Goal: Task Accomplishment & Management: Use online tool/utility

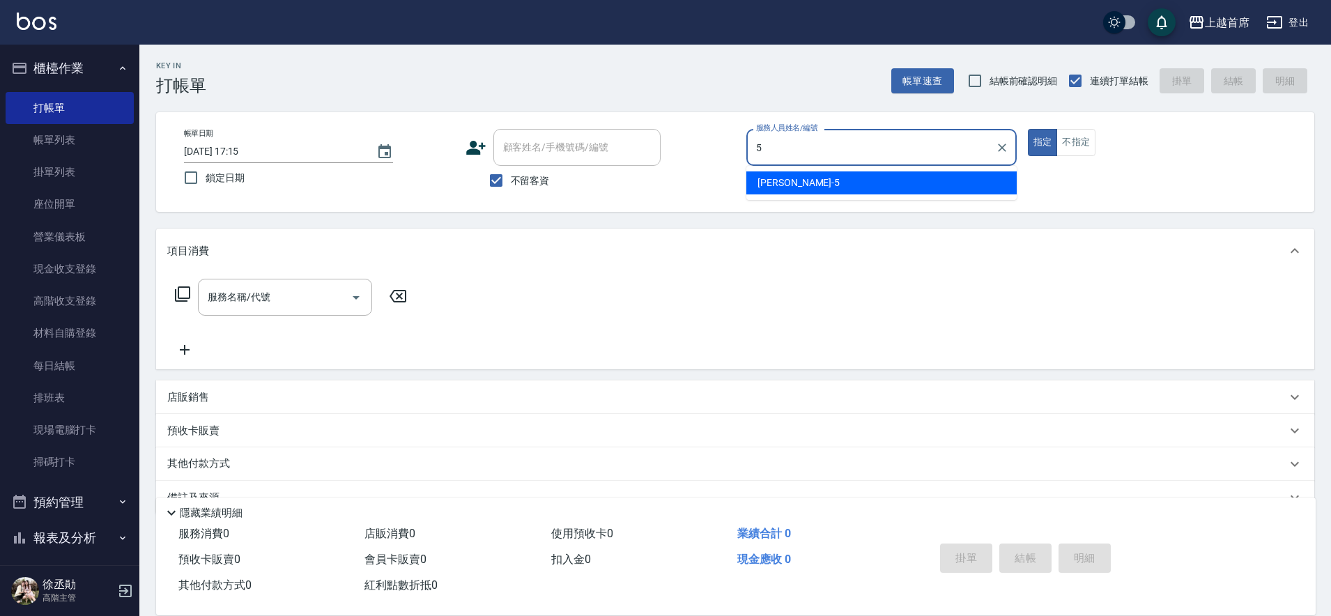
type input "[PERSON_NAME]-5"
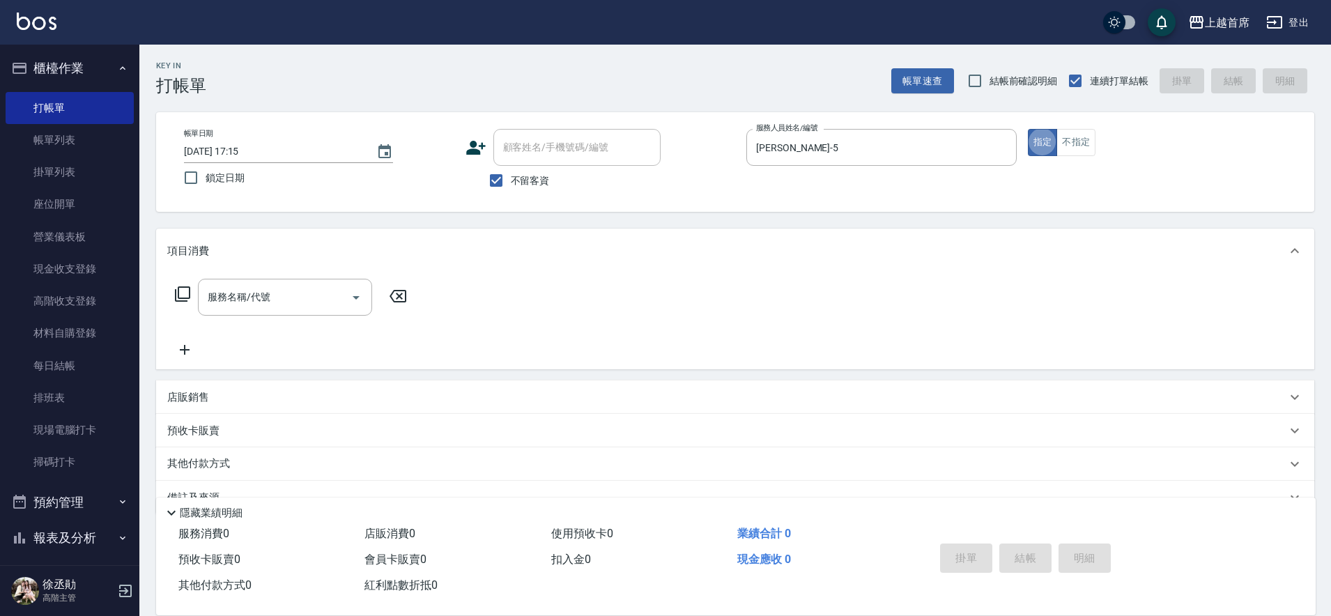
type button "true"
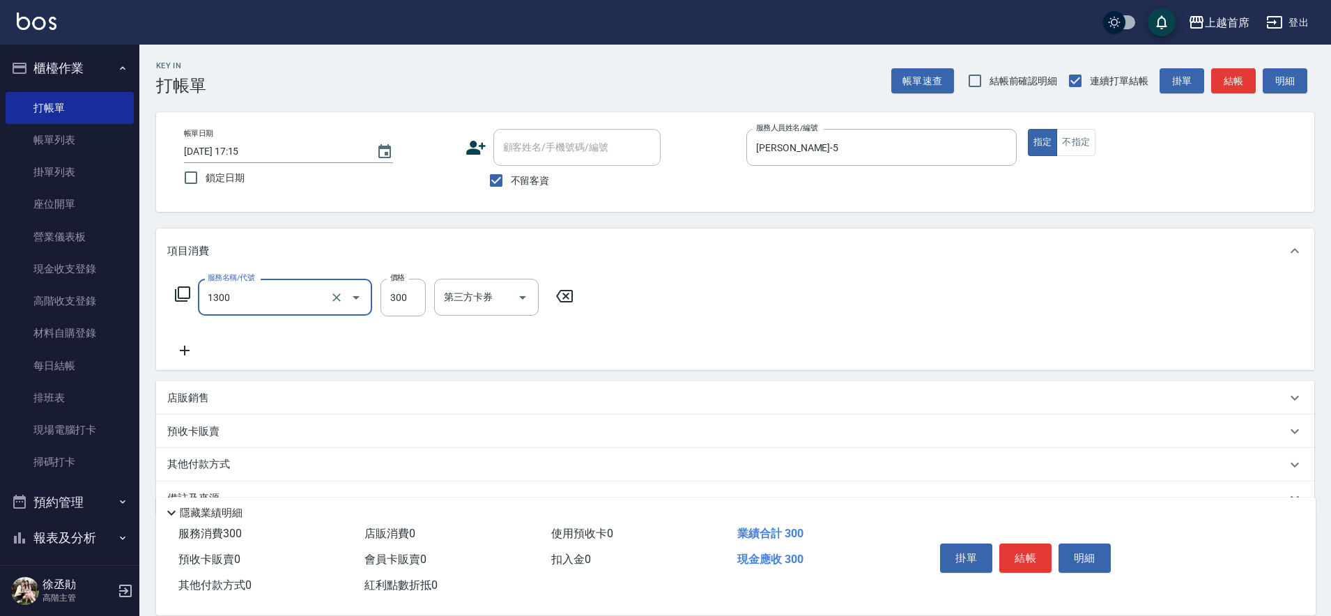
type input "洗髮(1300)"
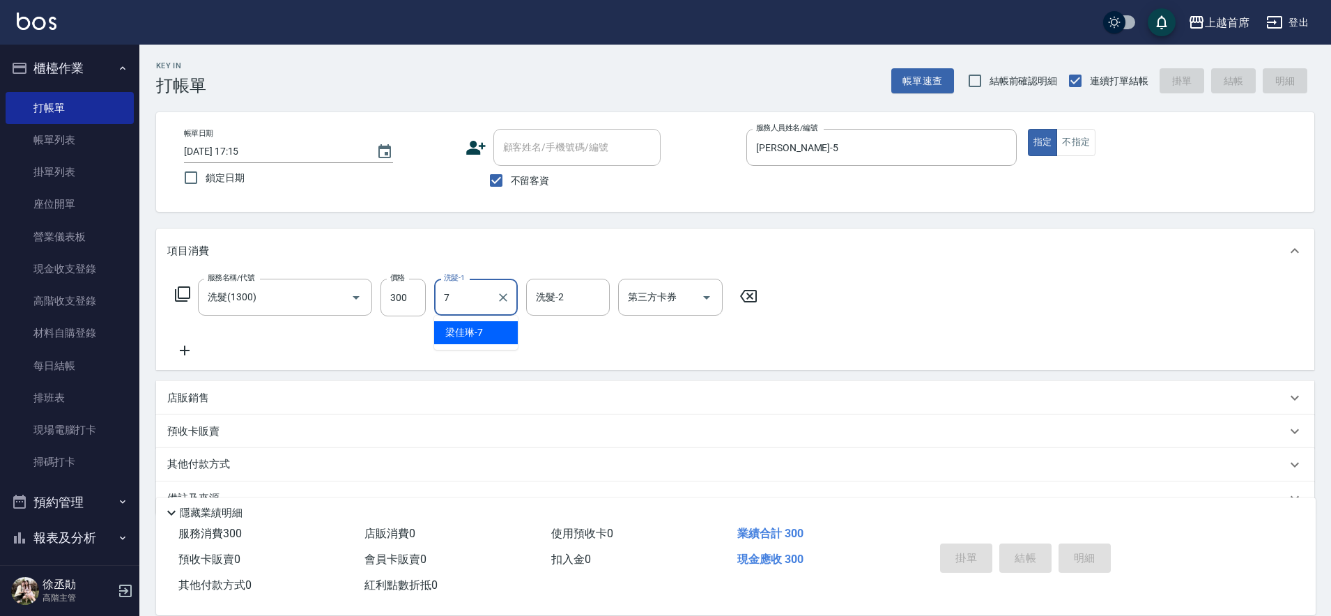
type input "[PERSON_NAME]-7"
type input "[DATE] 17:47"
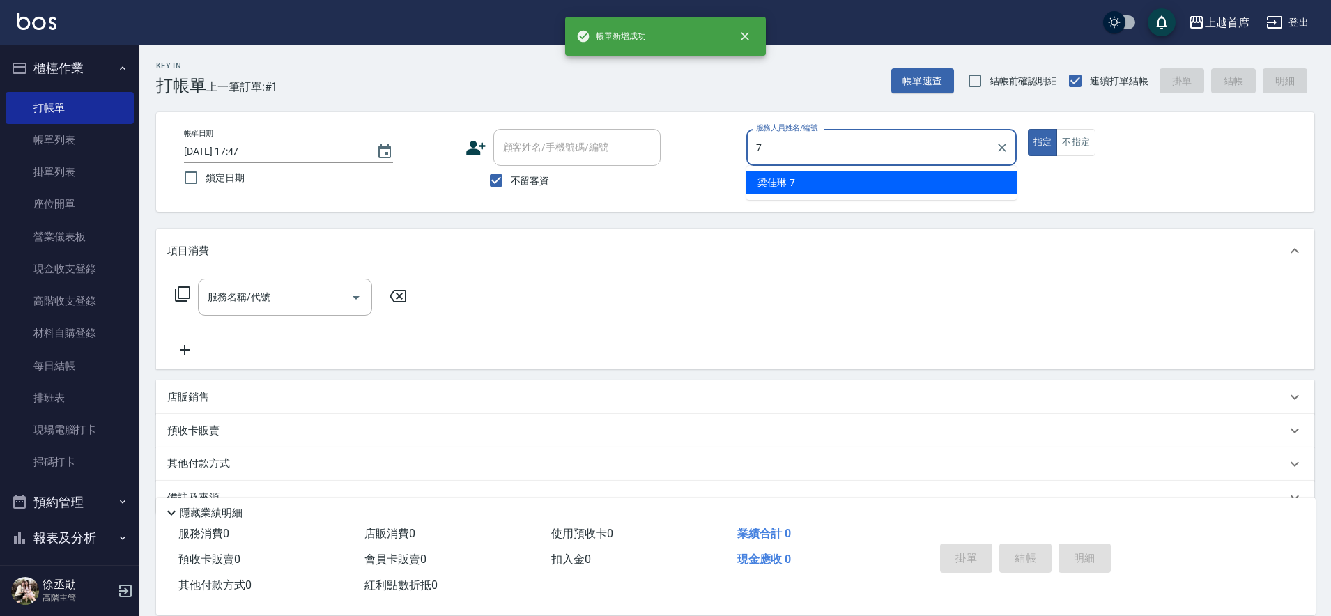
type input "[PERSON_NAME]-7"
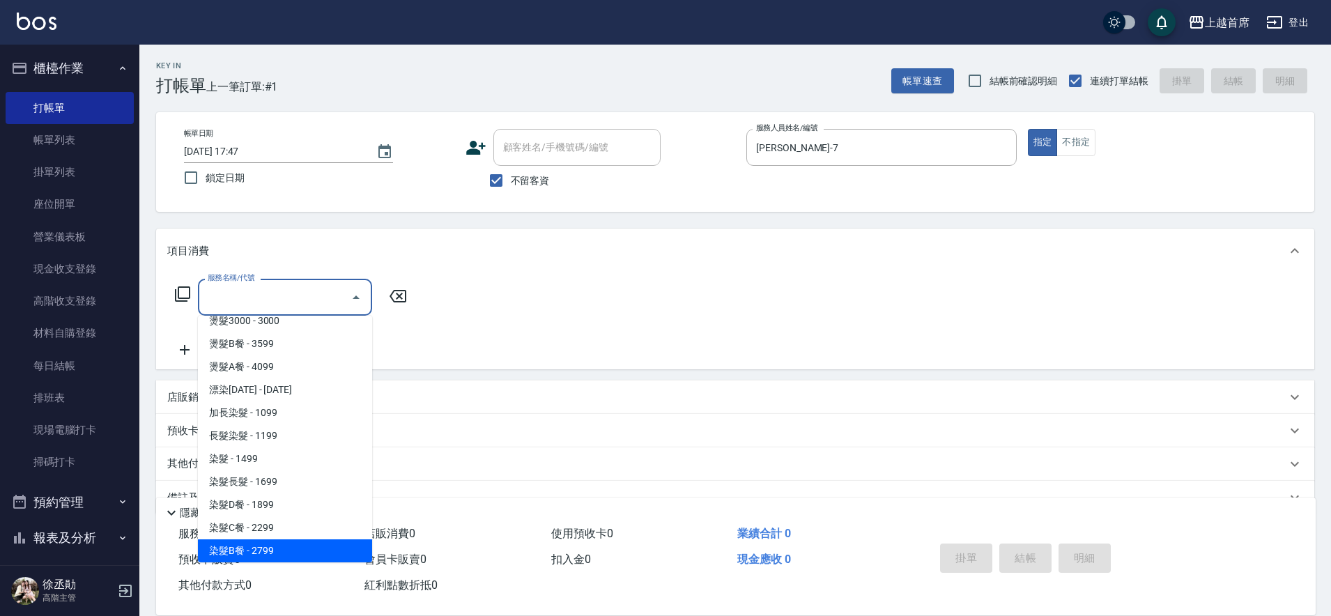
scroll to position [1208, 0]
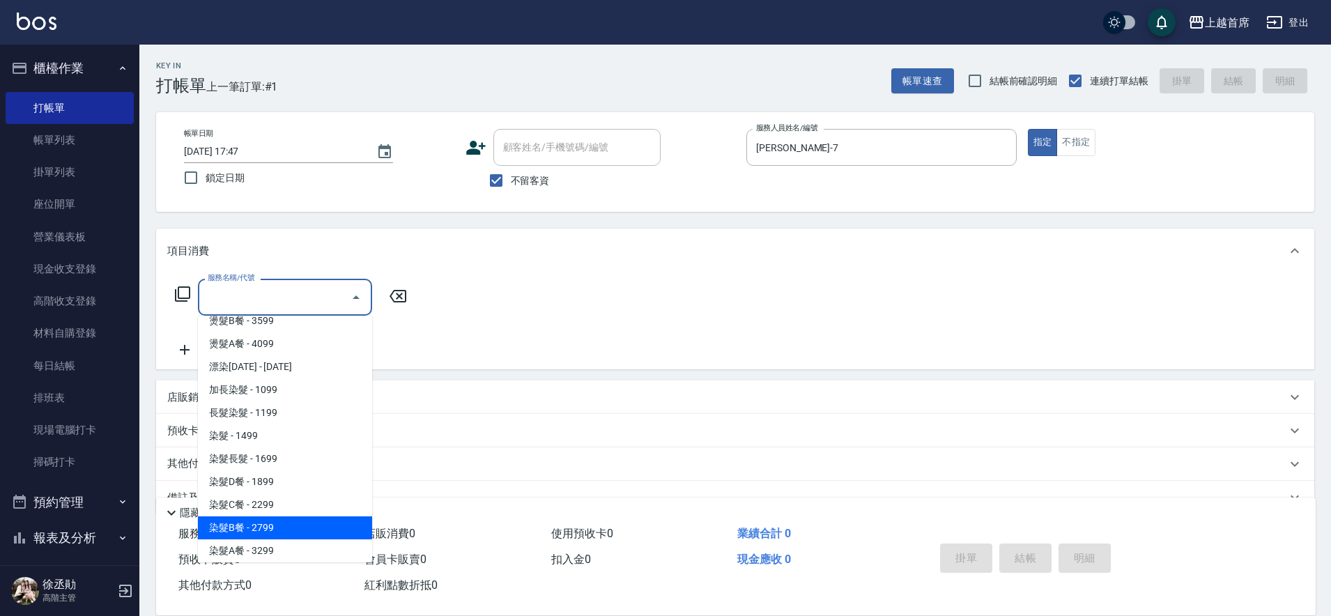
type input "染髮B餐(42799)"
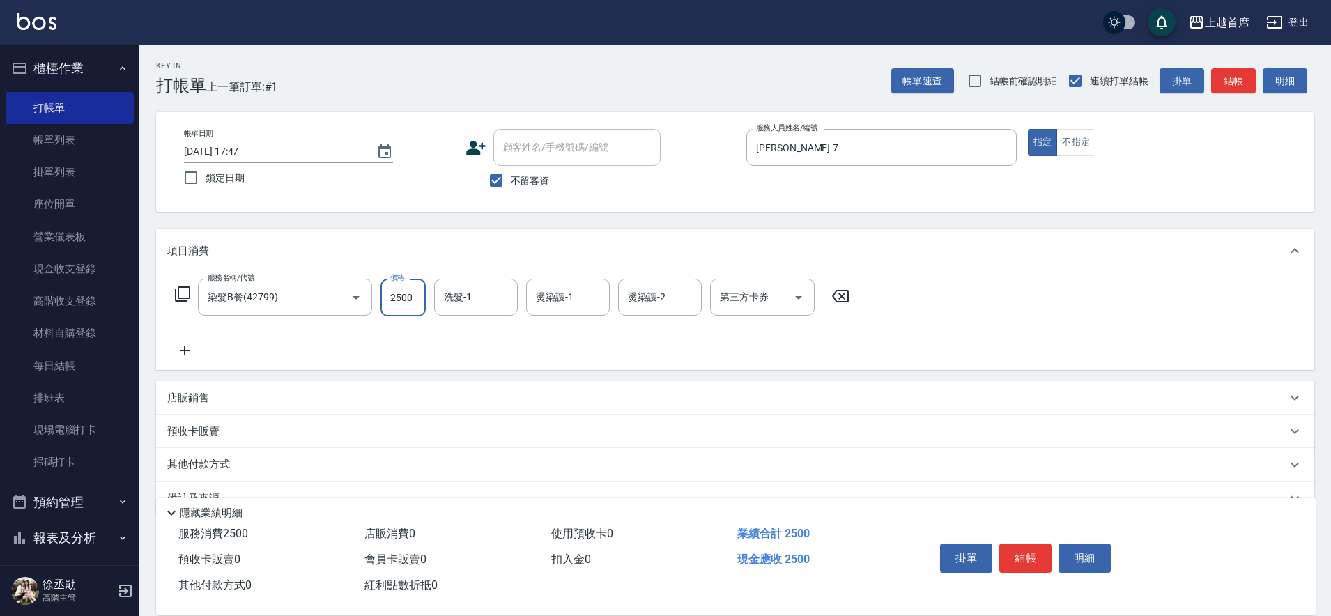
type input "2500"
type input "116"
click at [510, 282] on div "洗髮-1" at bounding box center [476, 297] width 84 height 37
type input "[PERSON_NAME]-16"
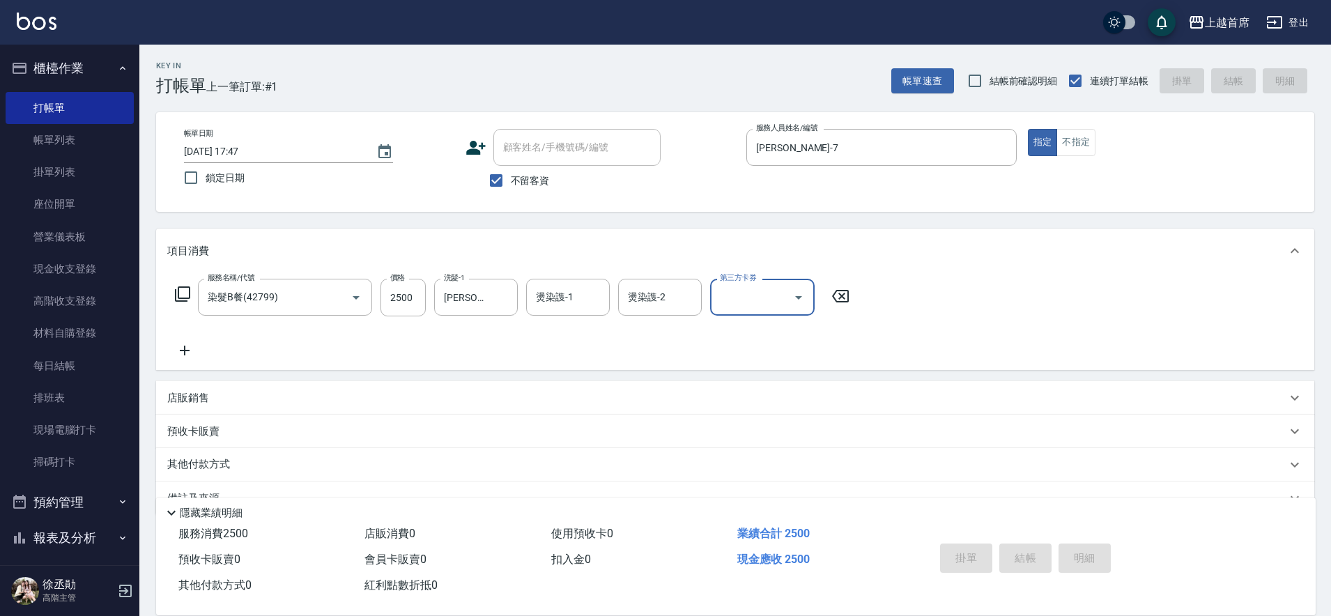
type input "[DATE] 17:48"
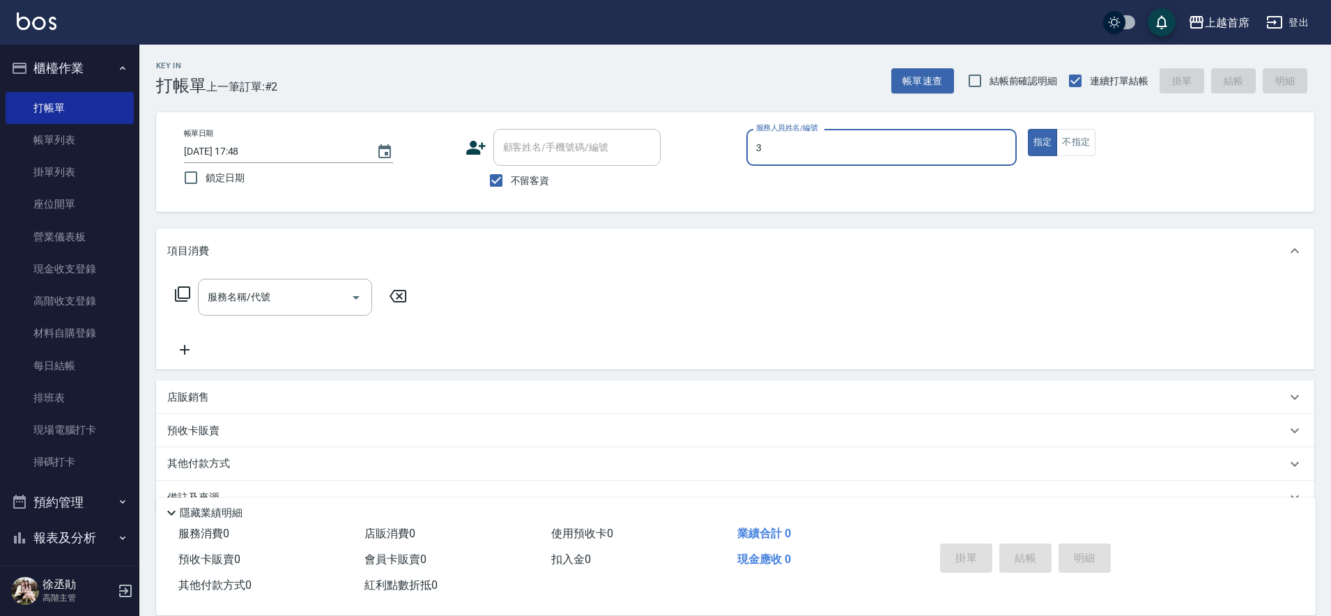
type input "[PERSON_NAME]-3"
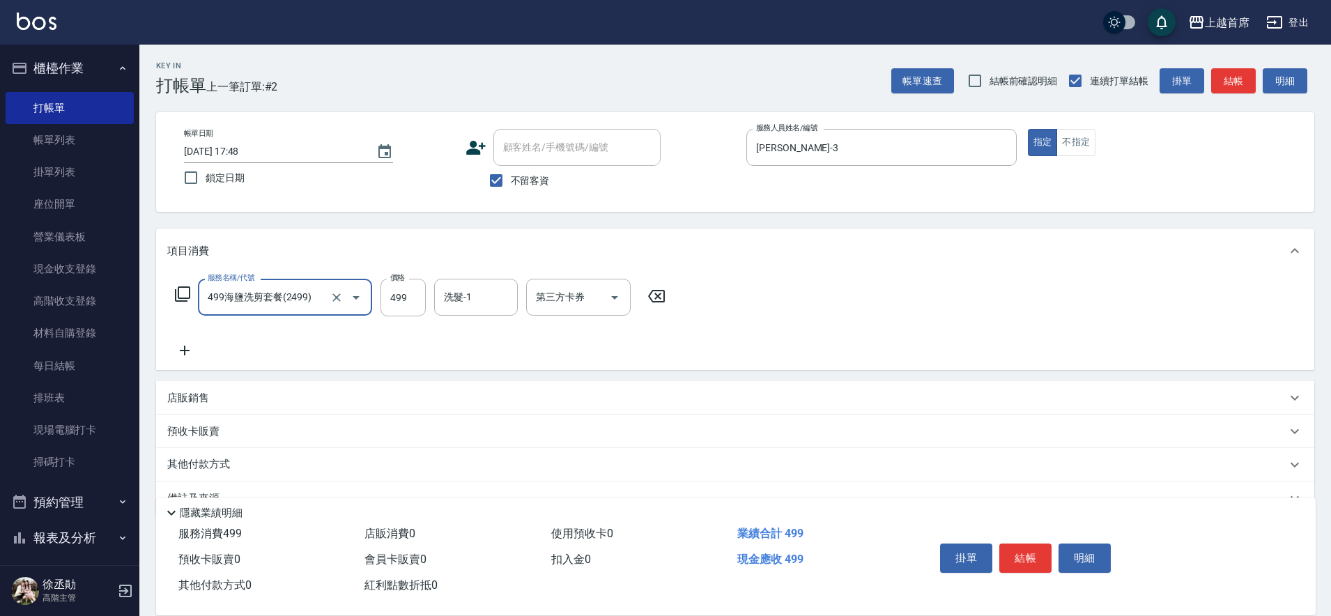
type input "499海鹽洗剪套餐(2499)"
type input "[PERSON_NAME]-24"
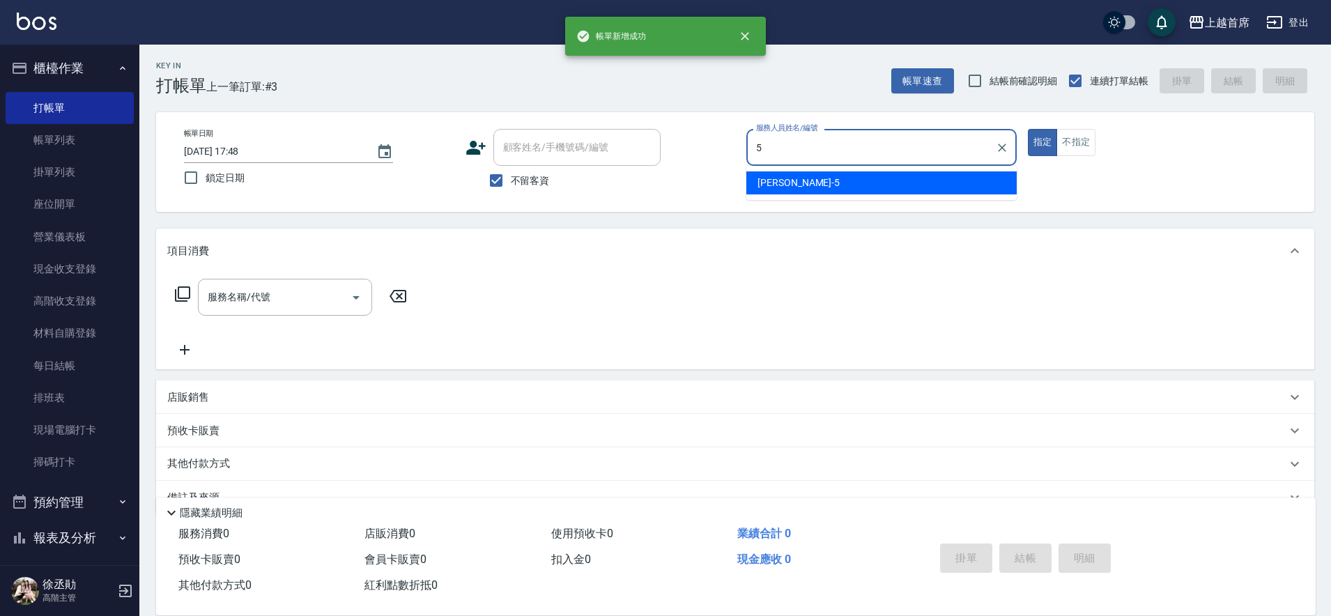
type input "[PERSON_NAME]-5"
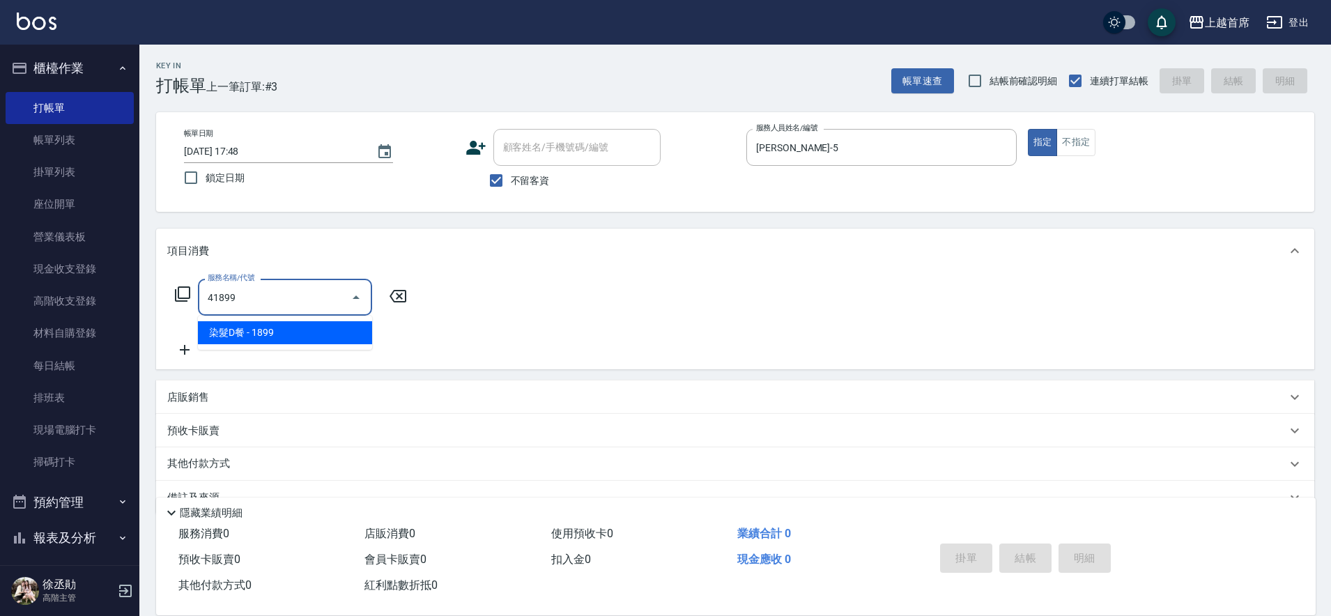
type input "染髮D餐(41899)"
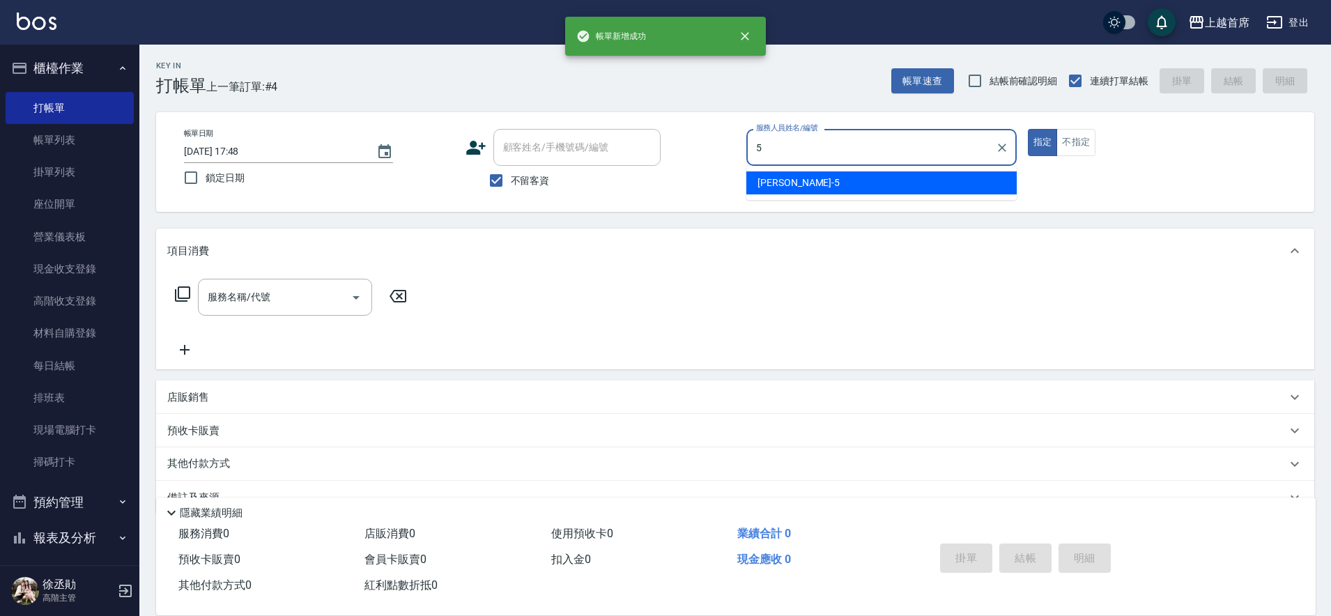
type input "[PERSON_NAME]-5"
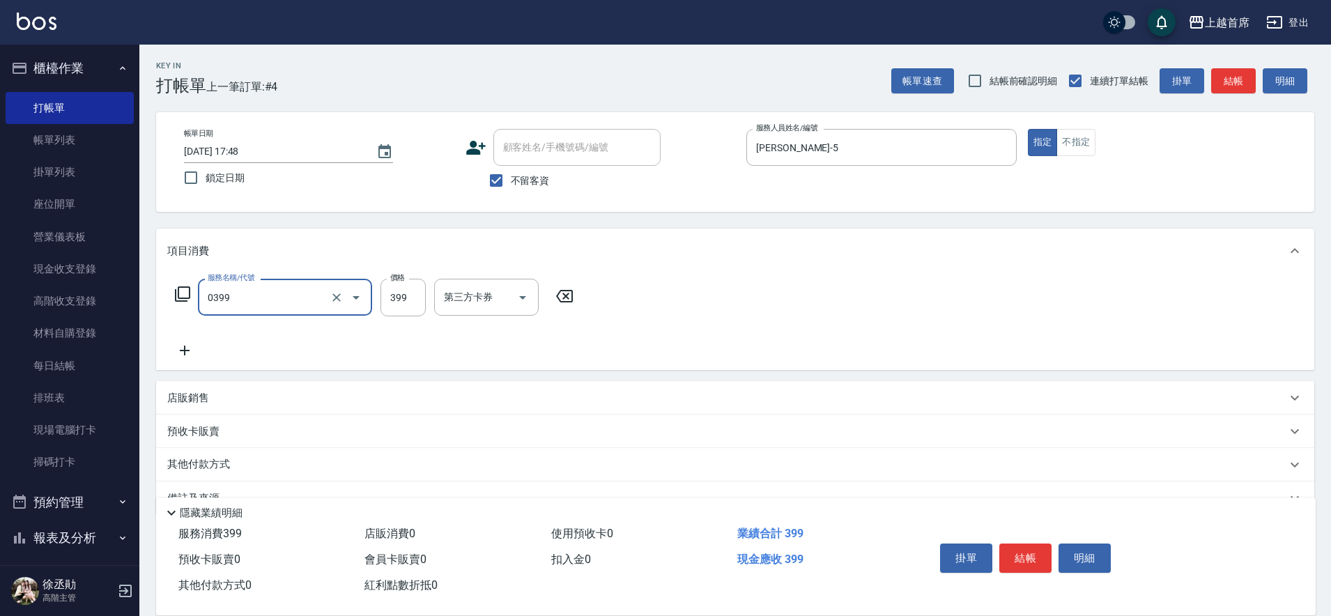
type input "海鹽洗髮(0399)"
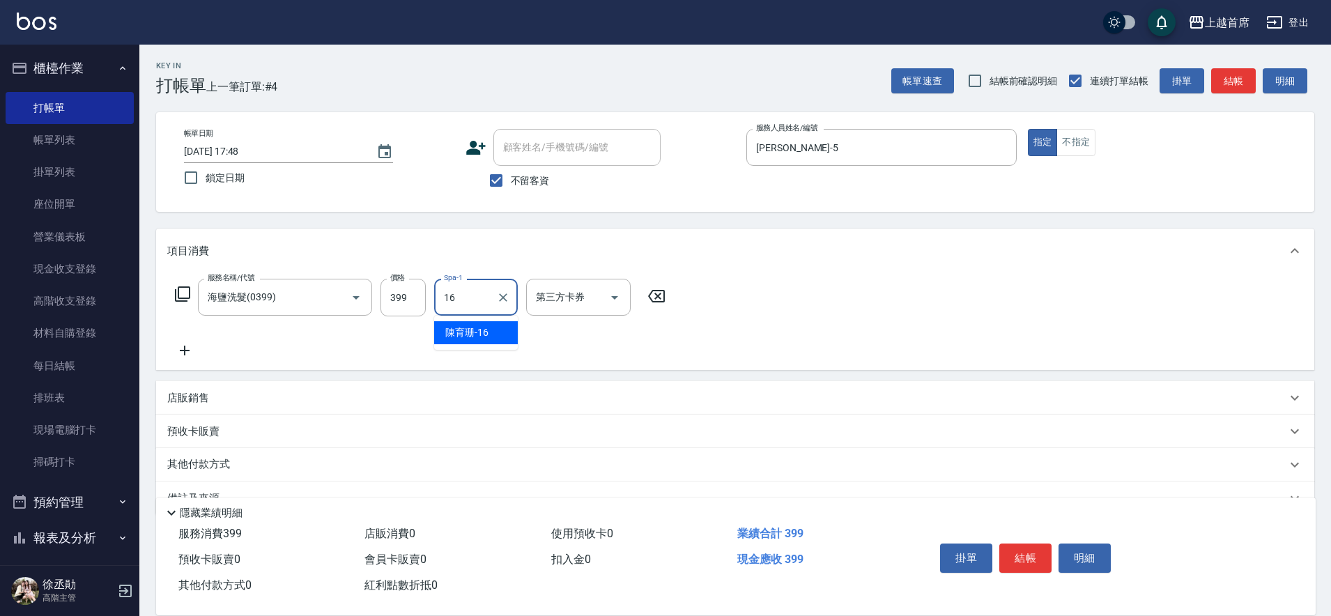
type input "[PERSON_NAME]-16"
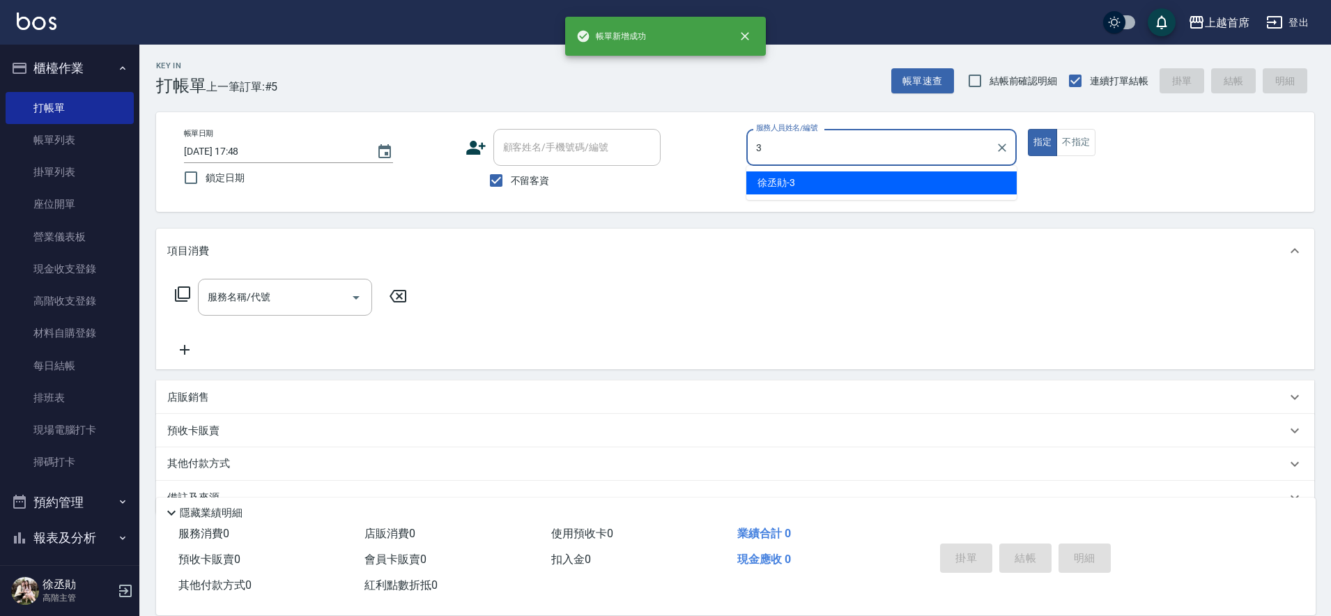
type input "[PERSON_NAME]-3"
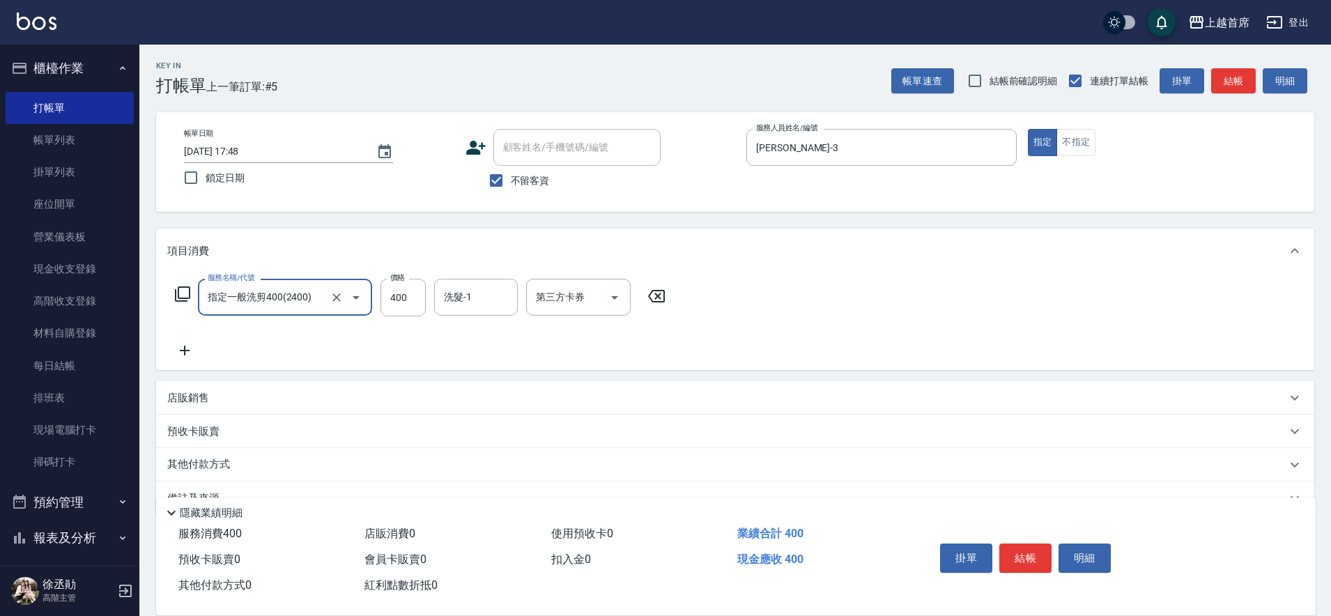
type input "指定一般洗剪400(2400)"
type input "450"
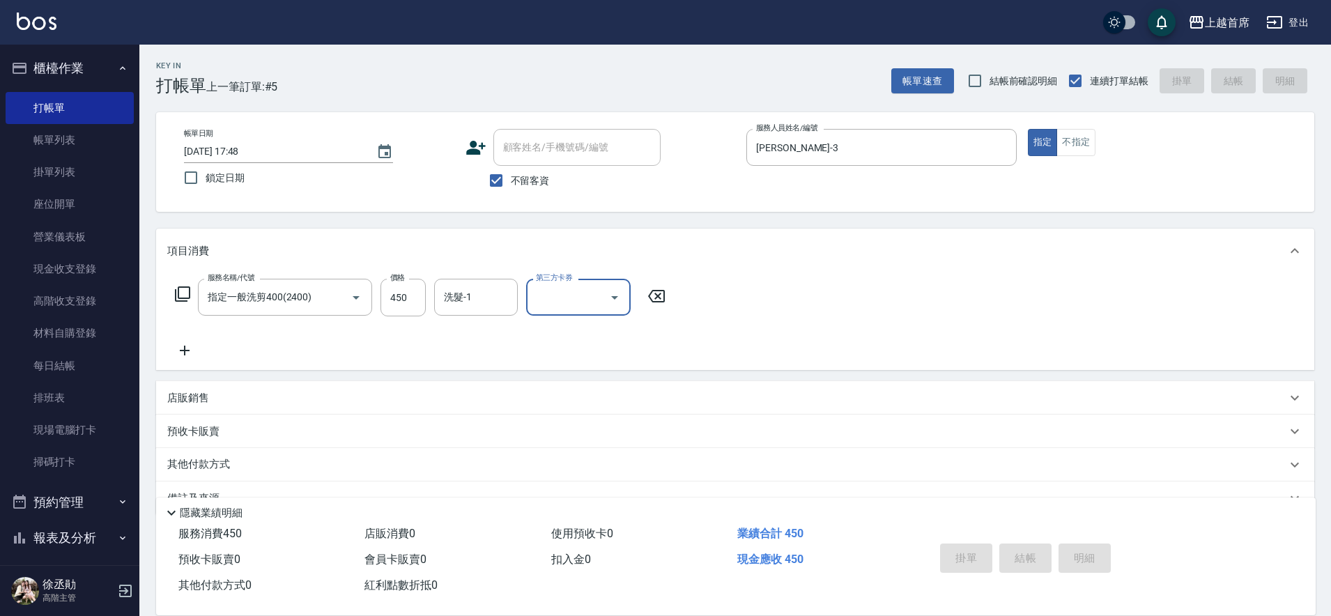
type input "[DATE] 17:49"
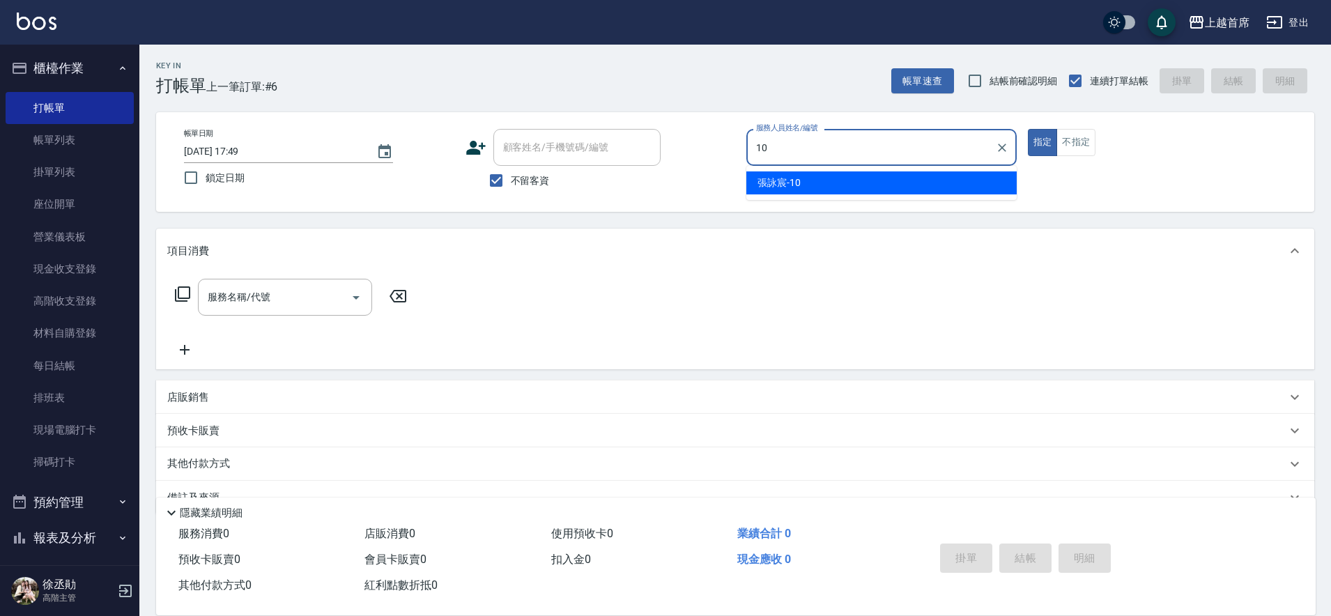
type input "[PERSON_NAME]-10"
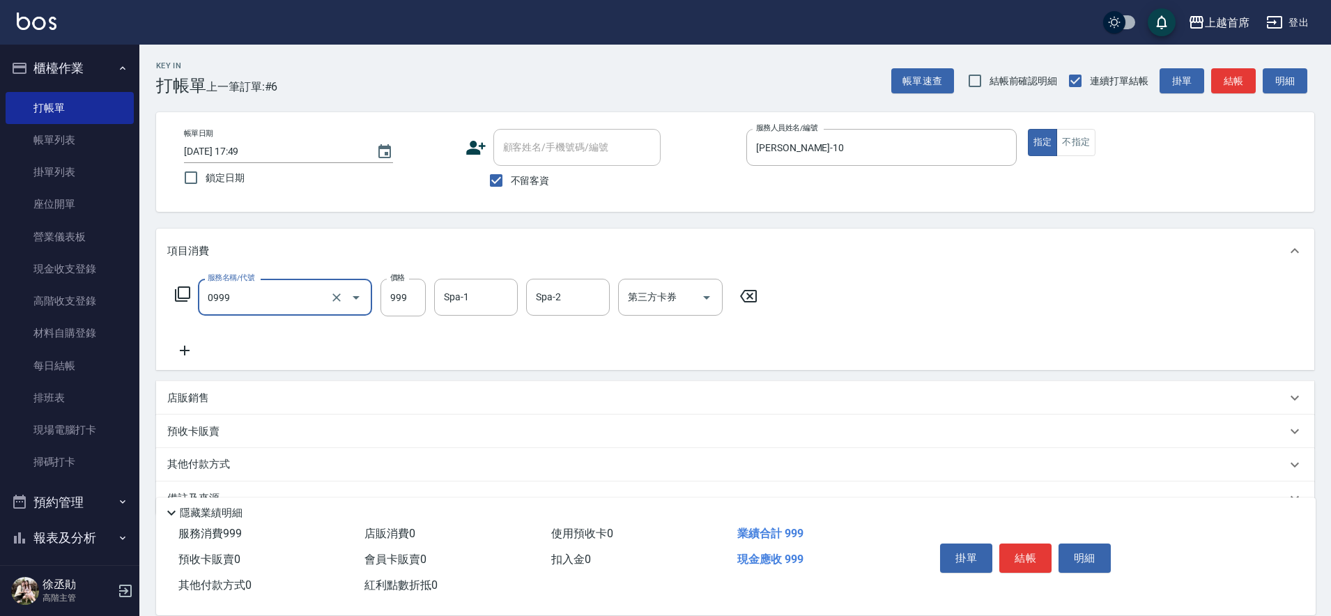
type input "REVIVRE(0999)"
type input "1000"
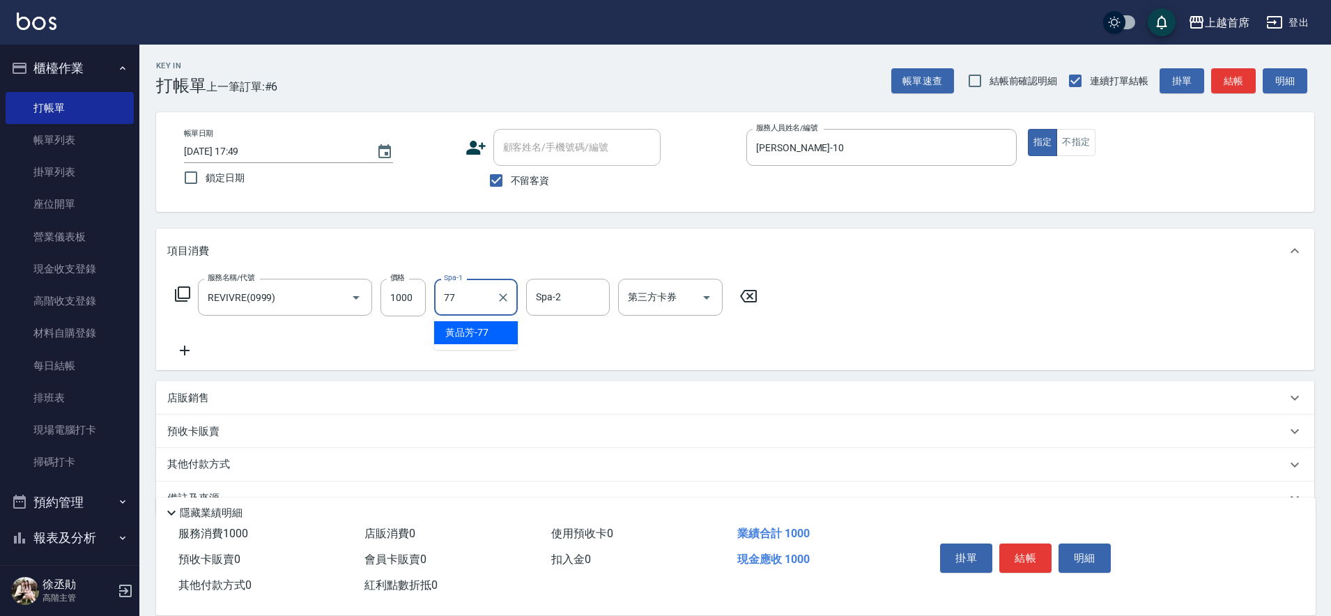
type input "[PERSON_NAME]-77"
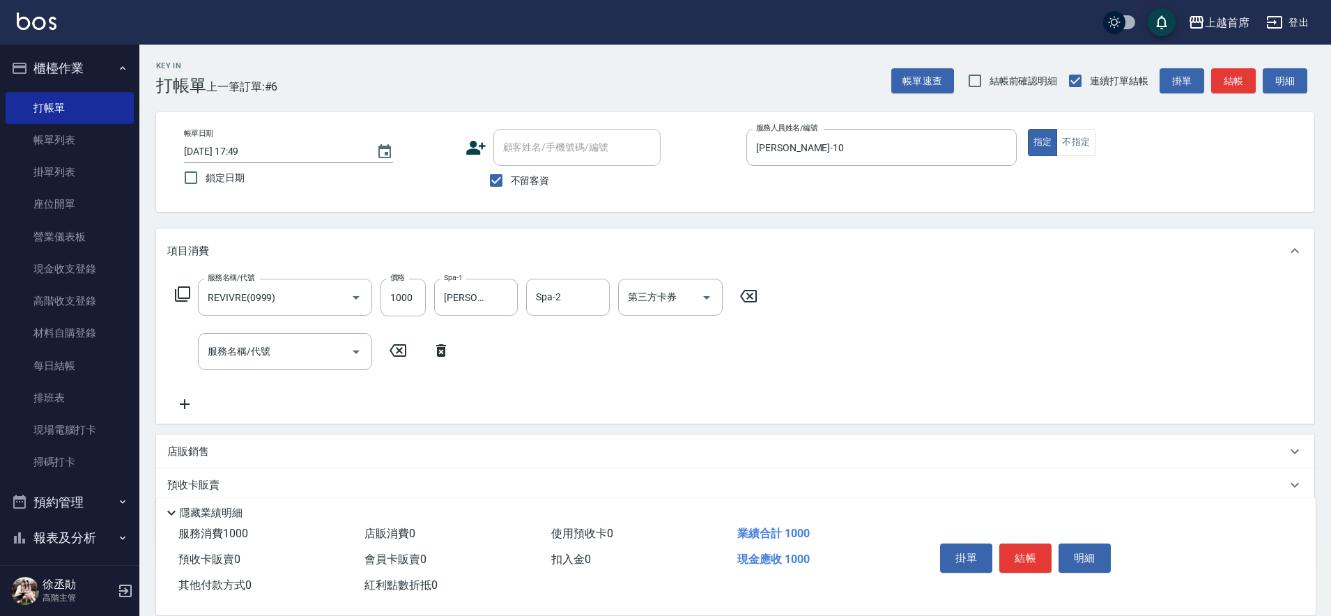
click at [484, 319] on div "服務名稱/代號 REVIVRE(0999) 服務名稱/代號 價格 1000 價格 Spa-1 [PERSON_NAME]-77 Spa-1 Spa-2 Spa…" at bounding box center [466, 346] width 599 height 134
click at [503, 304] on button "Clear" at bounding box center [503, 298] width 20 height 20
type input "[PERSON_NAME]-27"
type input "."
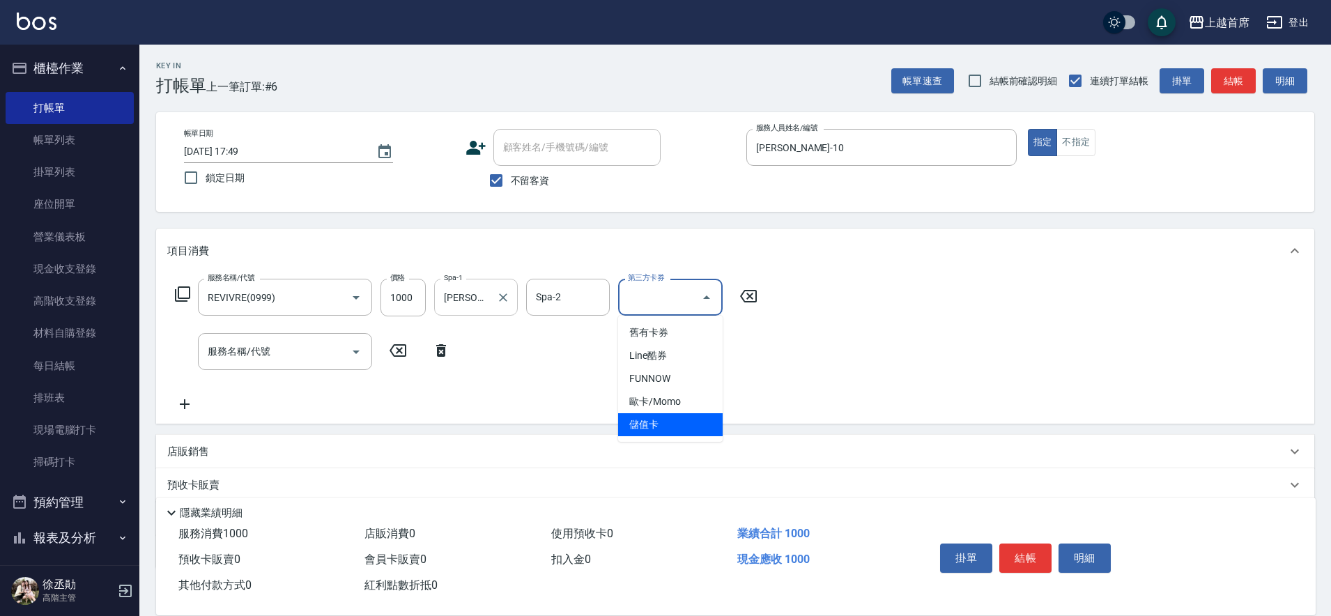
type input "儲值卡"
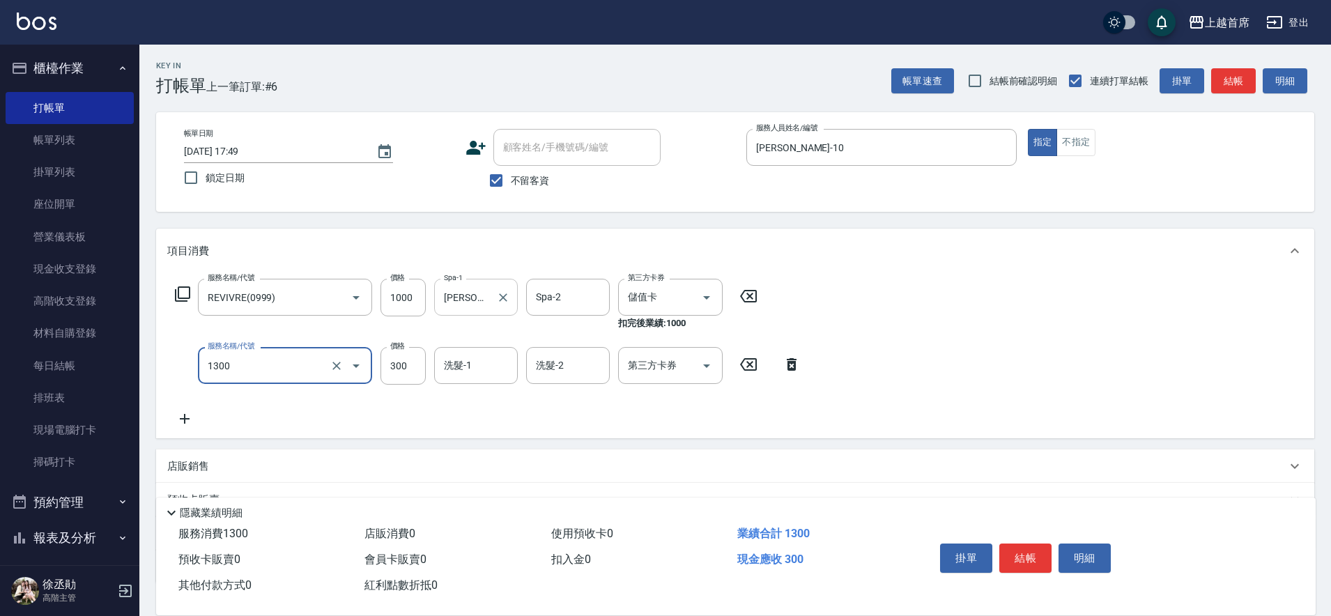
type input "洗髮(1300)"
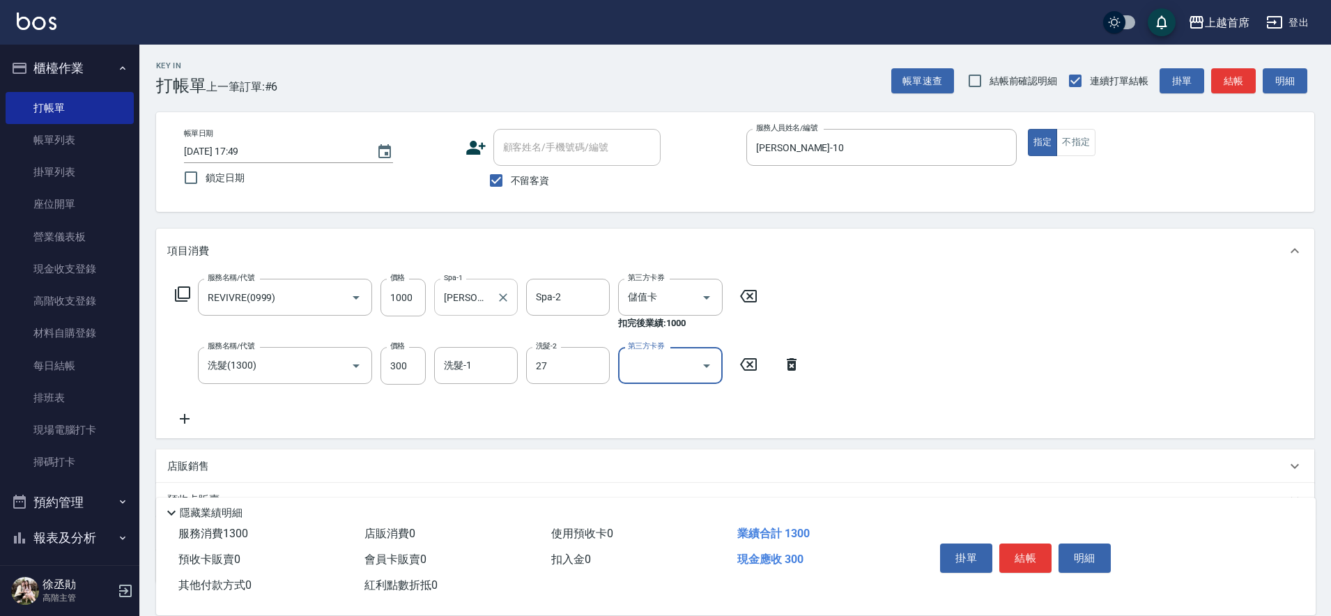
type input "[PERSON_NAME]-27"
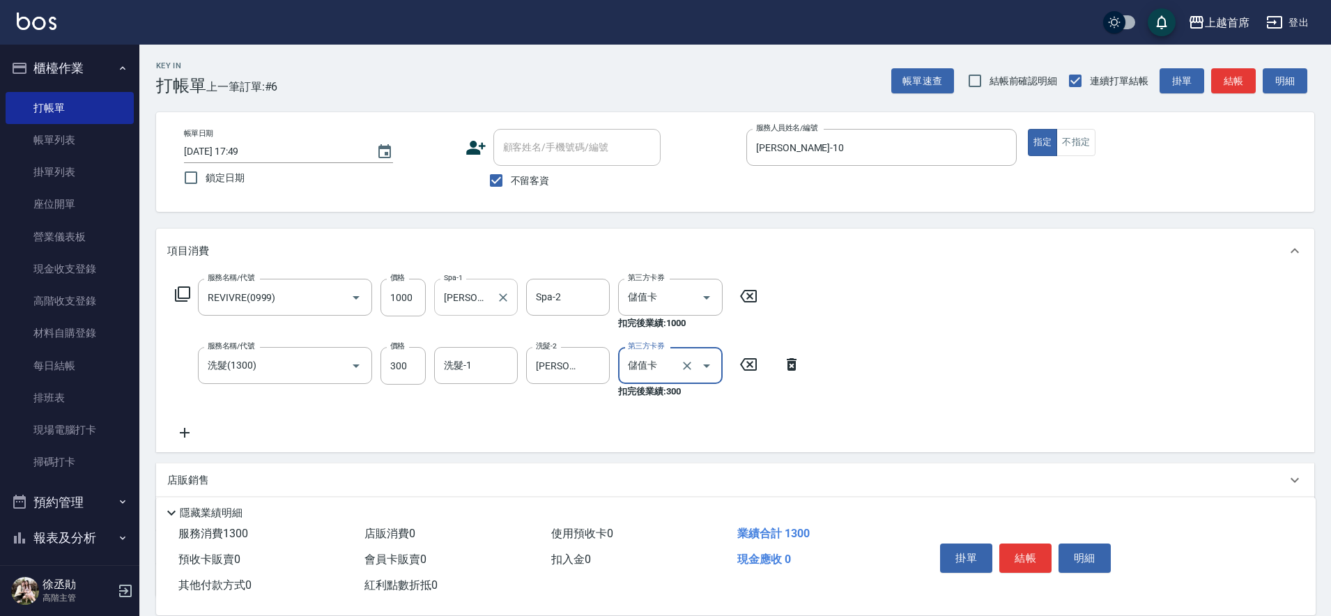
type input "儲值卡"
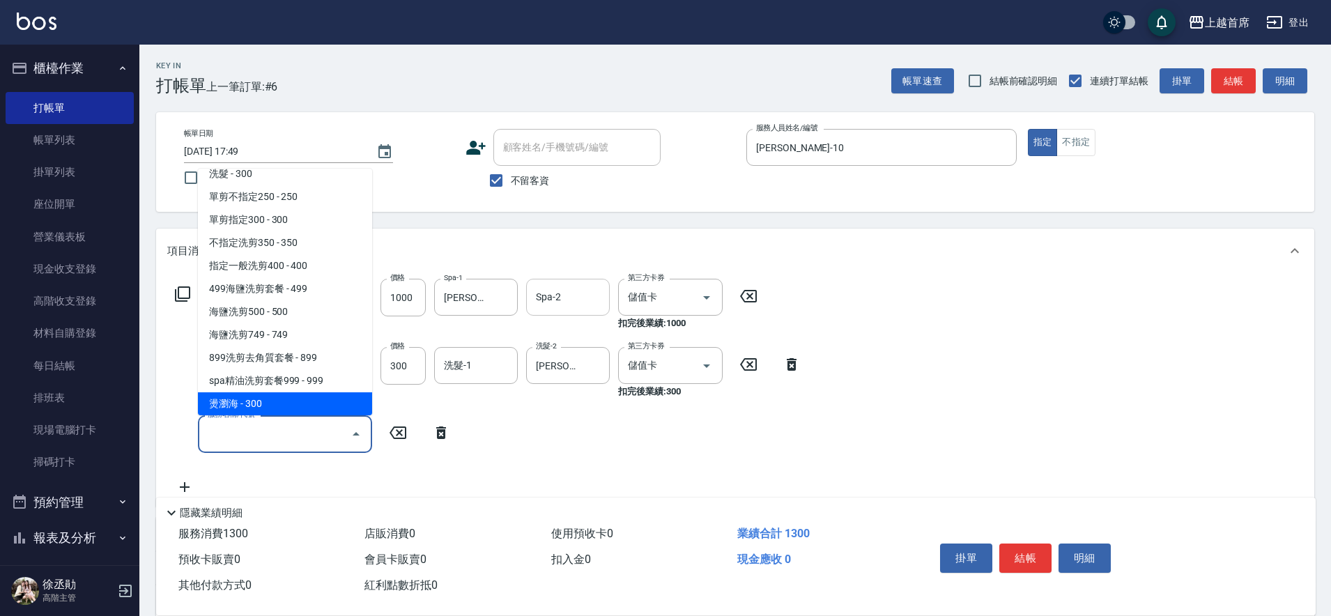
scroll to position [449, 0]
type input "局部燙髮(3500)"
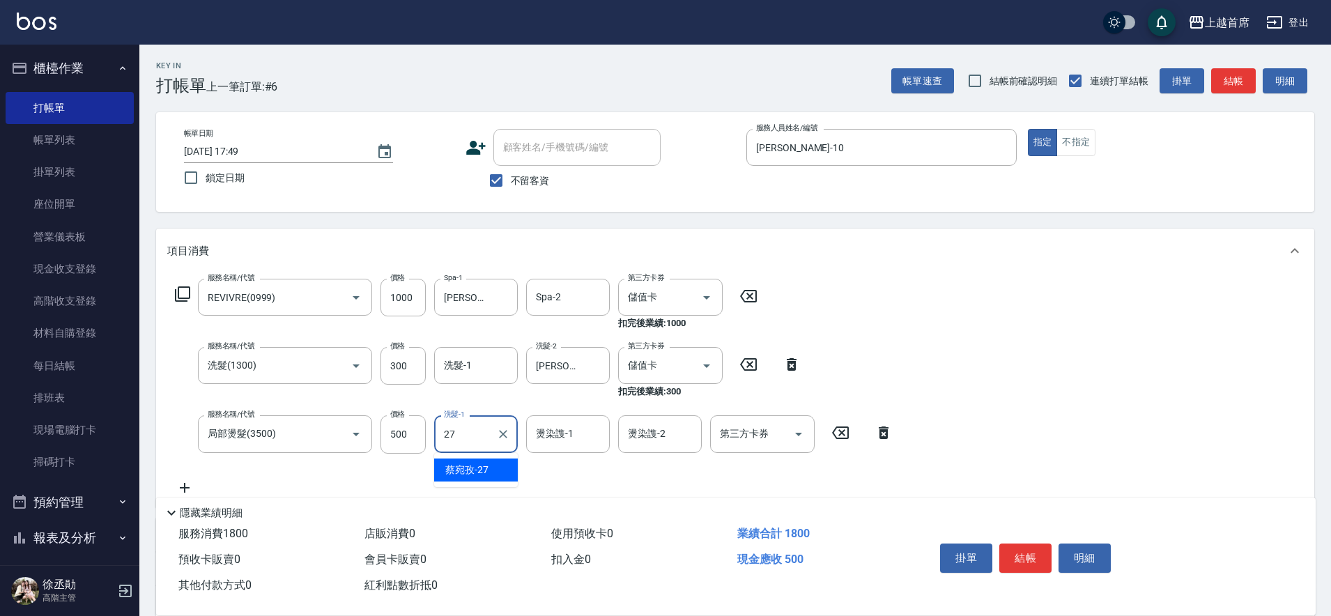
type input "[PERSON_NAME]-27"
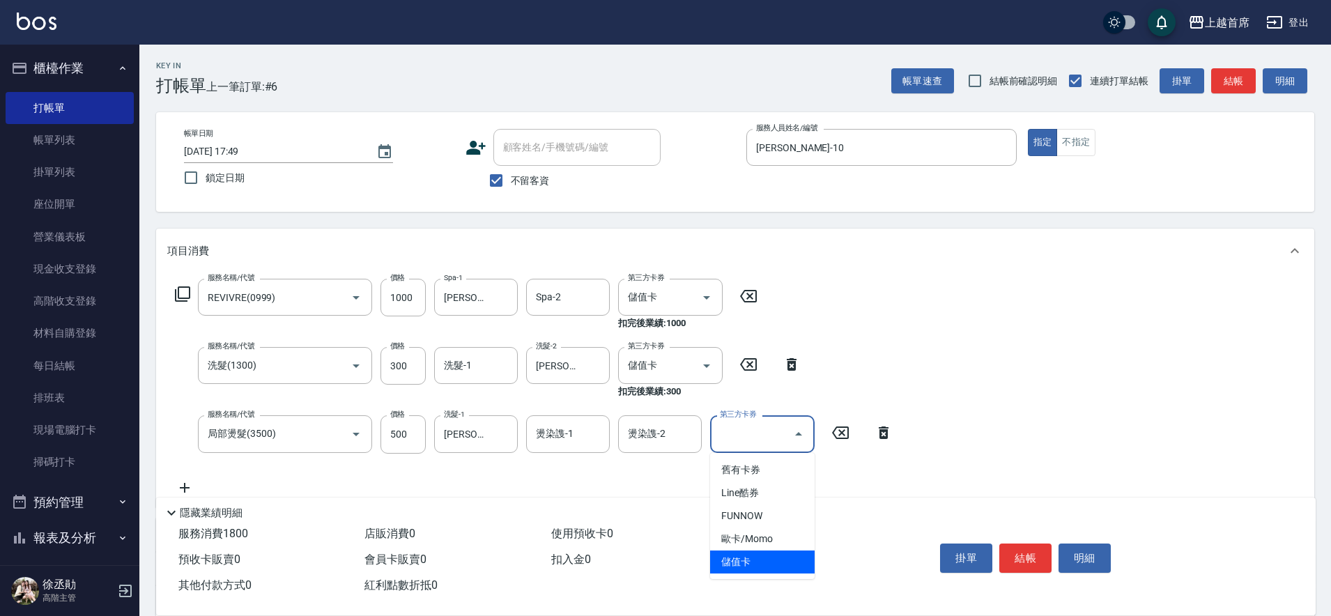
type input "儲值卡"
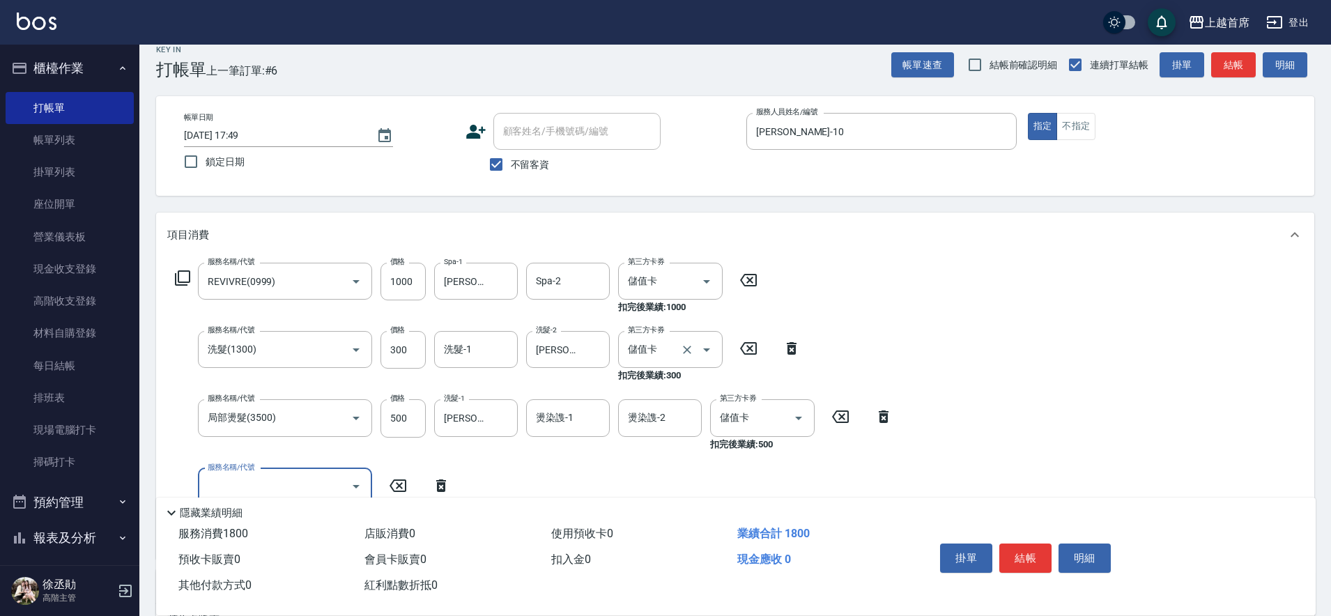
scroll to position [0, 0]
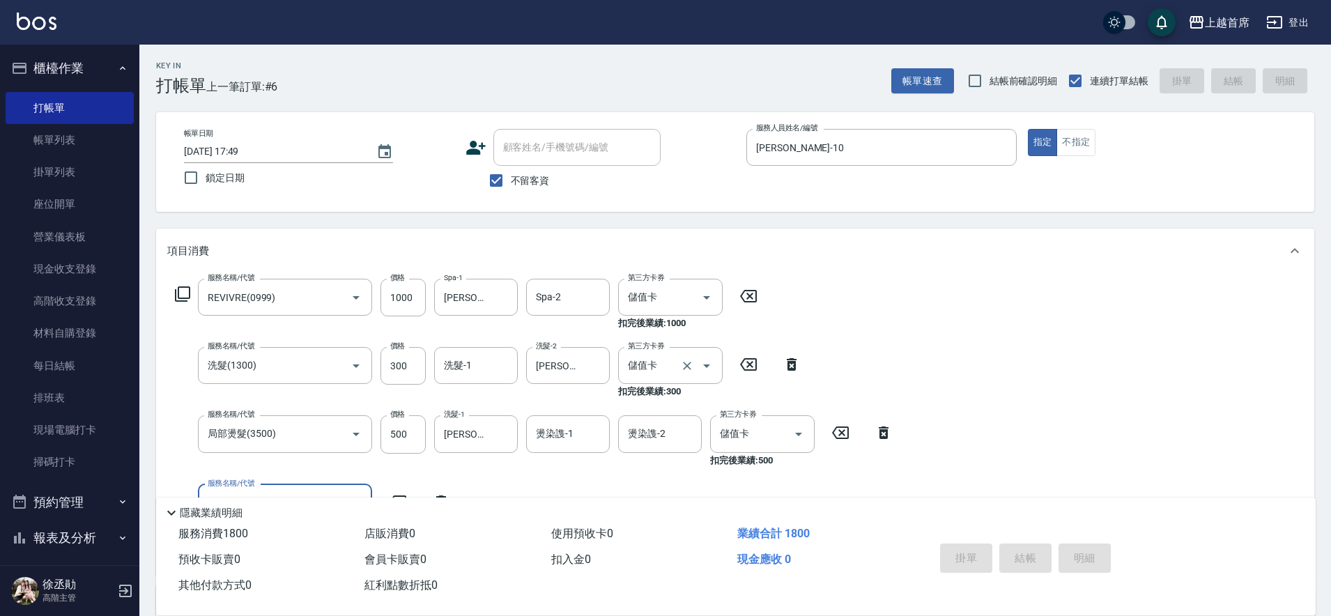
type input "[DATE] 17:50"
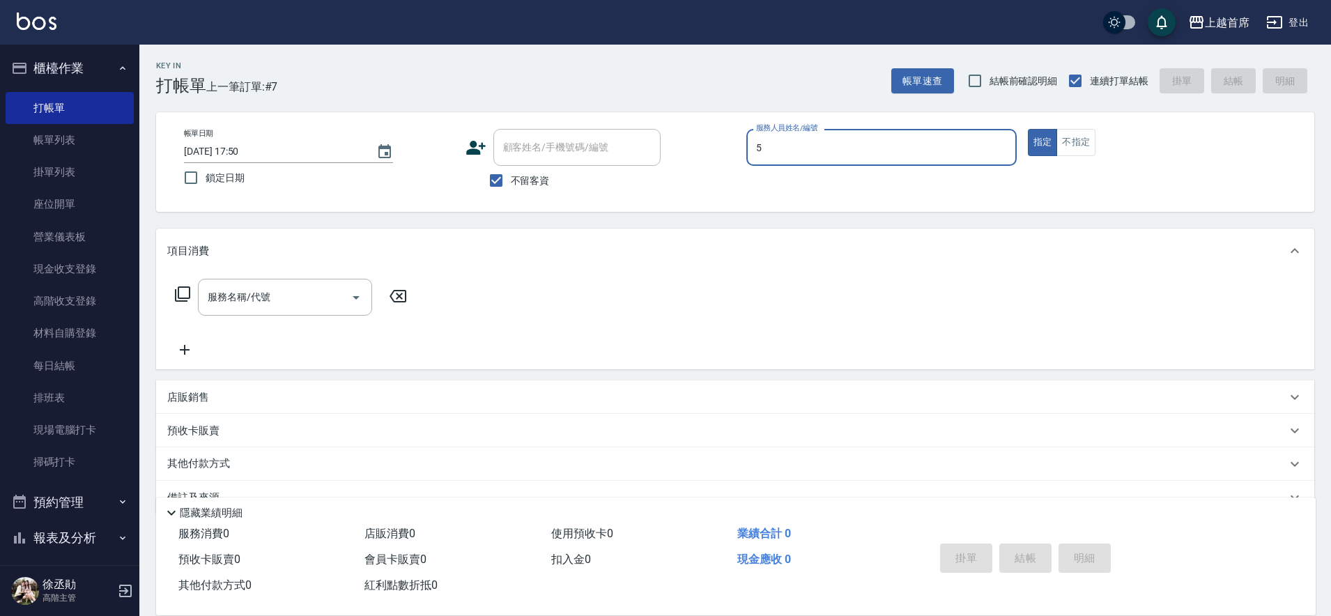
type input "[PERSON_NAME]-5"
click at [1069, 140] on button "不指定" at bounding box center [1076, 142] width 39 height 27
type button "false"
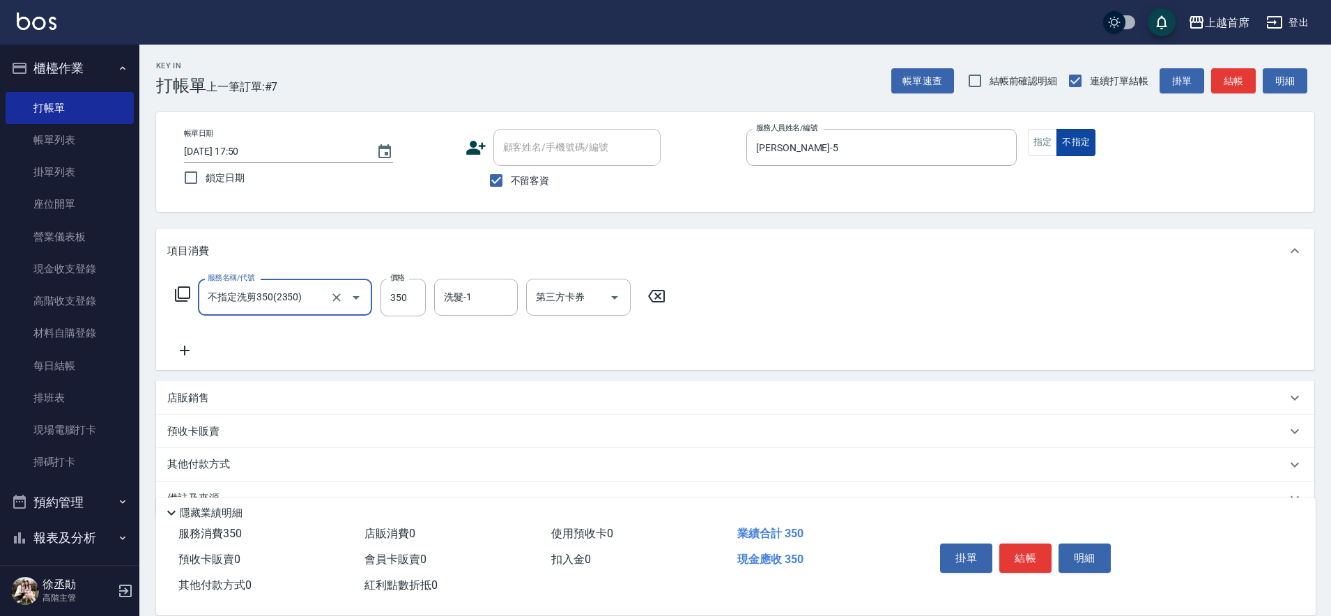
type input "不指定洗剪350(2350)"
type input "1"
type input "[PERSON_NAME]-23"
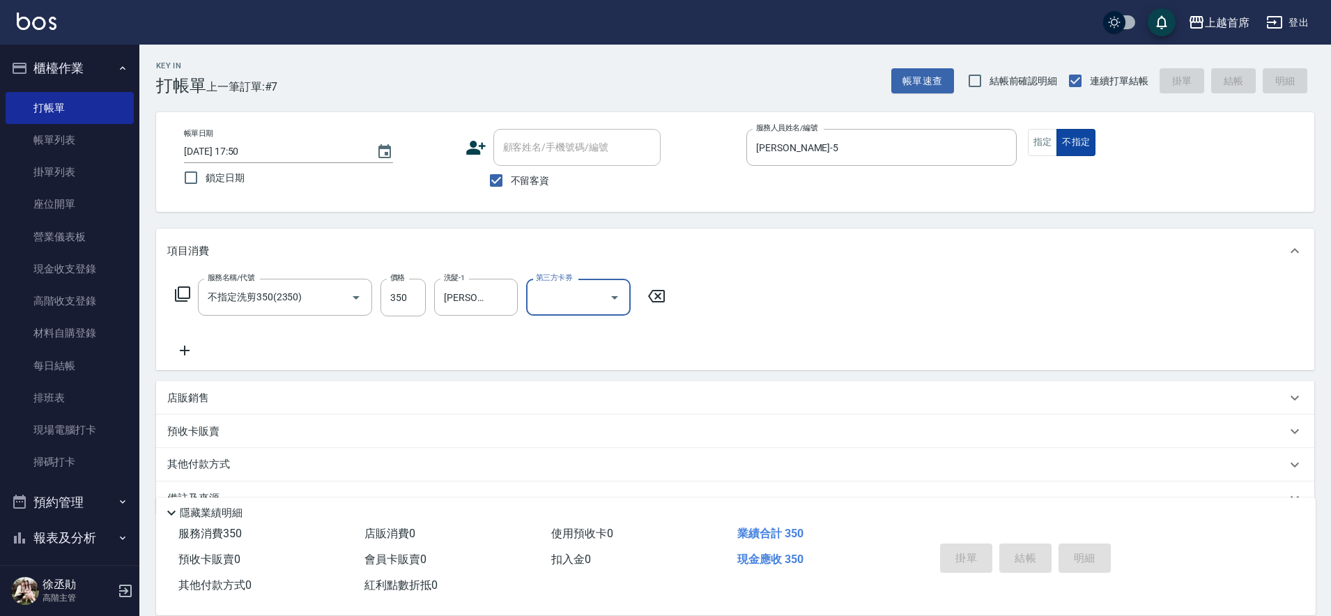
type input "[DATE] 17:51"
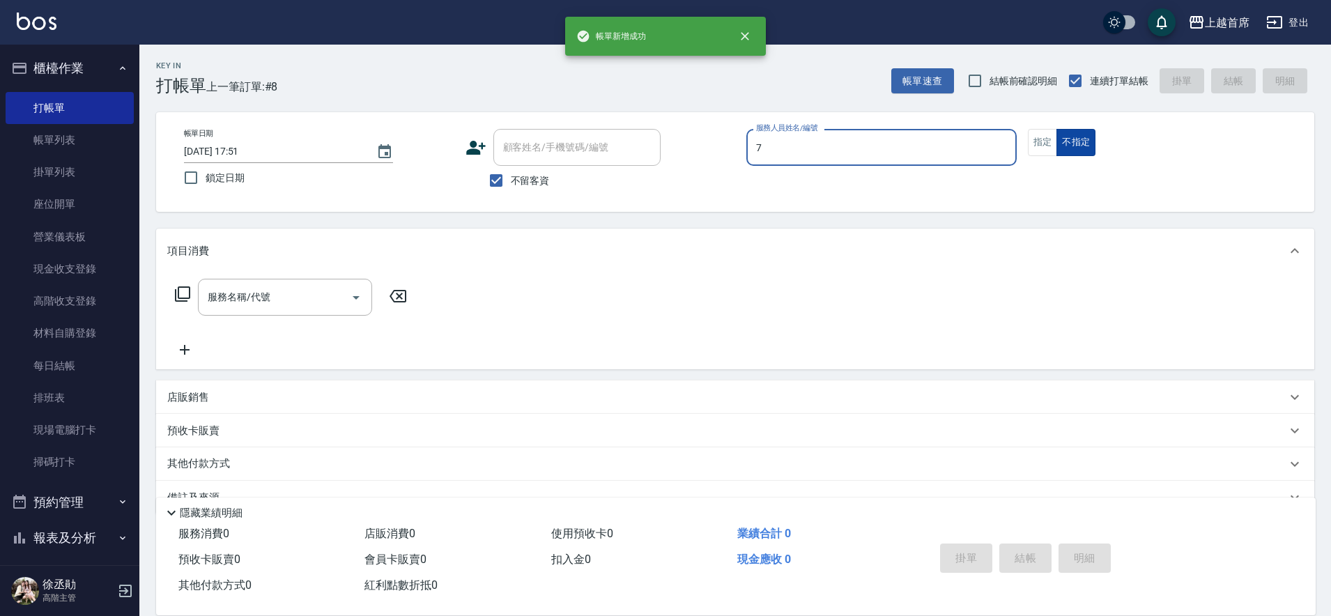
type input "[PERSON_NAME]-7"
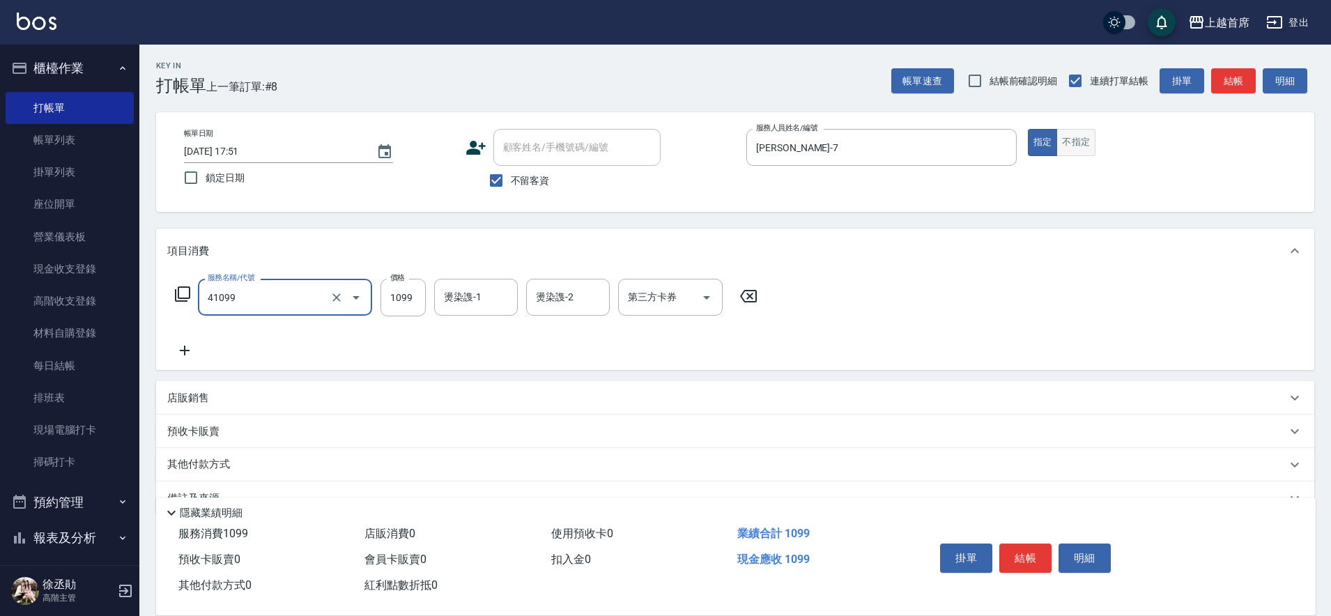
type input "加長染髮(41099)"
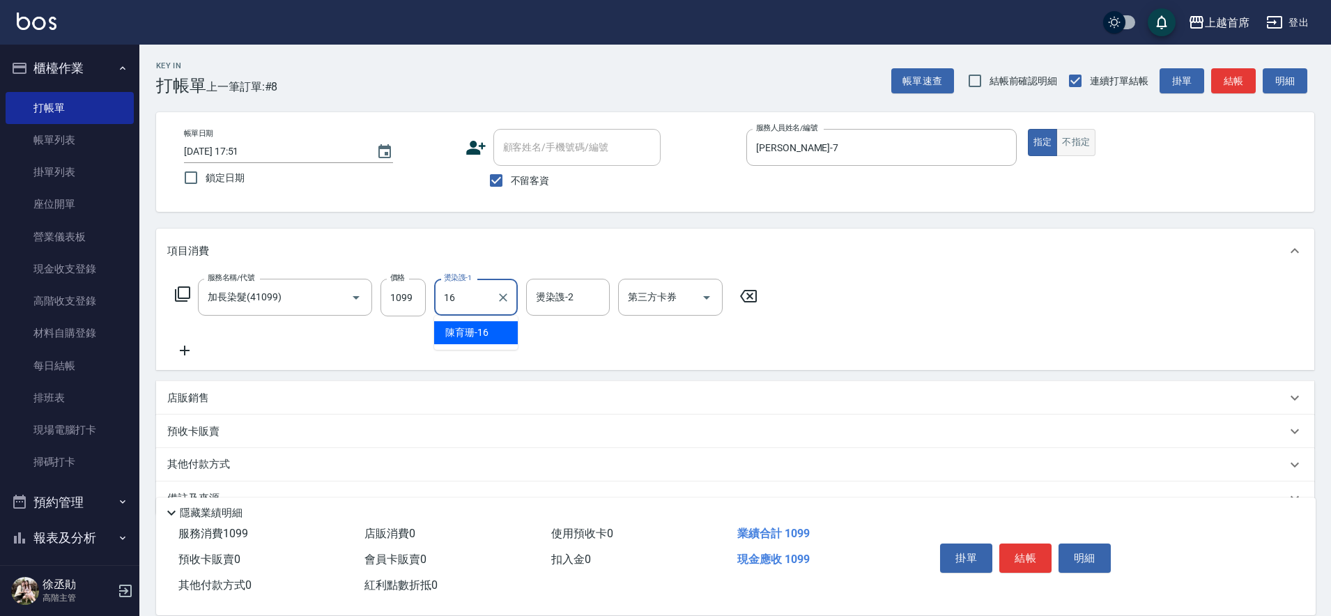
type input "[PERSON_NAME]-16"
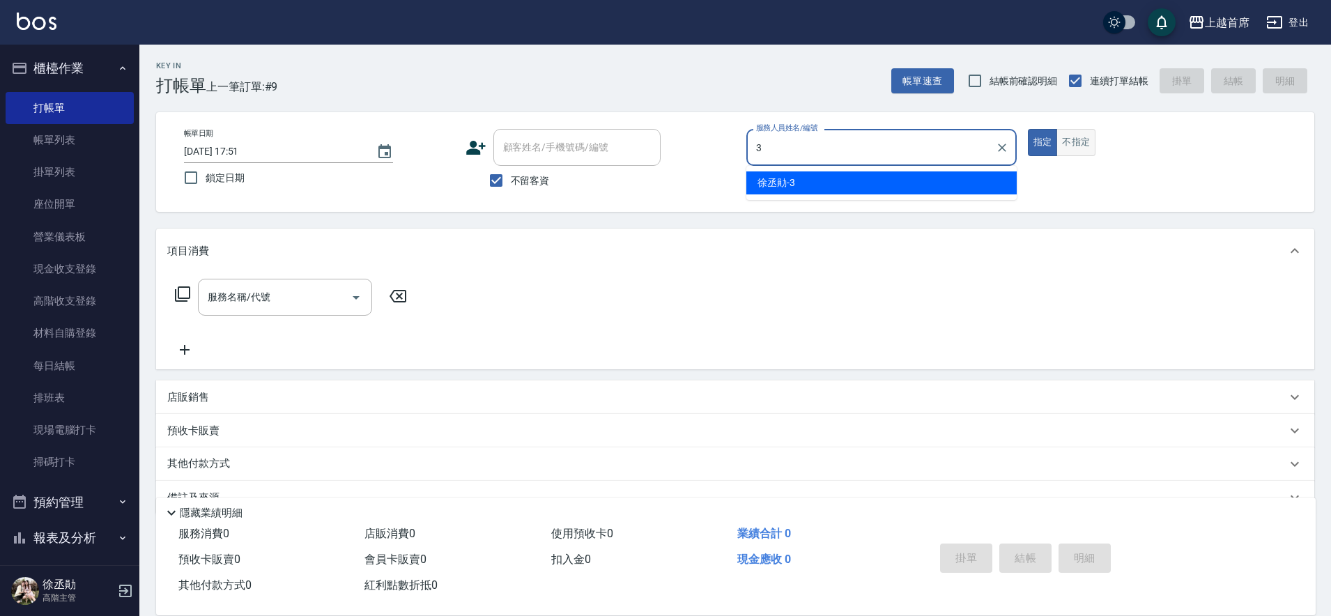
type input "[PERSON_NAME]-3"
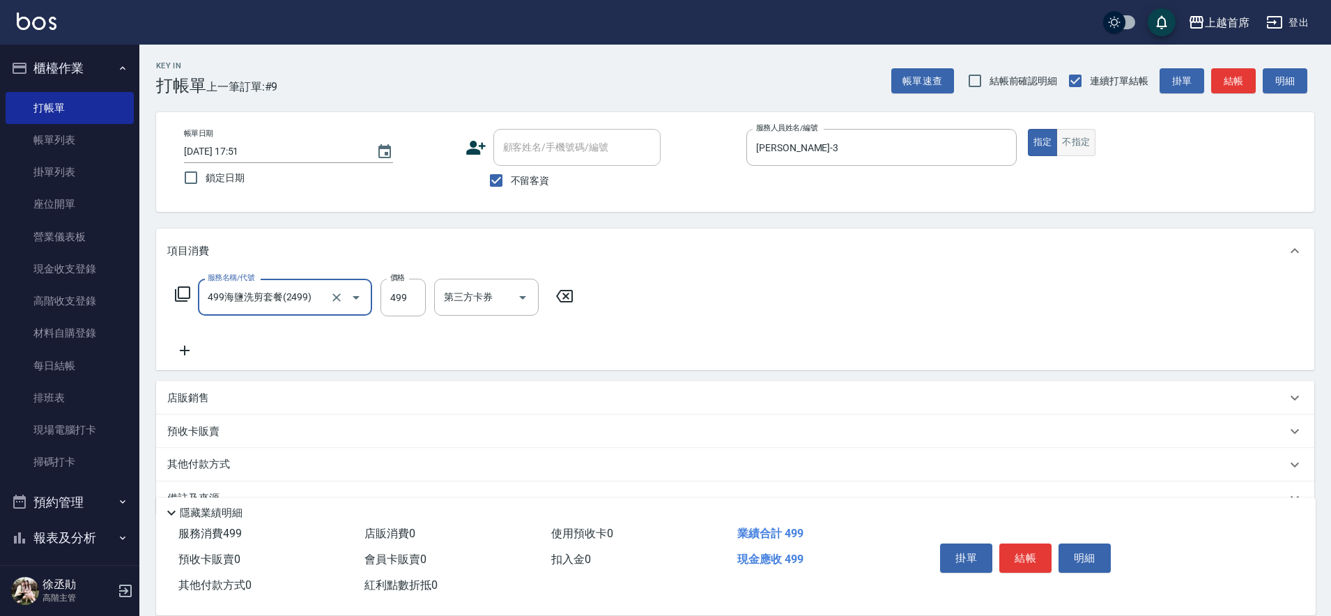
type input "499海鹽洗剪套餐(2499)"
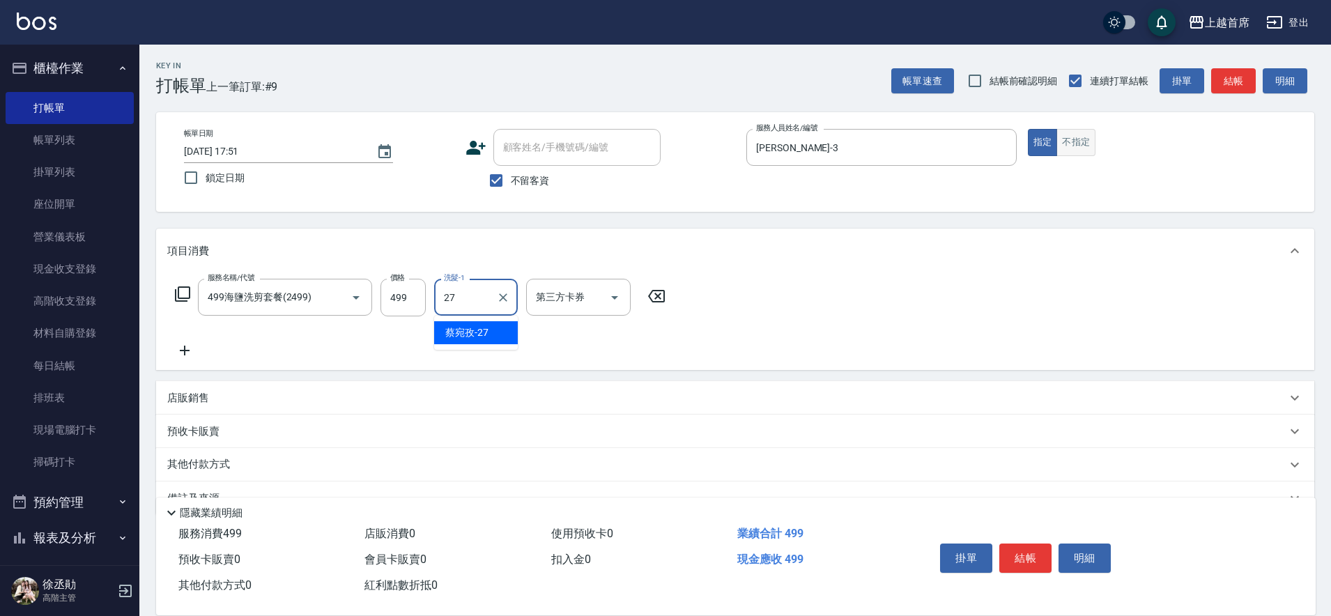
type input "[PERSON_NAME]-27"
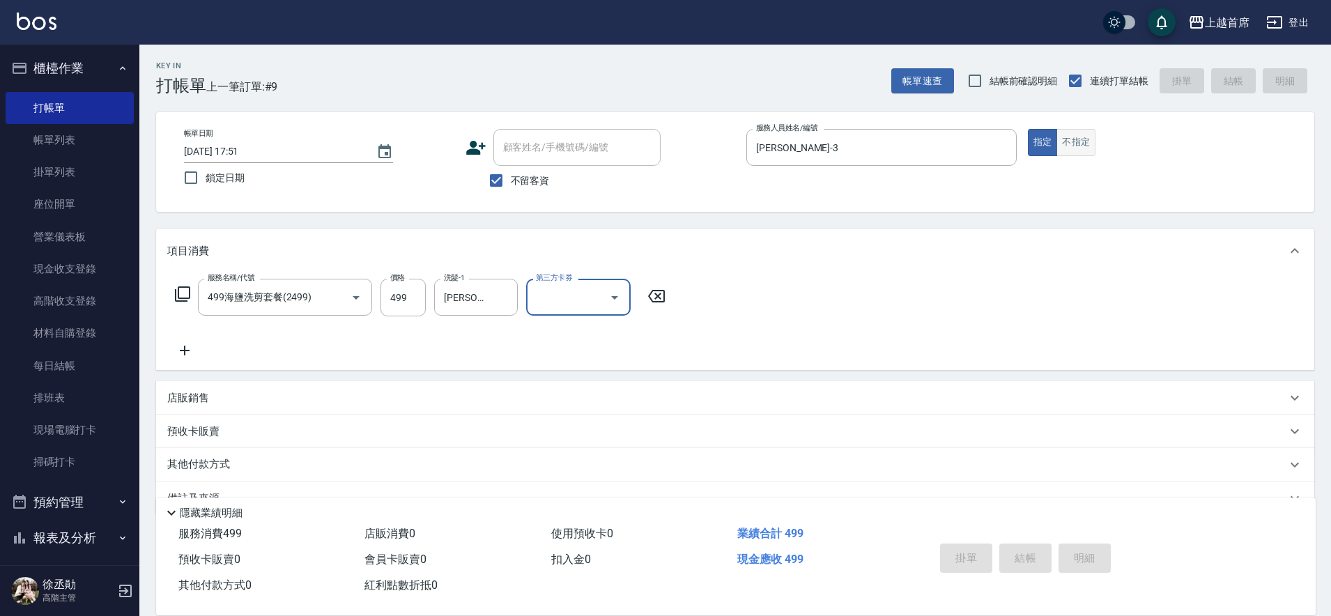
type input "[DATE] 17:52"
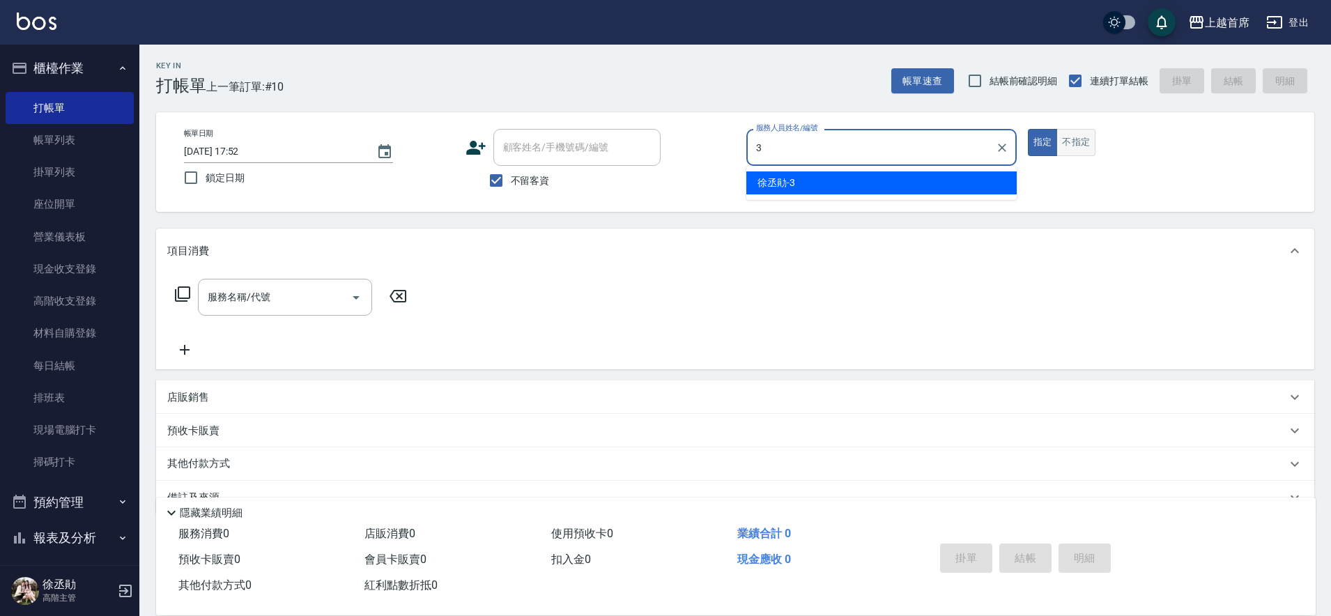
type input "[PERSON_NAME]-3"
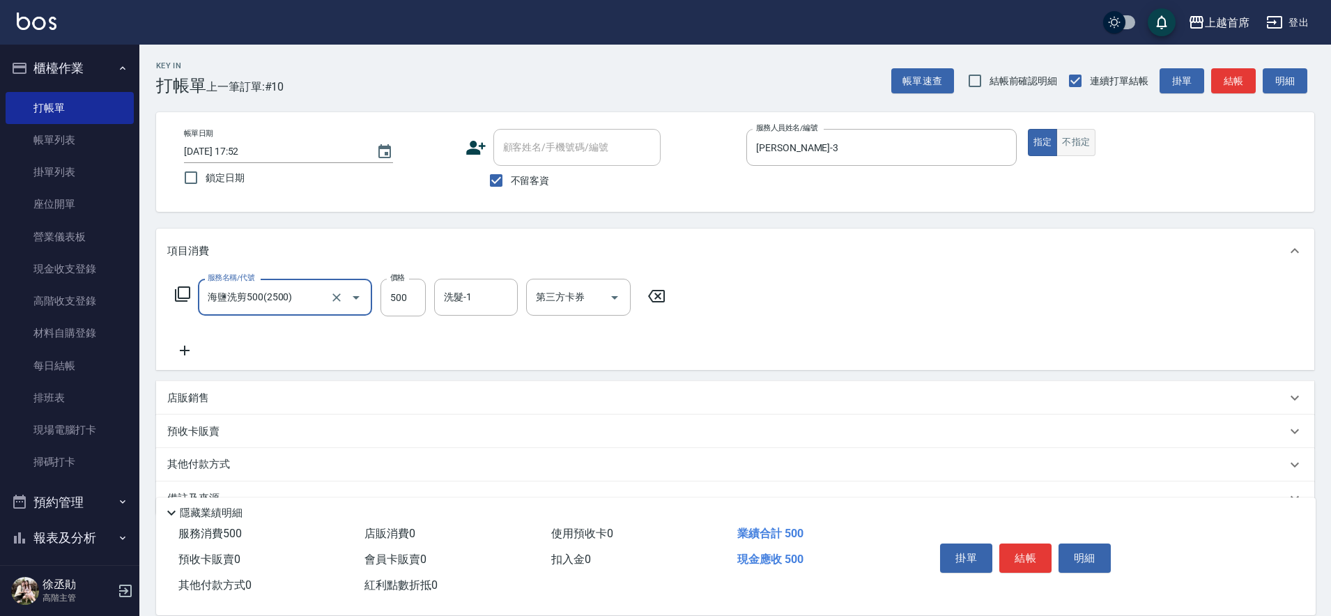
type input "海鹽洗剪500(2500)"
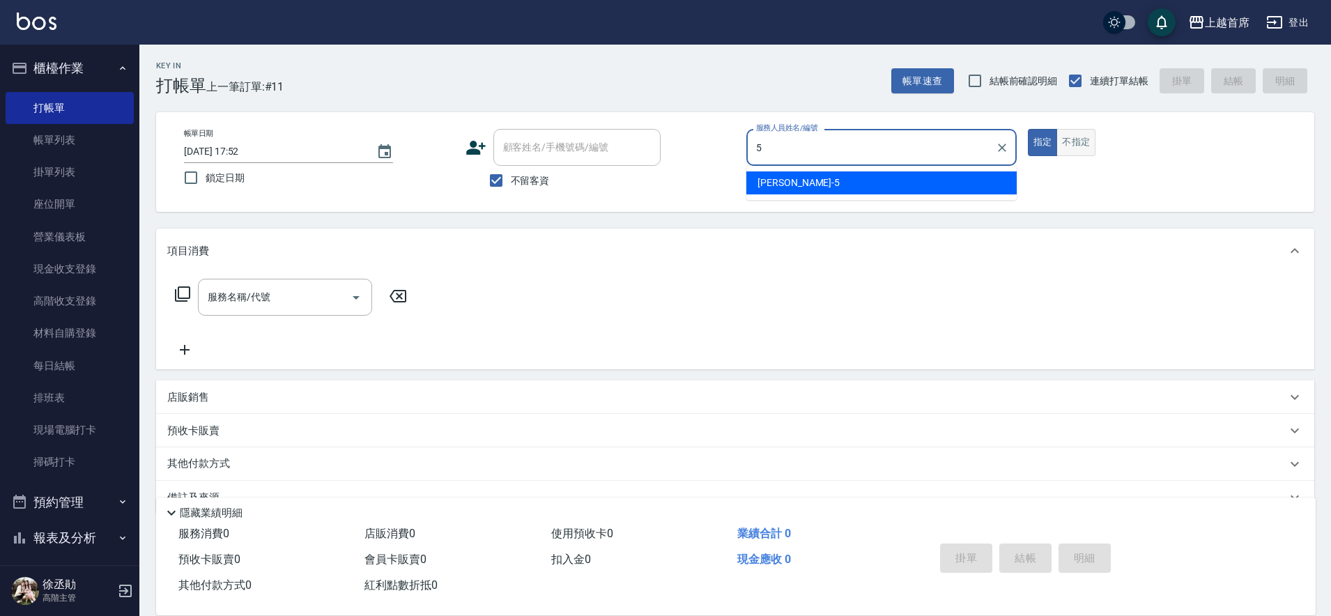
type input "[PERSON_NAME]-5"
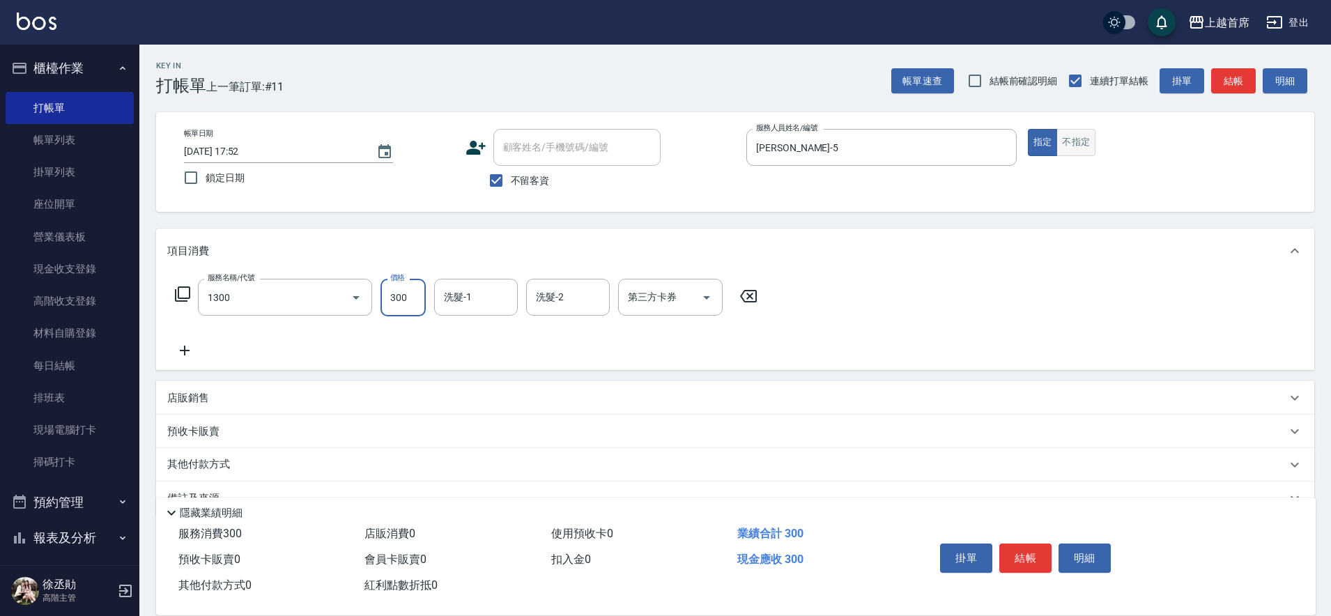
type input "洗髮(1300)"
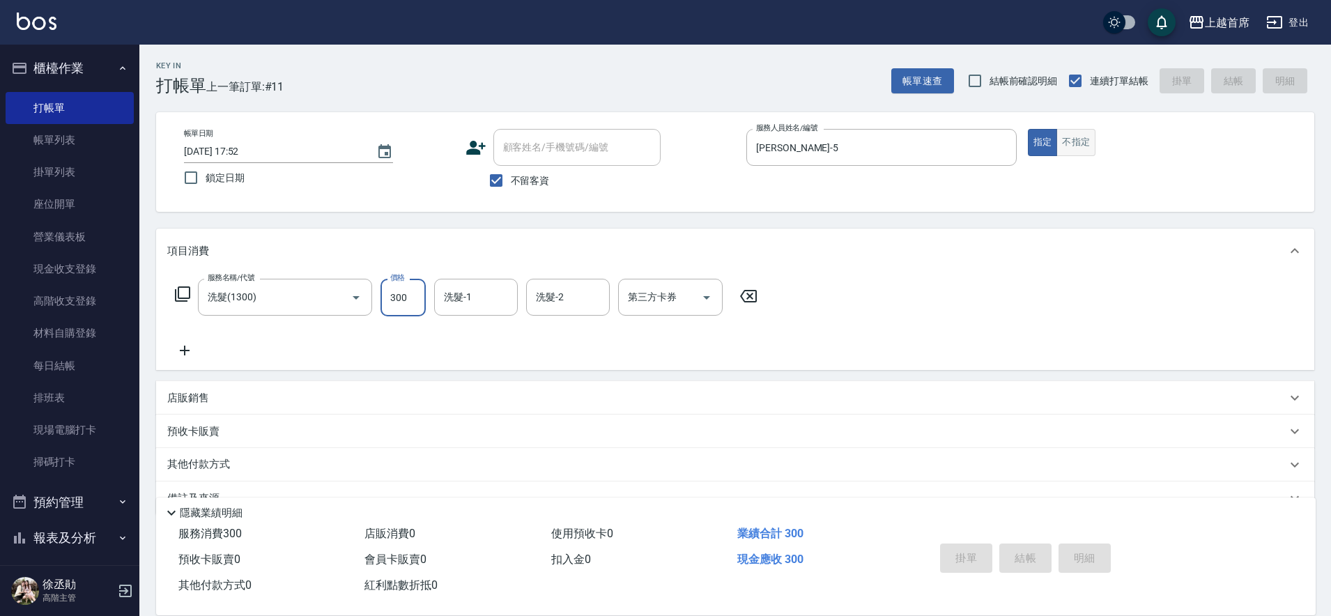
type input "[DATE] 17:54"
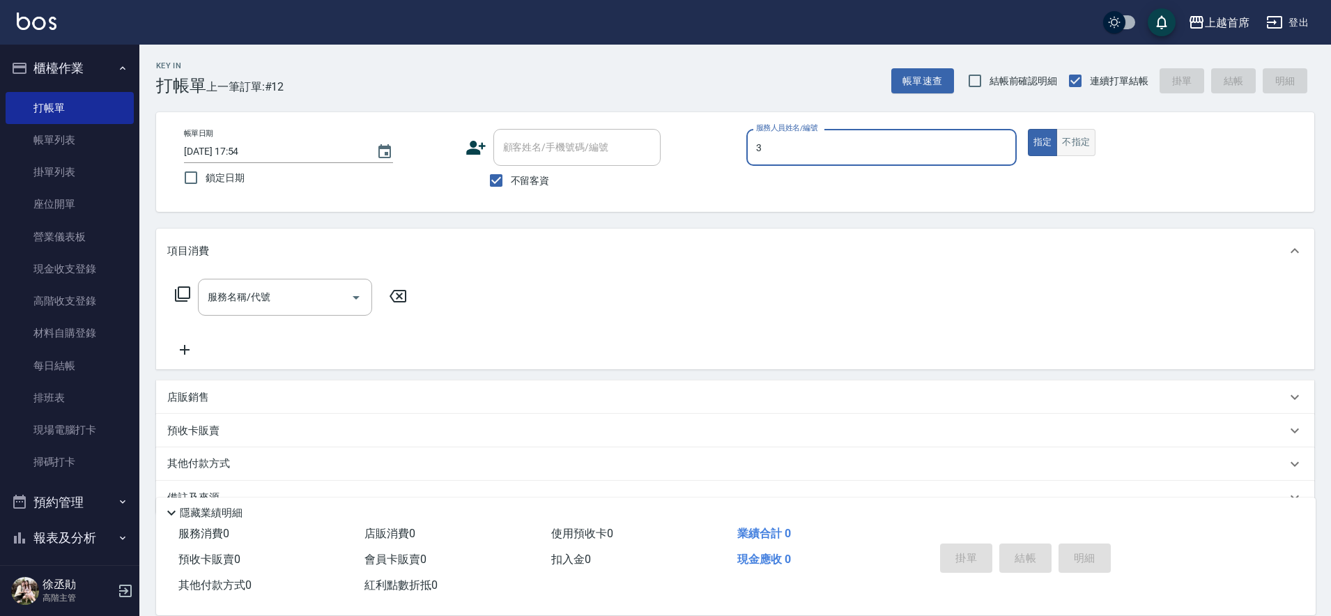
type input "[PERSON_NAME]-3"
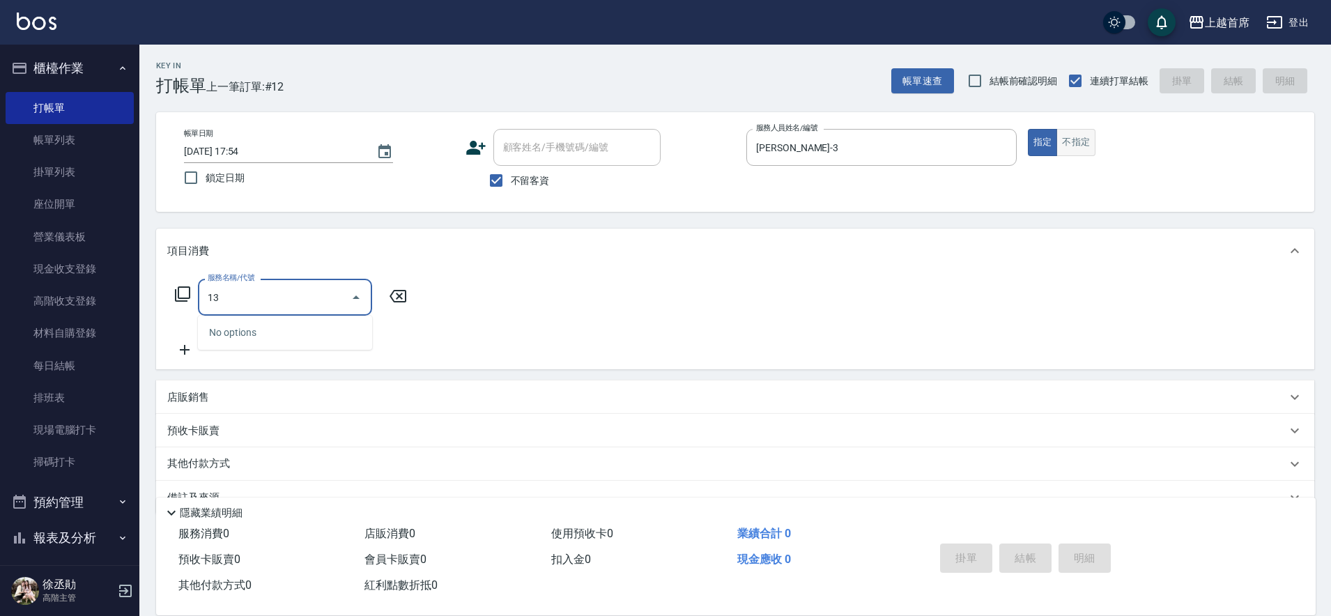
type input "1"
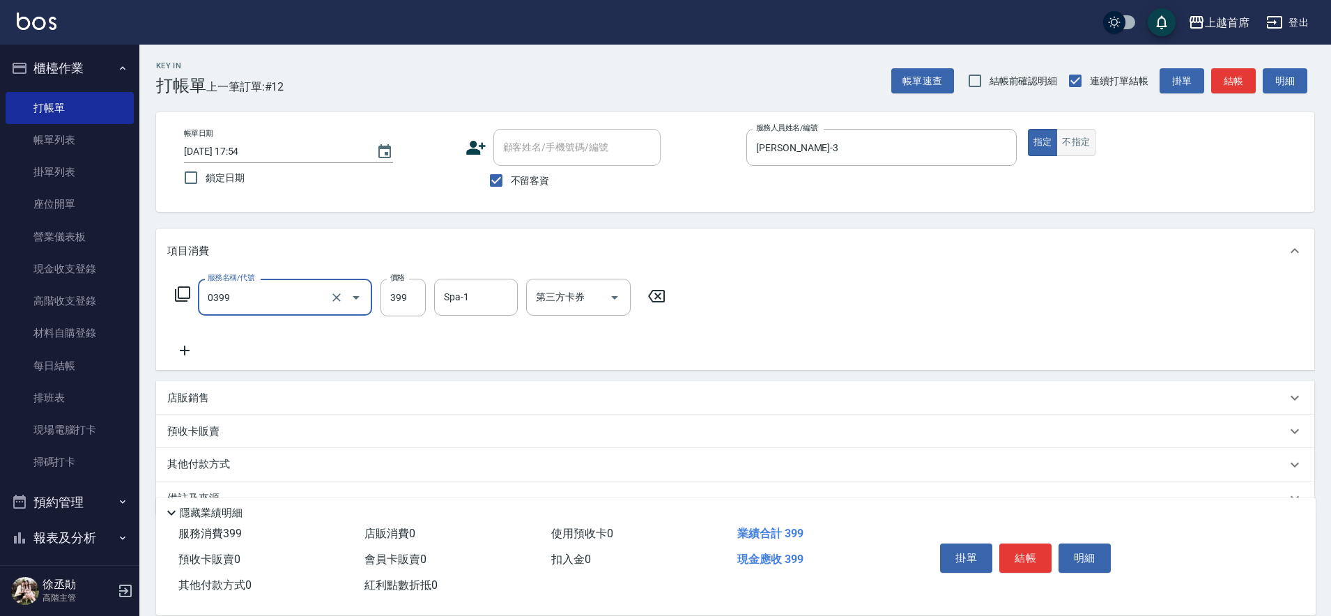
type input "海鹽洗髮(0399)"
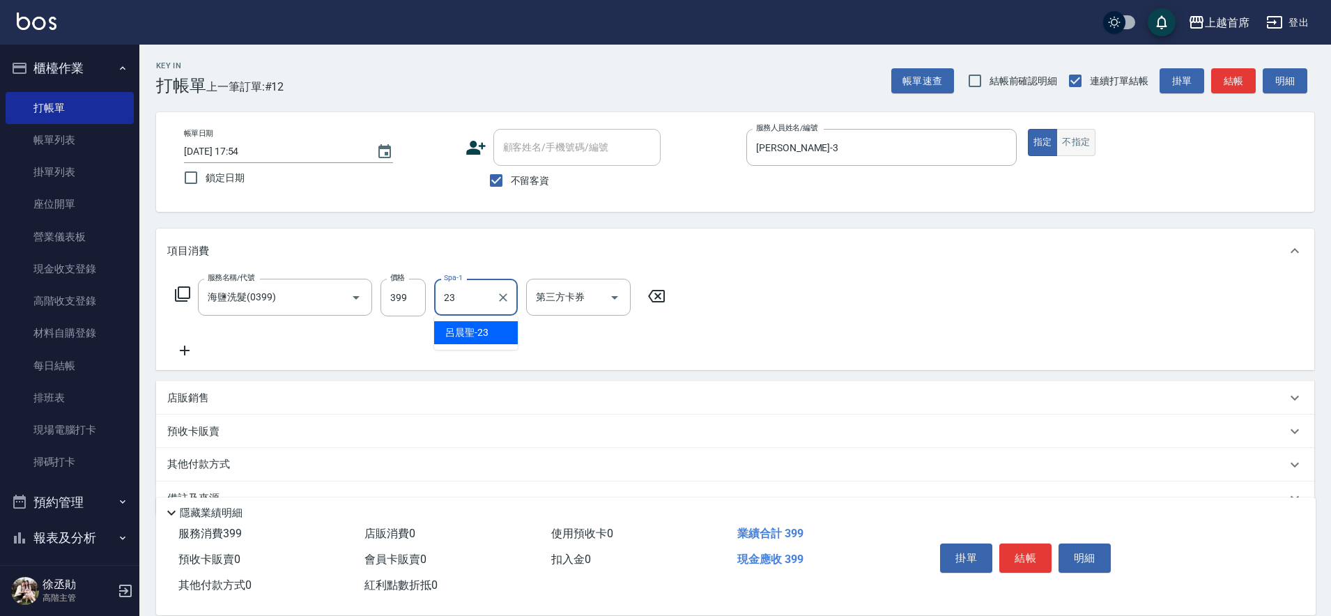
type input "[PERSON_NAME]-23"
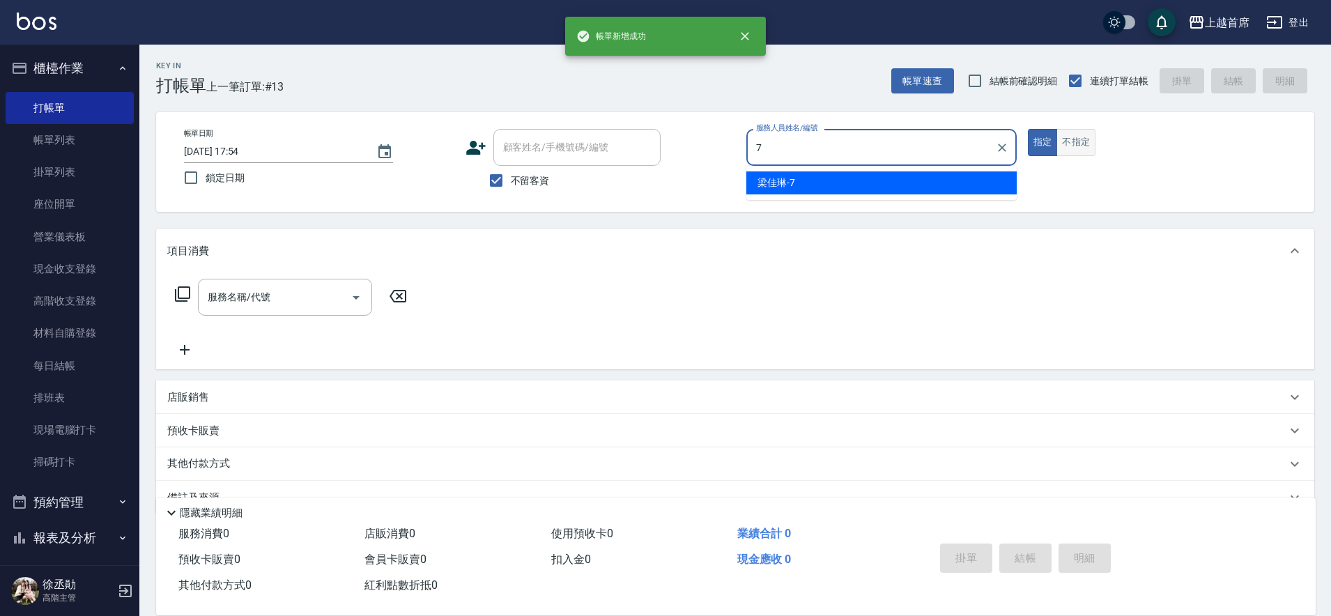
type input "[PERSON_NAME]-7"
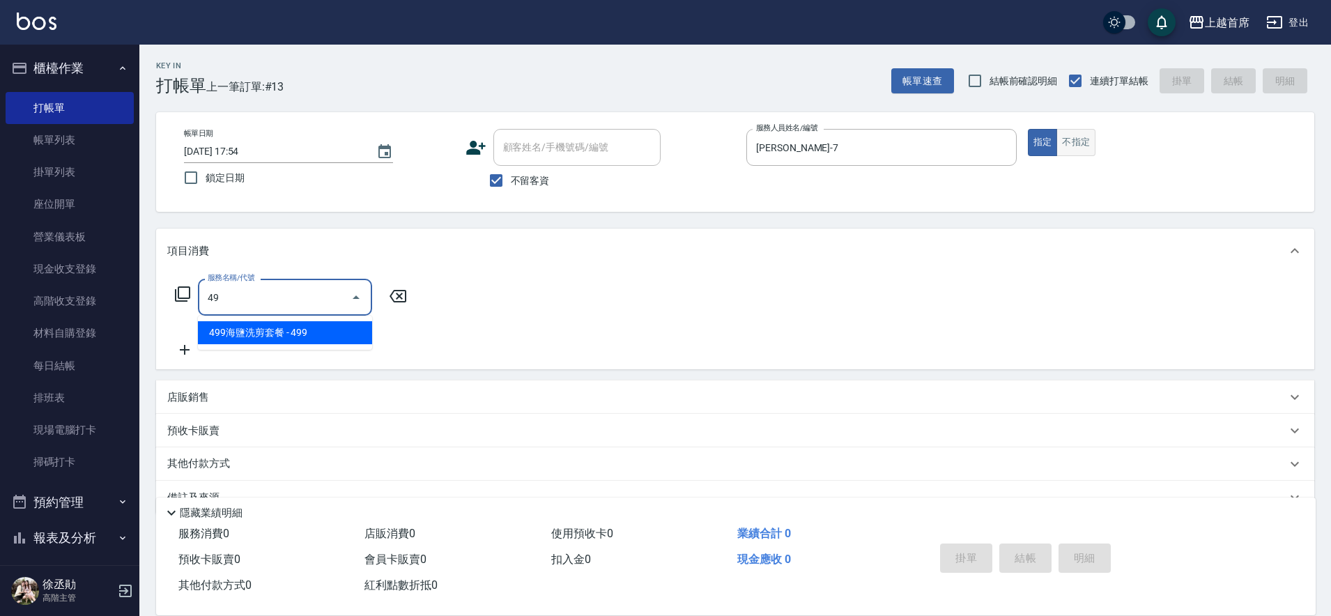
type input "4"
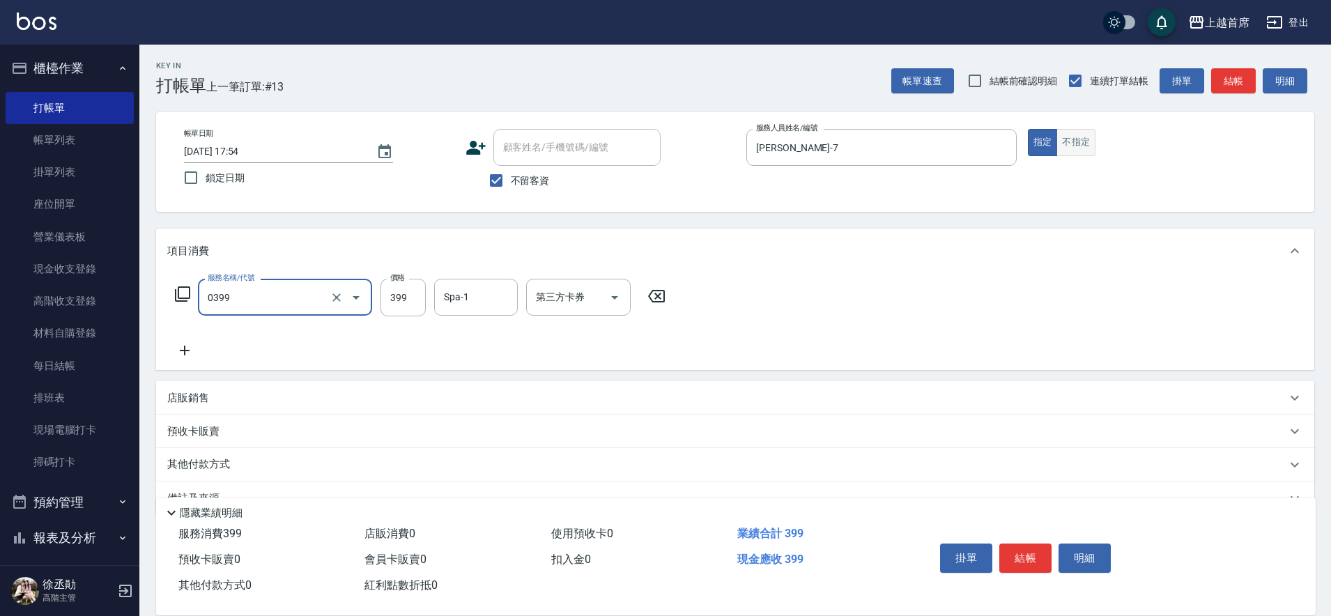
type input "海鹽洗髮(0399)"
type input "499"
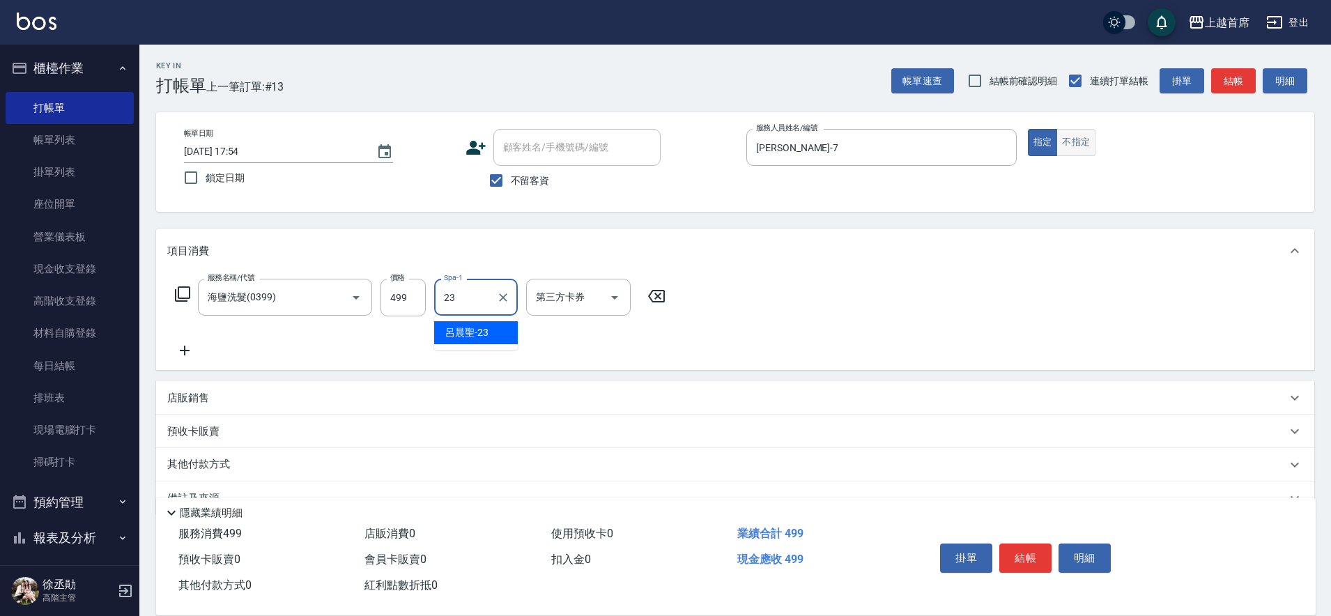
type input "[PERSON_NAME]-23"
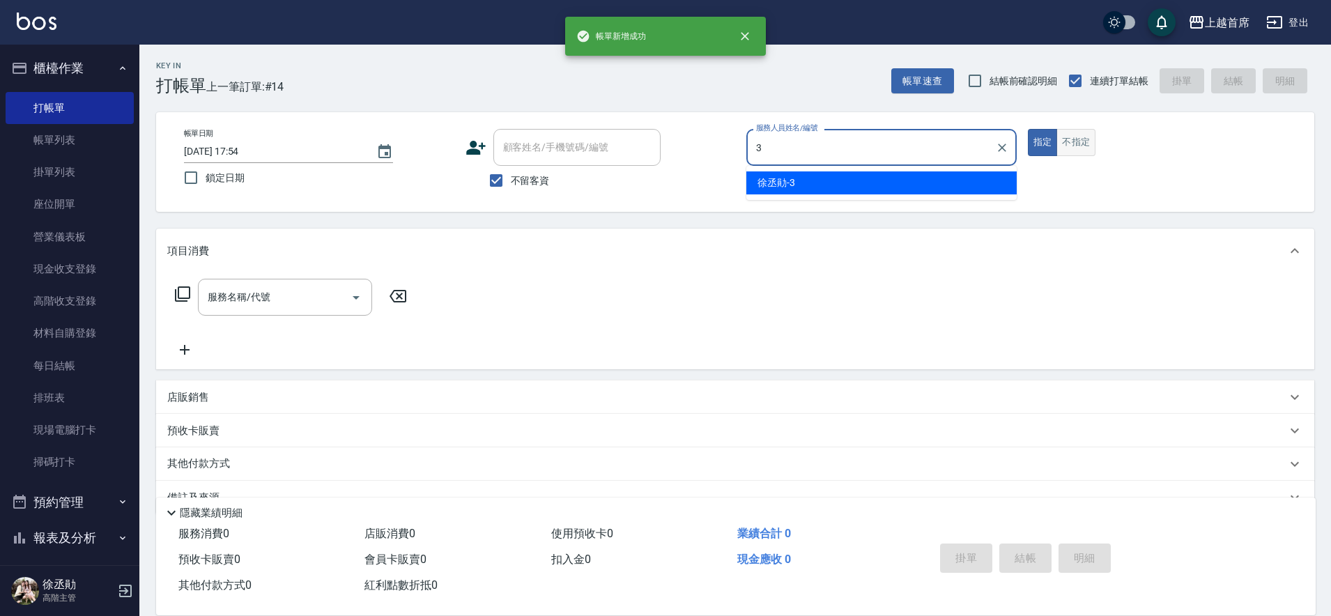
type input "[PERSON_NAME]-3"
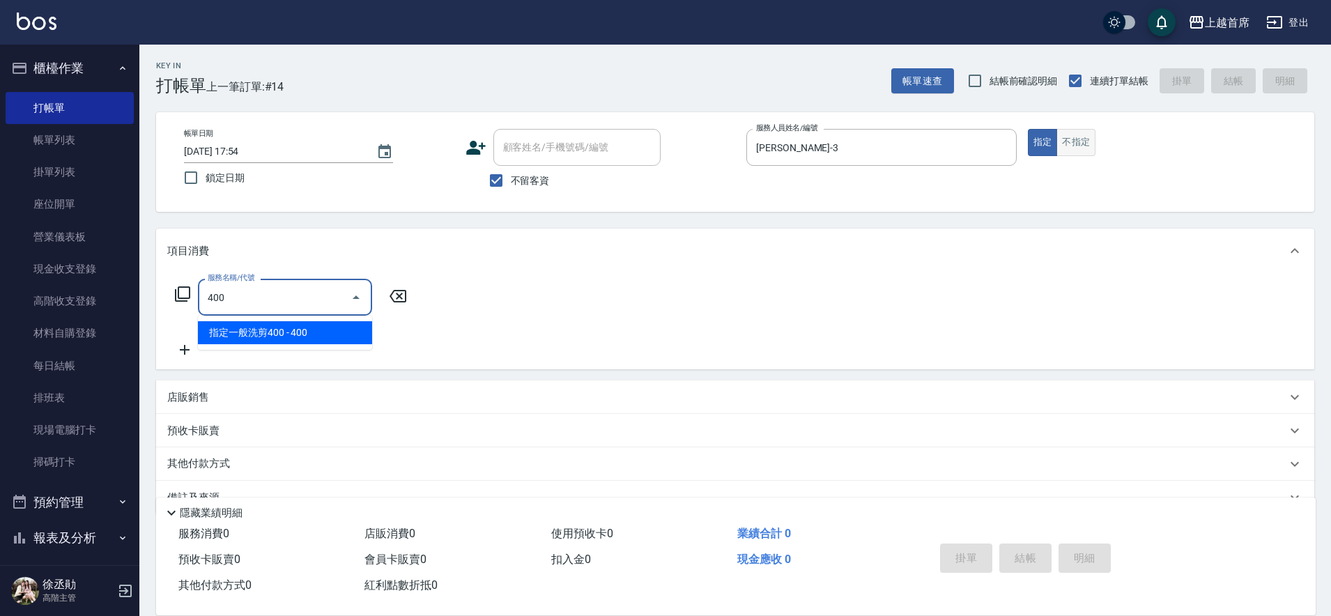
type input "指定一般洗剪400(2400)"
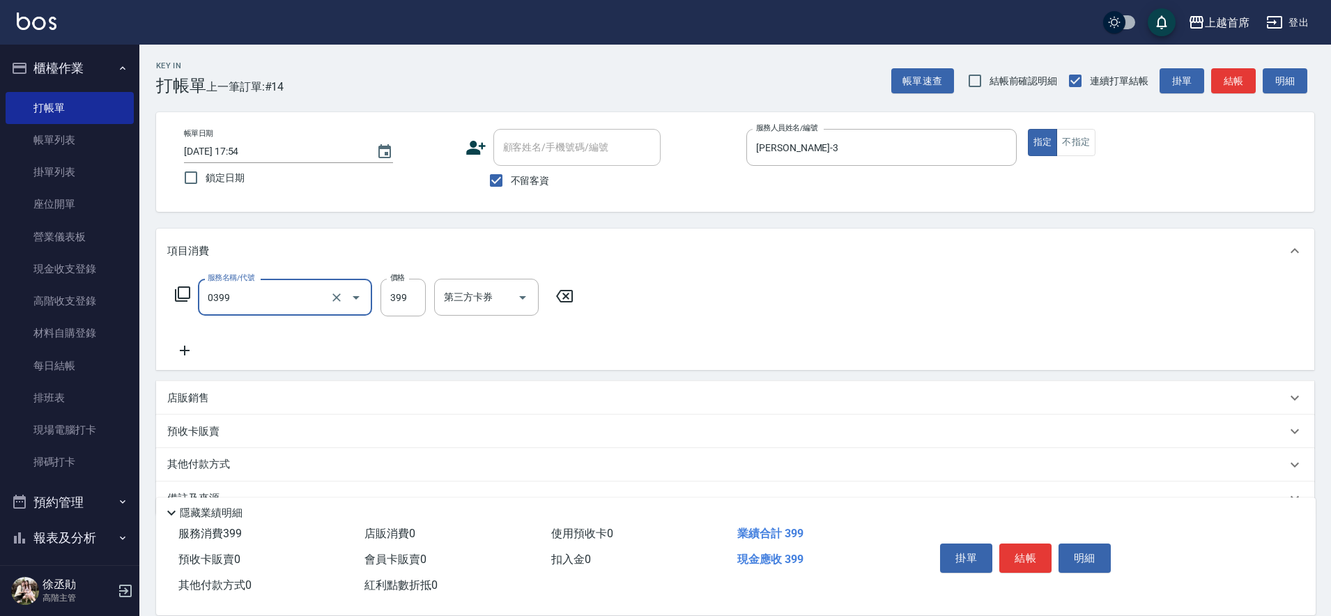
type input "海鹽洗髮(0399)"
type input "400"
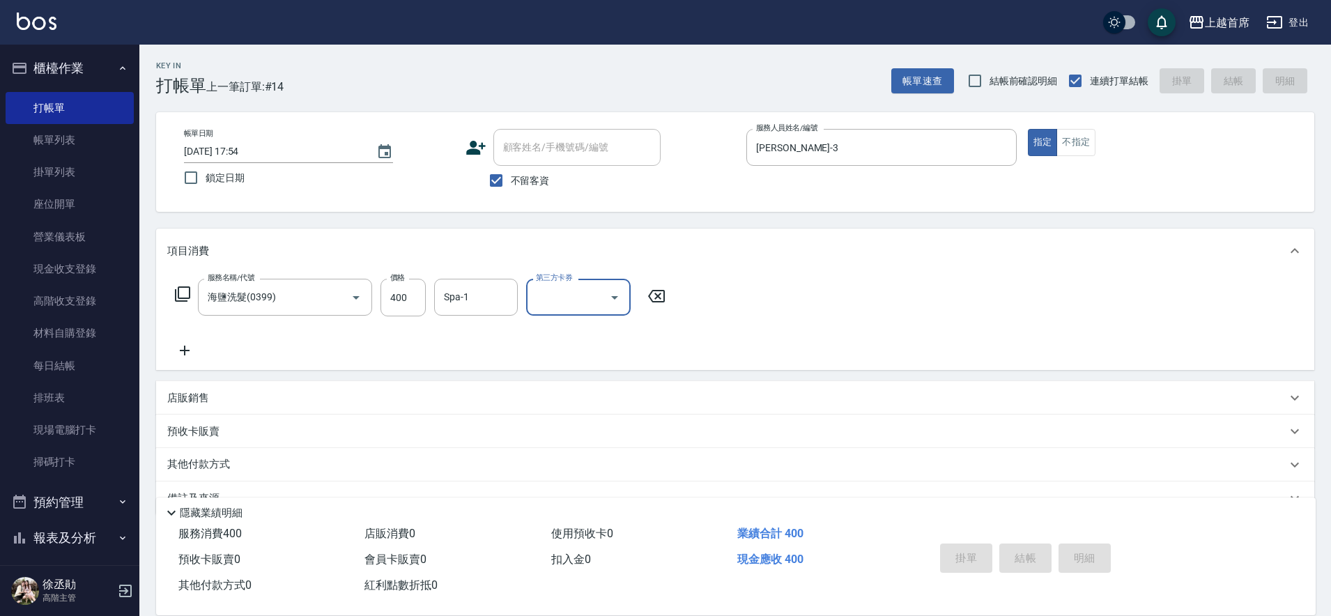
type input "[DATE] 17:55"
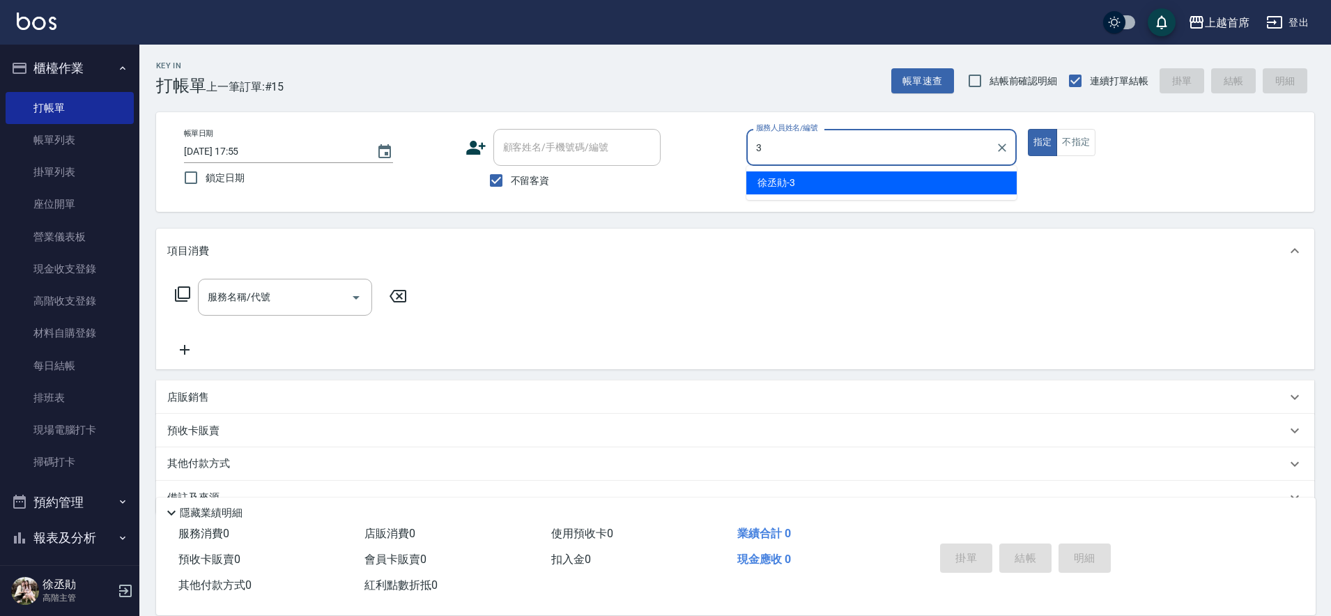
type input "[PERSON_NAME]-3"
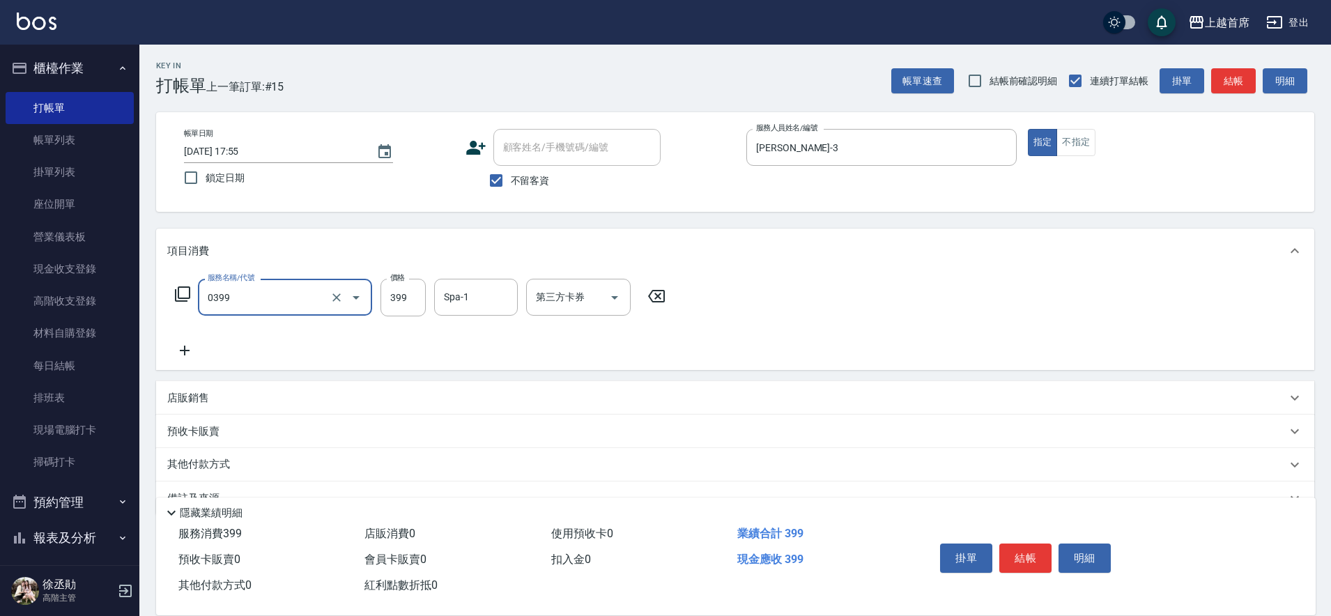
type input "海鹽洗髮(0399)"
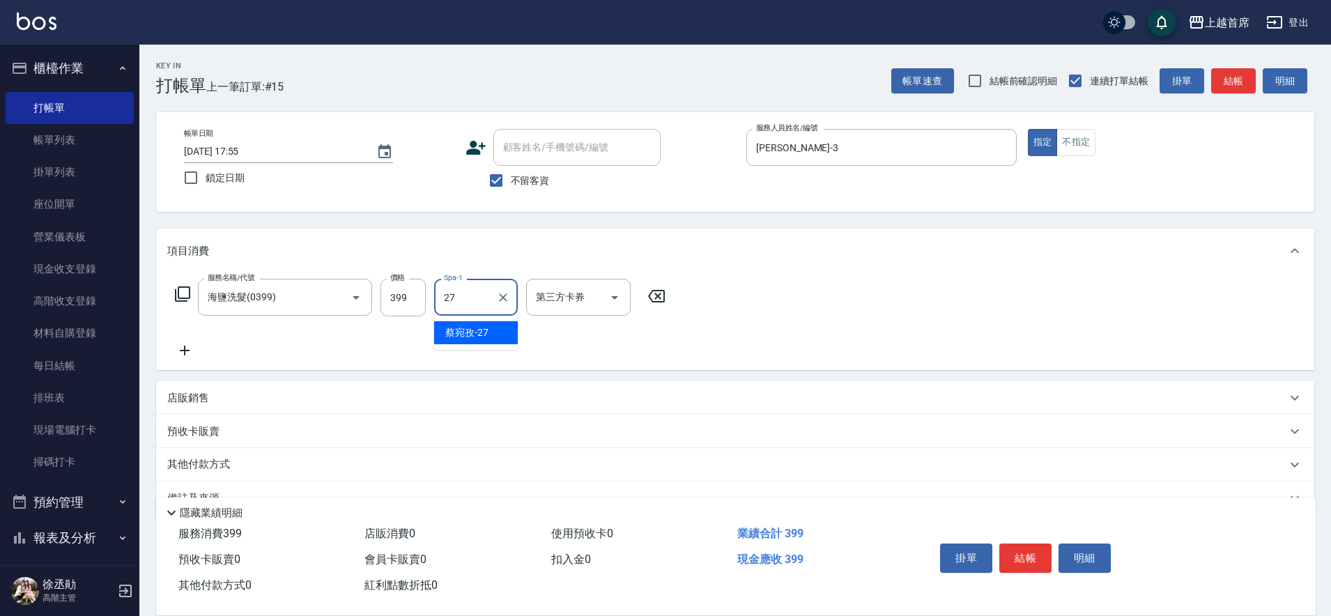
type input "[PERSON_NAME]-27"
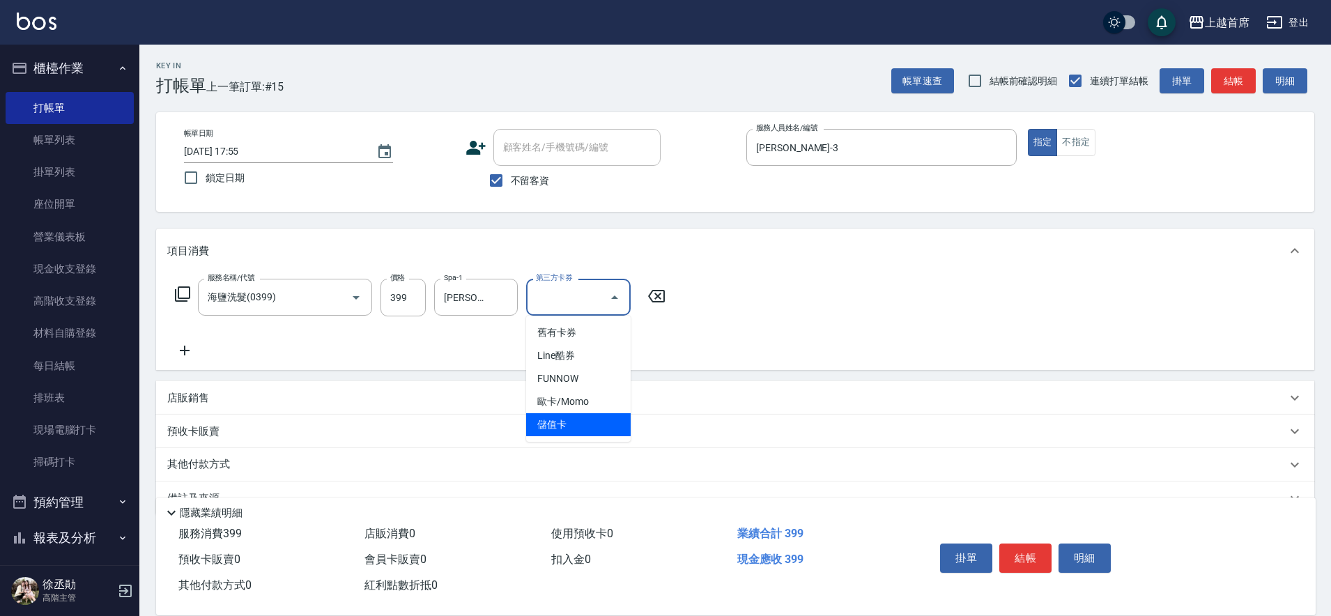
type input "儲值卡"
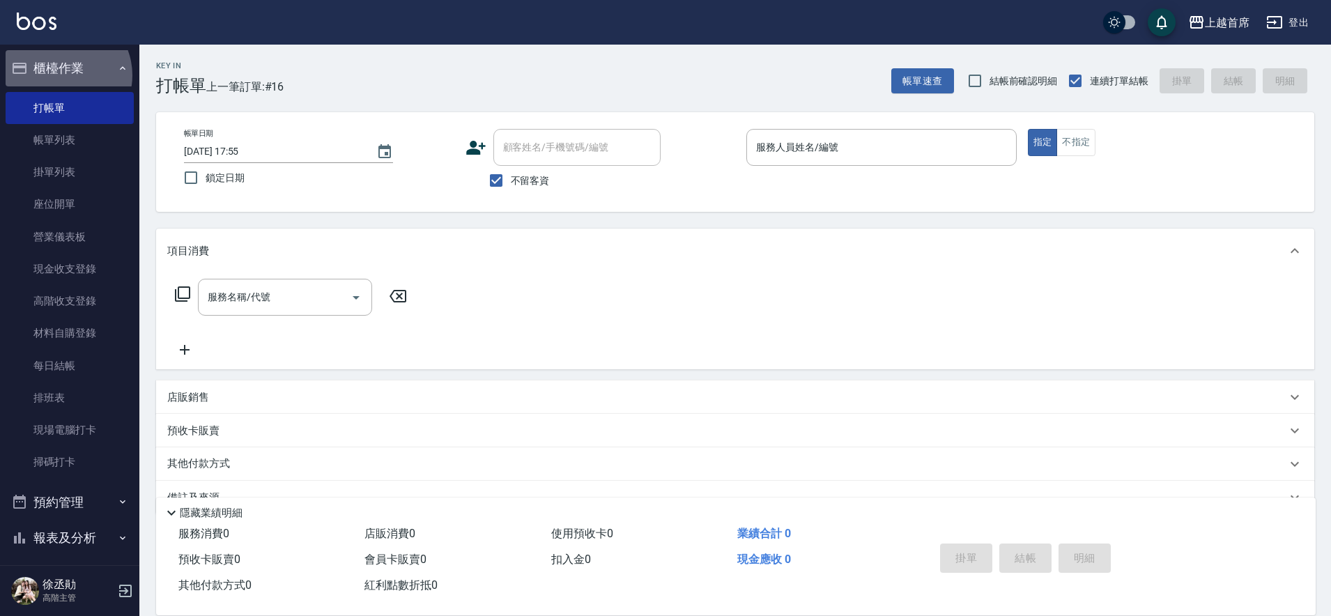
click at [61, 75] on button "櫃檯作業" at bounding box center [70, 68] width 128 height 36
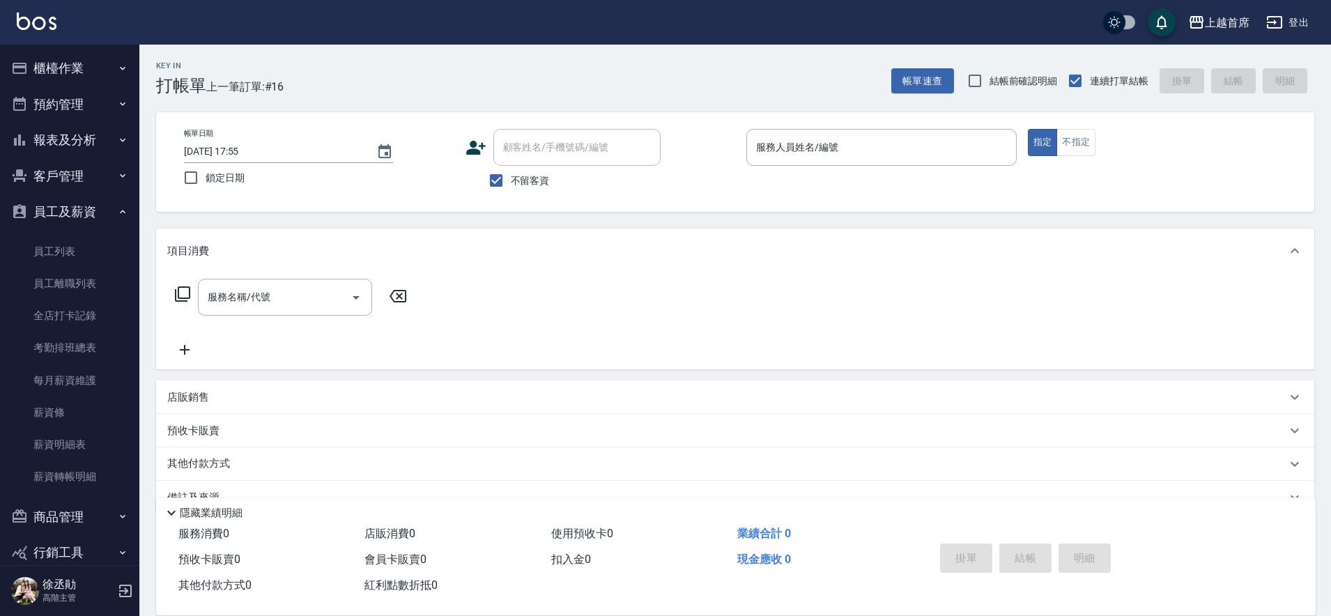
click at [90, 137] on button "報表及分析" at bounding box center [70, 140] width 128 height 36
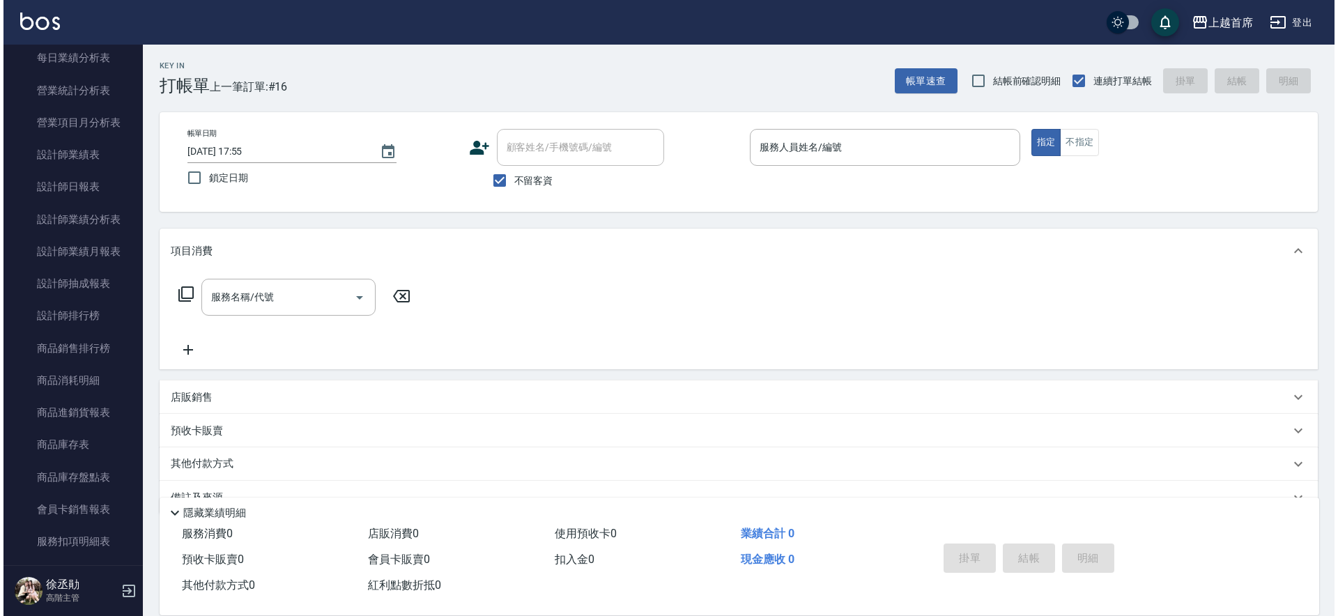
scroll to position [484, 0]
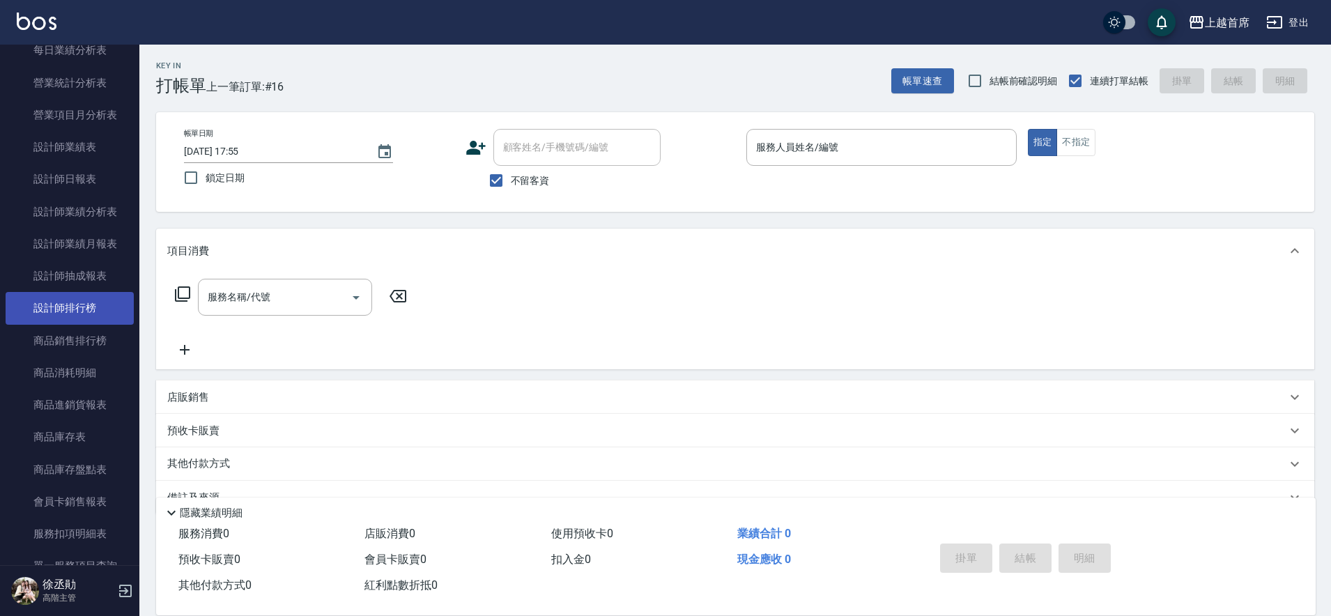
click at [108, 319] on link "設計師排行榜" at bounding box center [70, 308] width 128 height 32
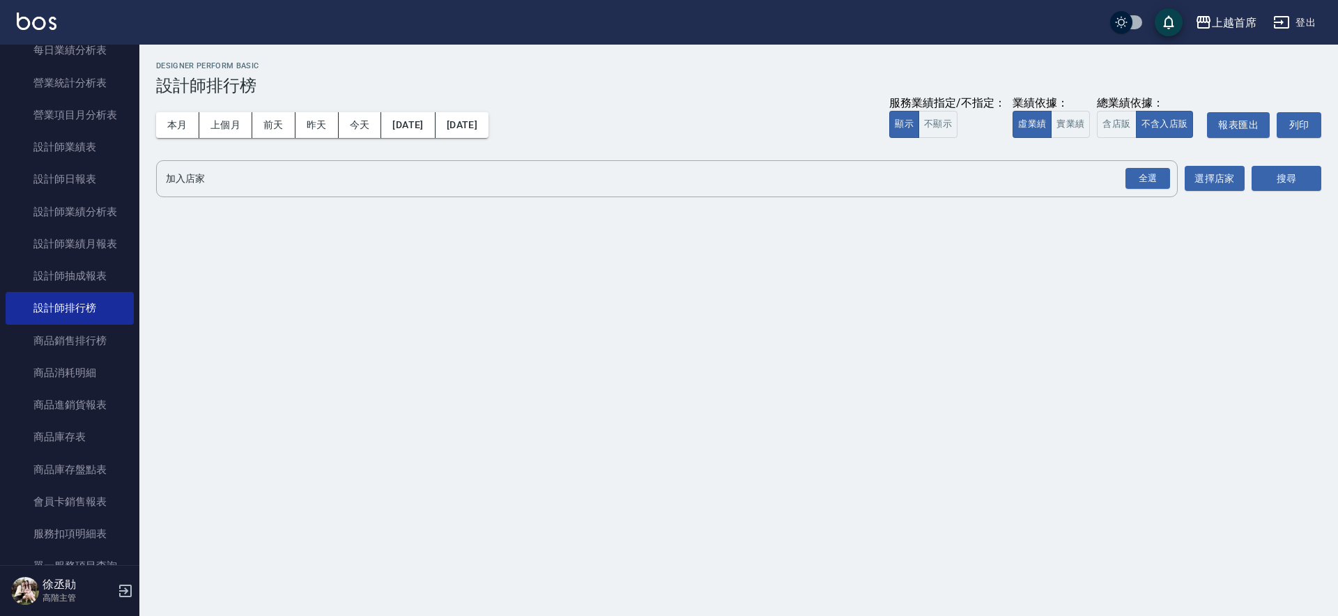
click at [176, 111] on div "本月 上個月 [DATE] [DATE] [DATE] [DATE] [DATE] 服務業績指定/不指定： 顯示 不顯示 業績依據： 虛業績 實業績 總業績依…" at bounding box center [738, 124] width 1165 height 59
click at [179, 121] on button "本月" at bounding box center [177, 125] width 43 height 26
click at [369, 123] on button "今天" at bounding box center [360, 125] width 43 height 26
click at [1062, 122] on button "實業績" at bounding box center [1070, 124] width 39 height 27
click at [1135, 172] on div "全選" at bounding box center [1148, 179] width 45 height 22
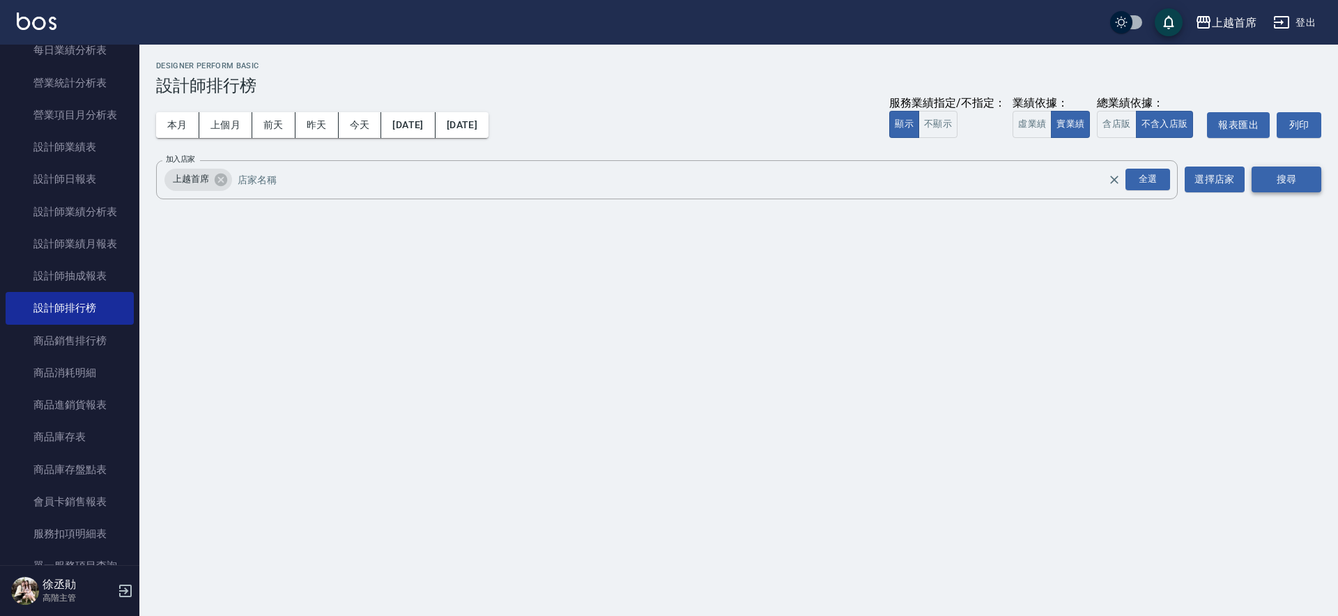
click at [1299, 183] on button "搜尋" at bounding box center [1287, 180] width 70 height 26
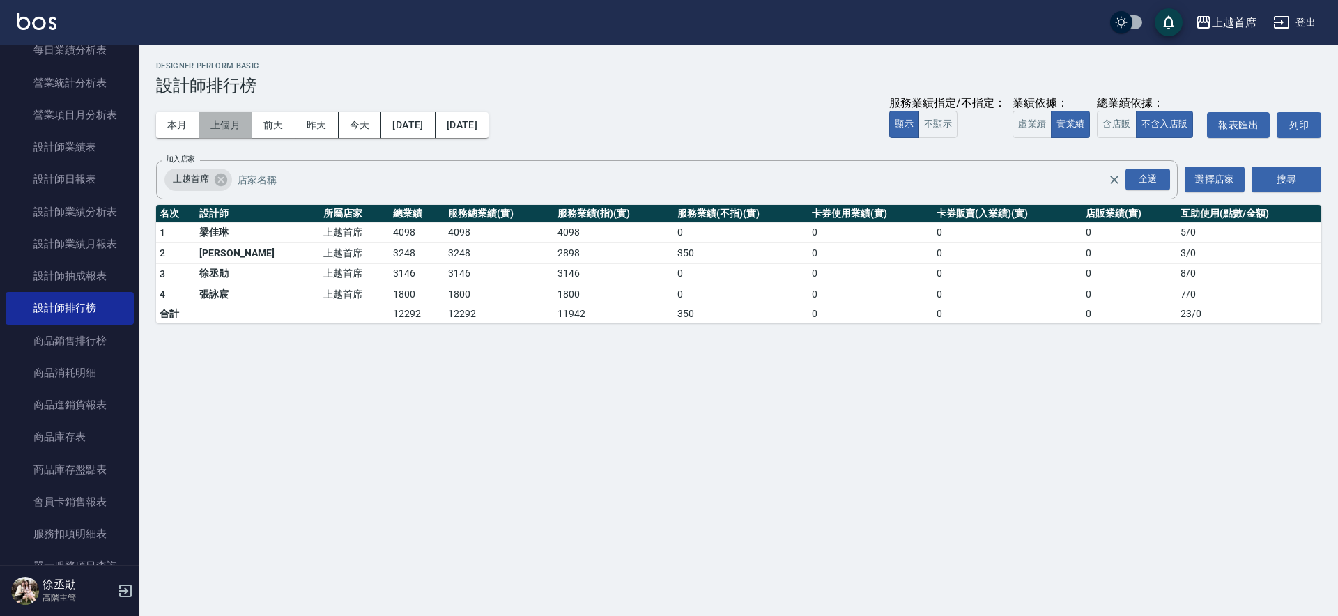
click at [201, 124] on button "上個月" at bounding box center [225, 125] width 53 height 26
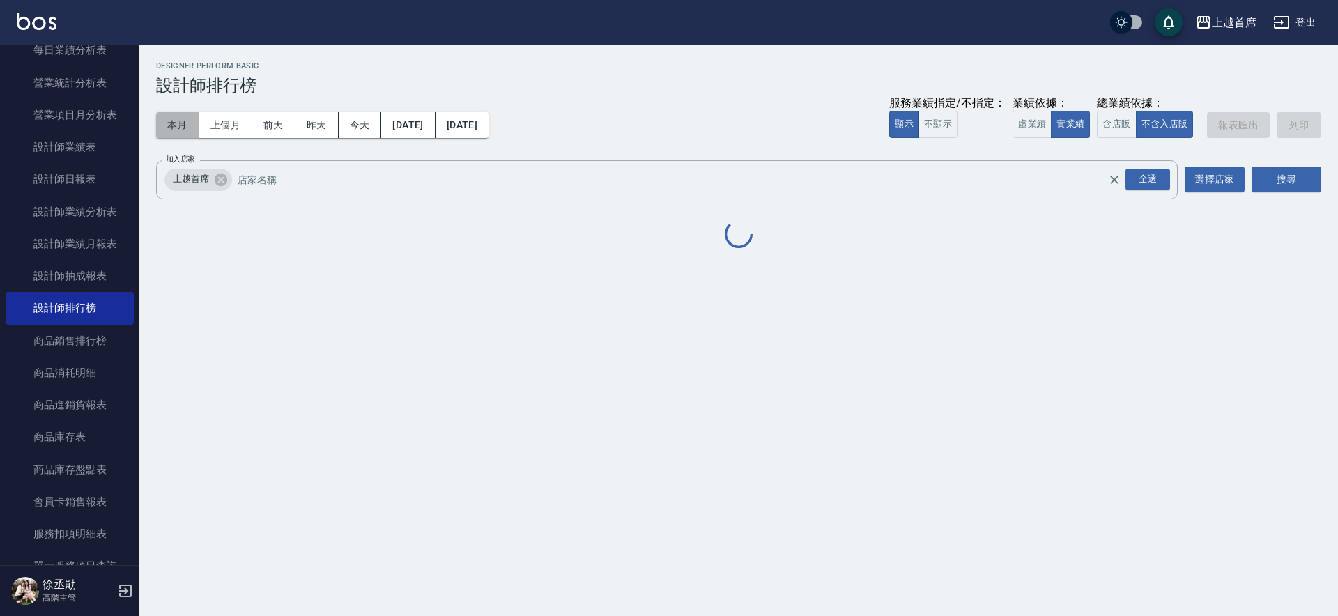
click at [163, 118] on button "本月" at bounding box center [177, 125] width 43 height 26
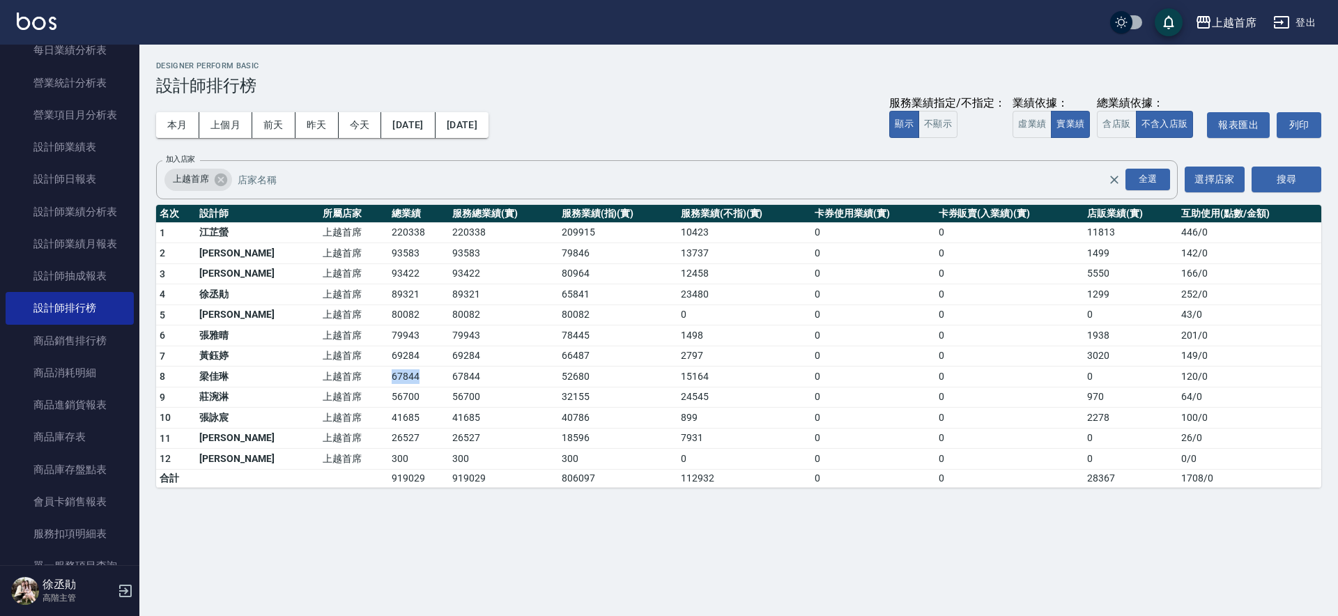
drag, startPoint x: 323, startPoint y: 374, endPoint x: 395, endPoint y: 374, distance: 71.8
click at [395, 374] on tr "8 [PERSON_NAME]首席 67844 67844 52680 15164 0 0 0 120 / 0" at bounding box center [738, 377] width 1165 height 21
click at [397, 374] on td "67844" at bounding box center [418, 377] width 61 height 21
drag, startPoint x: 339, startPoint y: 374, endPoint x: 377, endPoint y: 378, distance: 37.9
click at [377, 378] on tr "8 [PERSON_NAME]首席 67844 67844 52680 15164 0 0 0 120 / 0" at bounding box center [738, 377] width 1165 height 21
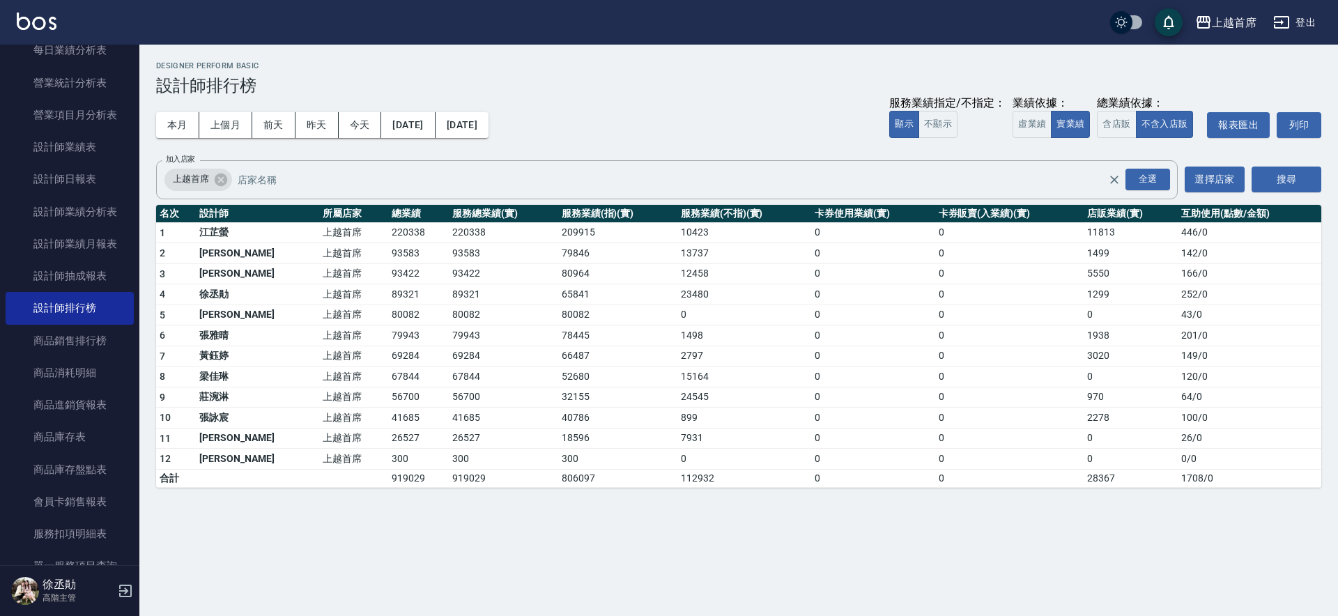
click at [390, 378] on td "67844" at bounding box center [418, 377] width 61 height 21
drag, startPoint x: 430, startPoint y: 378, endPoint x: 983, endPoint y: 377, distance: 552.7
click at [983, 377] on tr "8 [PERSON_NAME]首席 67844 67844 52680 15164 0 0 0 120 / 0" at bounding box center [738, 377] width 1165 height 21
click at [981, 376] on td "0" at bounding box center [1009, 377] width 148 height 21
click at [840, 396] on td "0" at bounding box center [872, 397] width 123 height 21
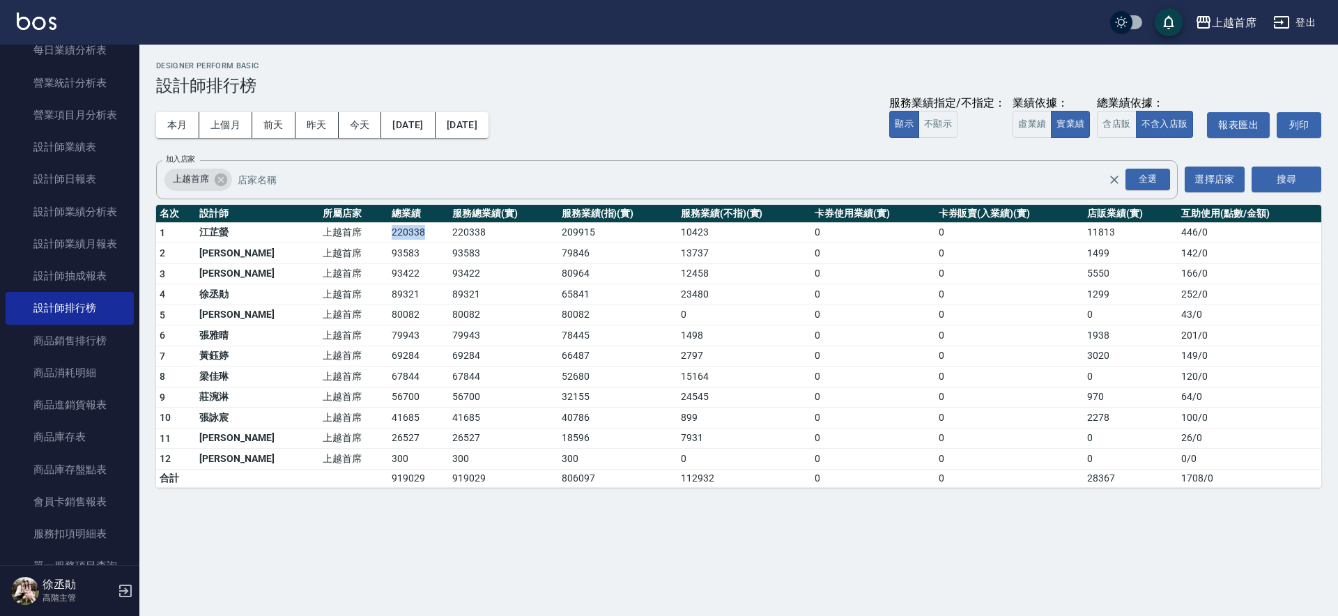
drag, startPoint x: 344, startPoint y: 231, endPoint x: 402, endPoint y: 230, distance: 58.6
click at [402, 230] on tr "1 [PERSON_NAME]首席 220338 220338 209915 10423 0 0 11813 446 / 0" at bounding box center [738, 232] width 1165 height 21
click at [402, 230] on td "220338" at bounding box center [418, 232] width 61 height 21
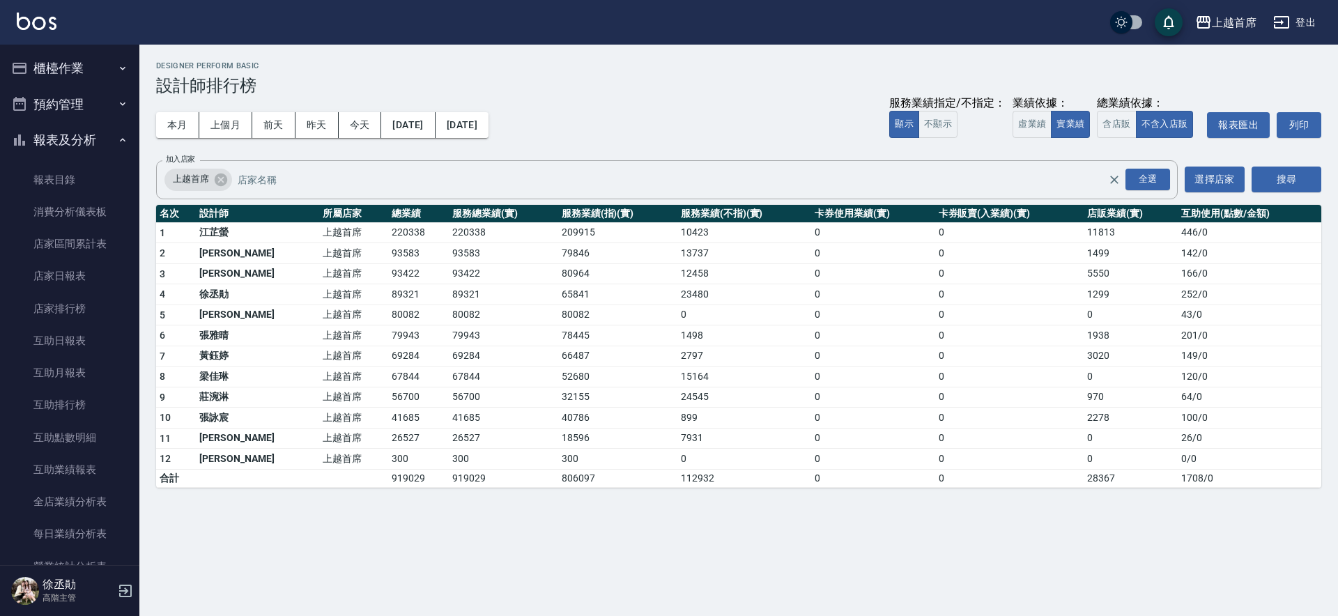
click at [83, 70] on button "櫃檯作業" at bounding box center [70, 68] width 128 height 36
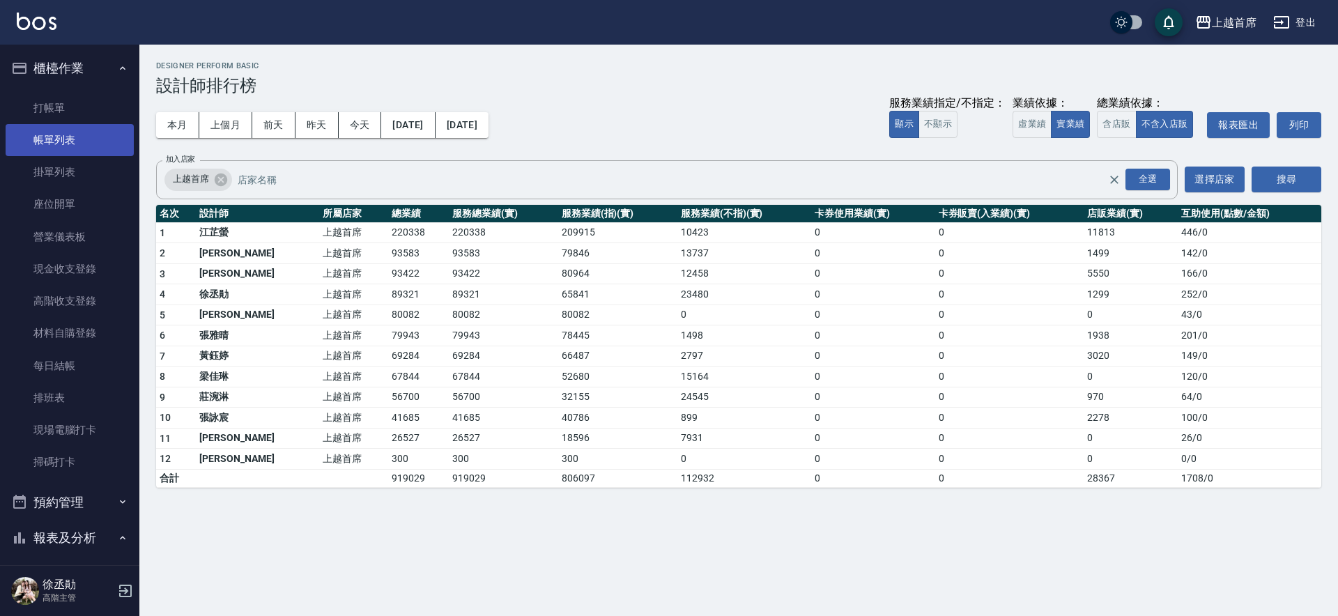
click at [60, 137] on link "帳單列表" at bounding box center [70, 140] width 128 height 32
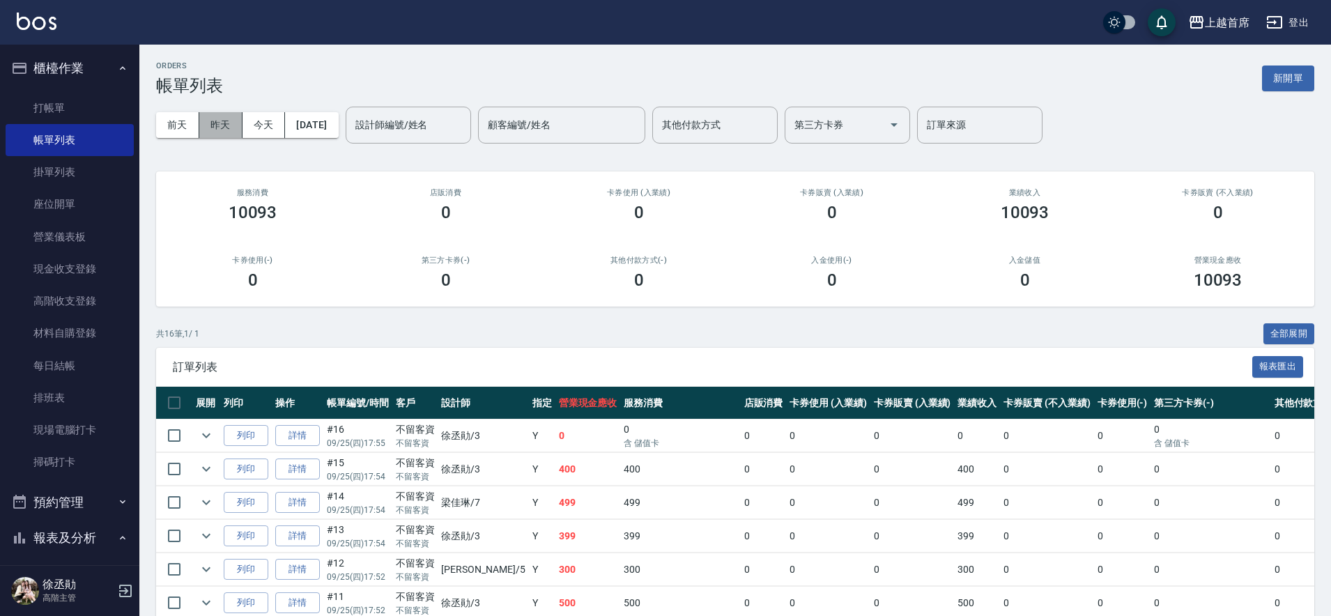
click at [230, 126] on button "昨天" at bounding box center [220, 125] width 43 height 26
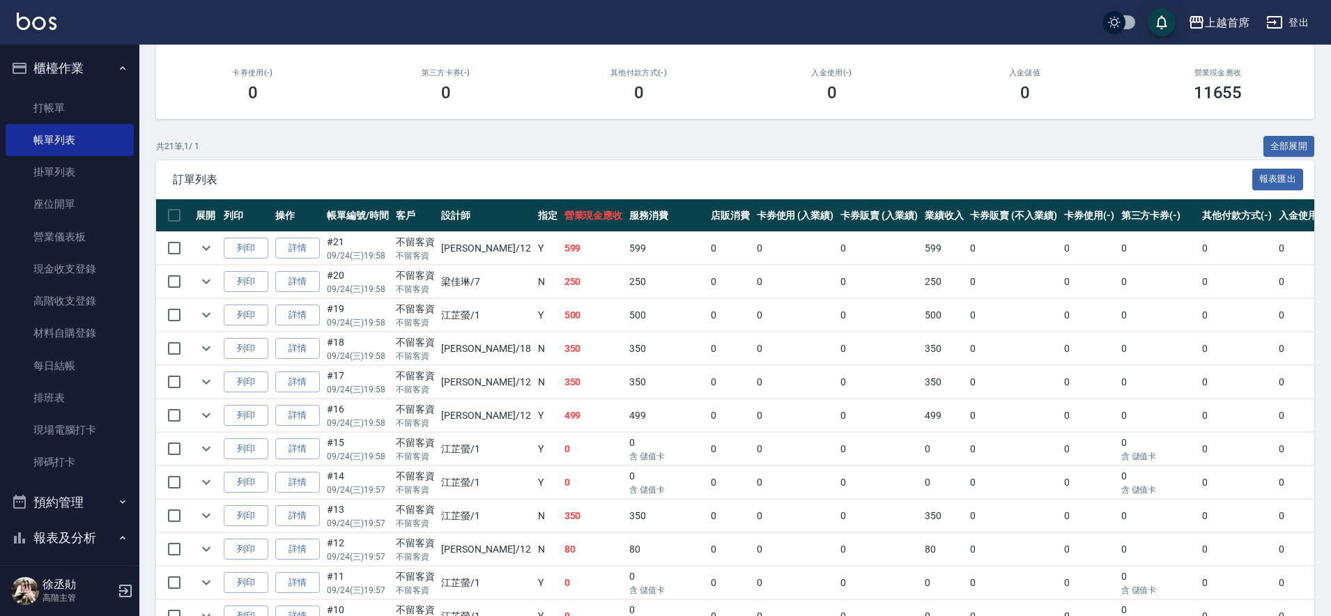
drag, startPoint x: 246, startPoint y: 135, endPoint x: 556, endPoint y: 295, distance: 348.5
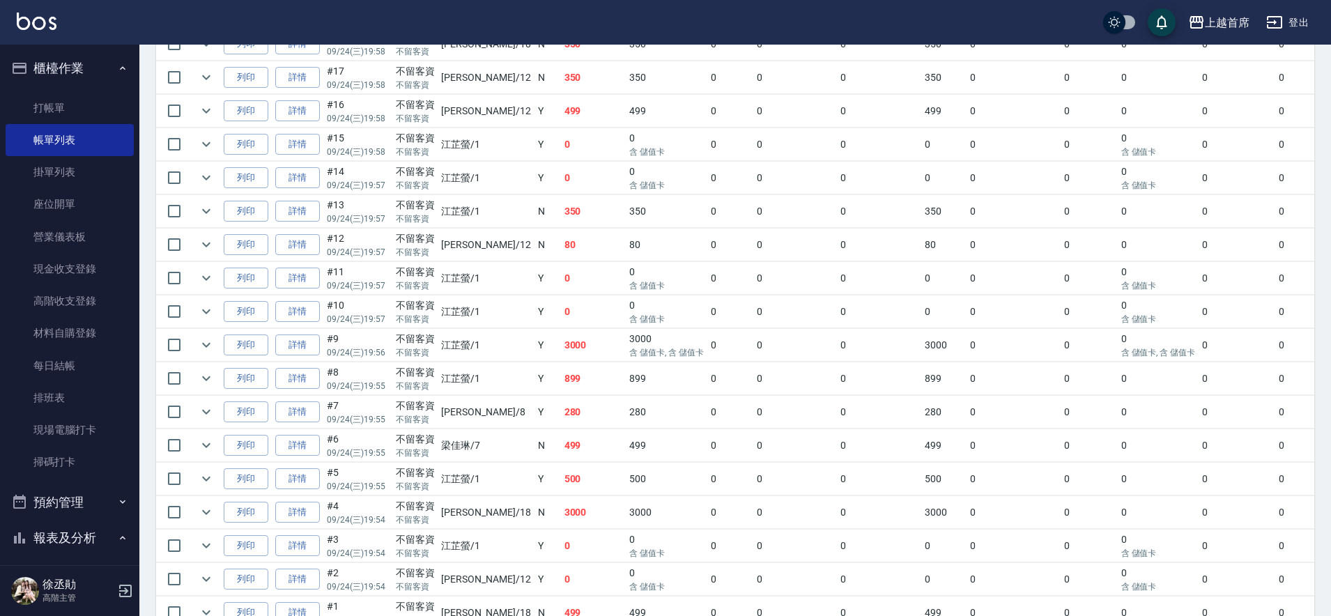
drag, startPoint x: 605, startPoint y: 295, endPoint x: 589, endPoint y: 339, distance: 46.7
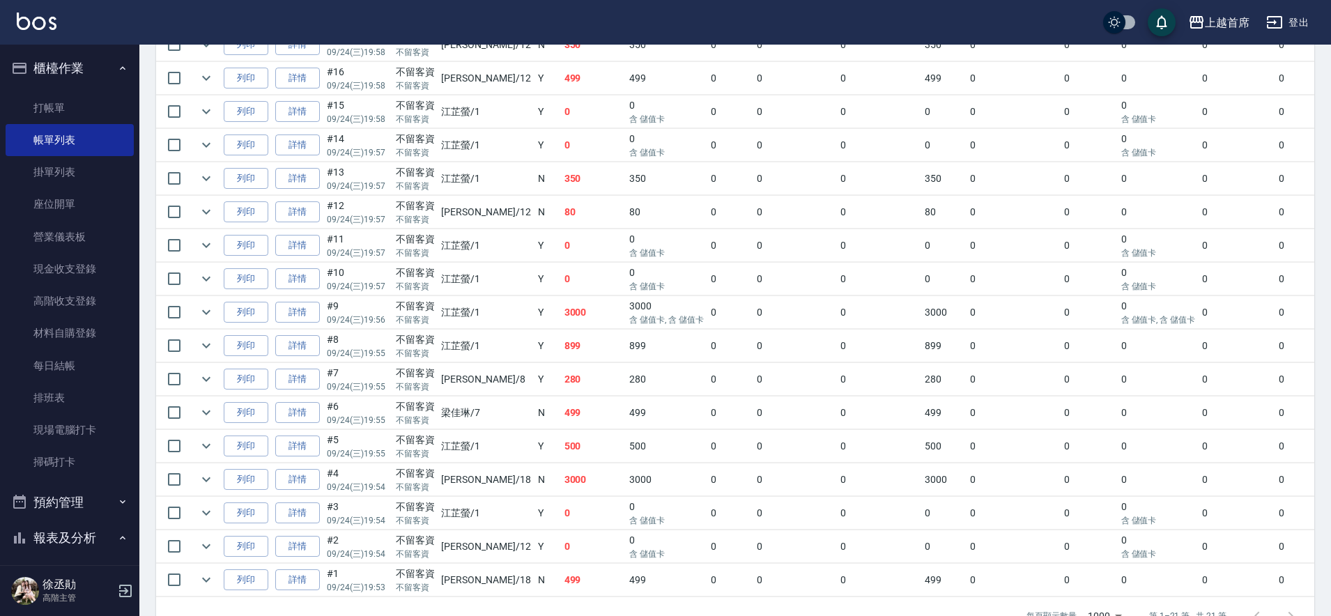
scroll to position [574, 0]
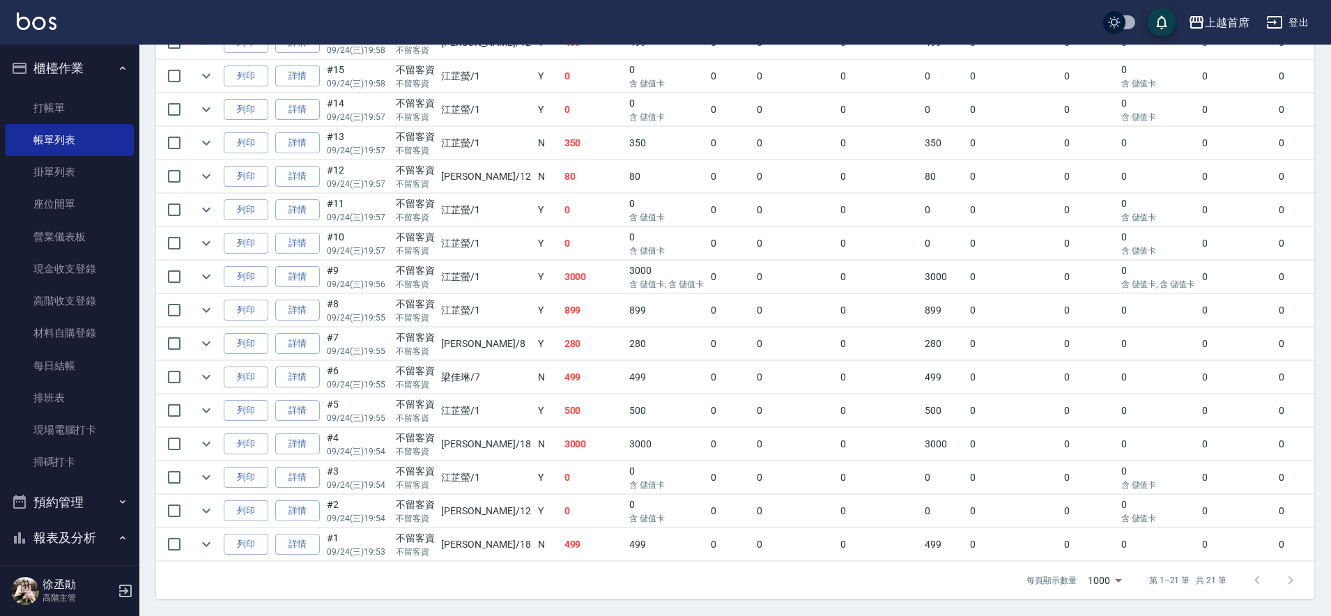
click at [298, 275] on td "詳情" at bounding box center [298, 277] width 52 height 33
click at [298, 266] on link "詳情" at bounding box center [297, 277] width 45 height 22
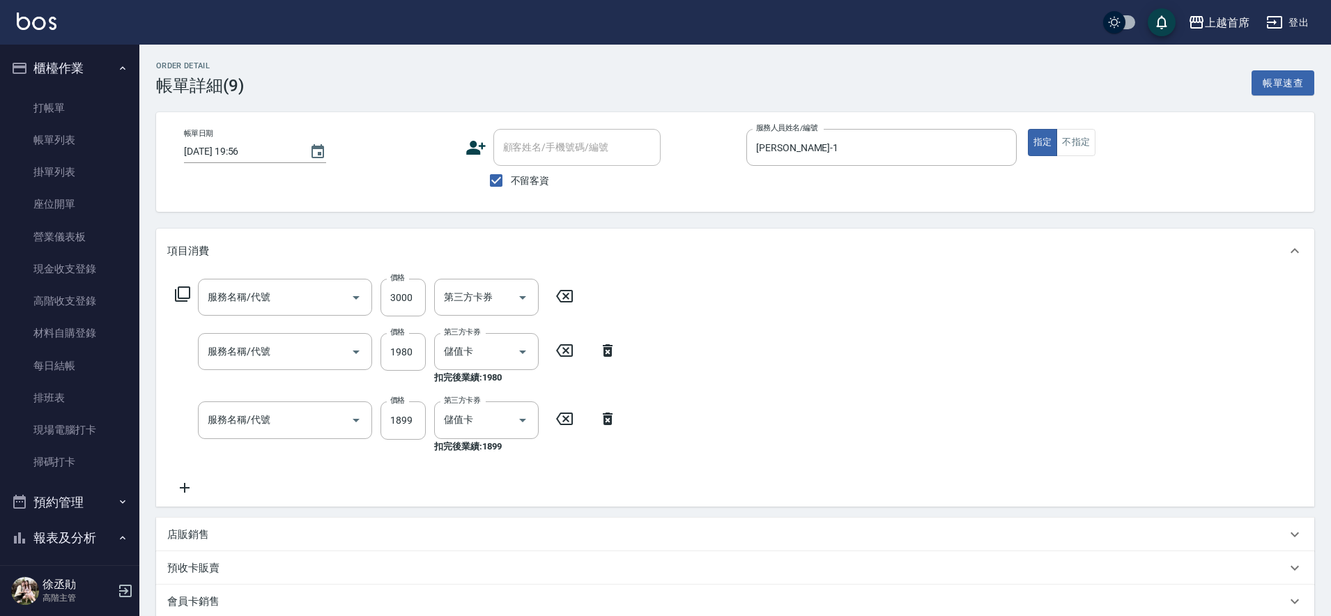
type input "[DATE] 19:56"
checkbox input "true"
type input "[PERSON_NAME]-1"
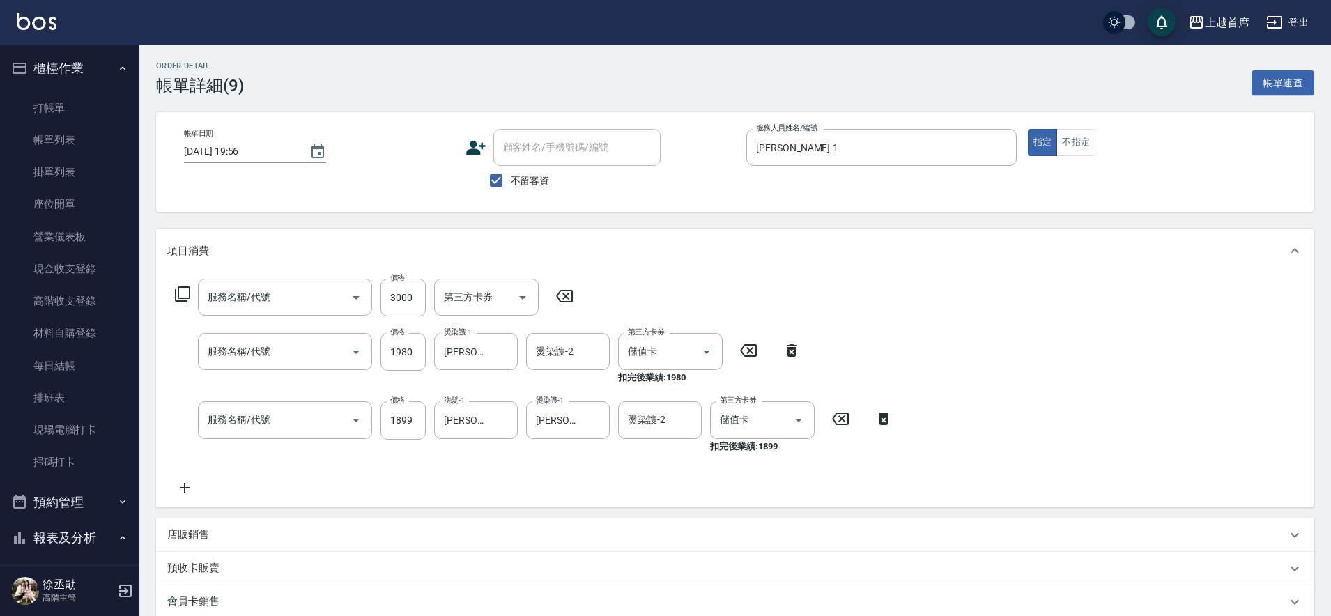
type input "入金3000(803)"
type input "黑耀光護髮(52000)"
type input "染髮D餐(41899)"
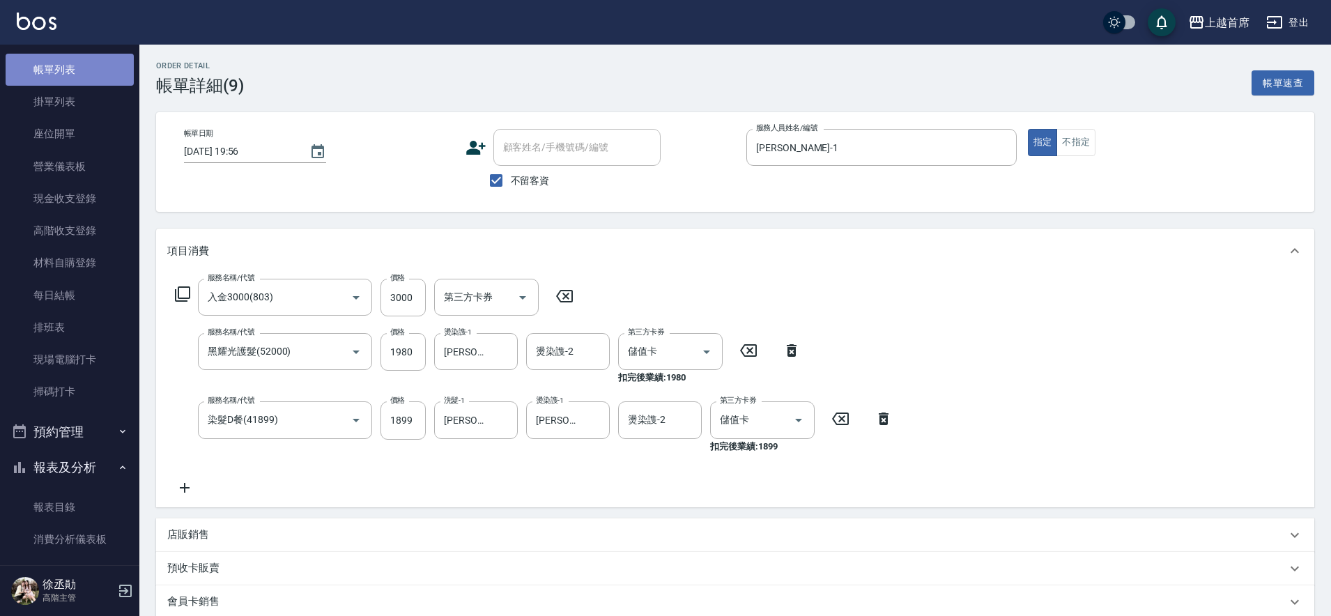
click at [72, 131] on ul "打帳單 帳單列表 掛單列表 座位開單 營業儀表板 現金收支登錄 高階收支登錄 材料自購登錄 每日結帳 排班表 現場電腦打卡 掃碼打卡" at bounding box center [70, 215] width 128 height 398
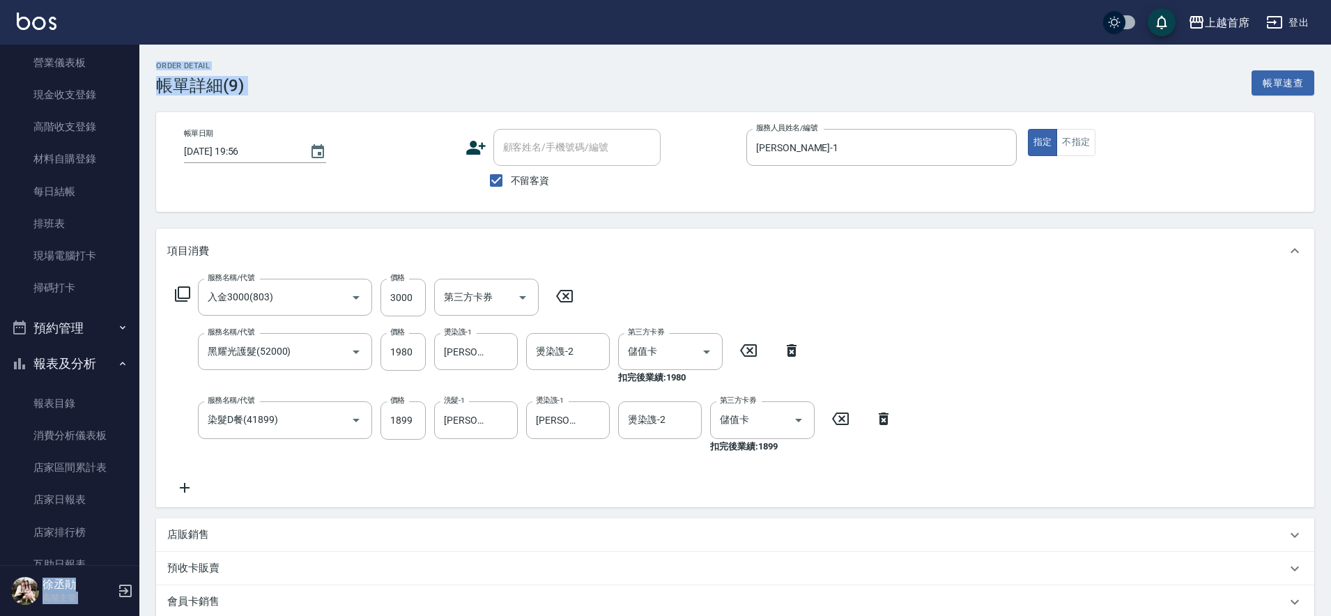
drag, startPoint x: 143, startPoint y: 128, endPoint x: 130, endPoint y: 128, distance: 13.3
click at [130, 128] on div "上越首席 登出 櫃檯作業 打帳單 帳單列表 掛單列表 座位開單 營業儀表板 現金收支登錄 高階收支登錄 材料自購登錄 每日結帳 排班表 現場電腦打卡 掃碼打卡…" at bounding box center [665, 415] width 1331 height 830
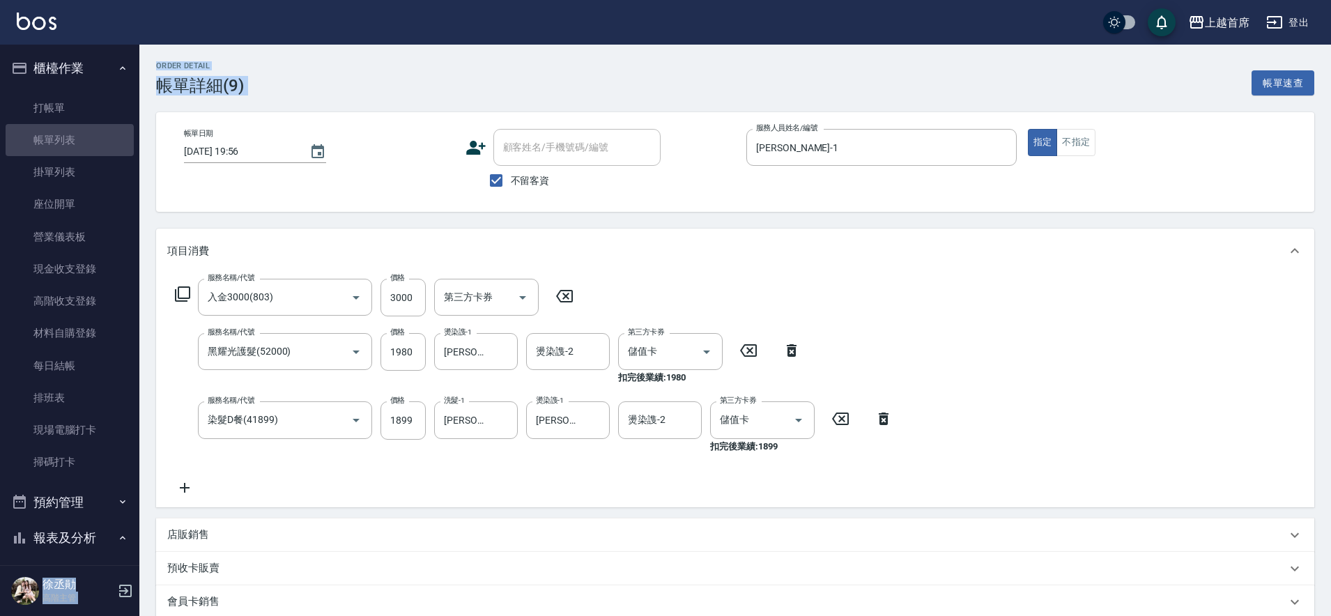
drag, startPoint x: 69, startPoint y: 144, endPoint x: 139, endPoint y: 132, distance: 70.7
click at [68, 145] on link "帳單列表" at bounding box center [70, 140] width 128 height 32
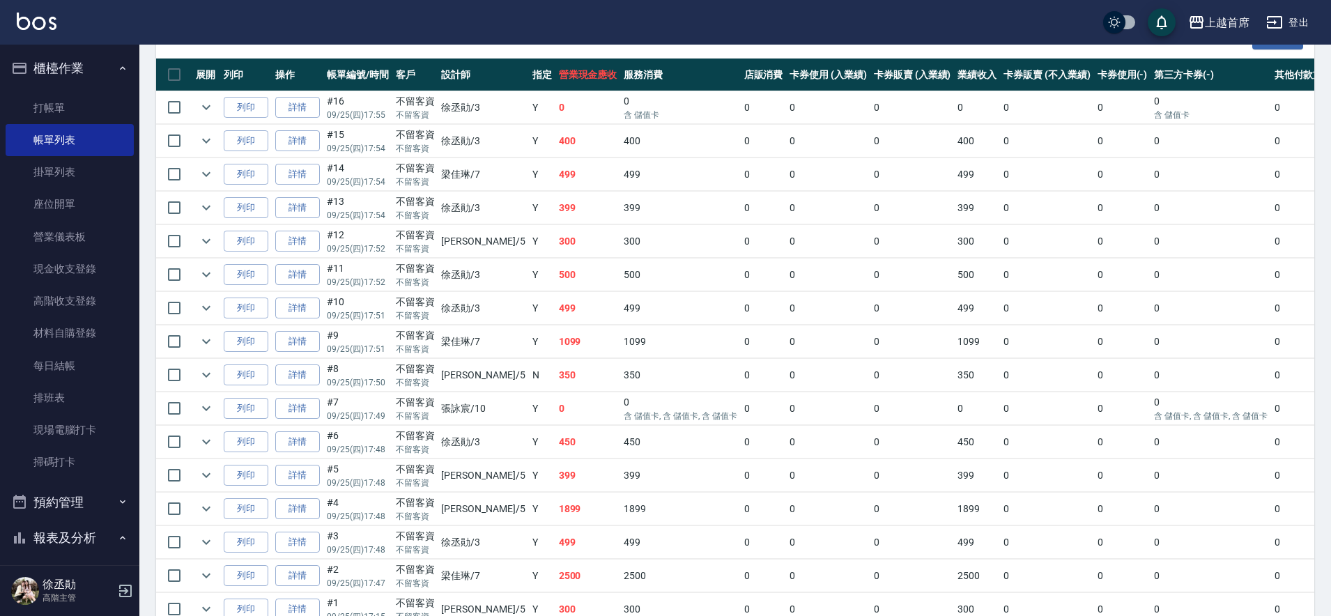
drag, startPoint x: 389, startPoint y: 162, endPoint x: 324, endPoint y: 268, distance: 124.2
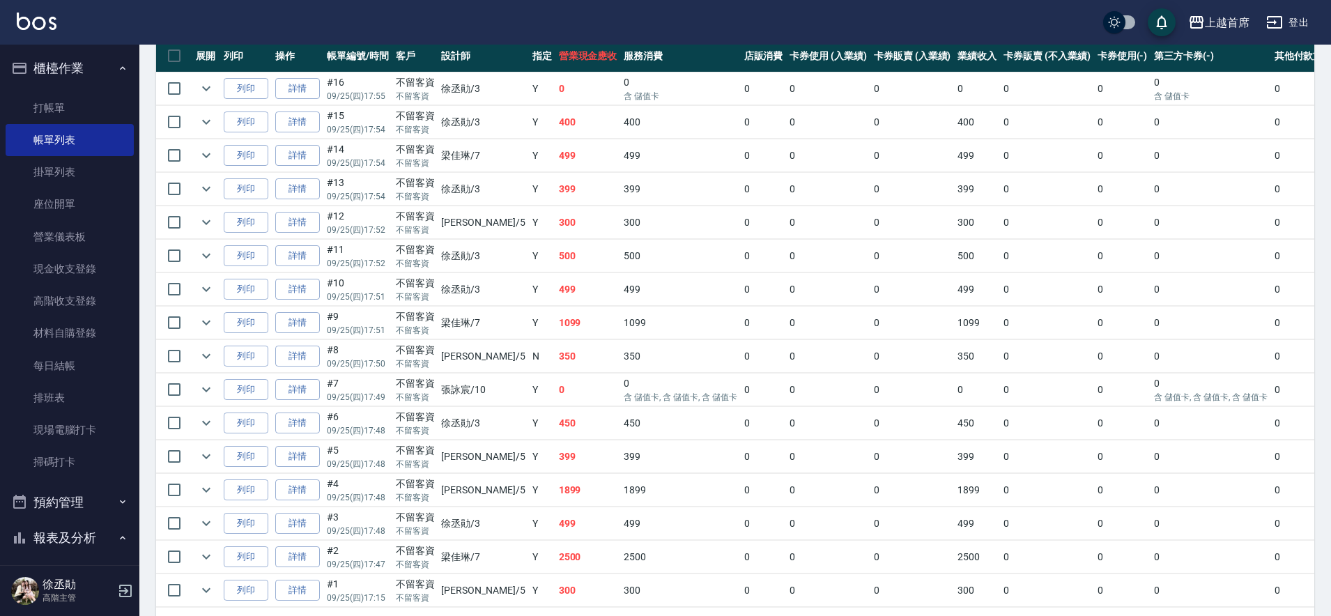
scroll to position [406, 0]
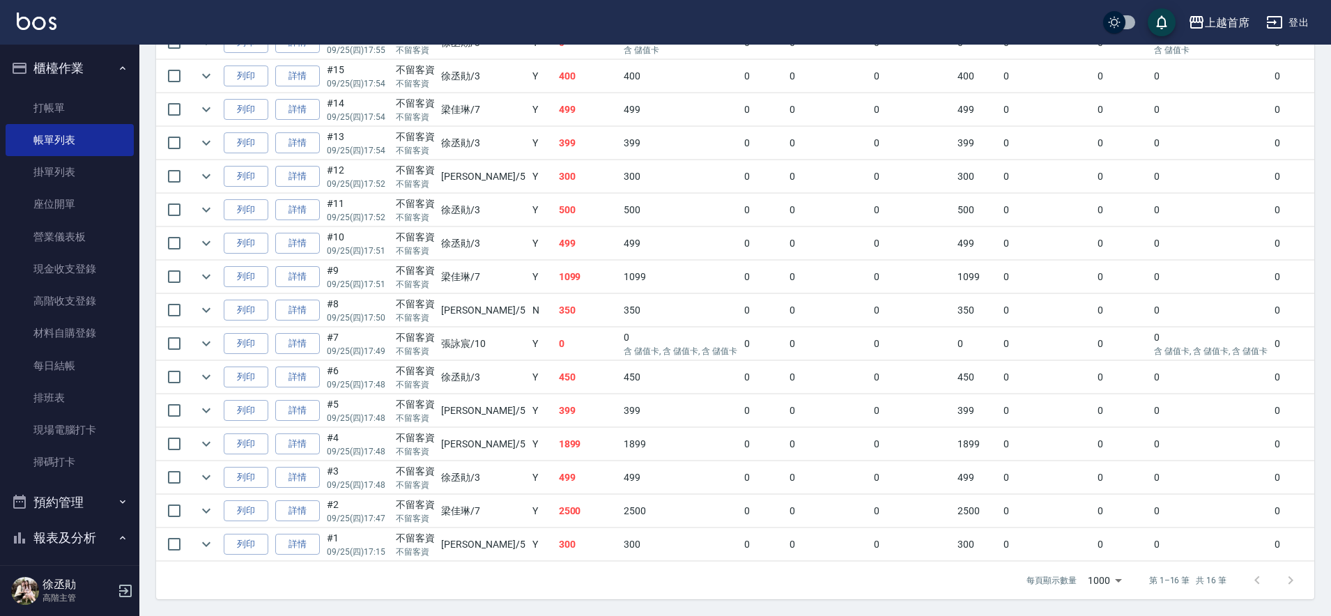
drag, startPoint x: 364, startPoint y: 229, endPoint x: 355, endPoint y: 151, distance: 78.6
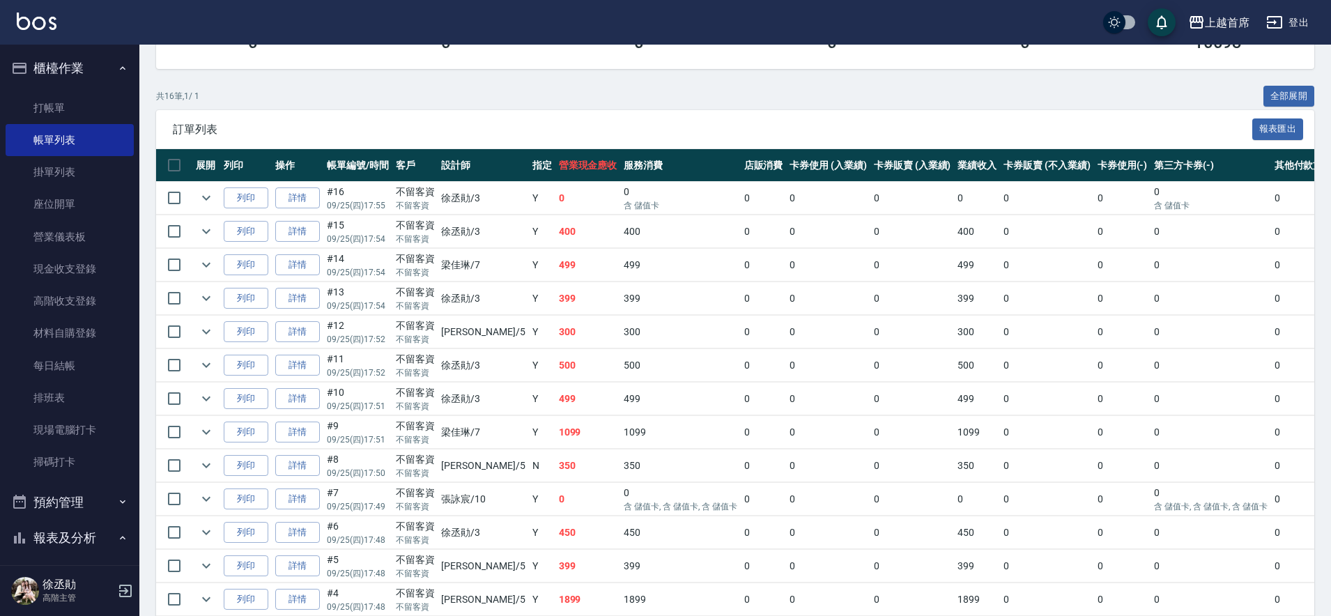
drag, startPoint x: 415, startPoint y: 282, endPoint x: 389, endPoint y: 201, distance: 85.1
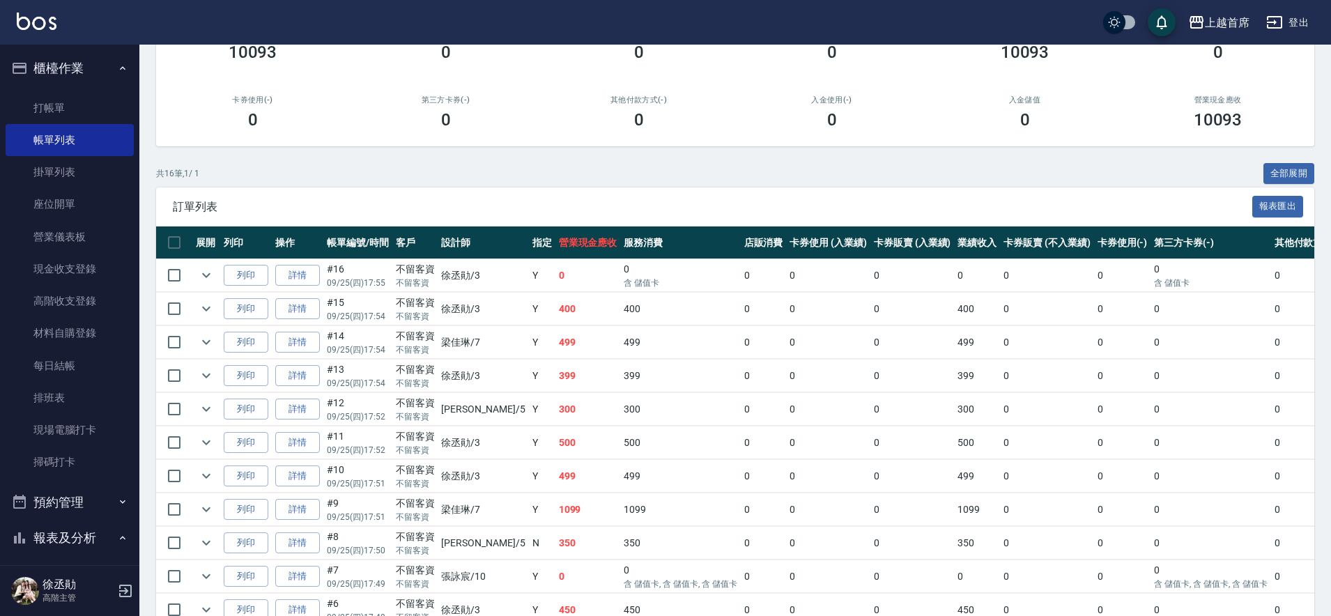
scroll to position [29, 0]
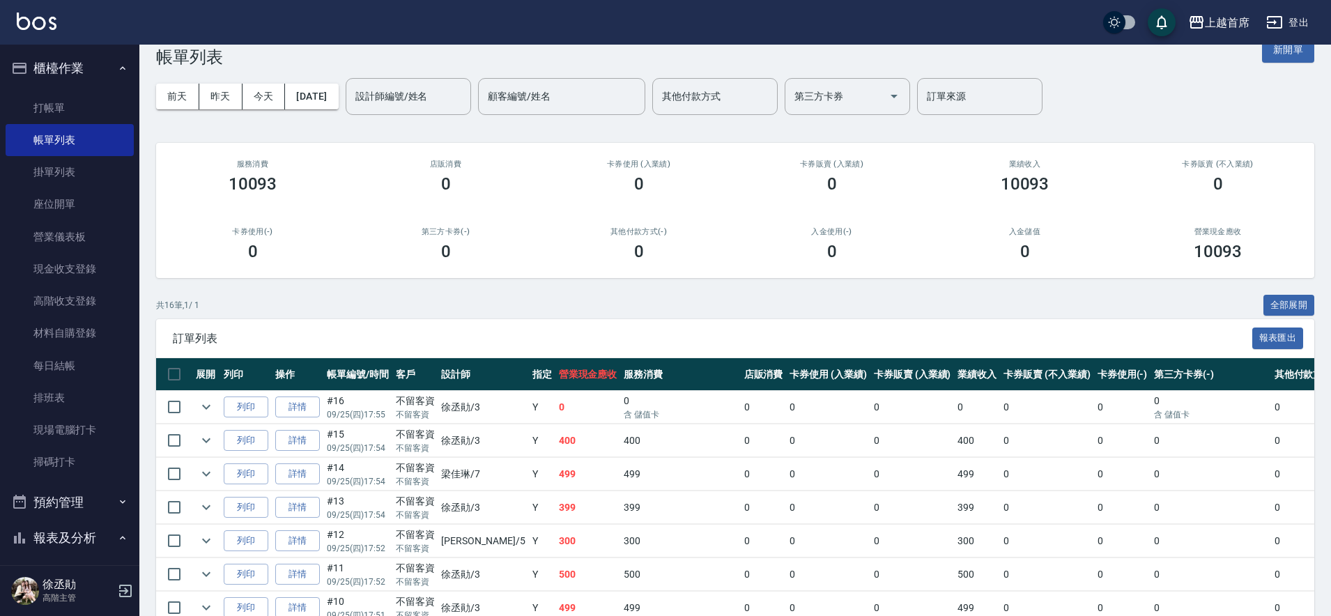
drag, startPoint x: 386, startPoint y: 190, endPoint x: 355, endPoint y: 68, distance: 125.8
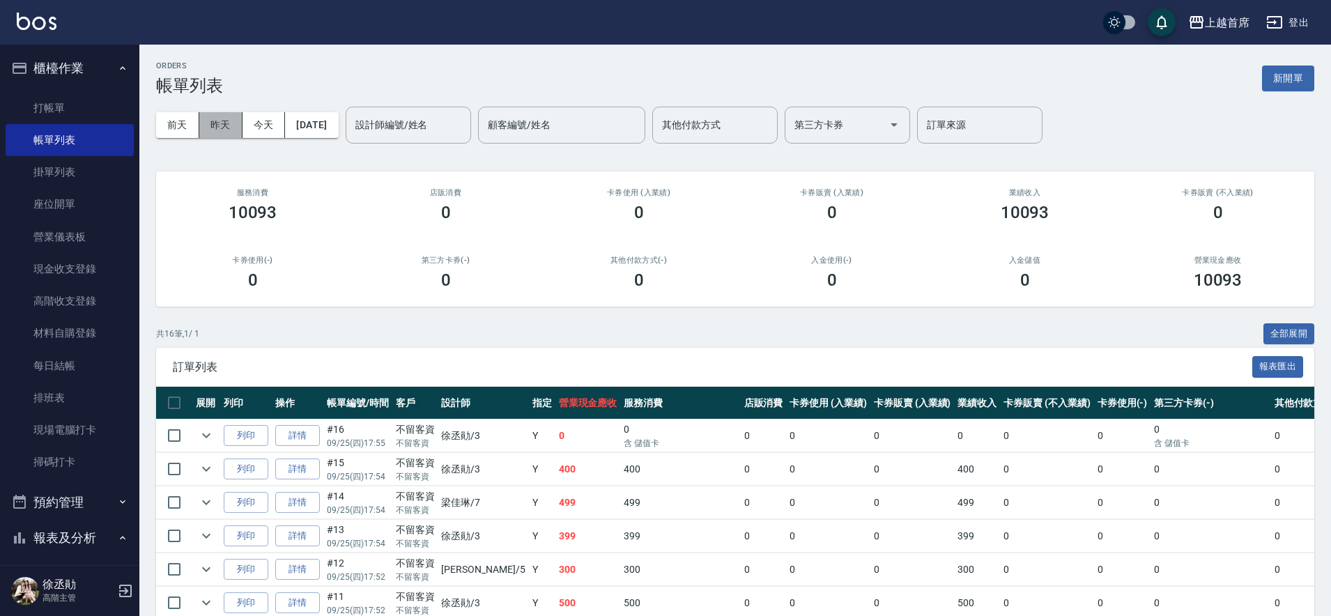
click at [227, 132] on button "昨天" at bounding box center [220, 125] width 43 height 26
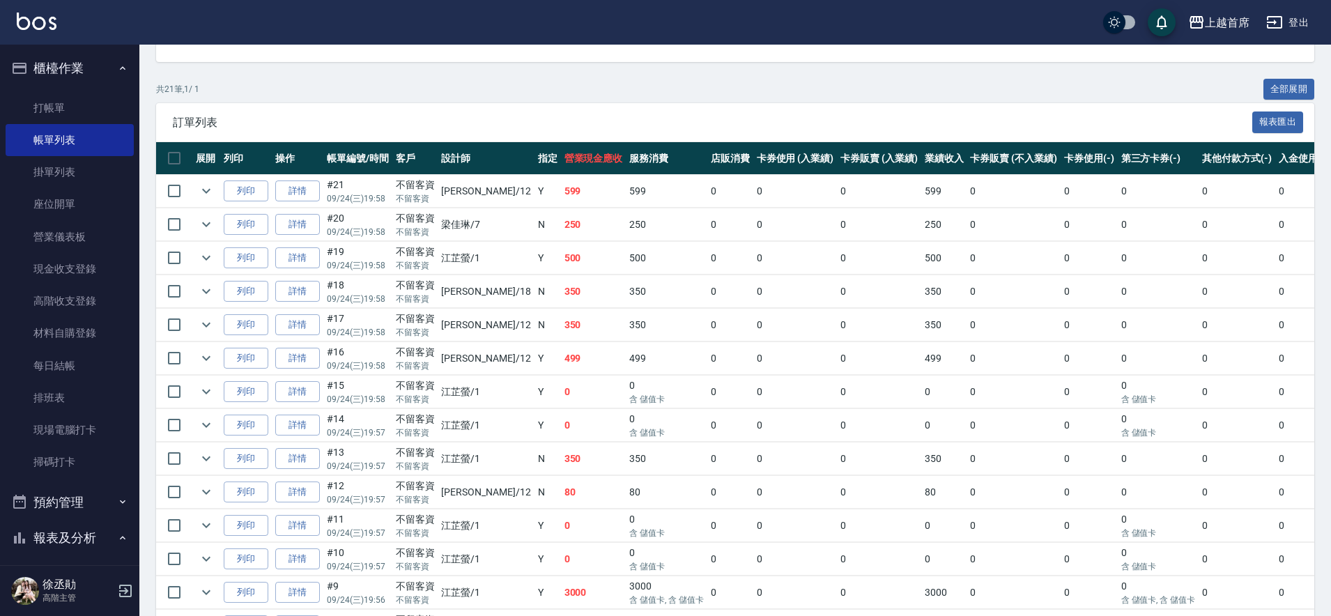
drag, startPoint x: 355, startPoint y: 171, endPoint x: 342, endPoint y: 260, distance: 90.3
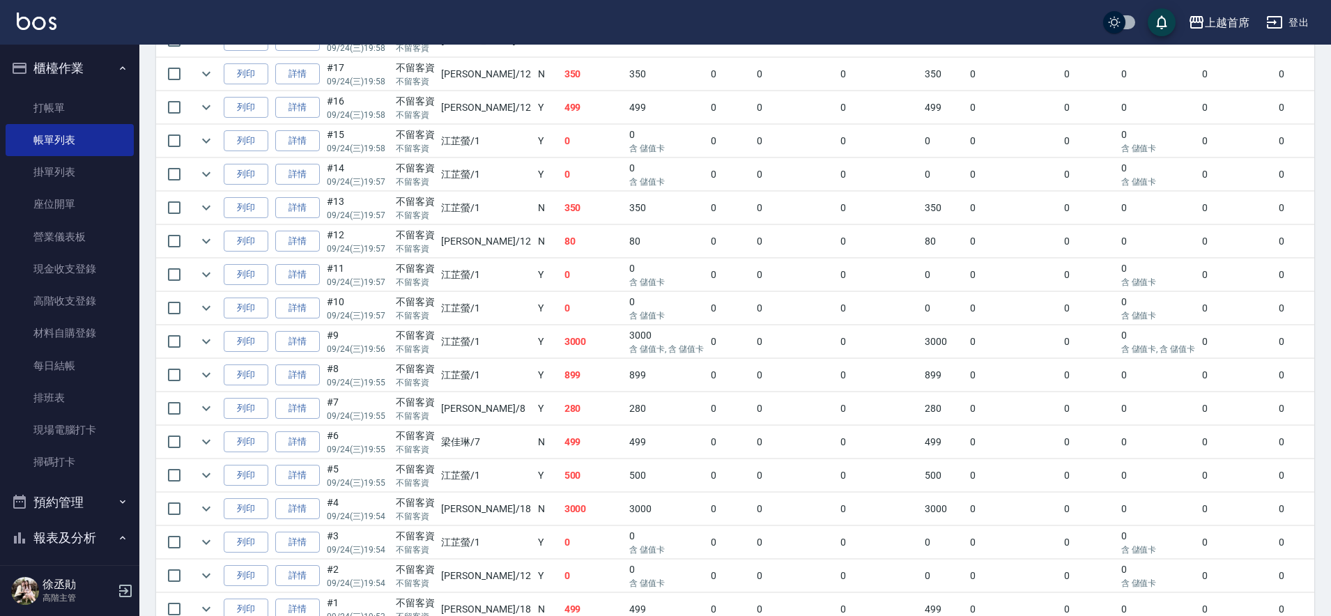
drag, startPoint x: 452, startPoint y: 219, endPoint x: 441, endPoint y: 255, distance: 37.9
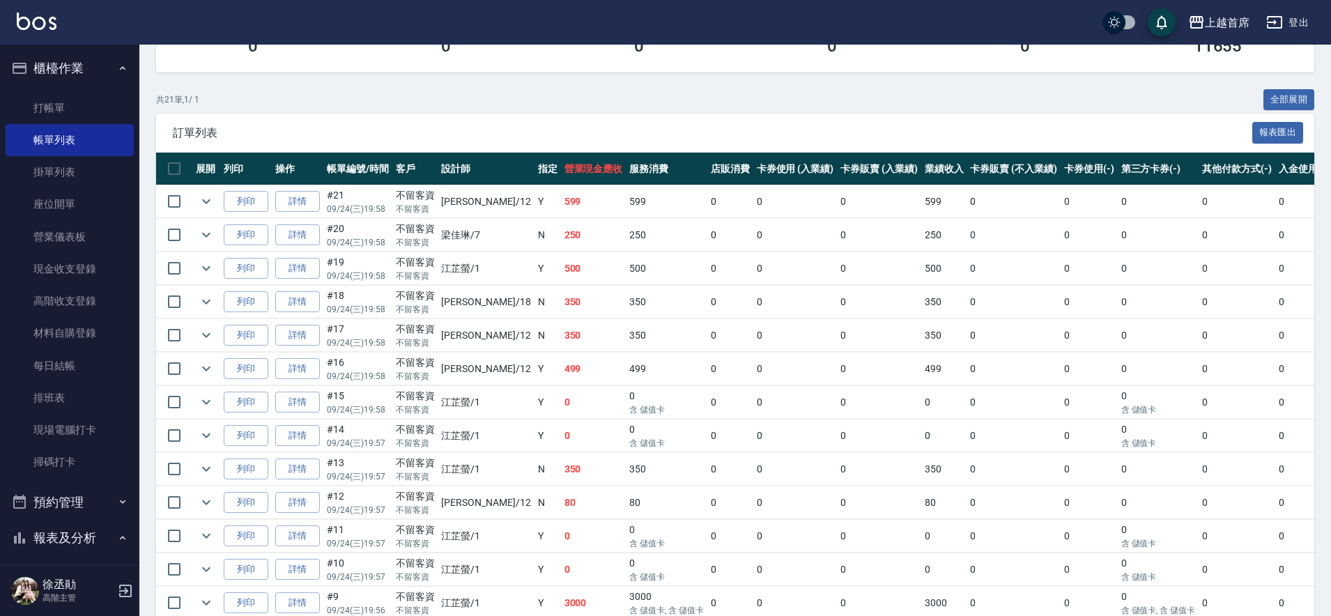
scroll to position [374, 0]
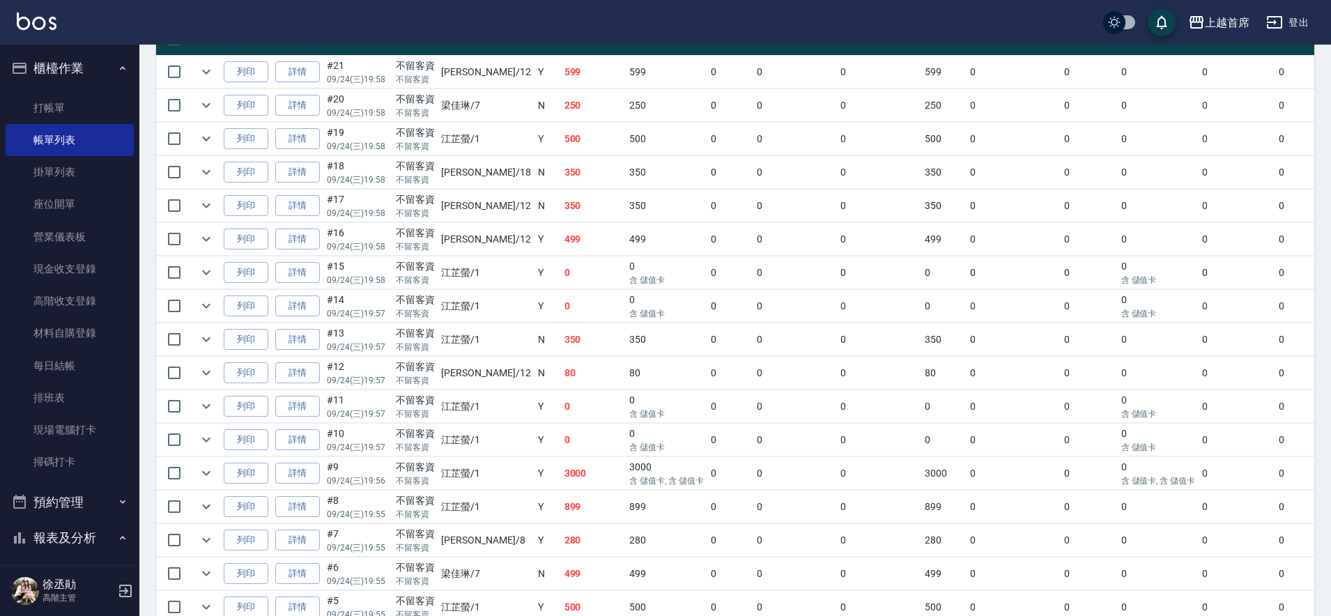
drag, startPoint x: 429, startPoint y: 270, endPoint x: 401, endPoint y: 349, distance: 83.6
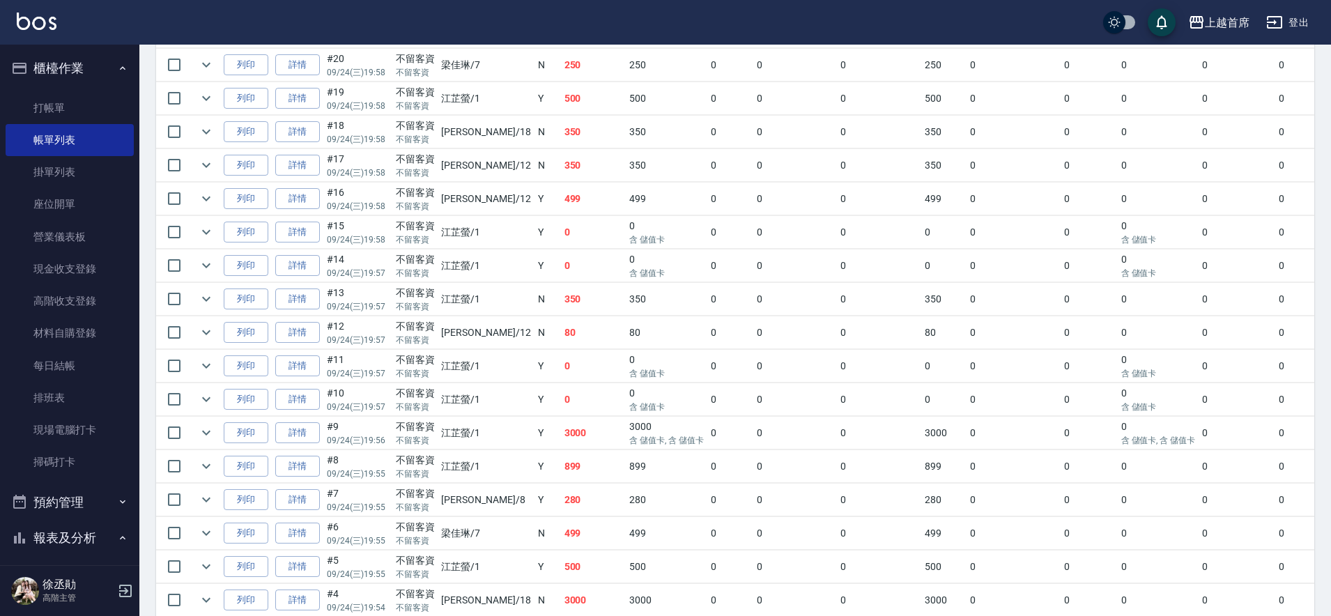
scroll to position [574, 0]
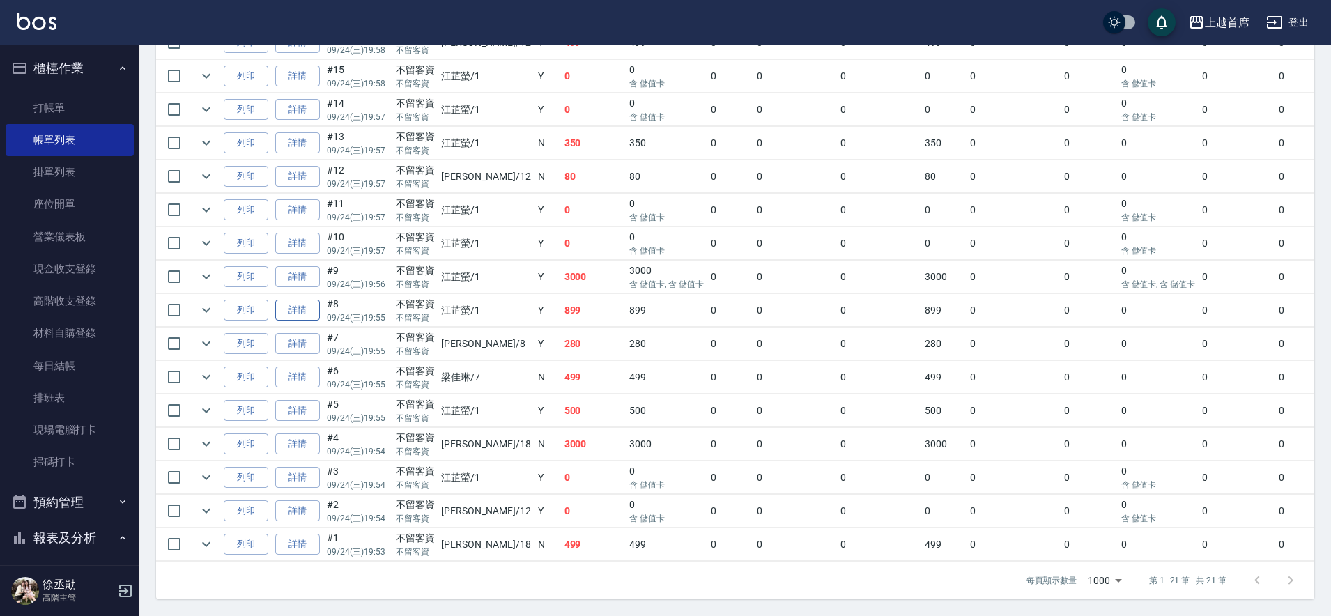
click at [298, 300] on link "詳情" at bounding box center [297, 311] width 45 height 22
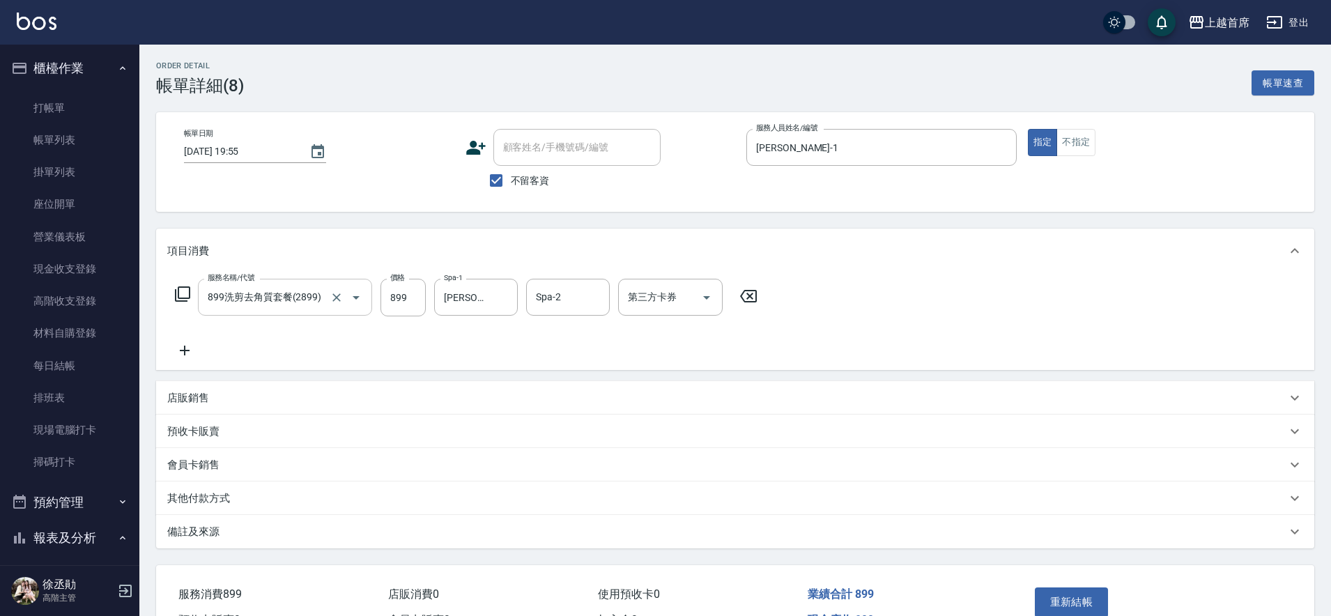
type input "[DATE] 19:55"
checkbox input "true"
type input "[PERSON_NAME]-1"
type input "899洗剪去角質套餐(2899)"
click at [505, 297] on icon "Clear" at bounding box center [503, 298] width 14 height 14
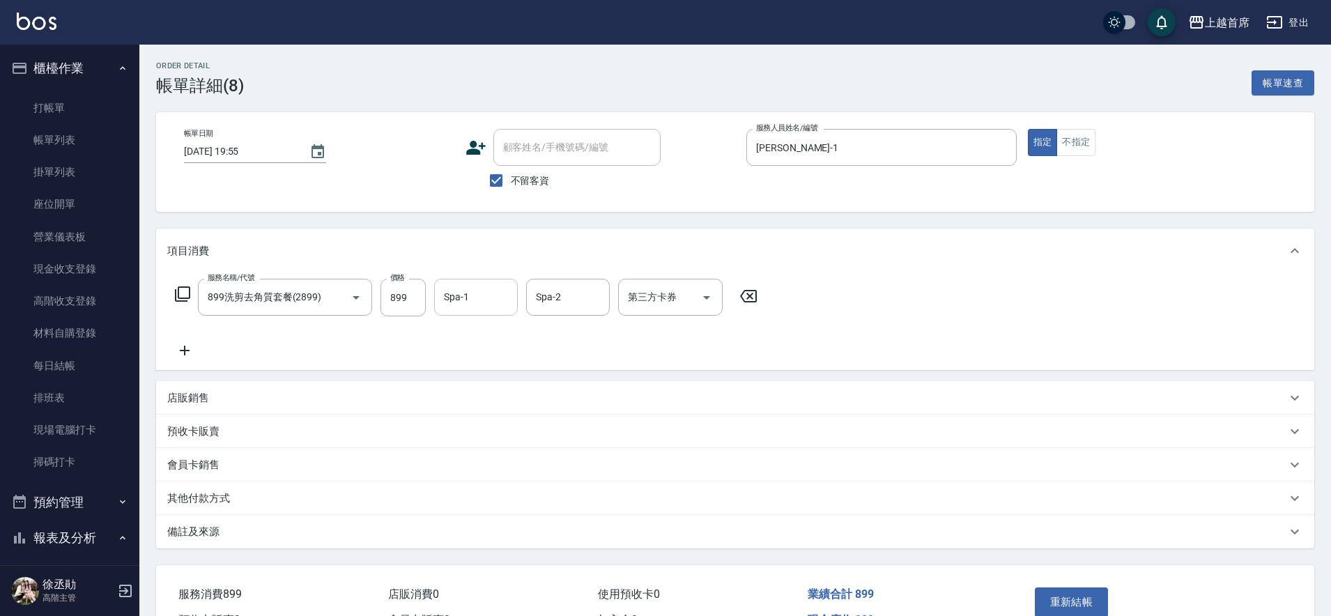
click at [912, 121] on div "帳單日期 [DATE] 19:55 顧客姓名/手機號碼/編號 顧客姓名/手機號碼/編號 不留客資 服務人員姓名/編號 [PERSON_NAME]-1 服務人員…" at bounding box center [735, 162] width 1158 height 100
click at [907, 149] on input "[PERSON_NAME]-1" at bounding box center [871, 147] width 237 height 24
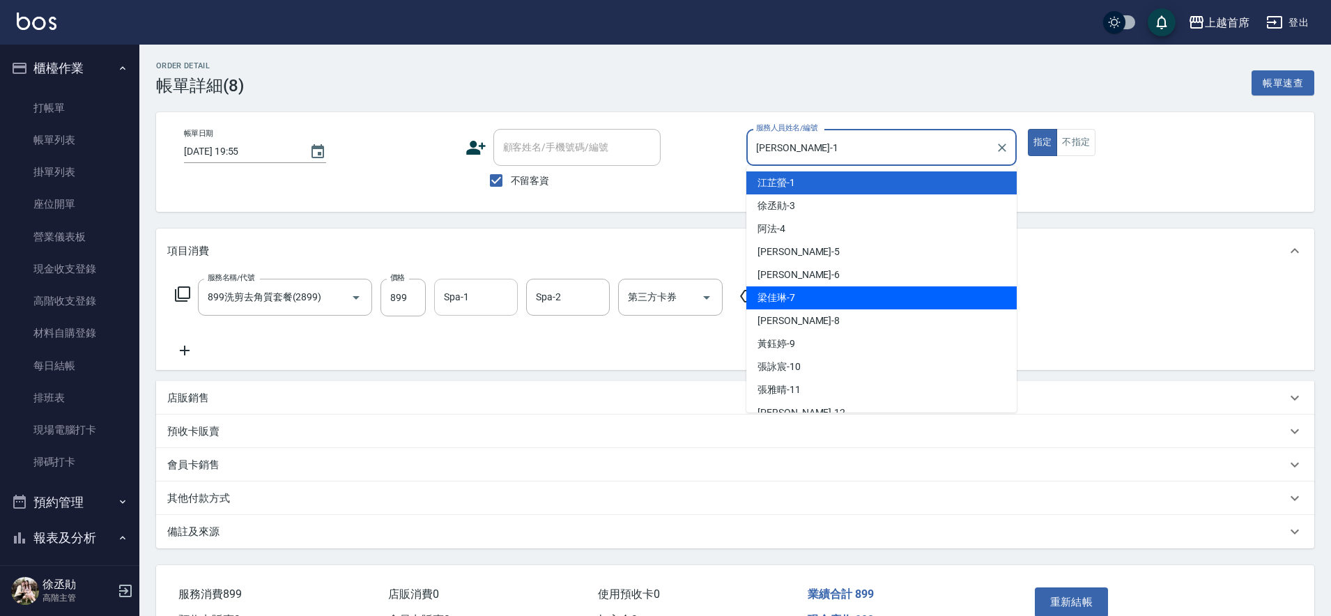
click at [855, 296] on div "[PERSON_NAME]-7" at bounding box center [881, 297] width 270 height 23
type input "[PERSON_NAME]-7"
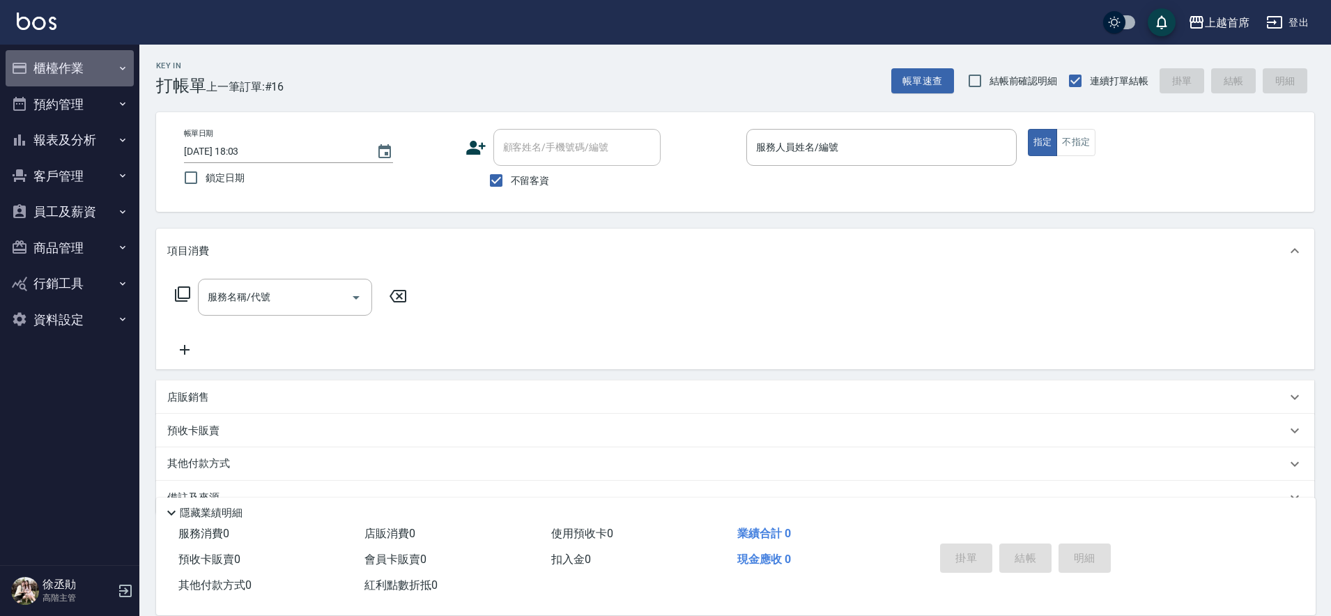
click at [85, 69] on button "櫃檯作業" at bounding box center [70, 68] width 128 height 36
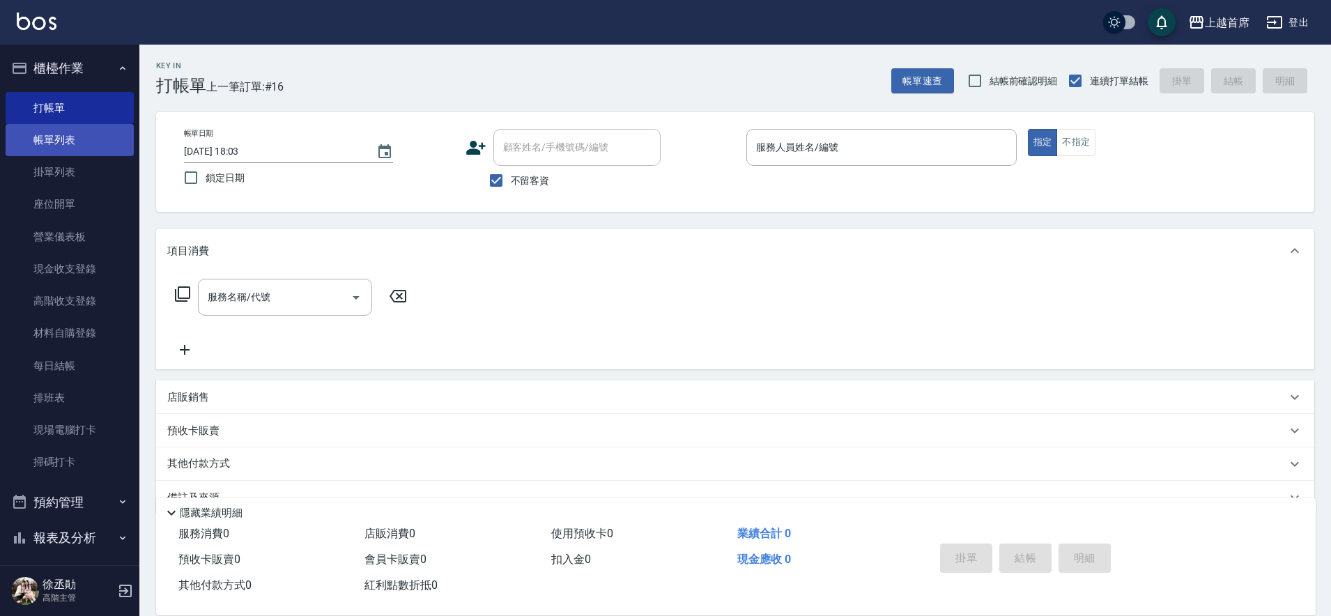
click at [77, 145] on link "帳單列表" at bounding box center [70, 140] width 128 height 32
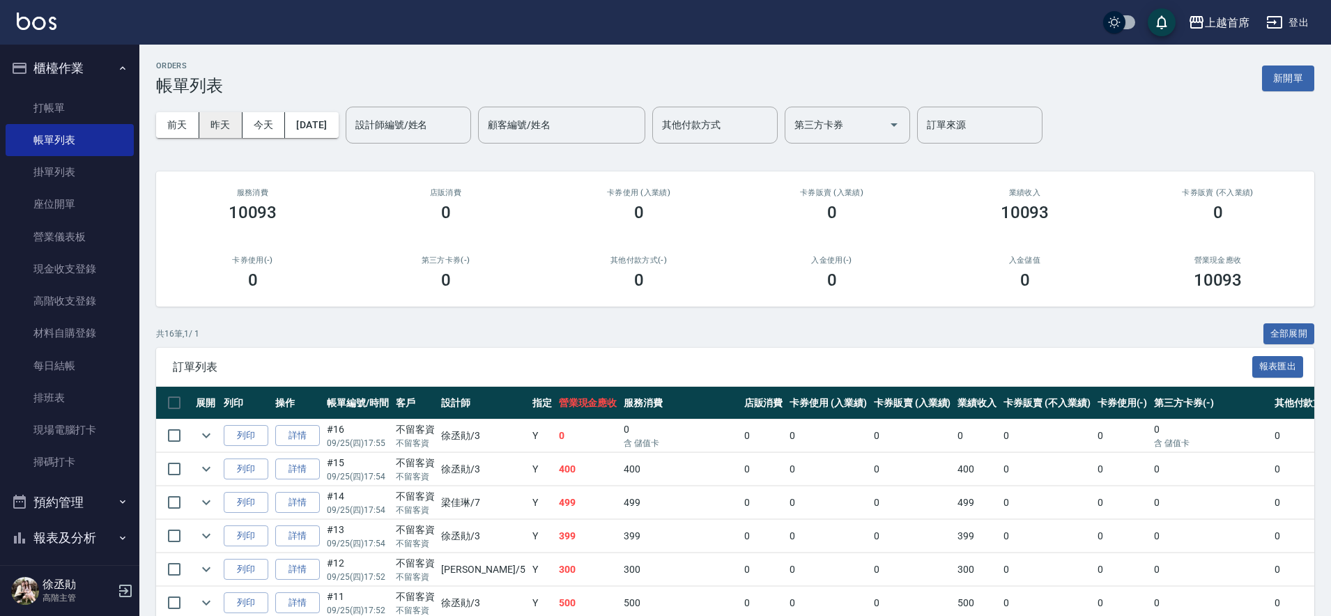
click at [223, 120] on button "昨天" at bounding box center [220, 125] width 43 height 26
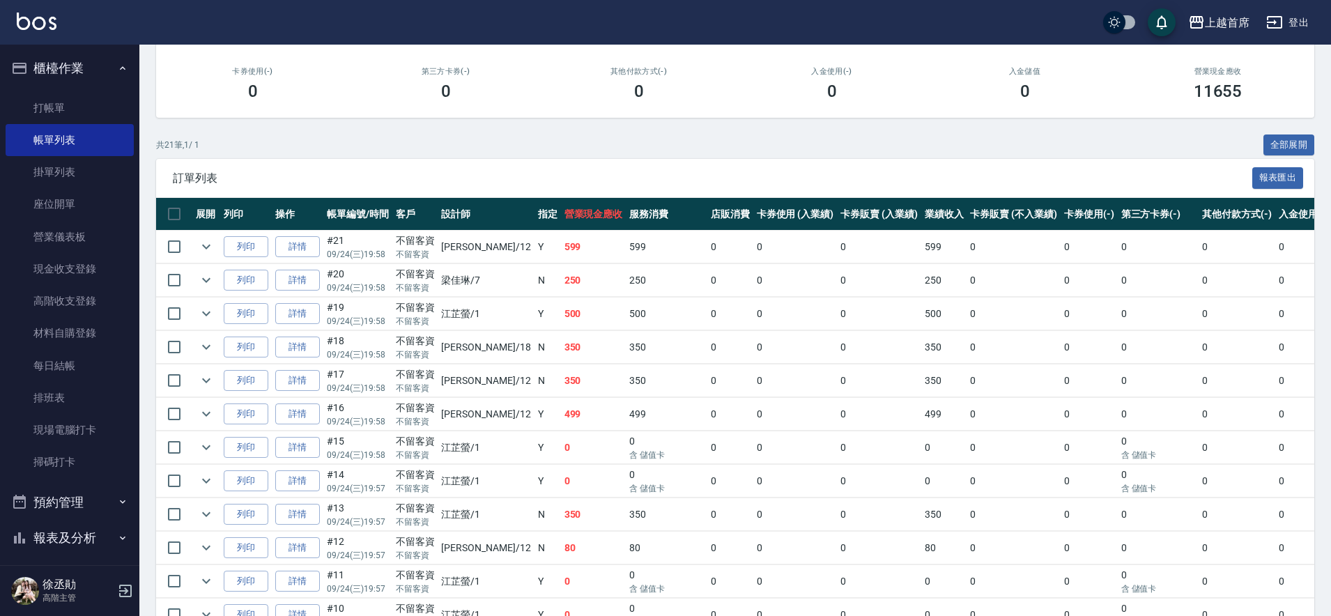
scroll to position [220, 0]
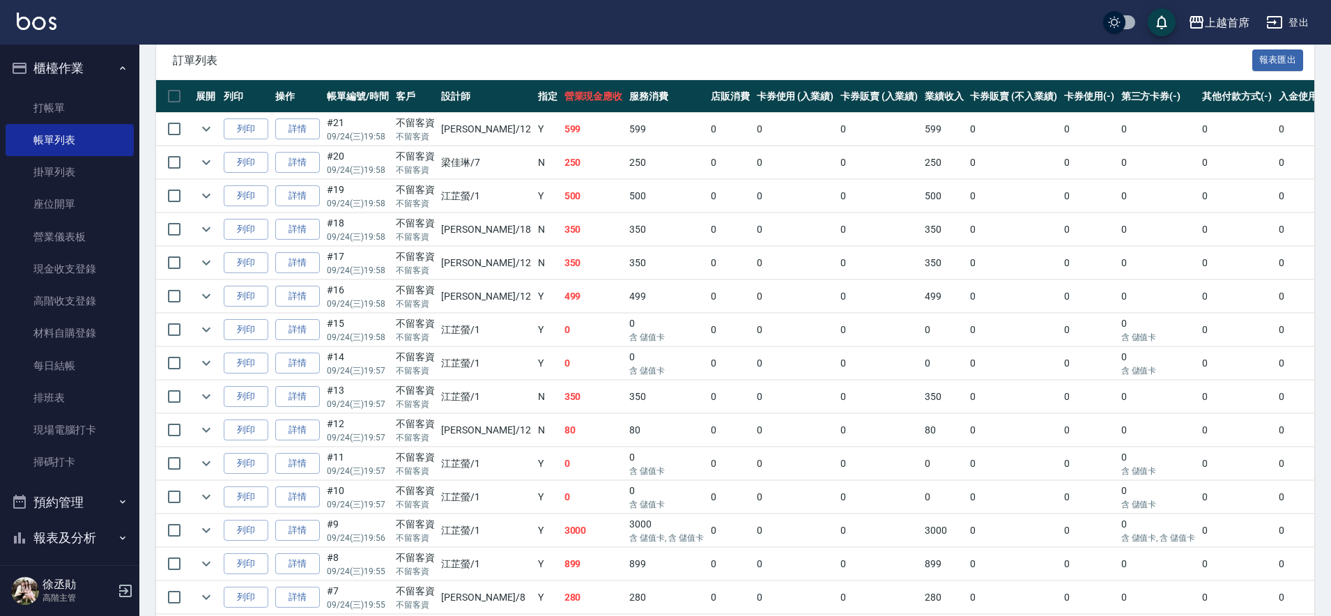
drag, startPoint x: 351, startPoint y: 519, endPoint x: 351, endPoint y: 542, distance: 23.0
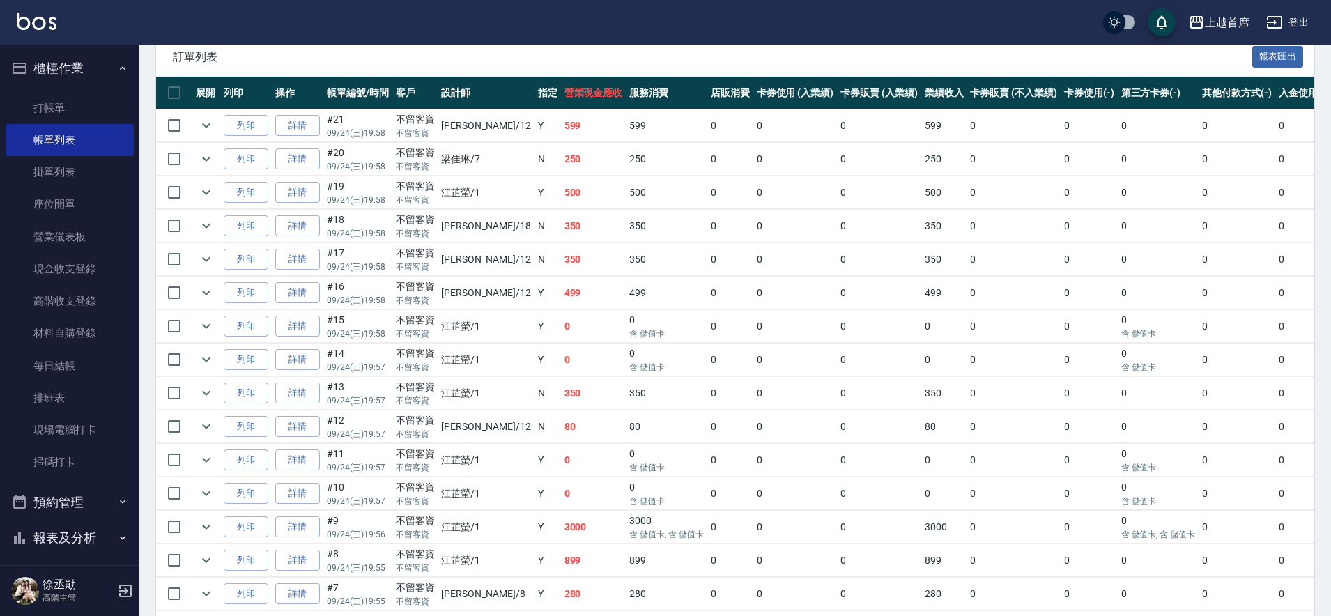
click at [303, 552] on link "詳情" at bounding box center [297, 561] width 45 height 22
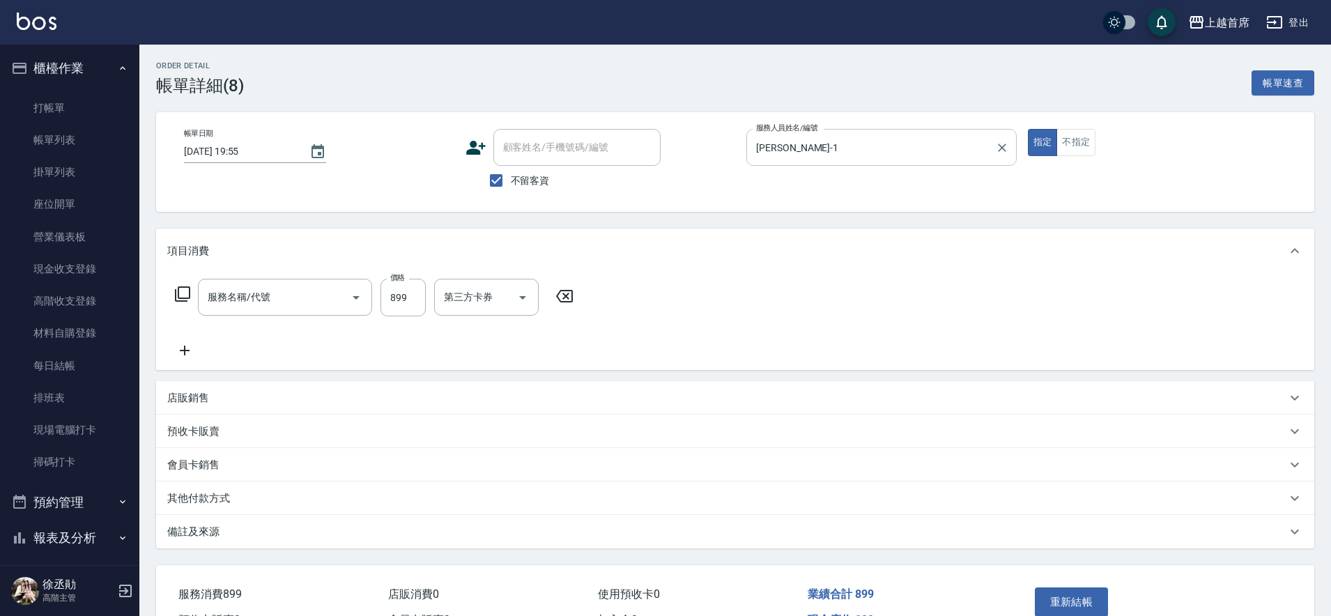
type input "[DATE] 19:55"
checkbox input "true"
type input "[PERSON_NAME]-1"
type input "899洗剪去角質套餐(2899)"
click at [839, 165] on div "江芷螢-1 服務人員姓名/編號" at bounding box center [881, 147] width 270 height 37
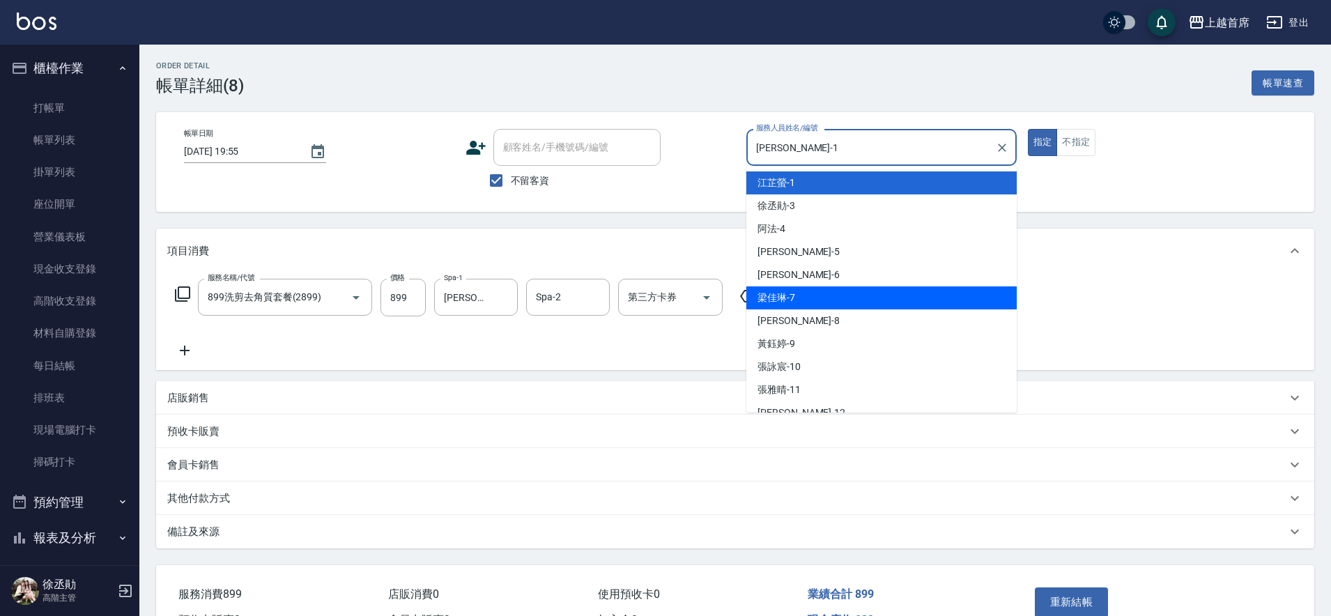
click at [833, 302] on div "[PERSON_NAME]-7" at bounding box center [881, 297] width 270 height 23
type input "[PERSON_NAME]-7"
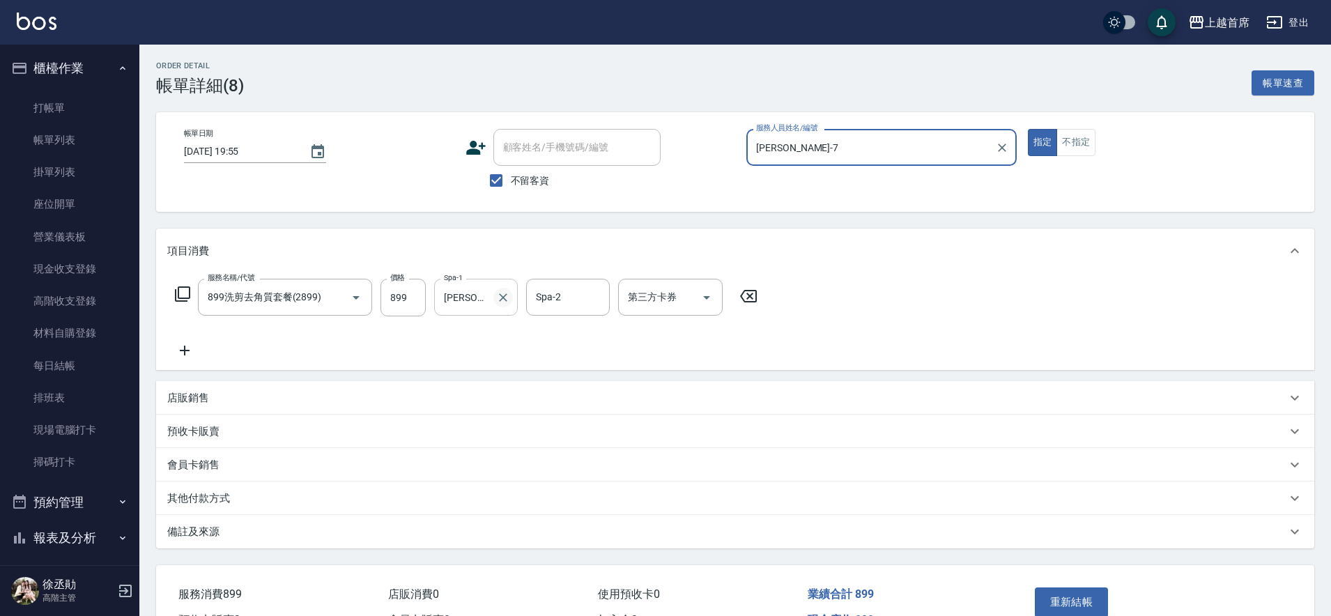
click at [507, 305] on button "Clear" at bounding box center [503, 298] width 20 height 20
click at [1065, 595] on button "重新結帳" at bounding box center [1072, 602] width 74 height 29
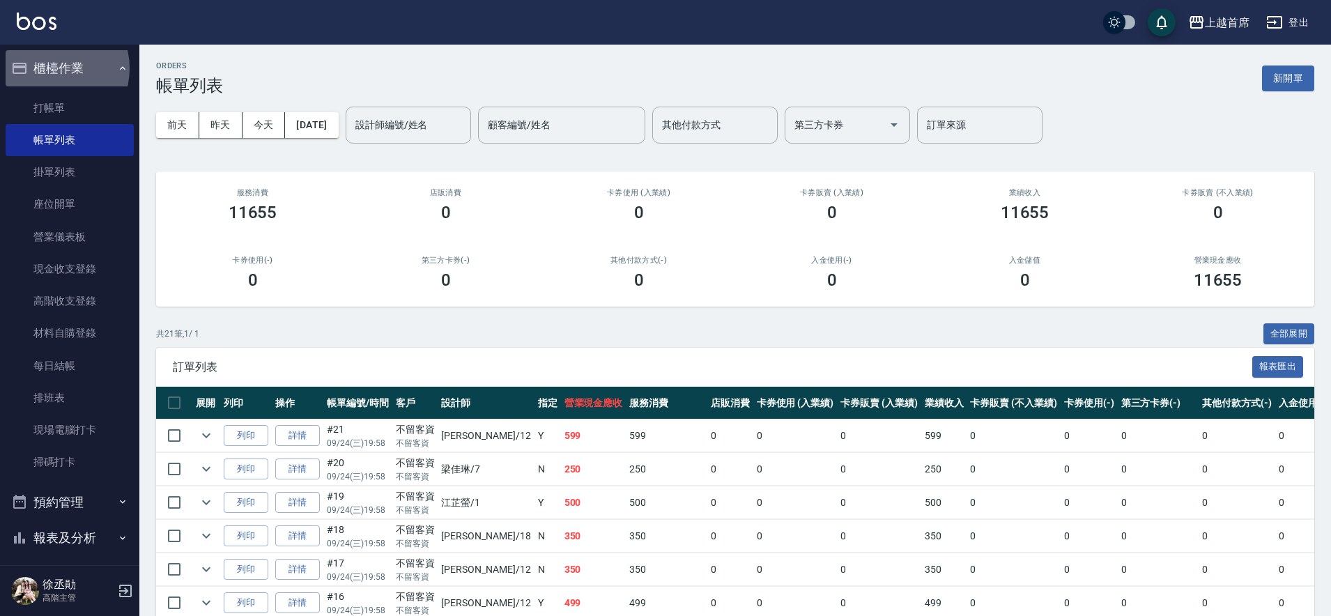
drag, startPoint x: 49, startPoint y: 68, endPoint x: 60, endPoint y: 75, distance: 12.2
click at [60, 75] on button "櫃檯作業" at bounding box center [70, 68] width 128 height 36
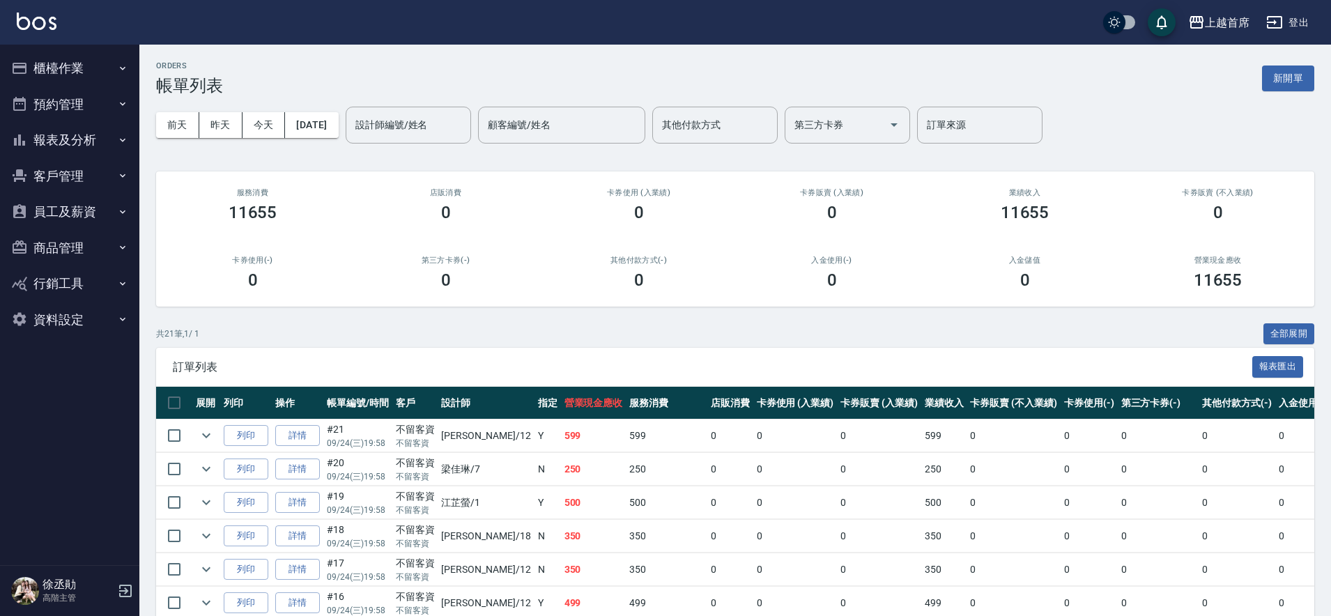
click at [114, 146] on button "報表及分析" at bounding box center [70, 140] width 128 height 36
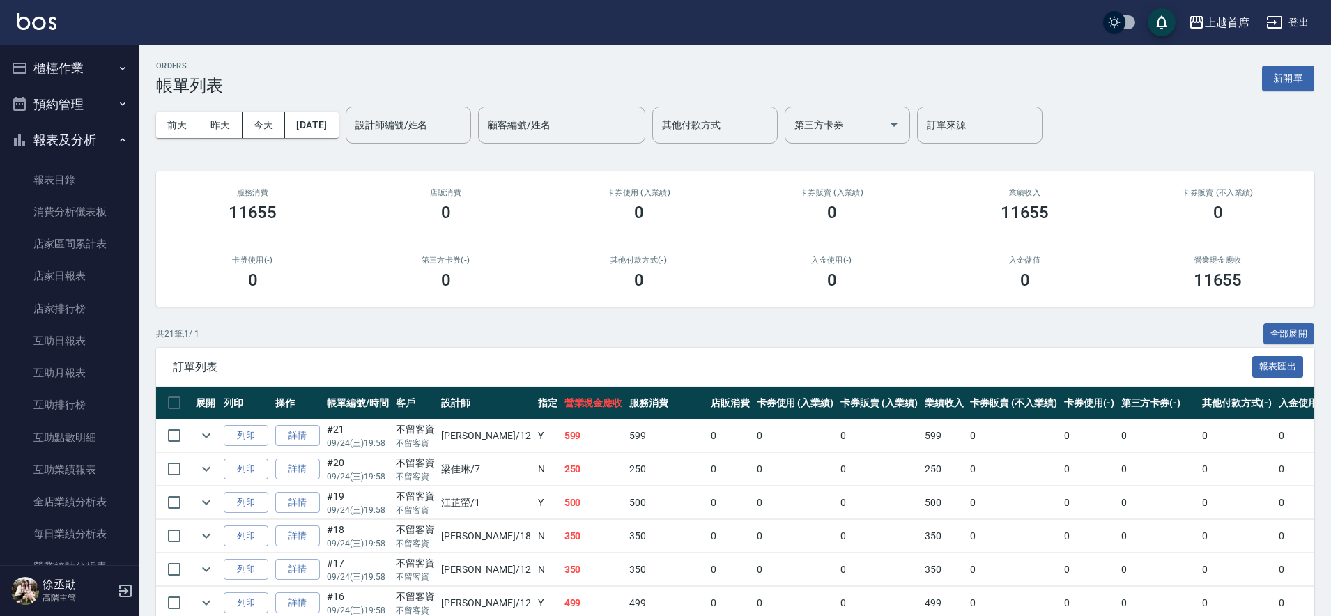
click at [102, 130] on button "報表及分析" at bounding box center [70, 140] width 128 height 36
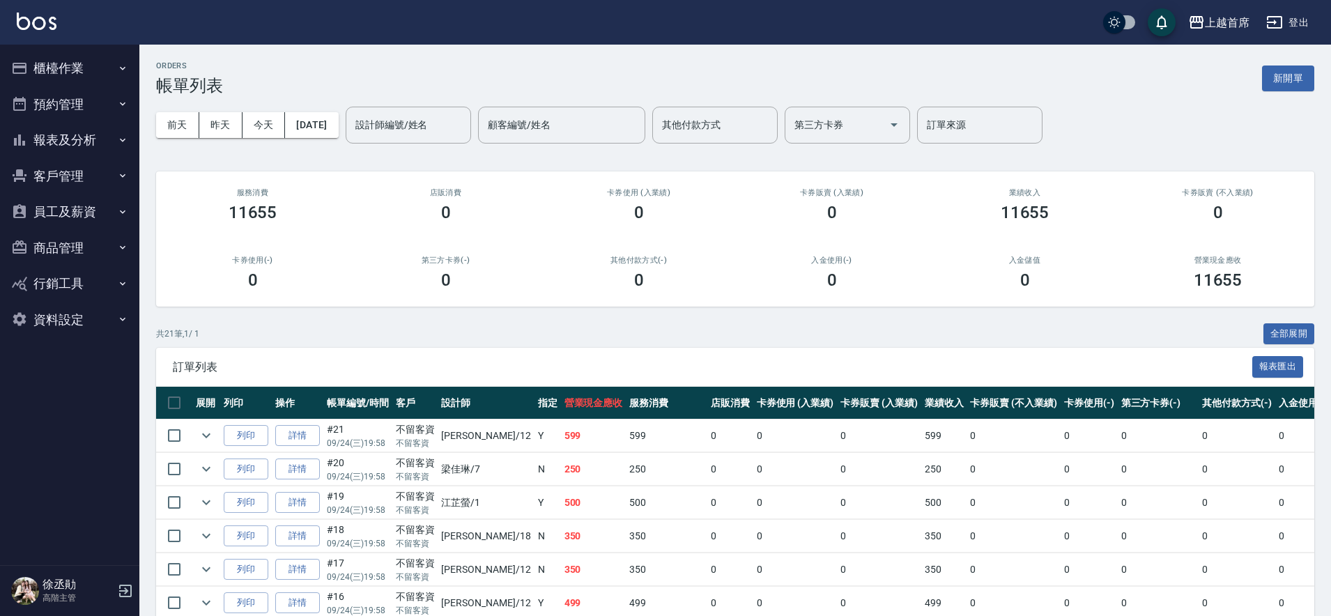
click at [102, 130] on button "報表及分析" at bounding box center [70, 140] width 128 height 36
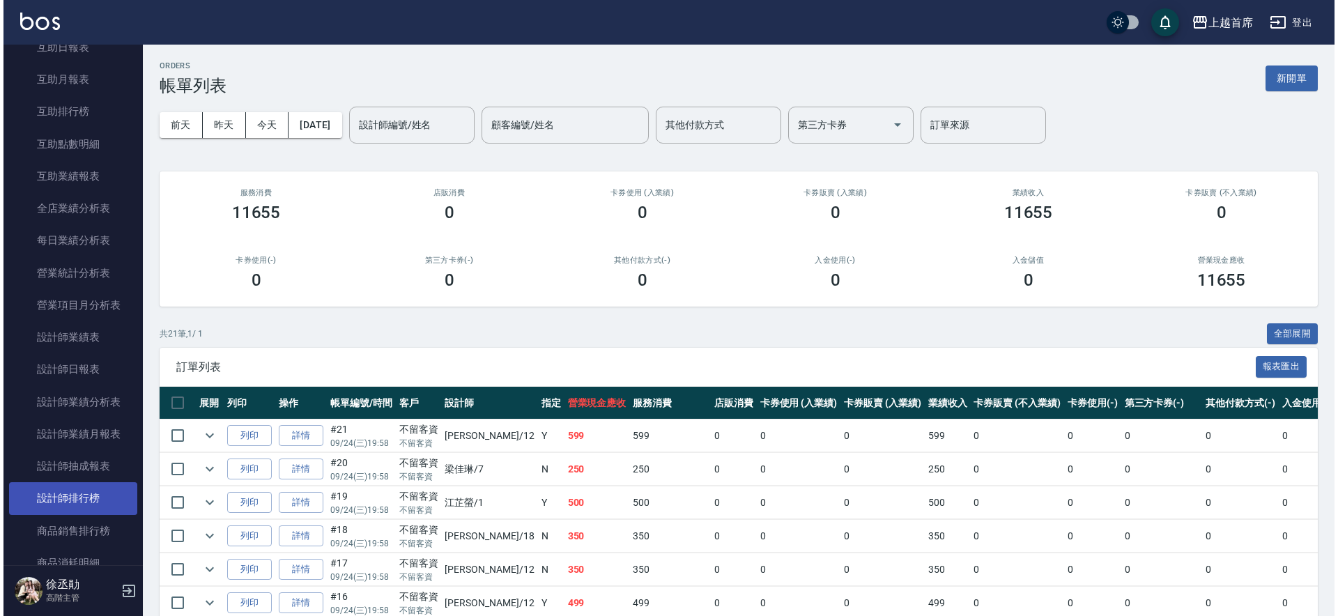
scroll to position [436, 0]
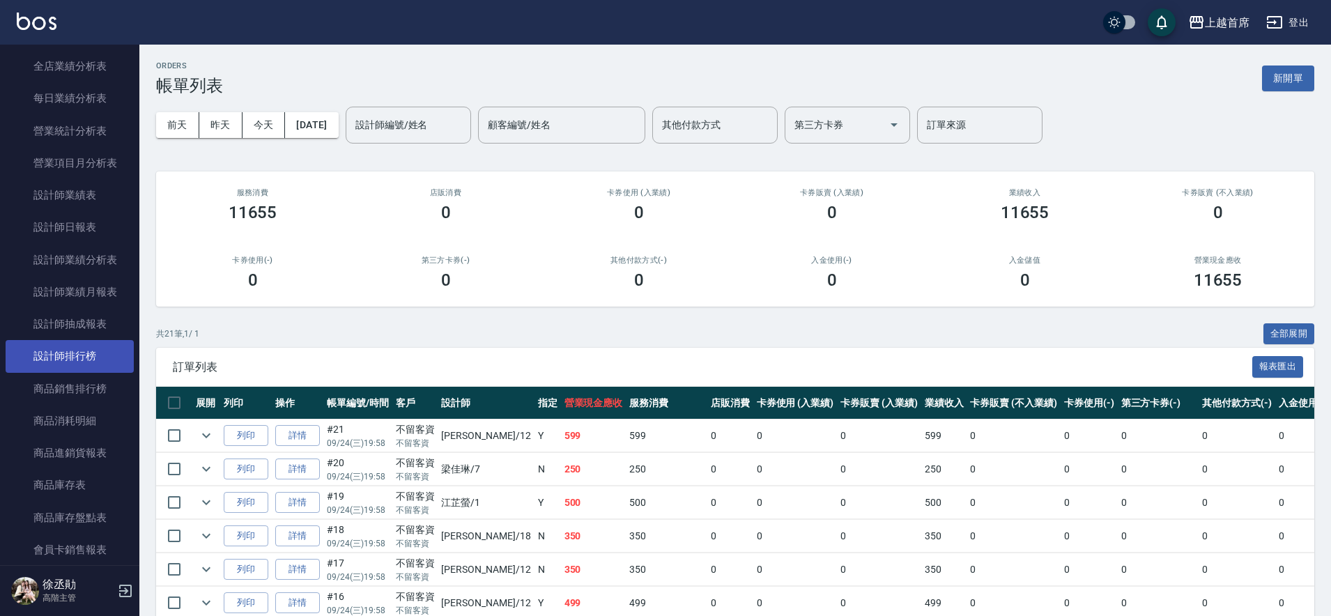
click at [90, 353] on link "設計師排行榜" at bounding box center [70, 356] width 128 height 32
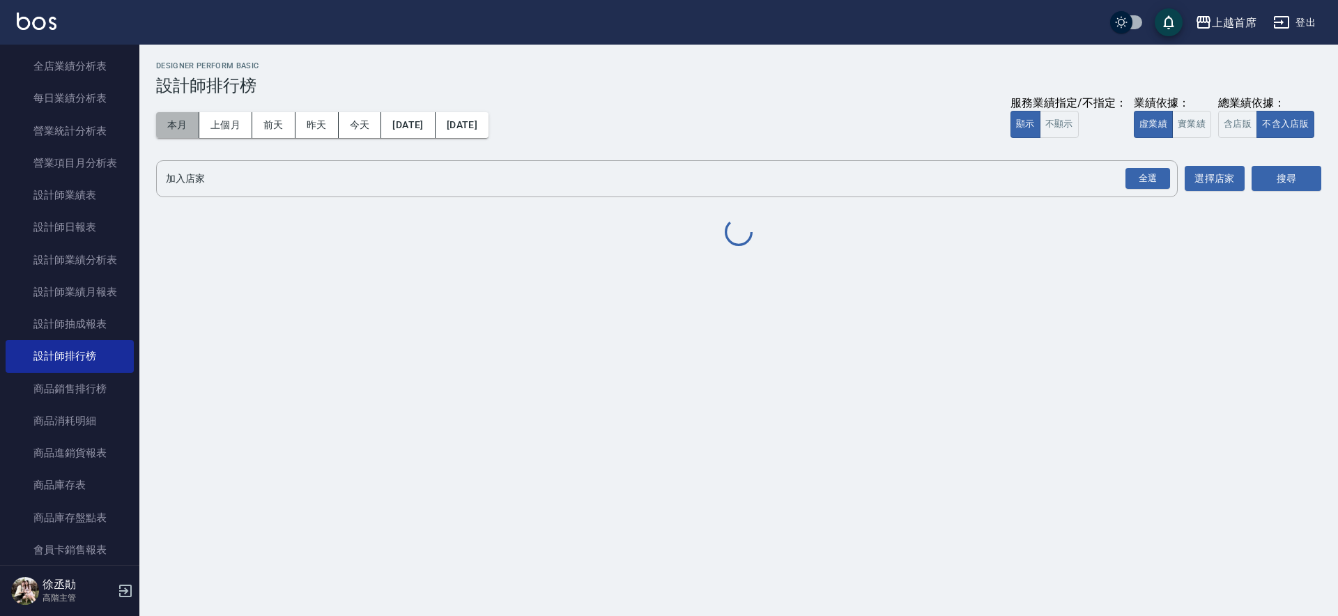
click at [176, 123] on button "本月" at bounding box center [177, 125] width 43 height 26
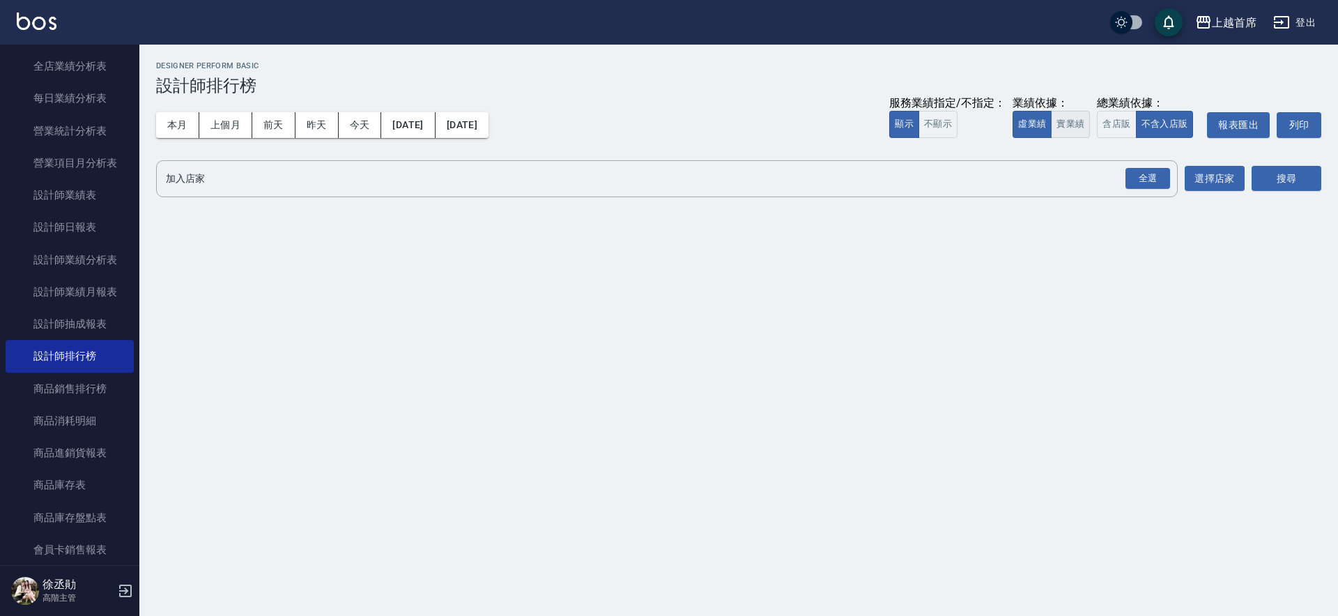
click at [1066, 124] on button "實業績" at bounding box center [1070, 124] width 39 height 27
click at [1164, 176] on div "全選" at bounding box center [1148, 179] width 45 height 22
click at [1284, 178] on button "搜尋" at bounding box center [1287, 180] width 70 height 26
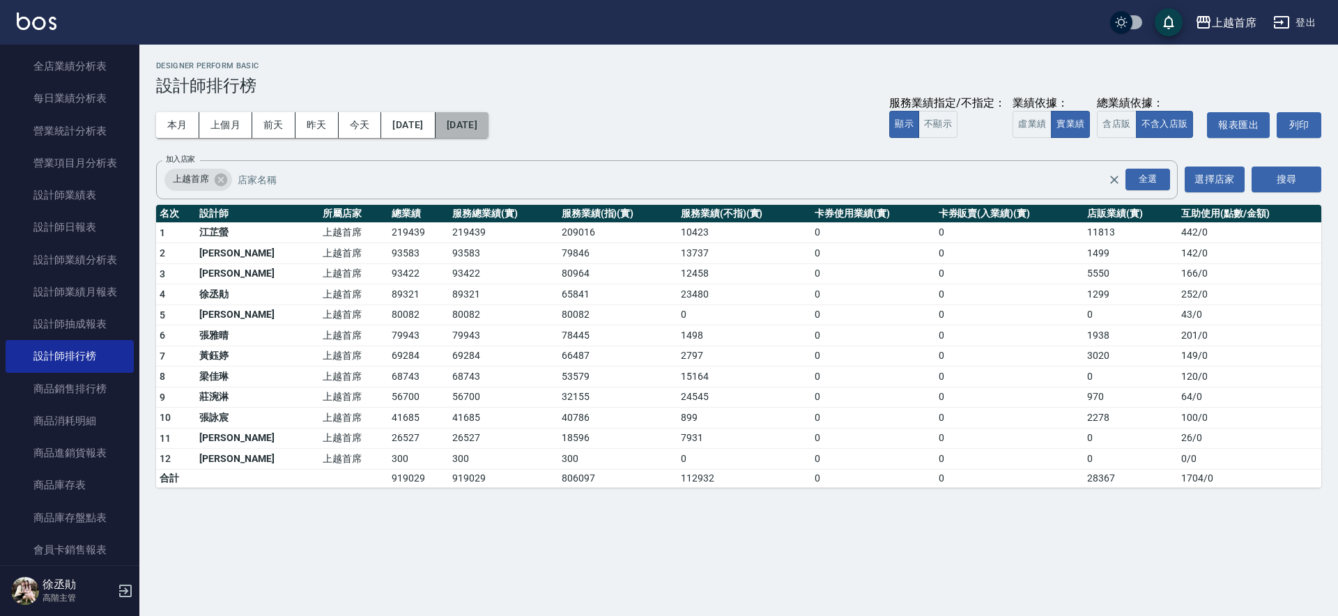
click at [482, 135] on button "[DATE]" at bounding box center [462, 125] width 53 height 26
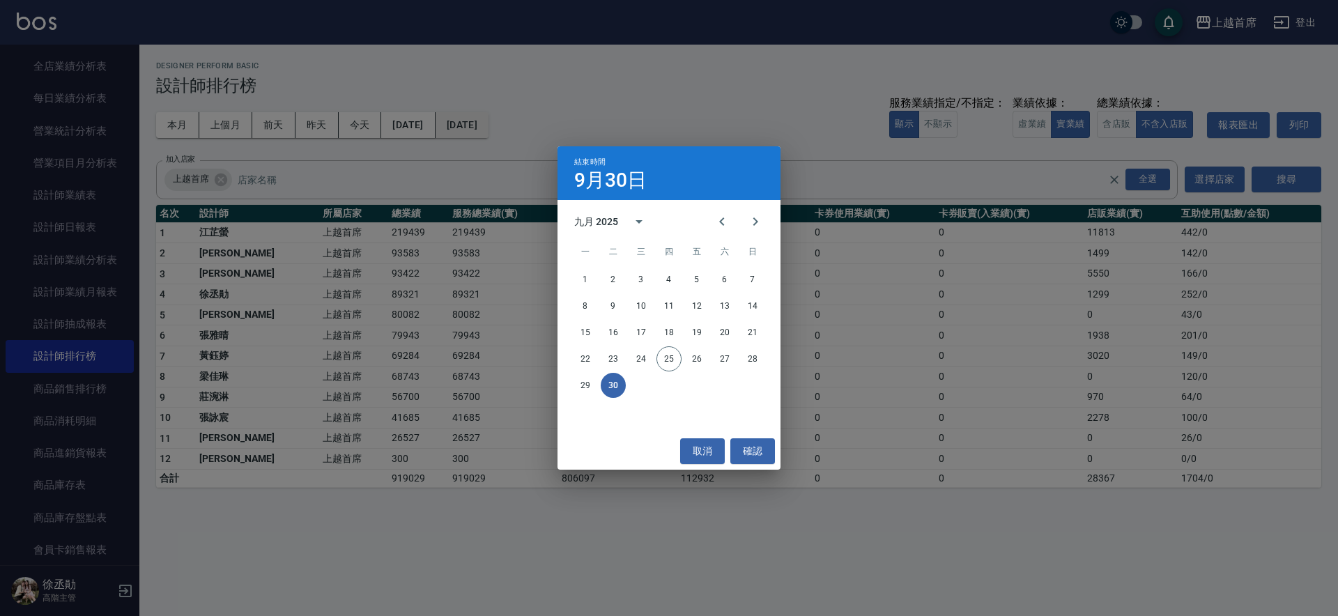
click at [503, 121] on div "結束時間 9月30日 九月 2025 一 二 三 四 五 六 日 1 2 3 4 5 6 7 8 9 10 11 12 13 14 15 16 17 18 1…" at bounding box center [669, 308] width 1338 height 616
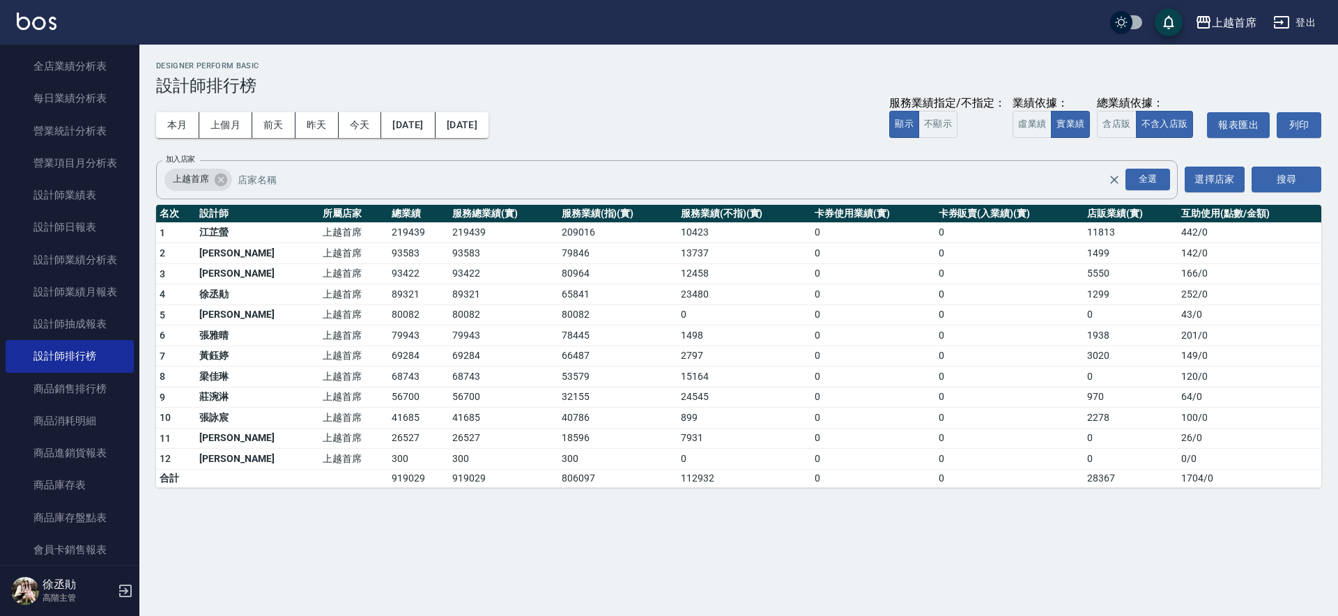
click at [448, 110] on div "本月 上個月 前天 昨天 今天 2025/09/01 2025/09/30 服務業績指定/不指定： 顯示 不顯示 業績依據： 虛業績 實業績 總業績依據： 含…" at bounding box center [738, 124] width 1165 height 59
click at [435, 121] on button "[DATE]" at bounding box center [408, 125] width 54 height 26
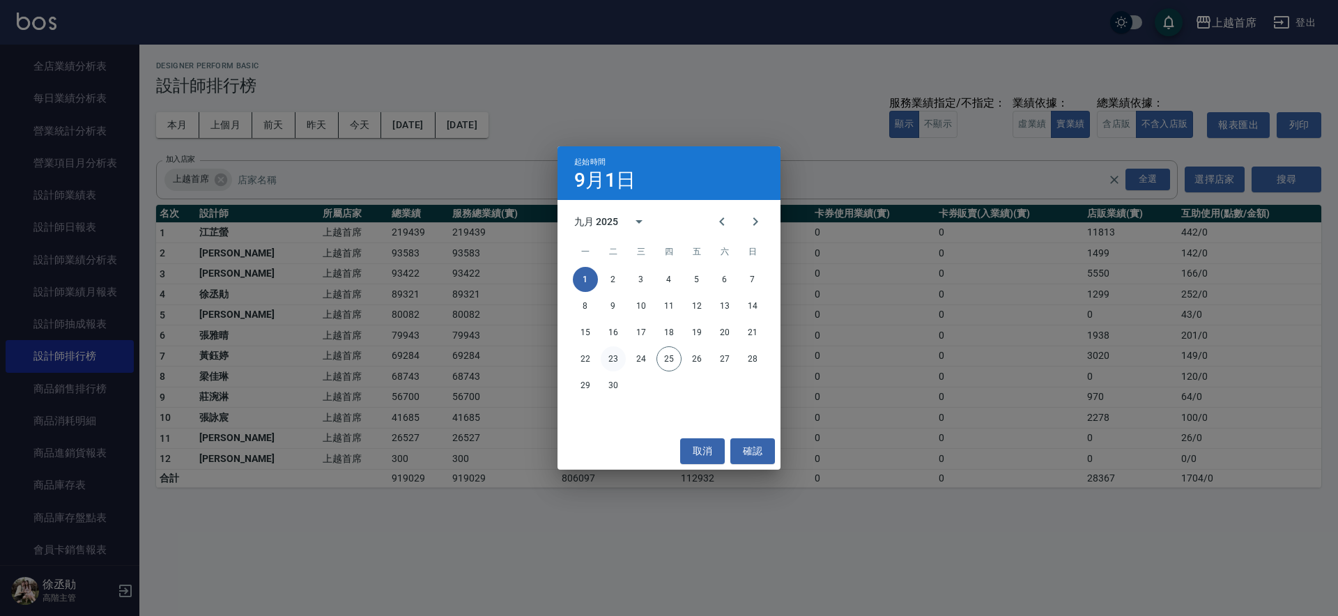
click at [624, 362] on button "23" at bounding box center [613, 358] width 25 height 25
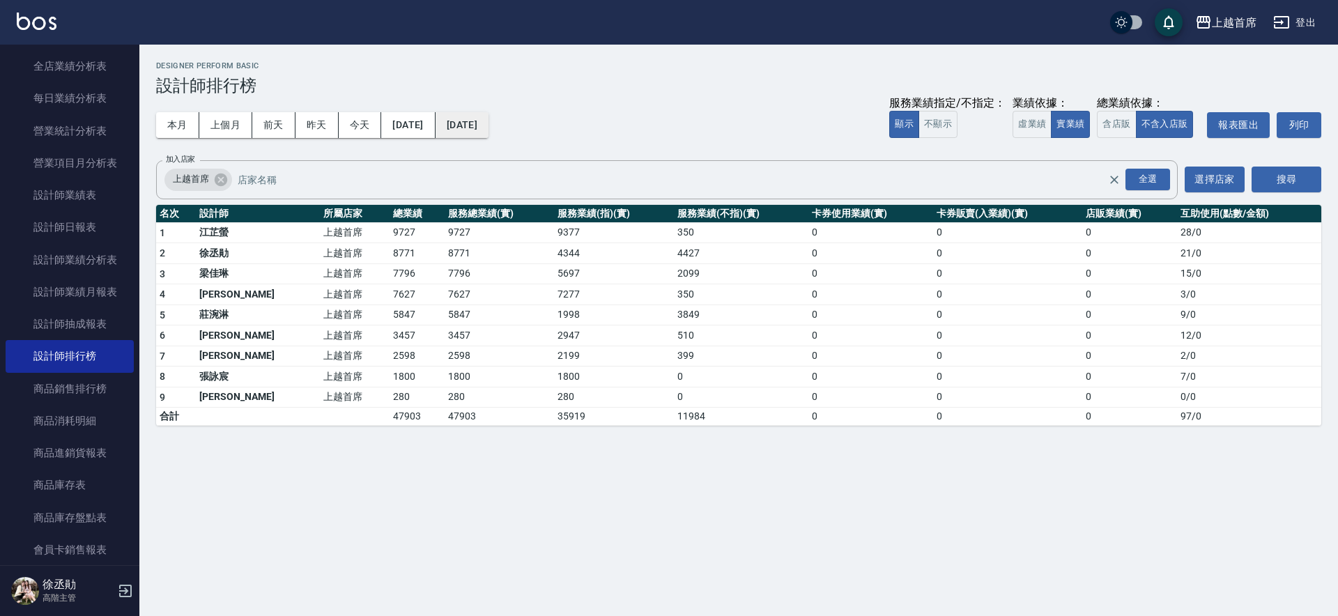
click at [470, 118] on button "[DATE]" at bounding box center [462, 125] width 53 height 26
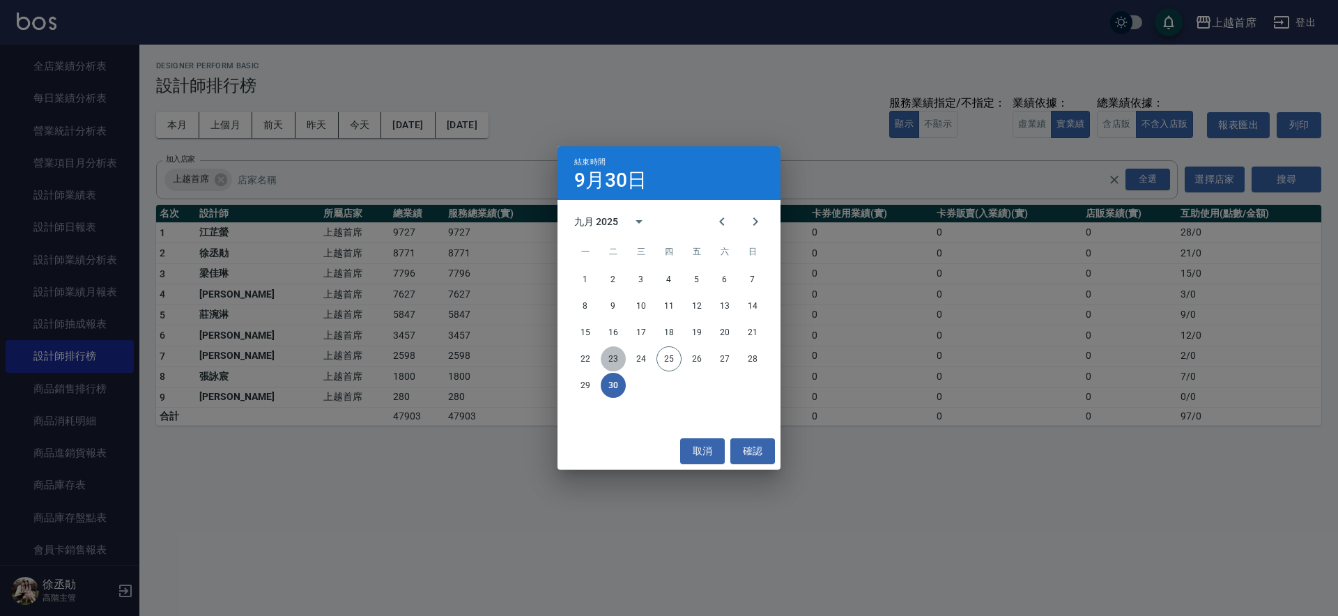
click at [613, 358] on button "23" at bounding box center [613, 358] width 25 height 25
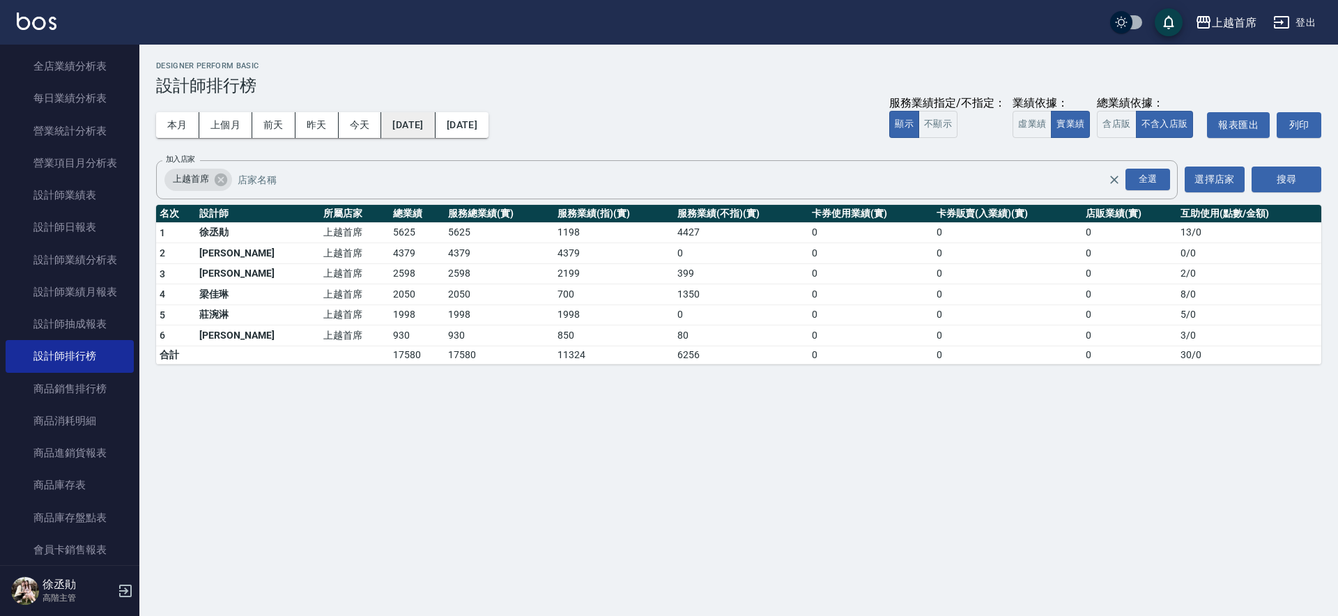
click at [435, 125] on button "2025/09/23" at bounding box center [408, 125] width 54 height 26
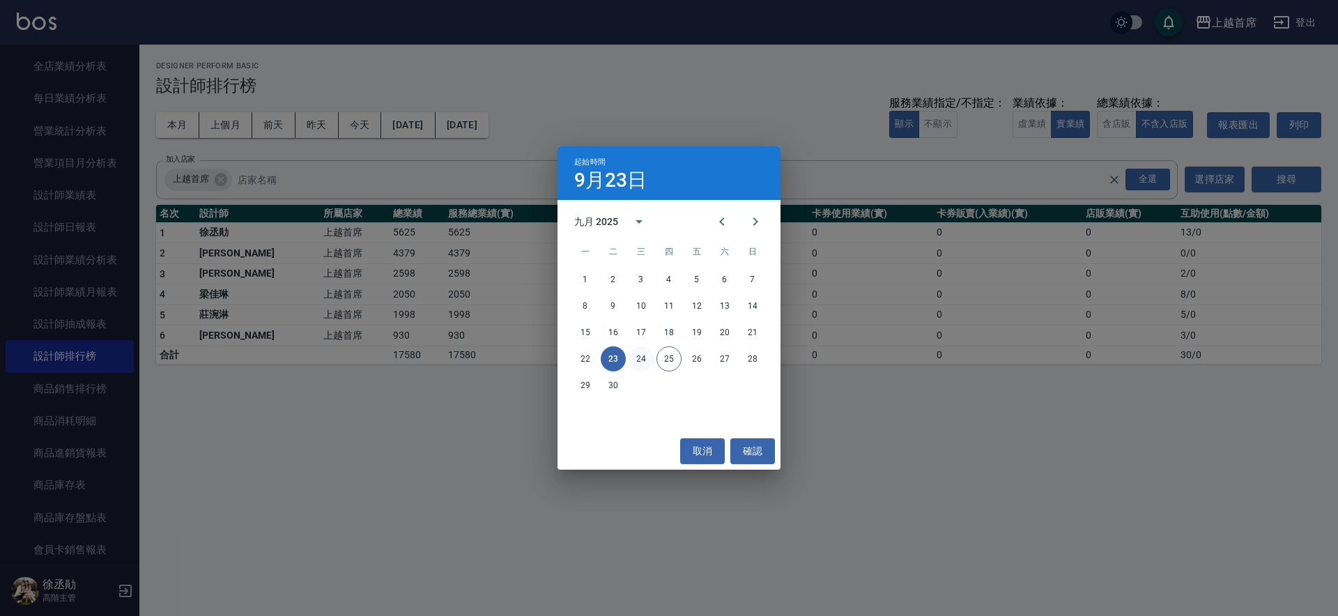
click at [643, 365] on button "24" at bounding box center [641, 358] width 25 height 25
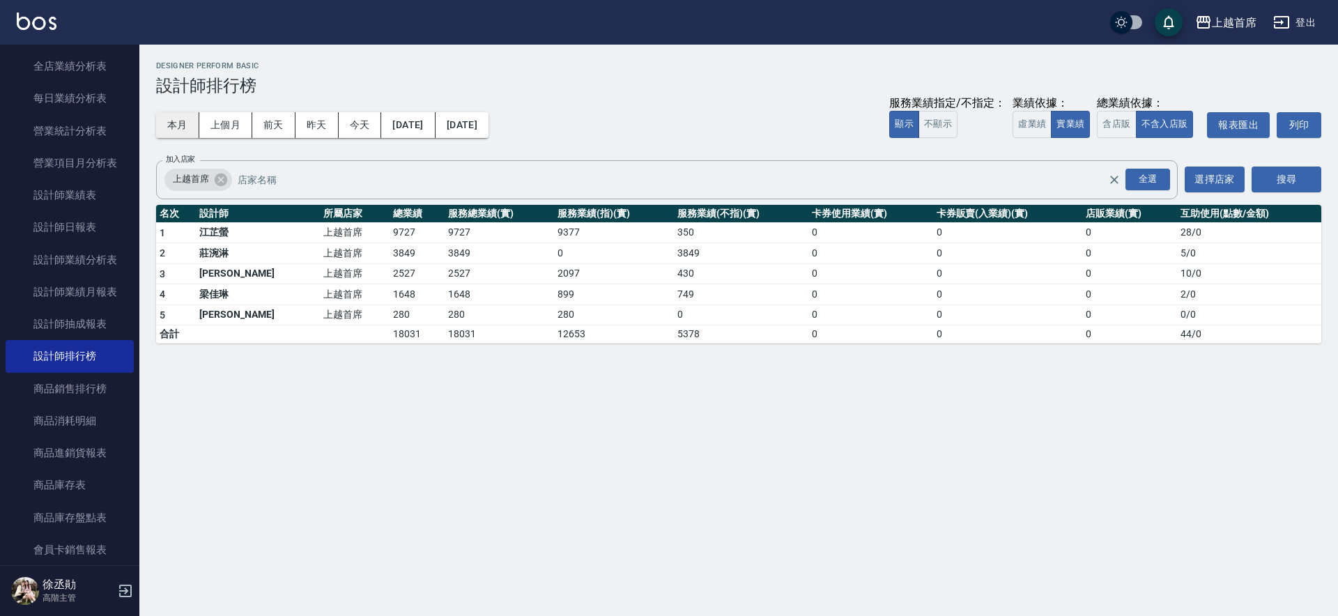
click at [168, 118] on button "本月" at bounding box center [177, 125] width 43 height 26
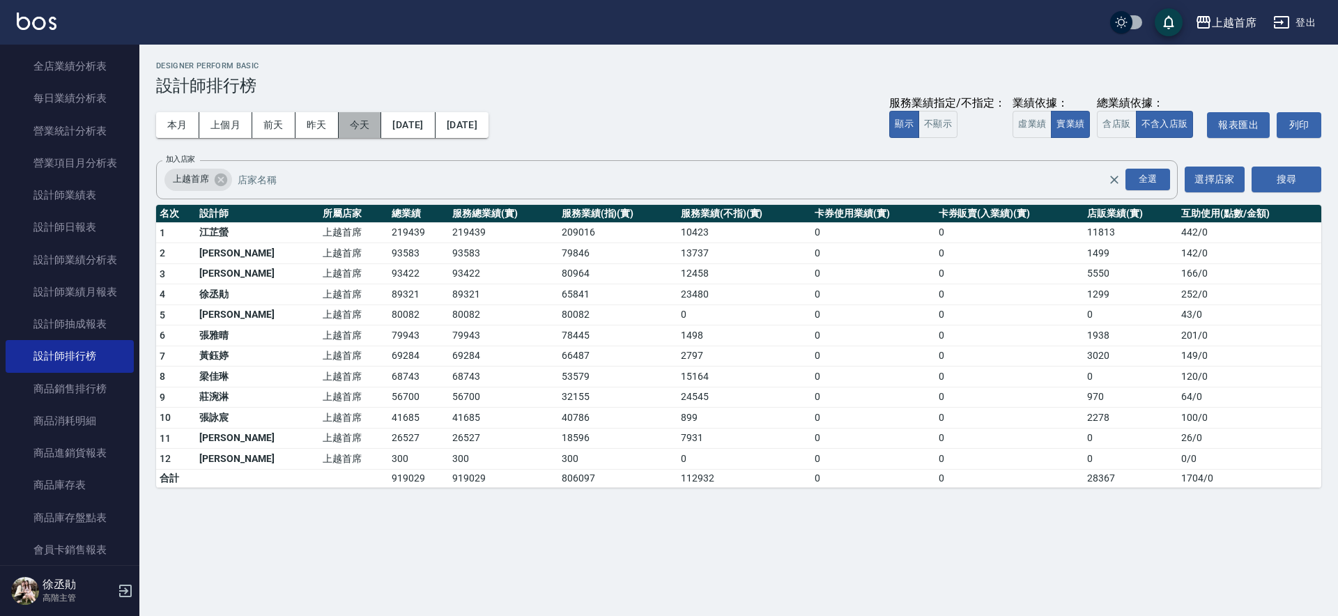
click at [340, 118] on button "今天" at bounding box center [360, 125] width 43 height 26
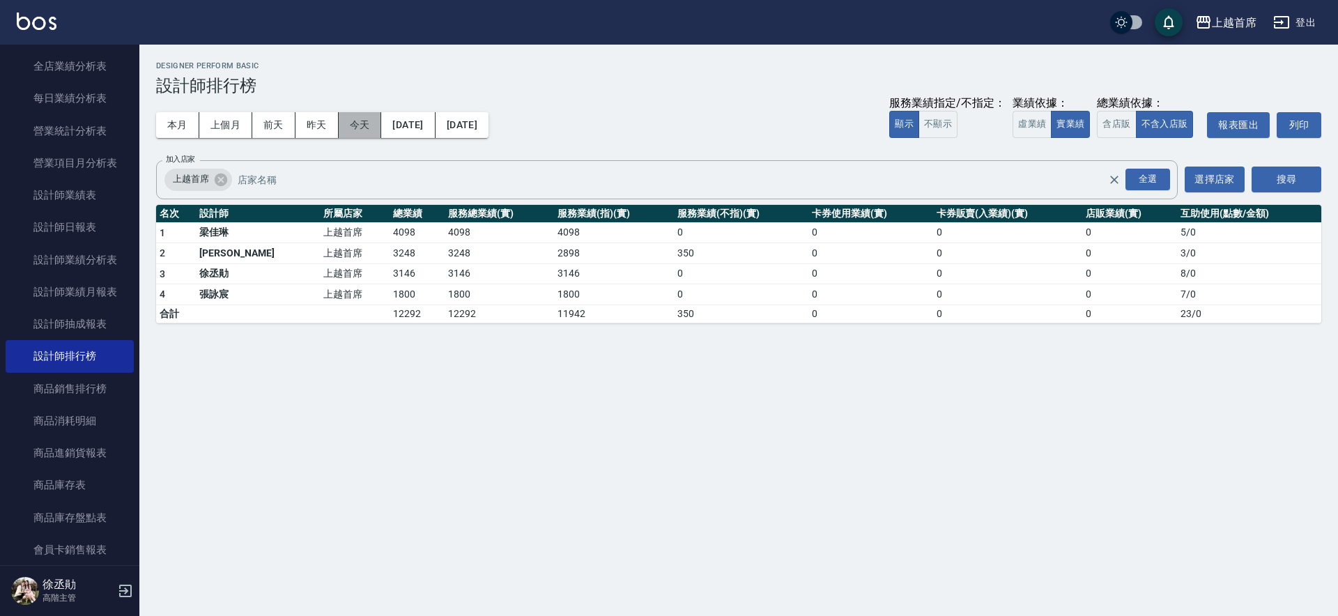
click at [357, 118] on button "今天" at bounding box center [360, 125] width 43 height 26
click at [178, 127] on button "本月" at bounding box center [177, 125] width 43 height 26
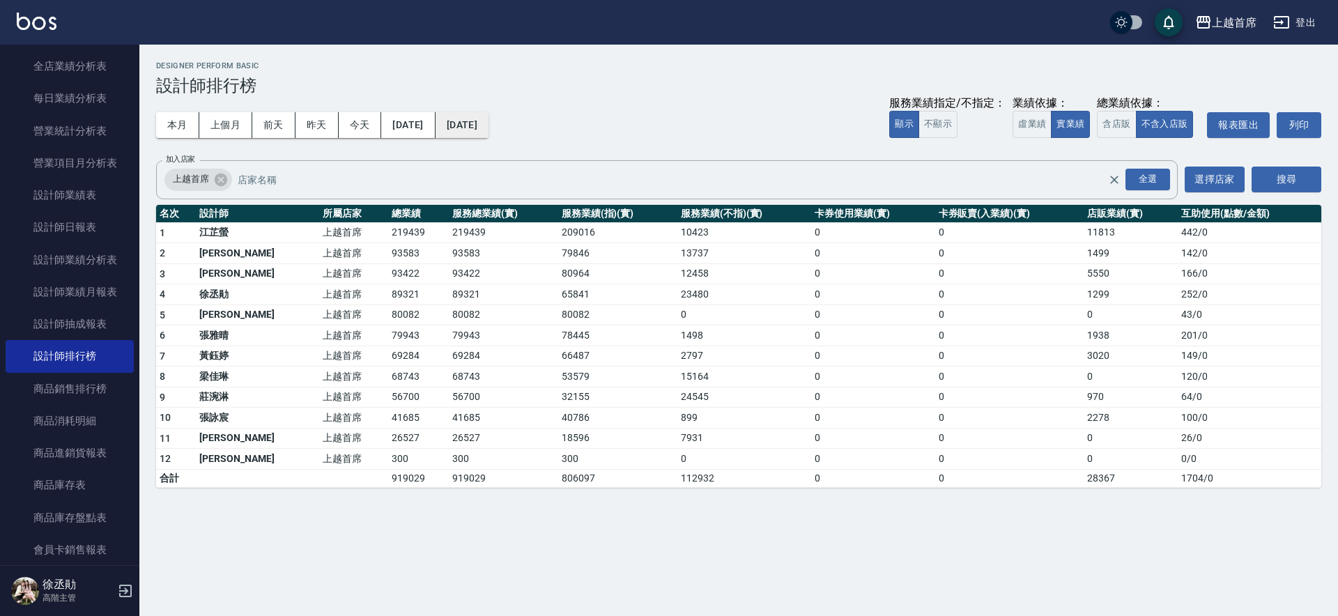
click at [489, 123] on button "[DATE]" at bounding box center [462, 125] width 53 height 26
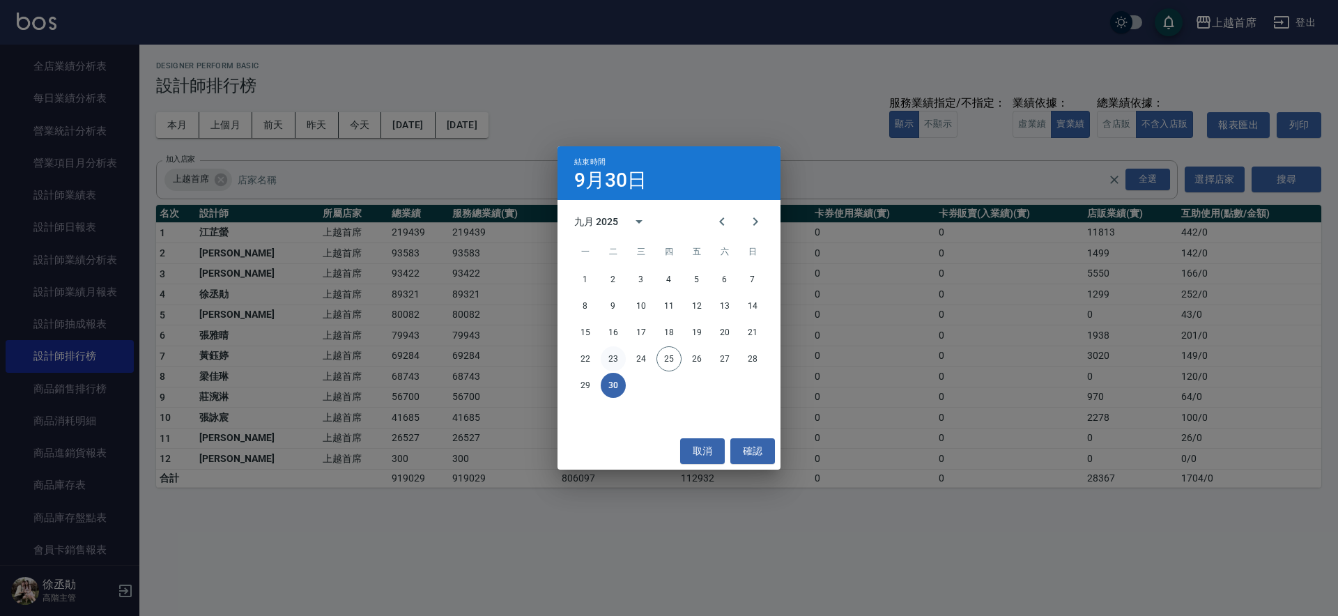
click at [615, 351] on button "23" at bounding box center [613, 358] width 25 height 25
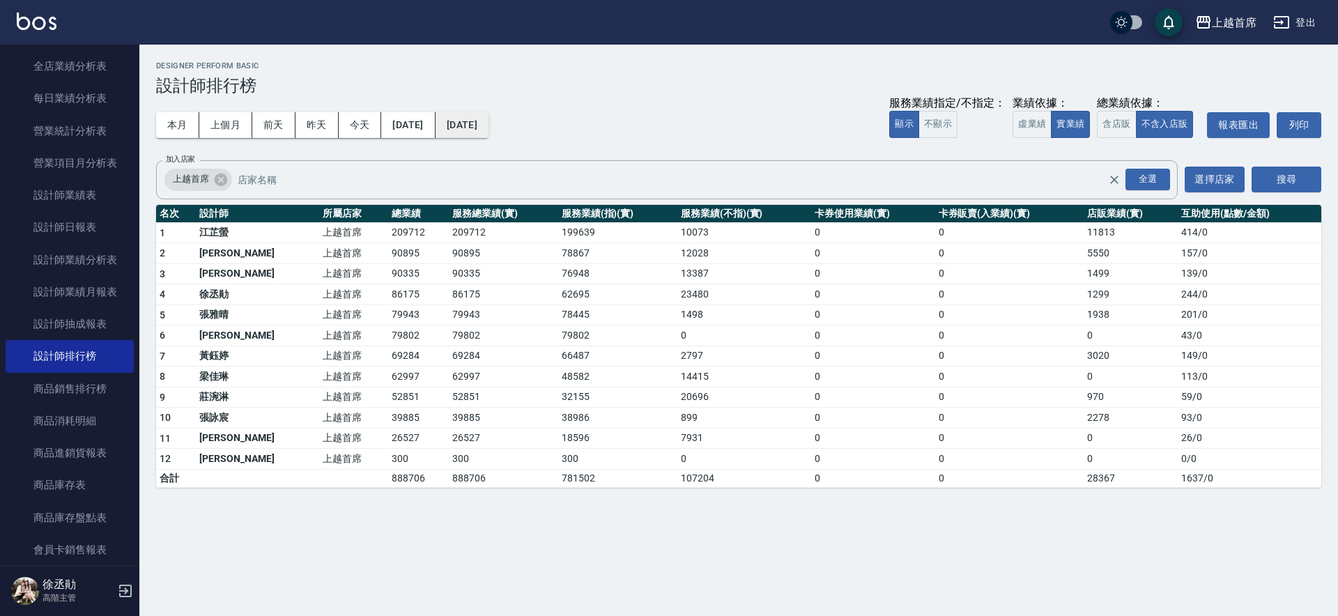
click at [489, 123] on button "2025/09/23" at bounding box center [462, 125] width 53 height 26
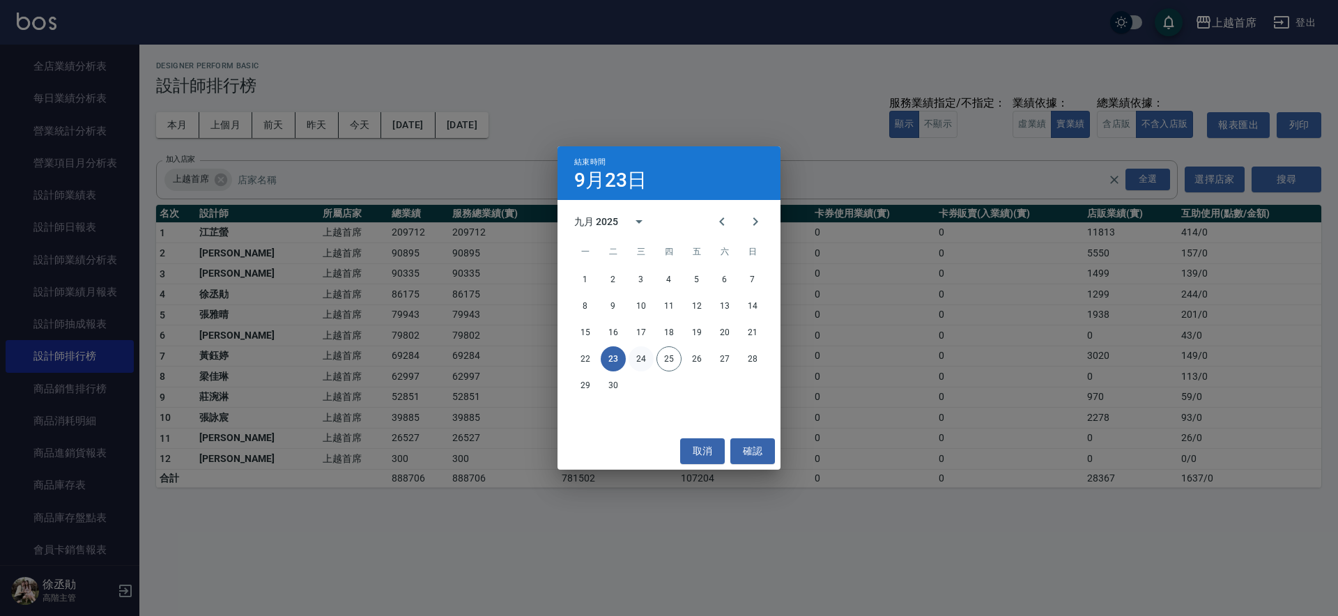
click at [643, 368] on button "24" at bounding box center [641, 358] width 25 height 25
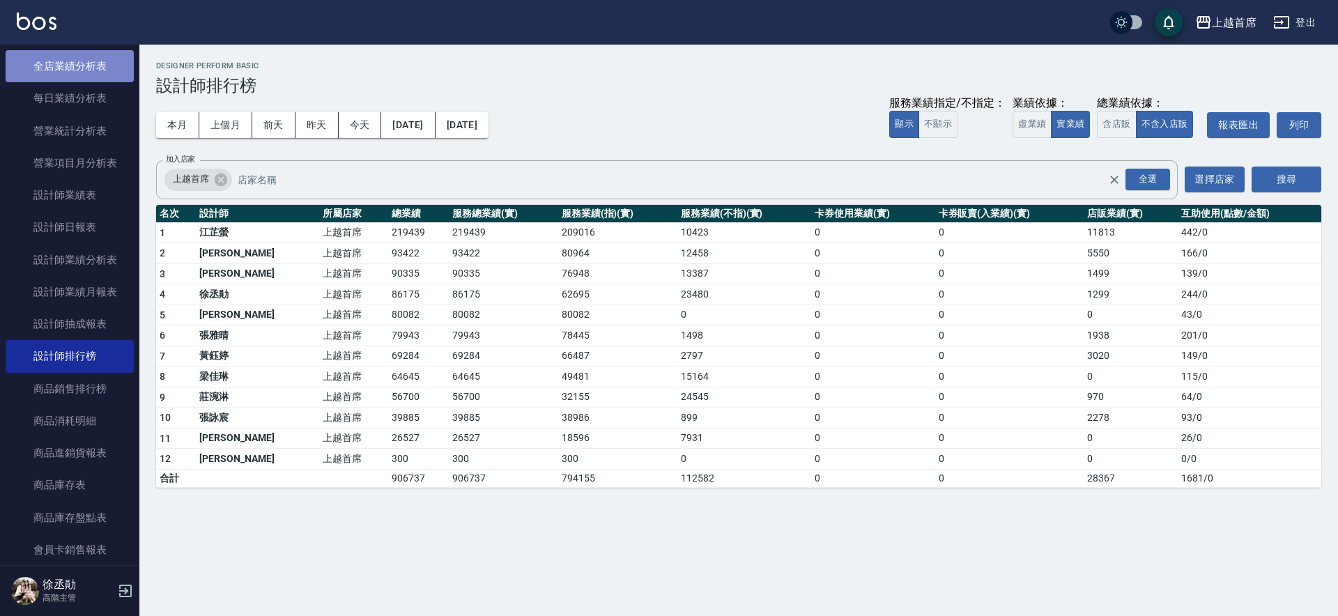
click at [86, 77] on link "全店業績分析表" at bounding box center [70, 66] width 128 height 32
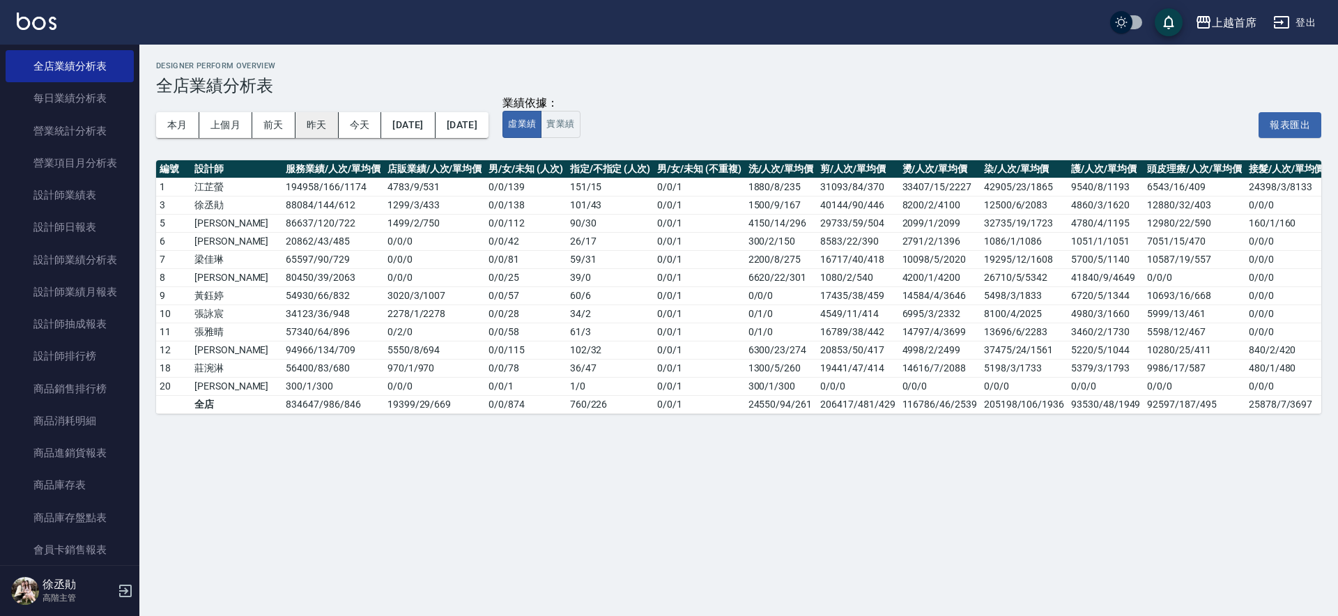
click at [314, 116] on button "昨天" at bounding box center [317, 125] width 43 height 26
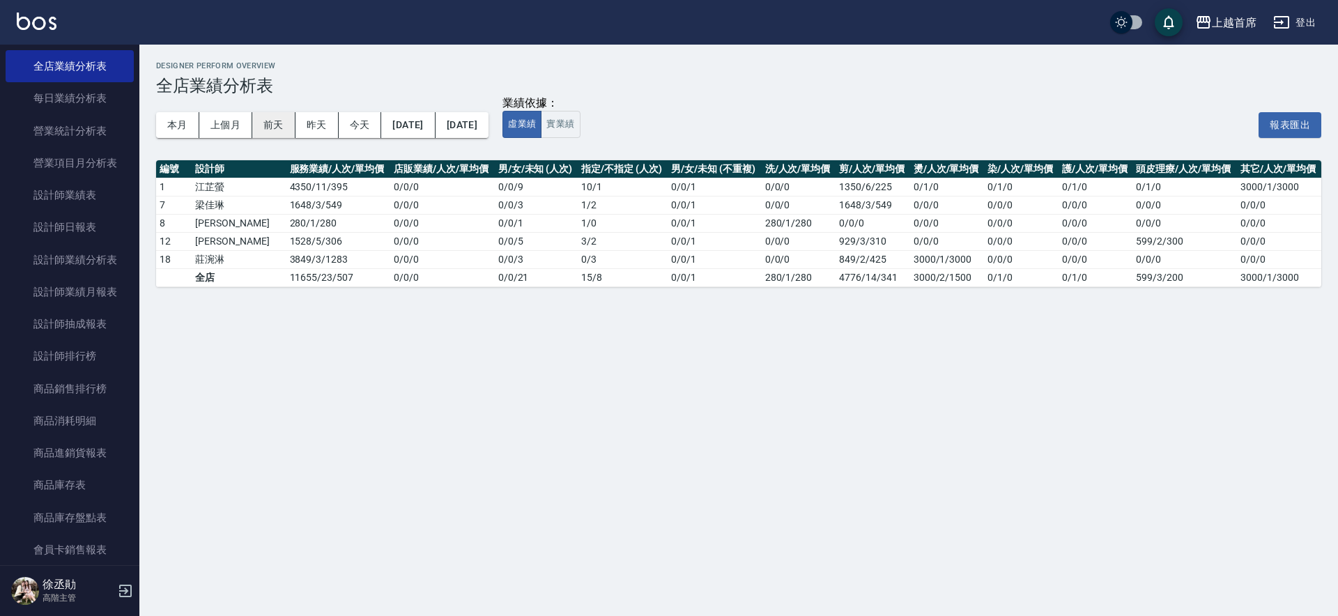
click at [283, 118] on button "前天" at bounding box center [273, 125] width 43 height 26
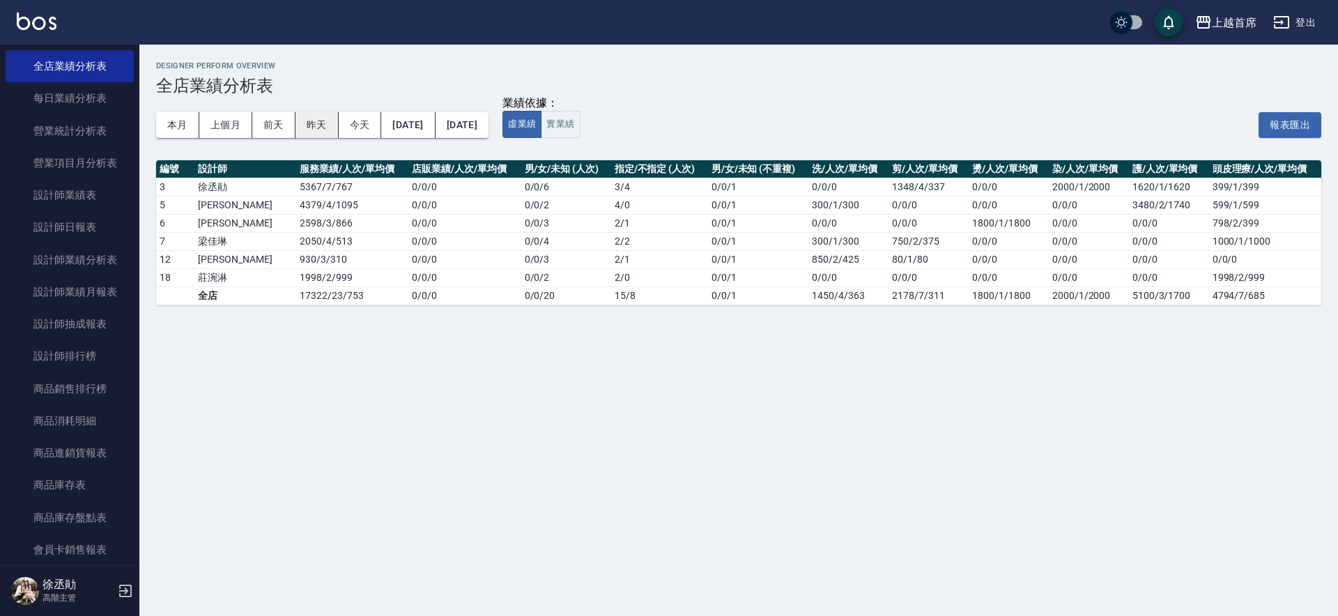
click at [316, 128] on button "昨天" at bounding box center [317, 125] width 43 height 26
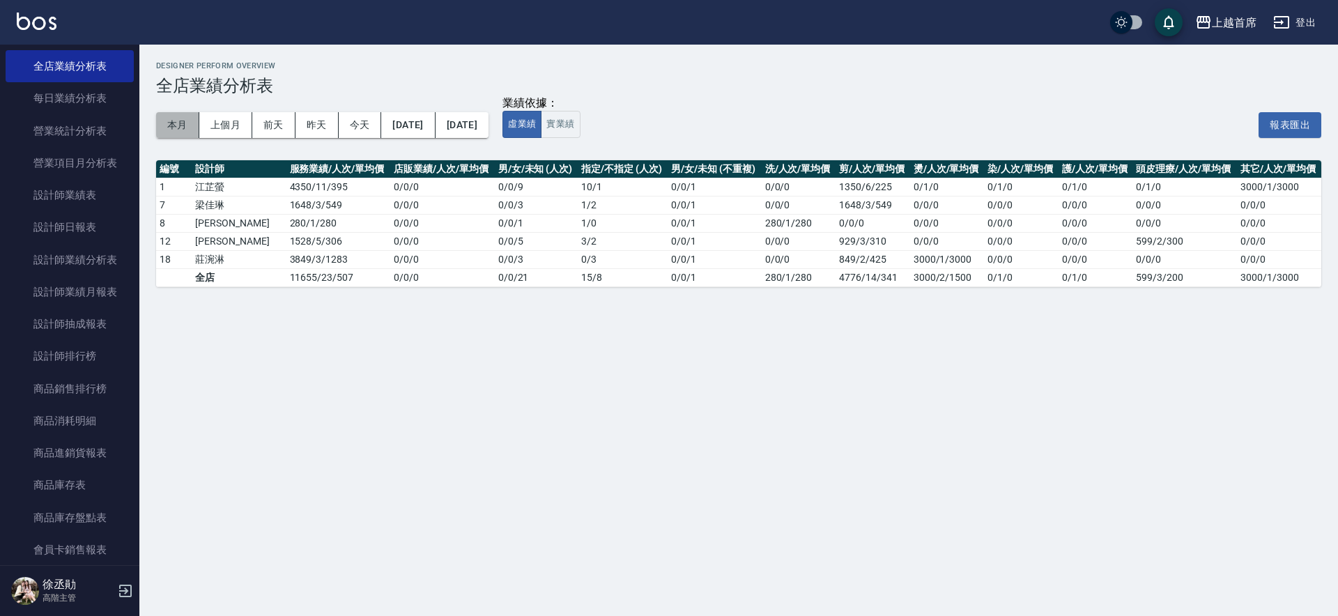
click at [168, 119] on button "本月" at bounding box center [177, 125] width 43 height 26
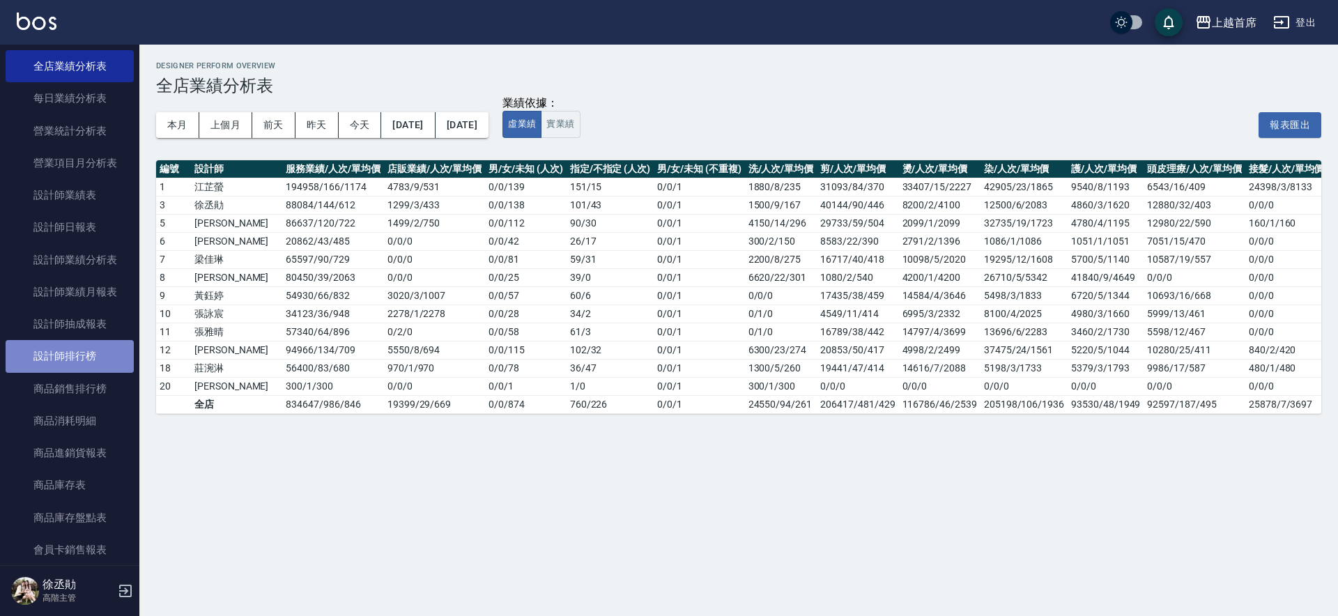
drag, startPoint x: 90, startPoint y: 344, endPoint x: 121, endPoint y: 323, distance: 36.7
click at [90, 344] on link "設計師排行榜" at bounding box center [70, 356] width 128 height 32
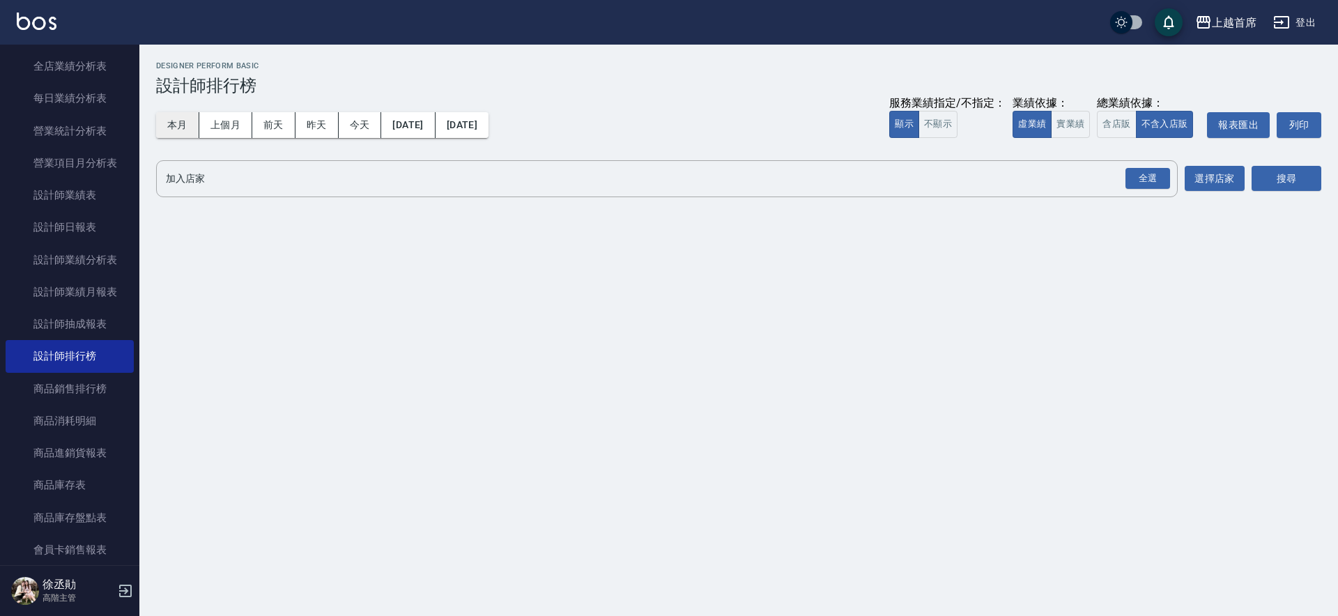
click at [180, 129] on button "本月" at bounding box center [177, 125] width 43 height 26
drag, startPoint x: 1067, startPoint y: 116, endPoint x: 1092, endPoint y: 129, distance: 27.4
click at [1069, 116] on button "實業績" at bounding box center [1070, 124] width 39 height 27
click at [1193, 192] on div "加入店家 全選 加入店家 選擇店家" at bounding box center [700, 178] width 1089 height 37
click at [1139, 174] on div "全選" at bounding box center [1148, 179] width 45 height 22
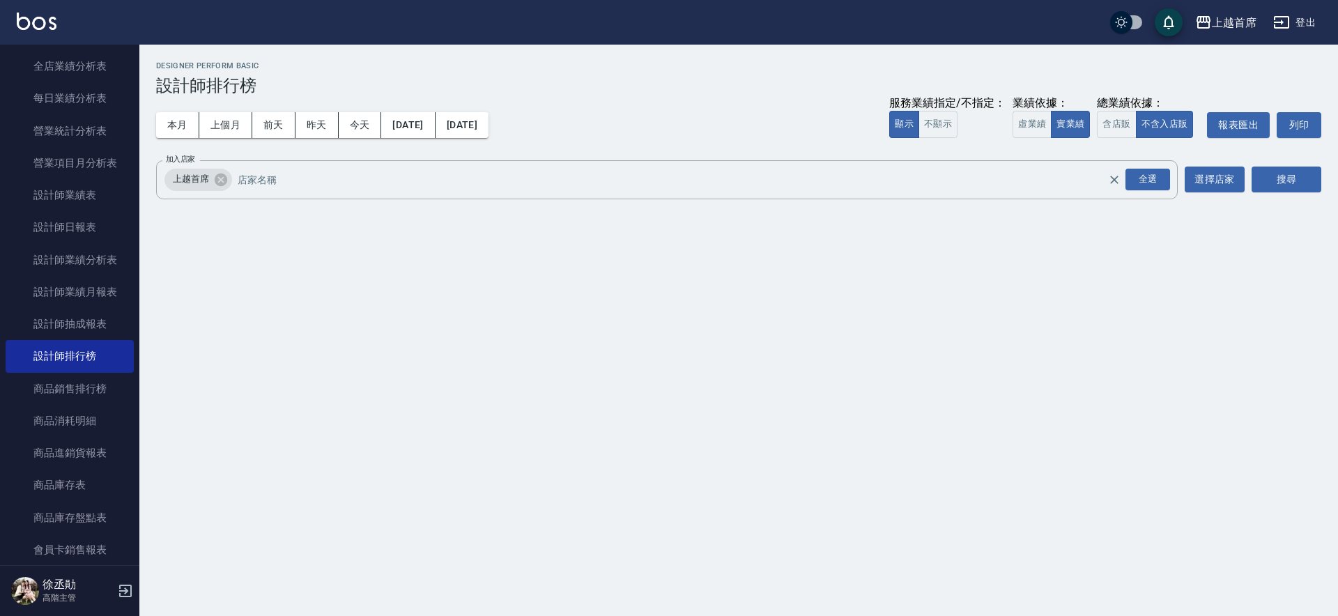
click at [1326, 185] on div "上越首席 2025-09-01 - 2025-09-30 設計師排行榜 列印時間： 2025-09-25-18:08 Designer Perform Bas…" at bounding box center [738, 133] width 1199 height 177
click at [1285, 185] on button "搜尋" at bounding box center [1287, 180] width 70 height 26
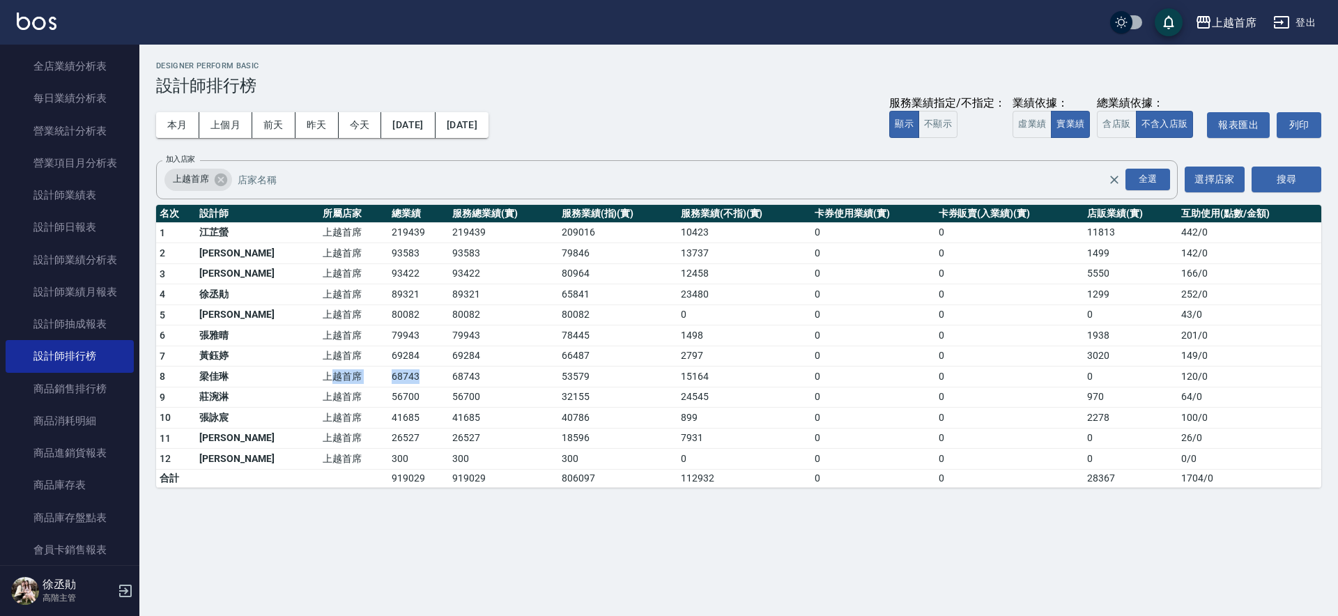
drag, startPoint x: 307, startPoint y: 372, endPoint x: 406, endPoint y: 374, distance: 99.7
click at [406, 374] on tr "8 梁佳琳 上越首席 68743 68743 53579 15164 0 0 0 120 / 0" at bounding box center [738, 377] width 1165 height 21
click at [407, 374] on td "68743" at bounding box center [418, 377] width 61 height 21
drag, startPoint x: 335, startPoint y: 273, endPoint x: 401, endPoint y: 266, distance: 66.0
click at [399, 266] on tr "3 許婕妤 上越首席 93422 93422 80964 12458 0 0 5550 166 / 0" at bounding box center [738, 273] width 1165 height 21
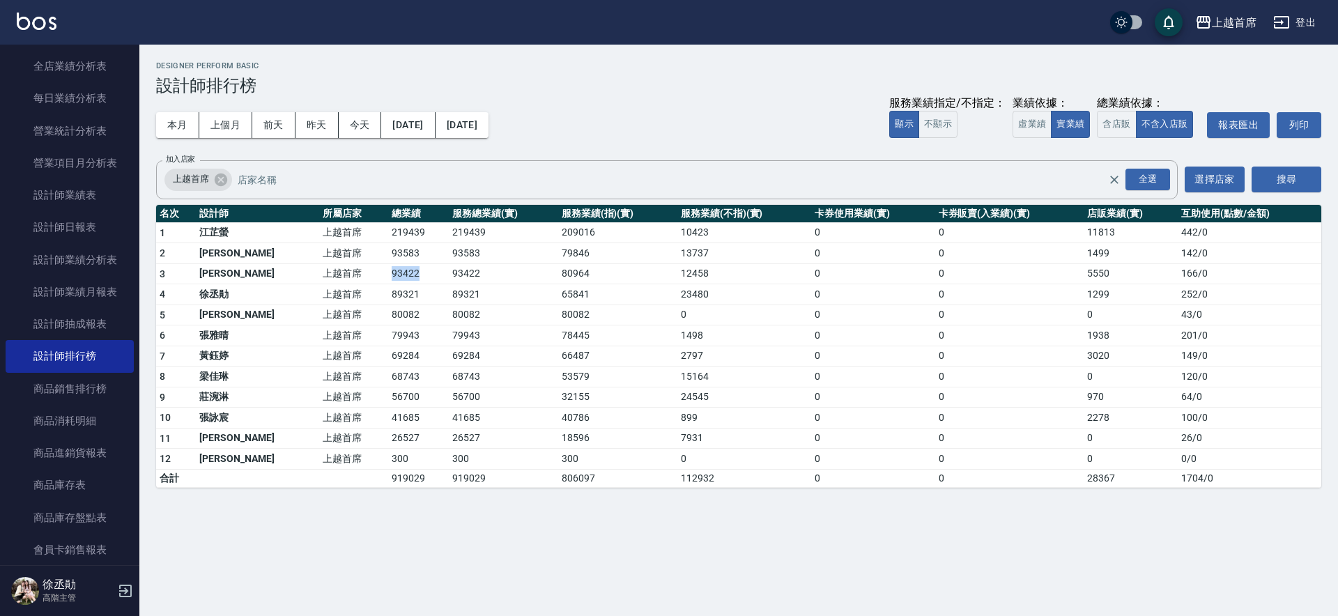
click at [401, 266] on td "93422" at bounding box center [418, 273] width 61 height 21
drag, startPoint x: 355, startPoint y: 293, endPoint x: 434, endPoint y: 293, distance: 78.8
click at [434, 293] on tr "4 徐丞勛 上越首席 89321 89321 65841 23480 0 0 1299 252 / 0" at bounding box center [738, 294] width 1165 height 21
click at [449, 293] on td "89321" at bounding box center [503, 294] width 109 height 21
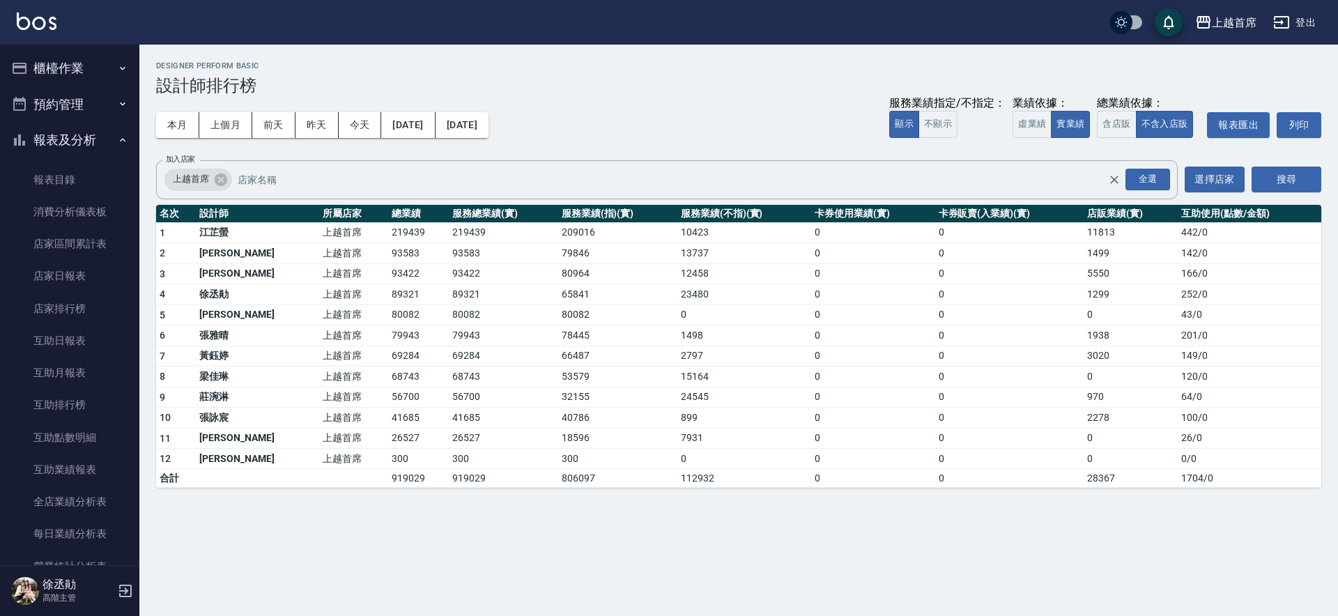
click at [98, 68] on button "櫃檯作業" at bounding box center [70, 68] width 128 height 36
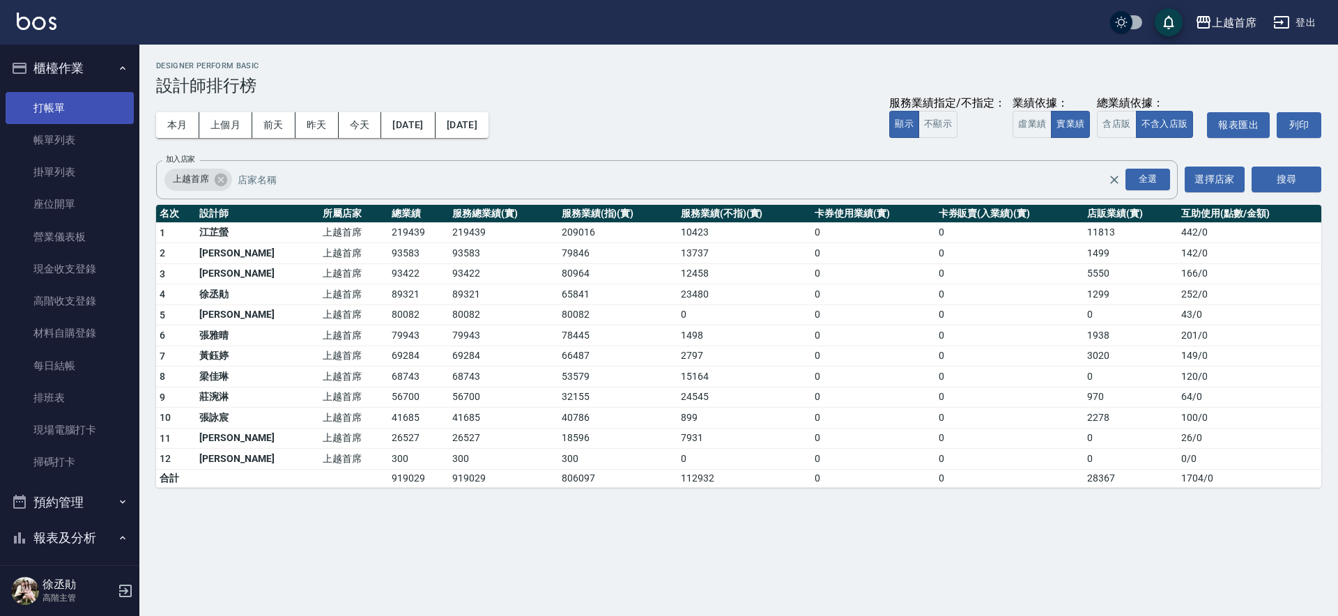
click at [93, 92] on link "打帳單" at bounding box center [70, 108] width 128 height 32
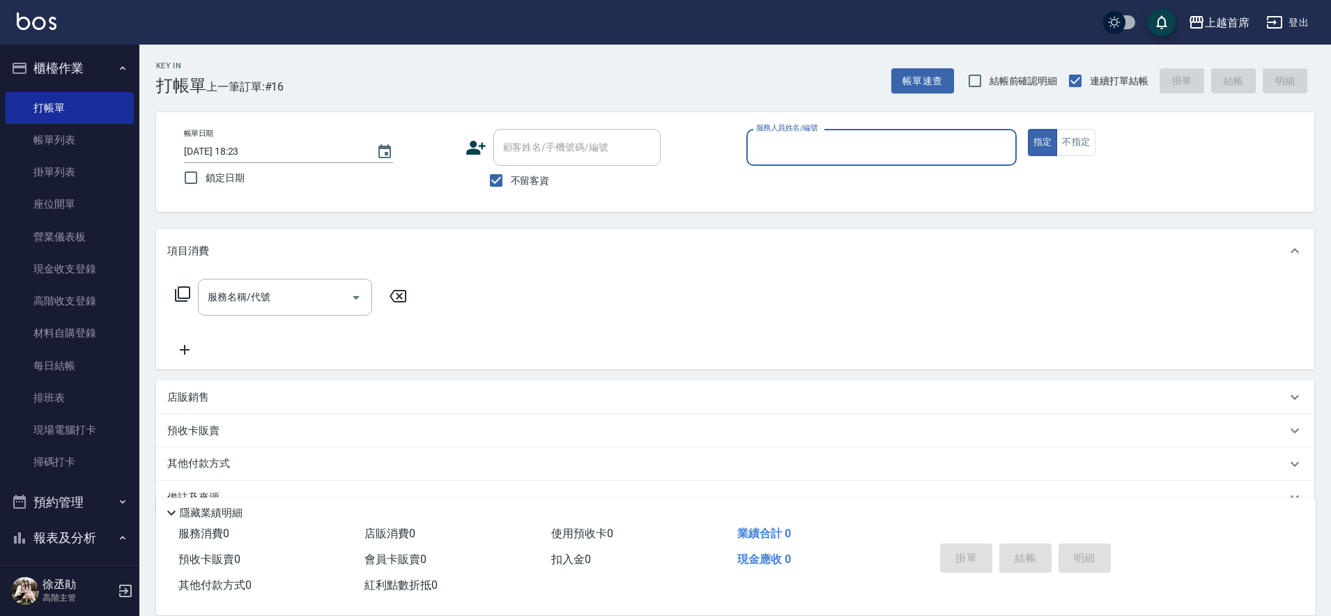
click at [50, 55] on button "櫃檯作業" at bounding box center [70, 68] width 128 height 36
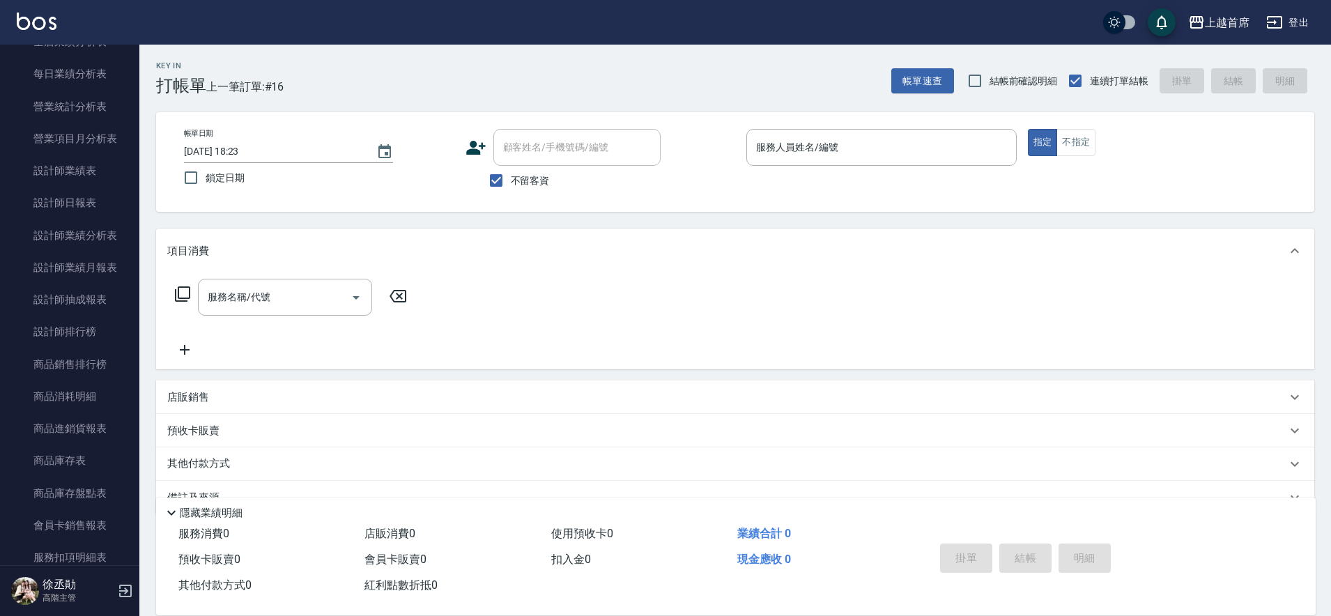
scroll to position [457, 0]
click at [45, 199] on link "設計師日報表" at bounding box center [70, 206] width 128 height 32
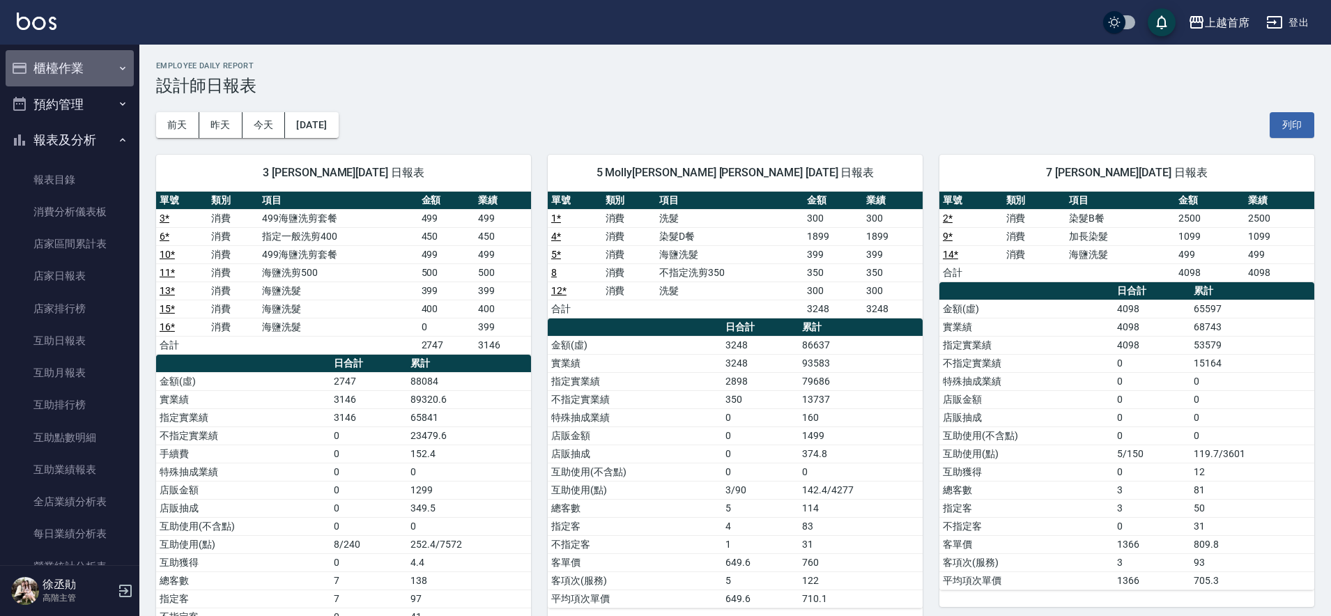
click at [102, 72] on button "櫃檯作業" at bounding box center [70, 68] width 128 height 36
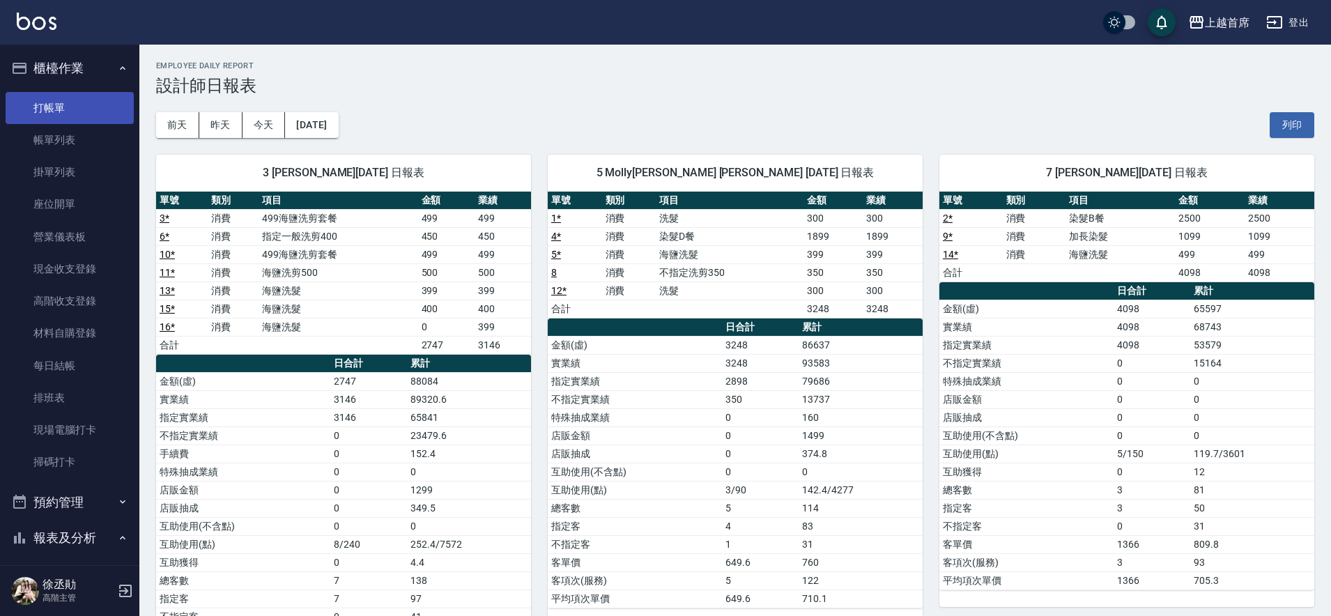
click at [102, 102] on link "打帳單" at bounding box center [70, 108] width 128 height 32
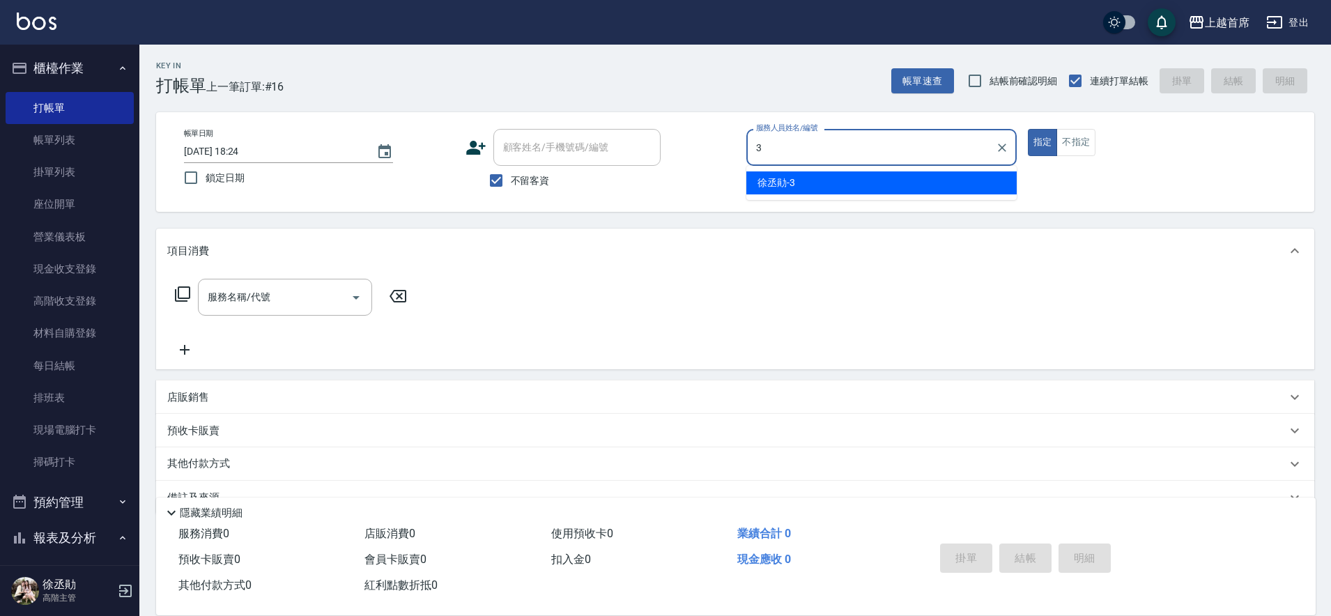
type input "[PERSON_NAME]-3"
type button "true"
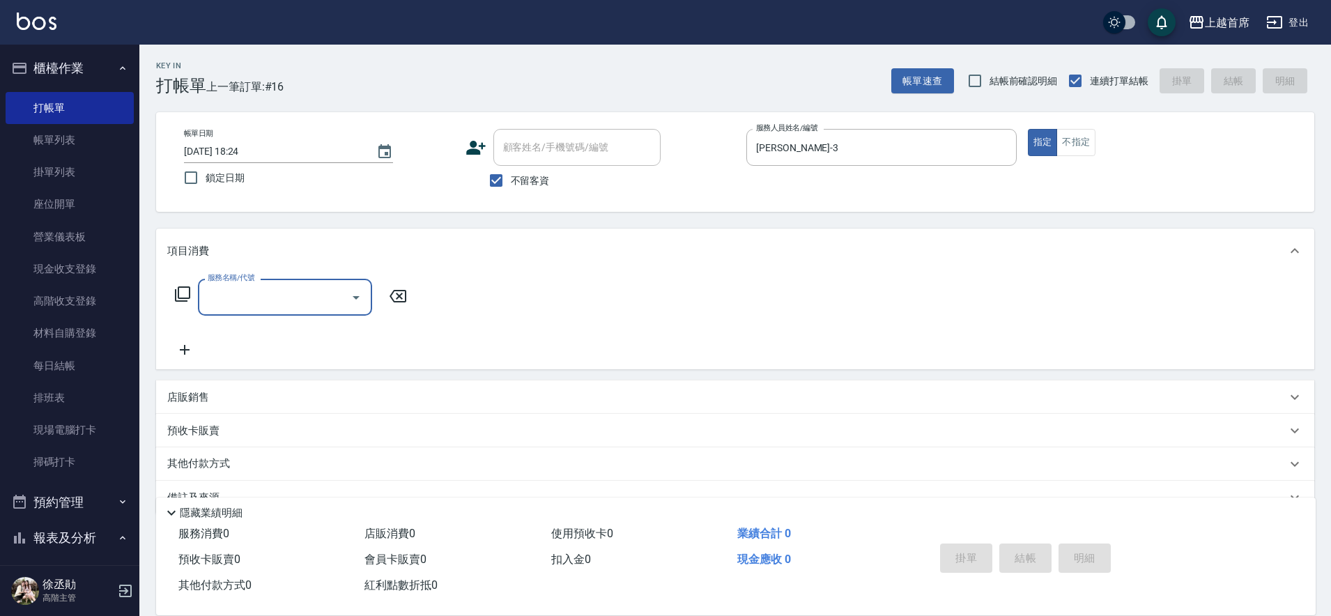
type input "2"
type input "0"
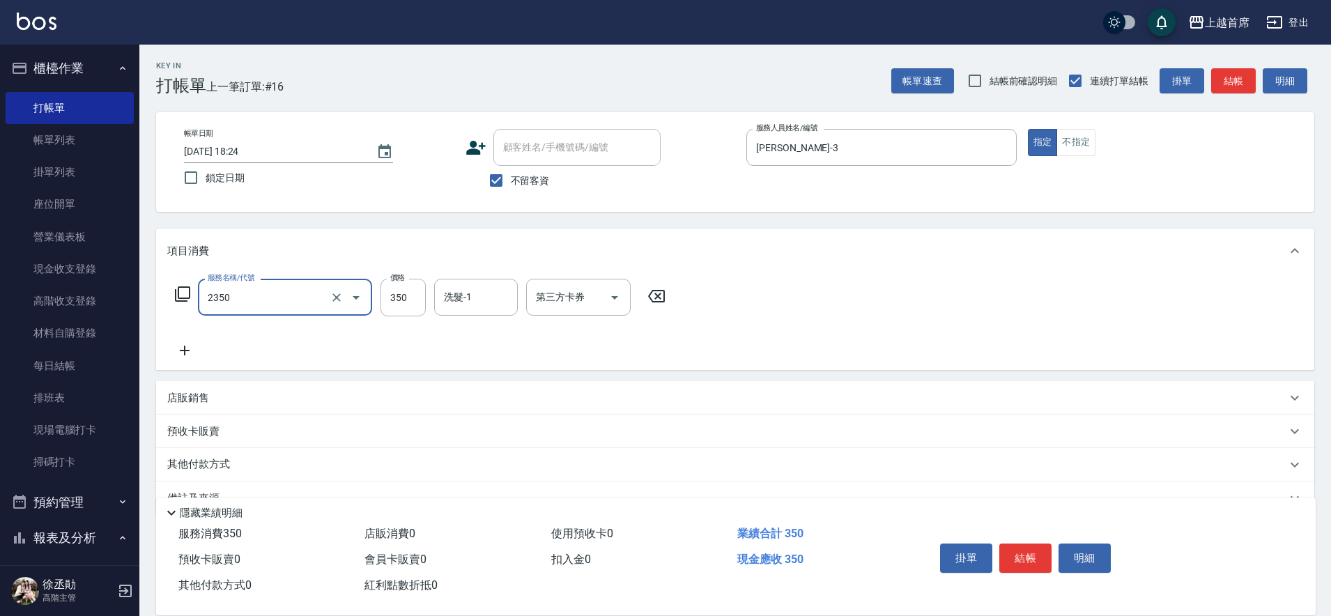
type input "不指定洗剪350(2350)"
type input "499"
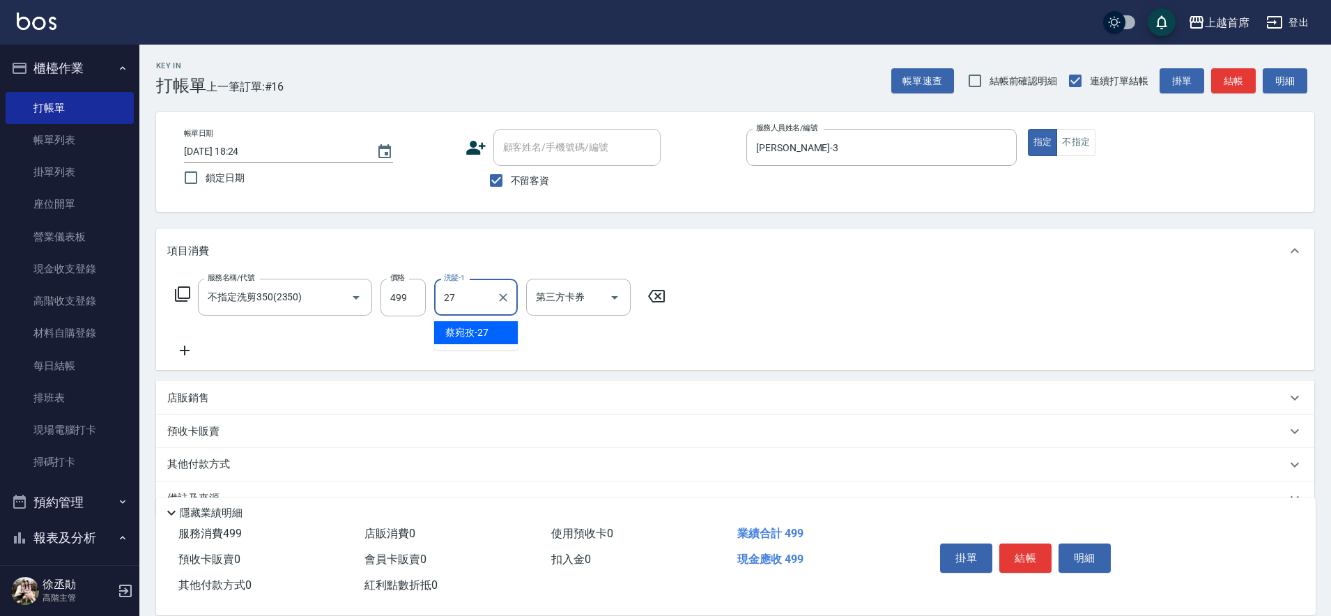
type input "[PERSON_NAME]-27"
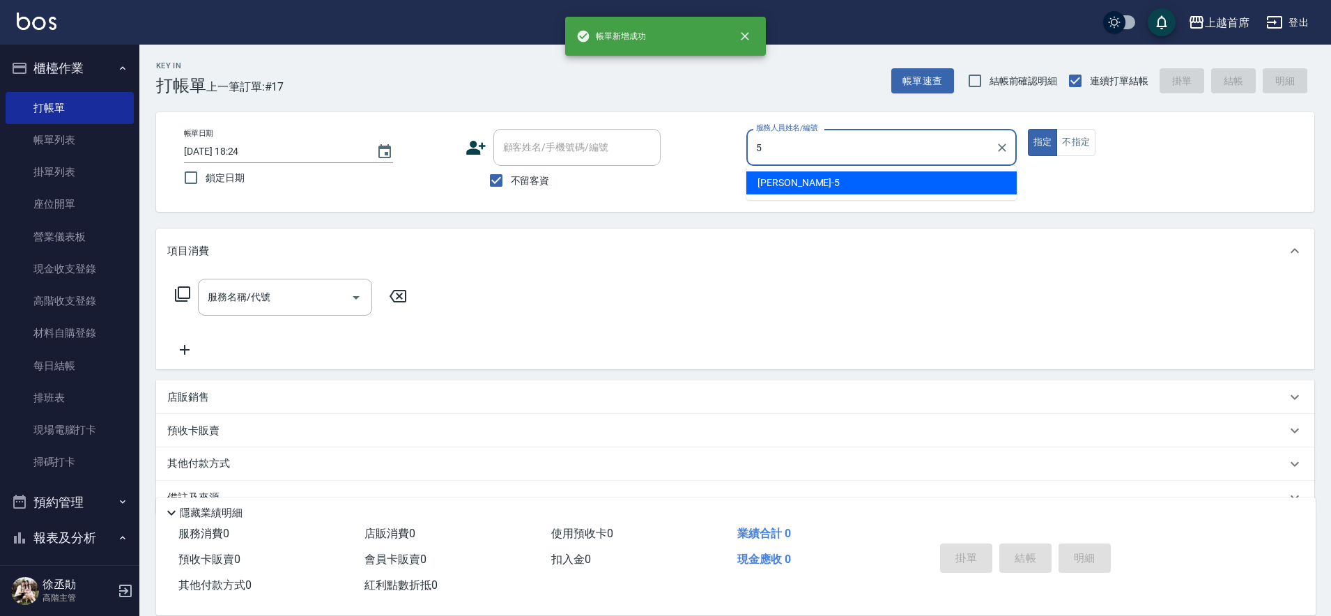
type input "[PERSON_NAME]-5"
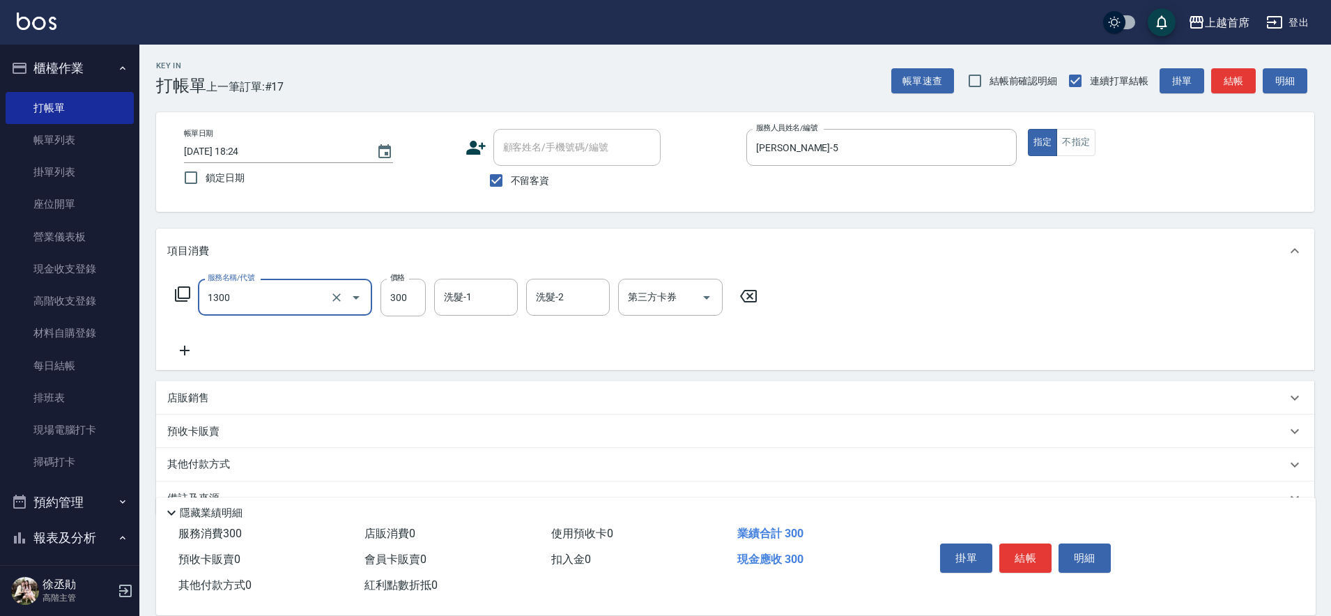
type input "洗髮(1300)"
type input "450"
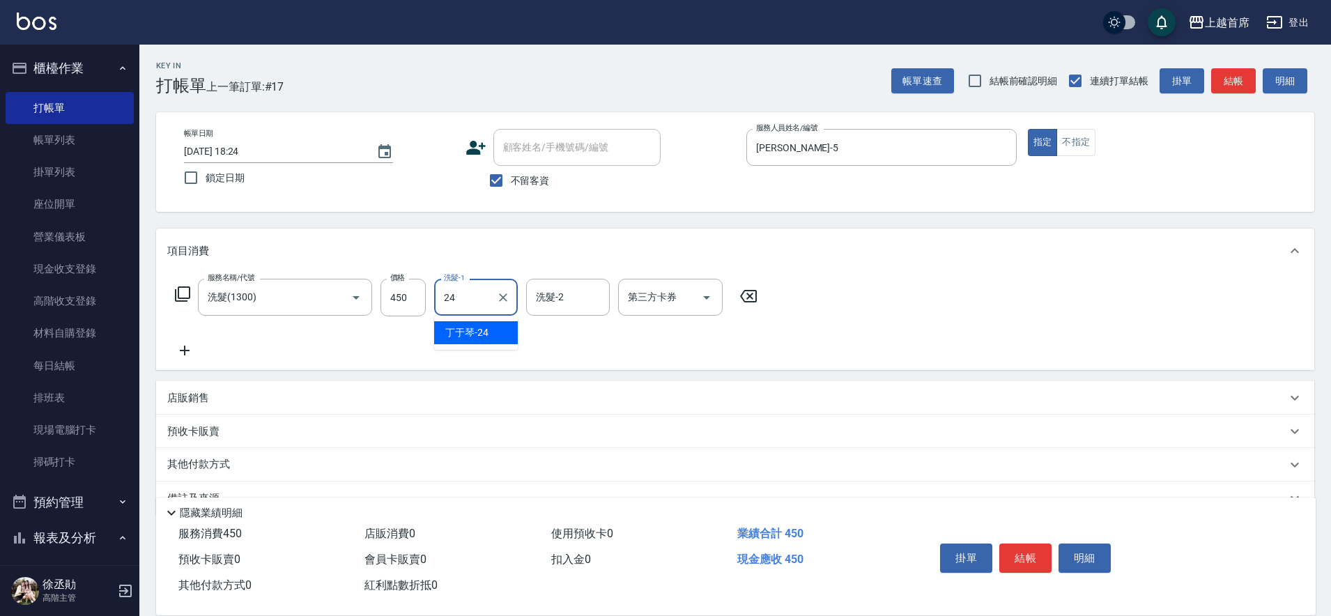
type input "[PERSON_NAME]-24"
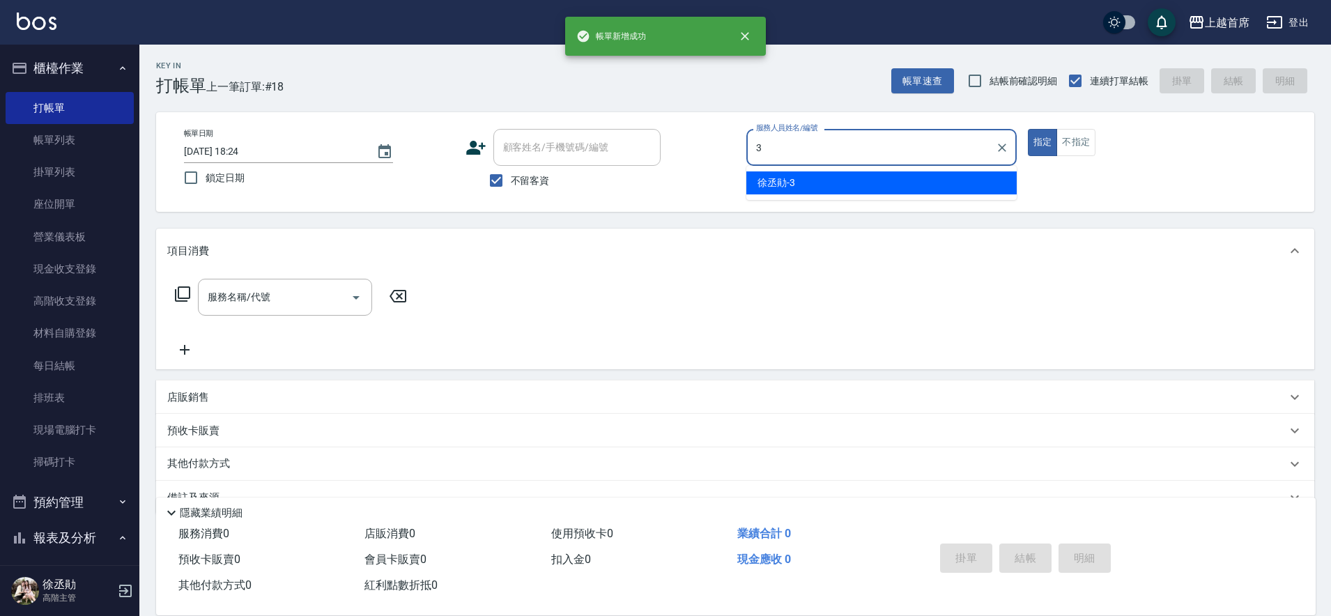
type input "[PERSON_NAME]-3"
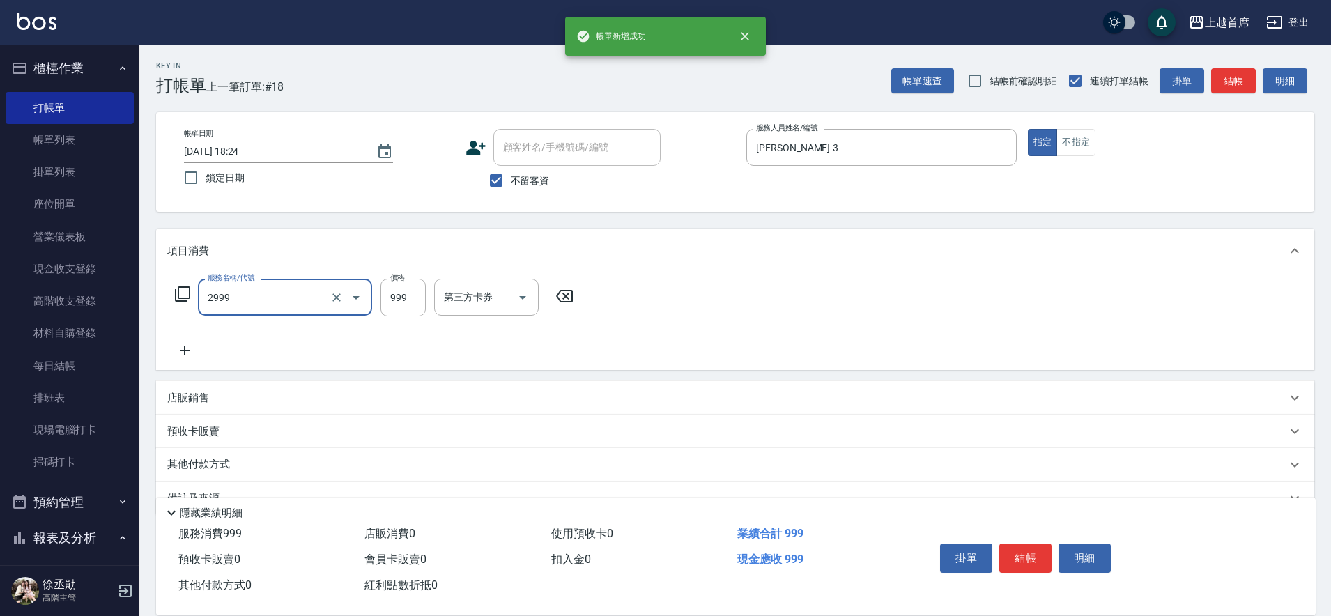
type input "spa精油洗剪套餐999(2999)"
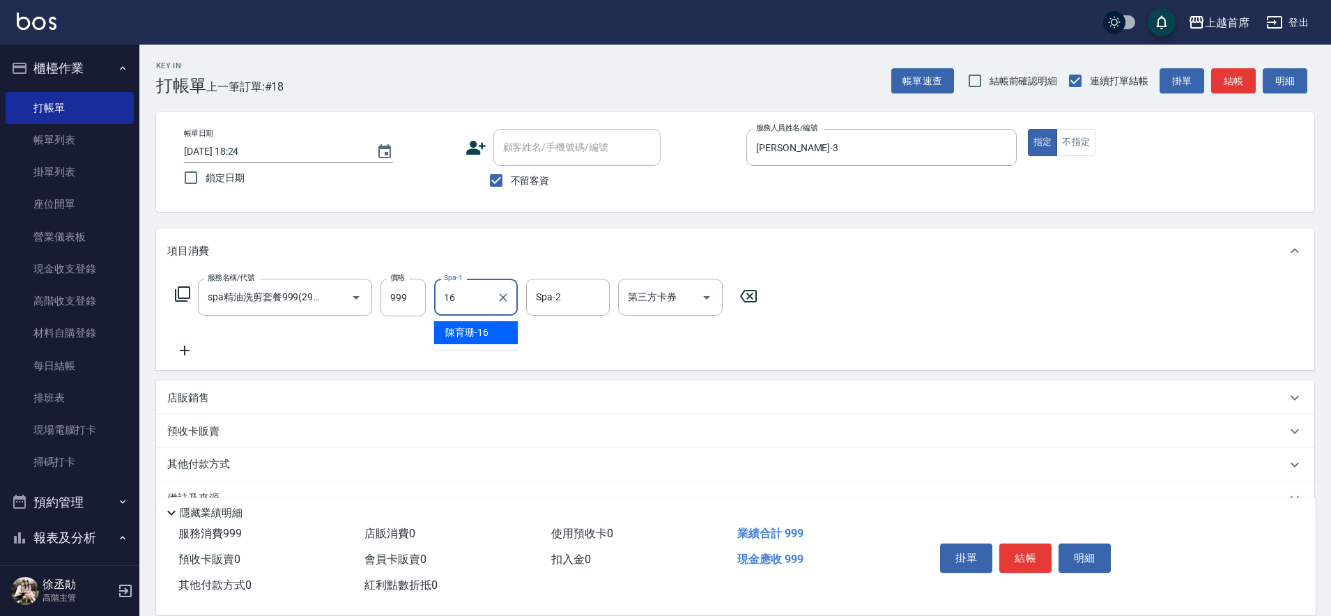
type input "[PERSON_NAME]-16"
click at [220, 462] on p "其他付款方式" at bounding box center [202, 464] width 70 height 15
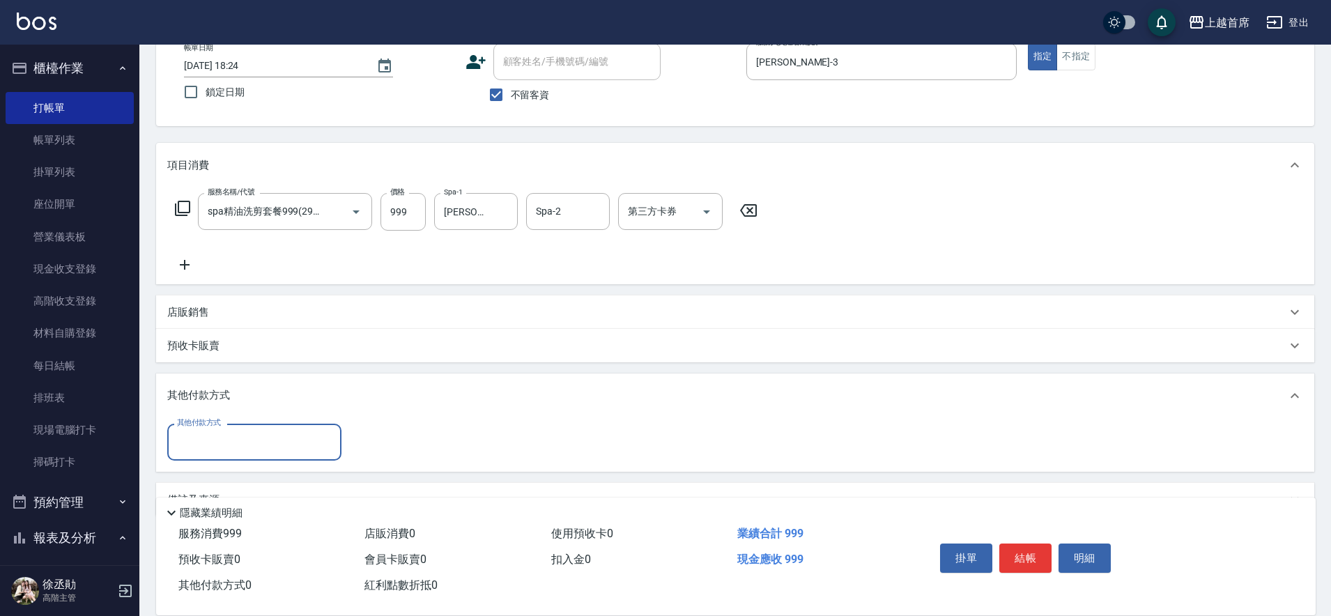
scroll to position [120, 0]
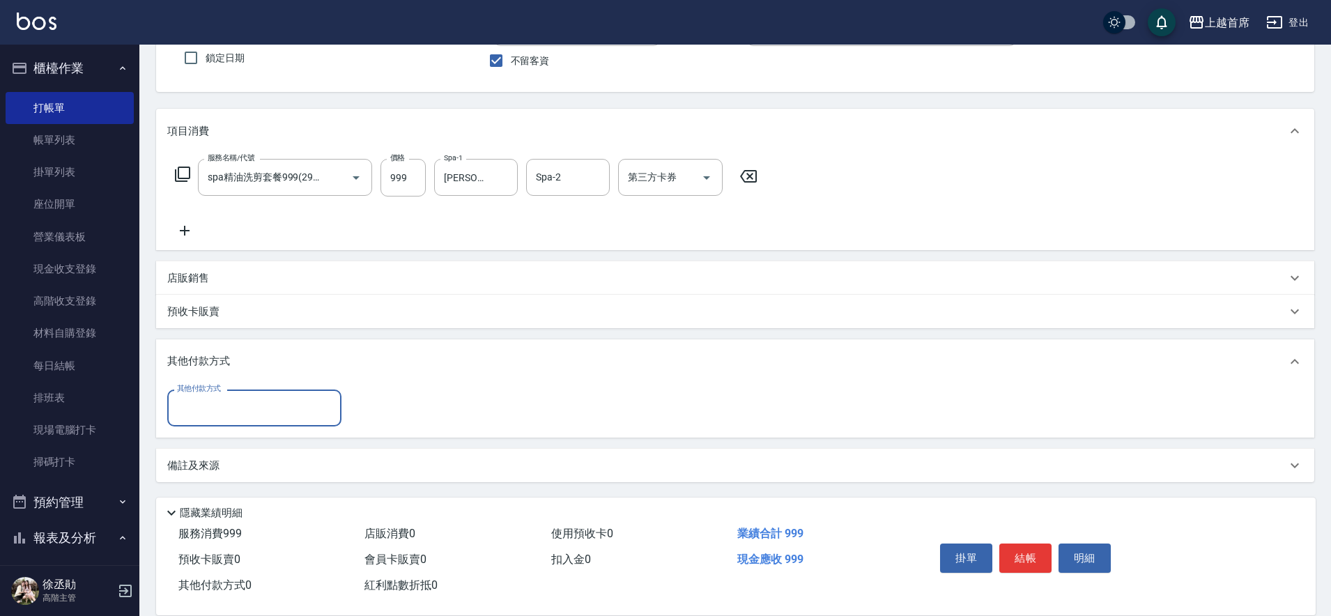
click at [267, 410] on input "其他付款方式" at bounding box center [255, 408] width 162 height 24
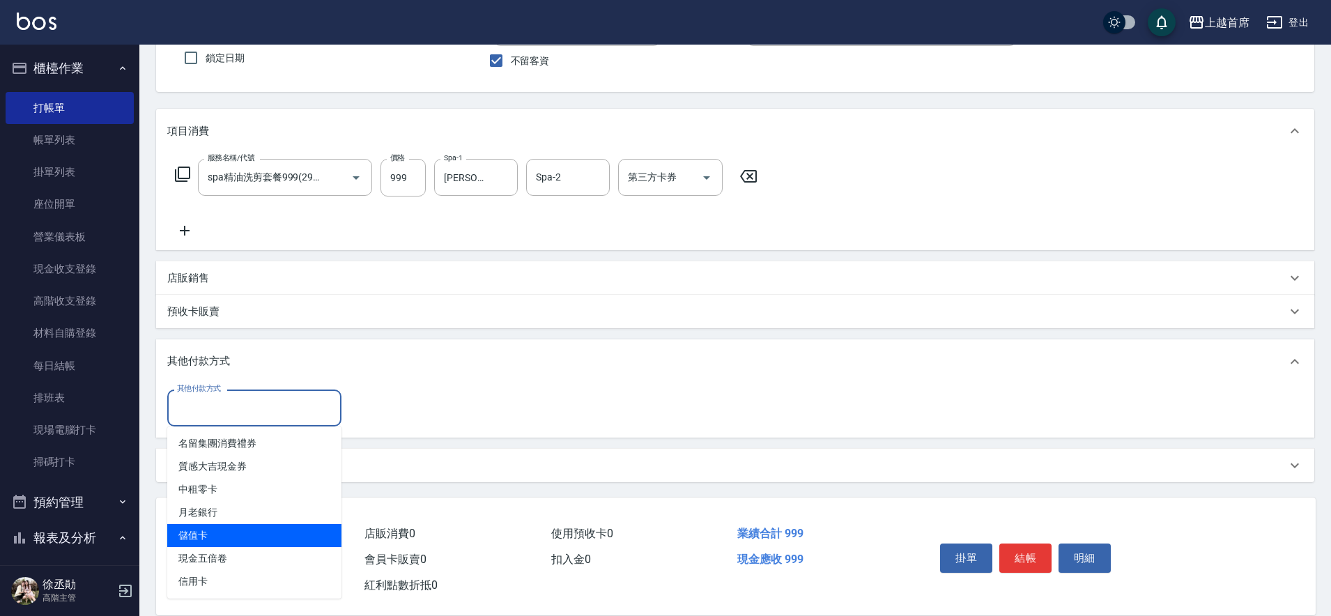
click at [222, 533] on span "儲值卡" at bounding box center [254, 535] width 174 height 23
type input "儲值卡"
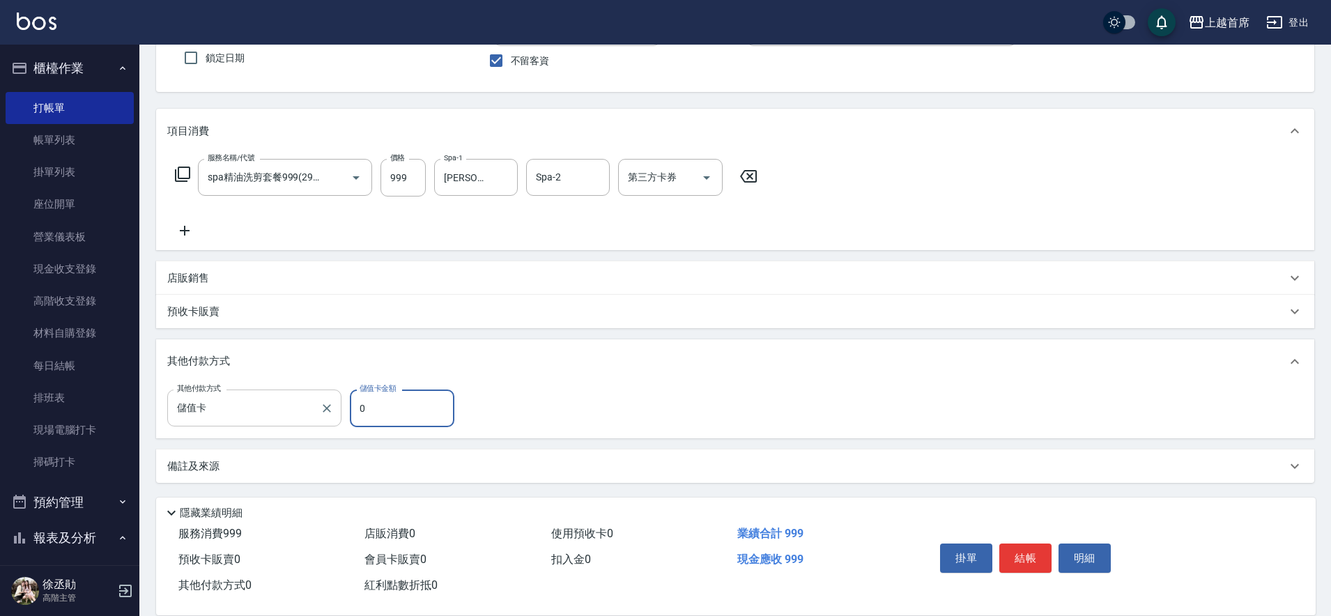
drag, startPoint x: 390, startPoint y: 404, endPoint x: 341, endPoint y: 423, distance: 52.3
click at [341, 423] on div "其他付款方式 儲值卡 其他付款方式 儲值卡金額 0 儲值卡金額" at bounding box center [315, 409] width 296 height 38
type input "89"
click at [1040, 549] on button "結帳" at bounding box center [1026, 558] width 52 height 29
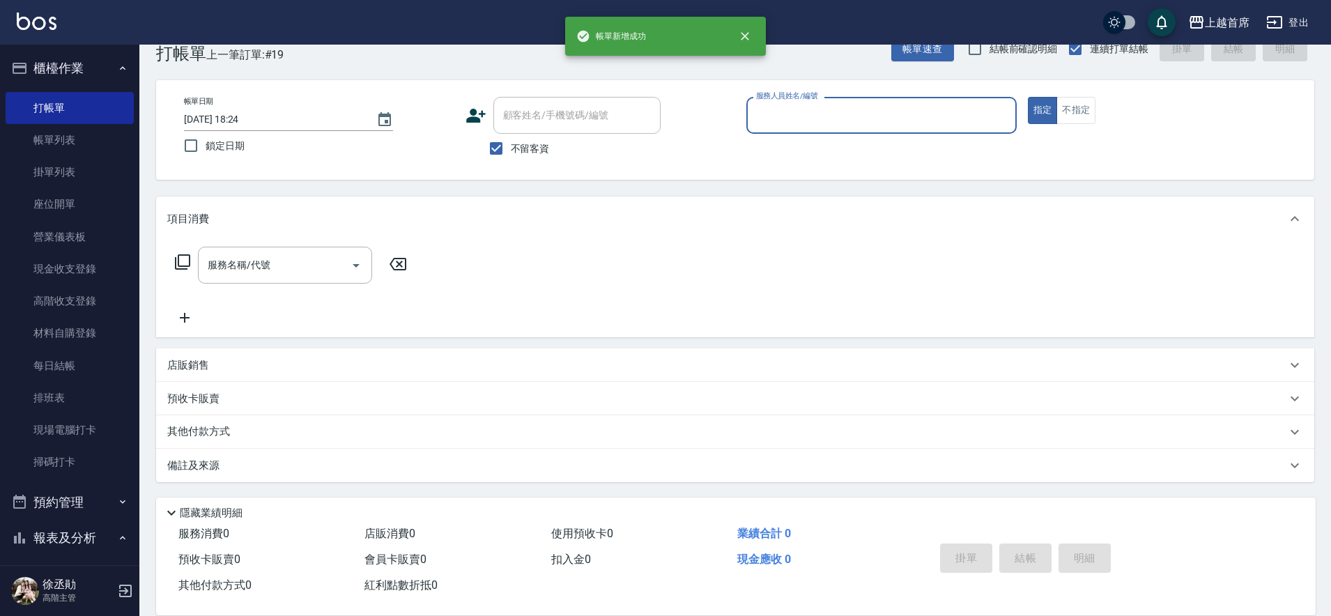
scroll to position [32, 0]
click at [87, 65] on button "櫃檯作業" at bounding box center [70, 68] width 128 height 36
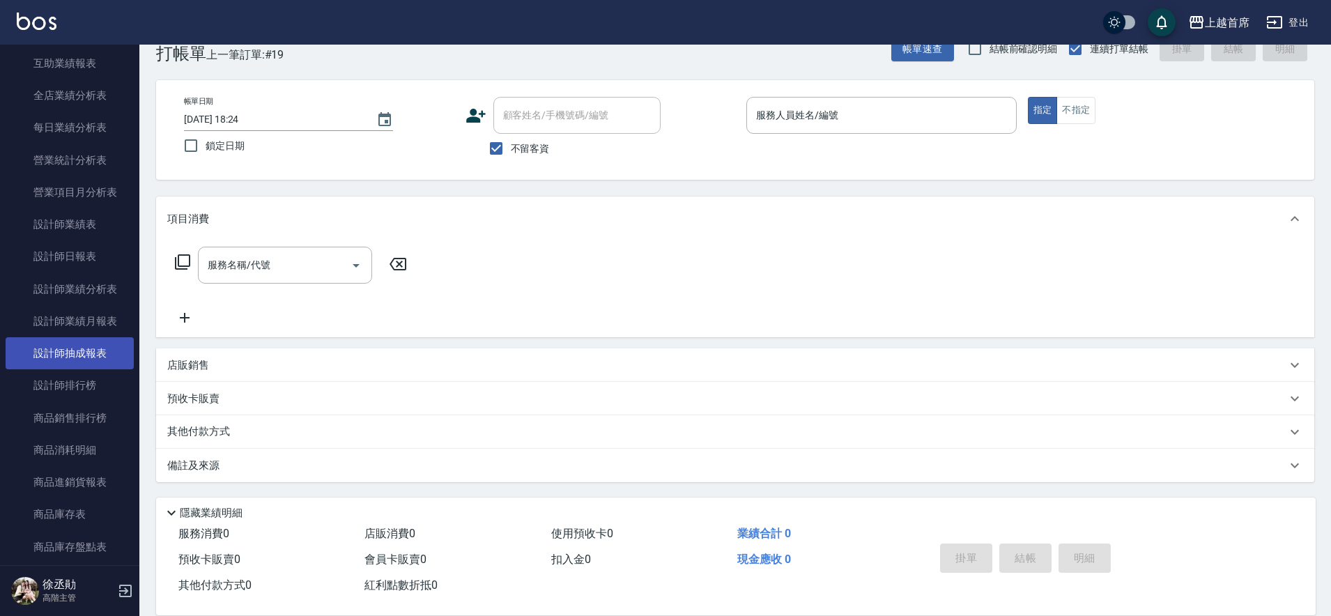
scroll to position [436, 0]
click at [105, 357] on link "設計師排行榜" at bounding box center [70, 356] width 128 height 32
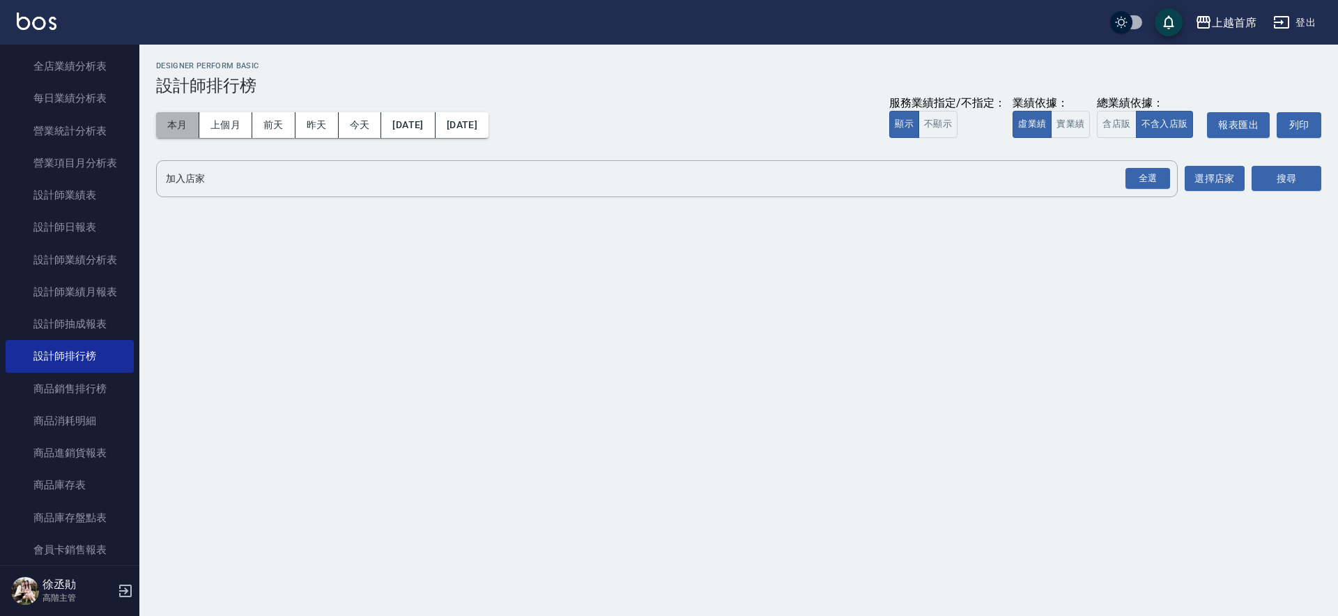
click at [185, 127] on button "本月" at bounding box center [177, 125] width 43 height 26
click at [1073, 120] on button "實業績" at bounding box center [1070, 124] width 39 height 27
drag, startPoint x: 1113, startPoint y: 116, endPoint x: 1119, endPoint y: 131, distance: 16.6
click at [1113, 116] on button "含店販" at bounding box center [1116, 124] width 39 height 27
drag, startPoint x: 1146, startPoint y: 170, endPoint x: 1220, endPoint y: 174, distance: 74.7
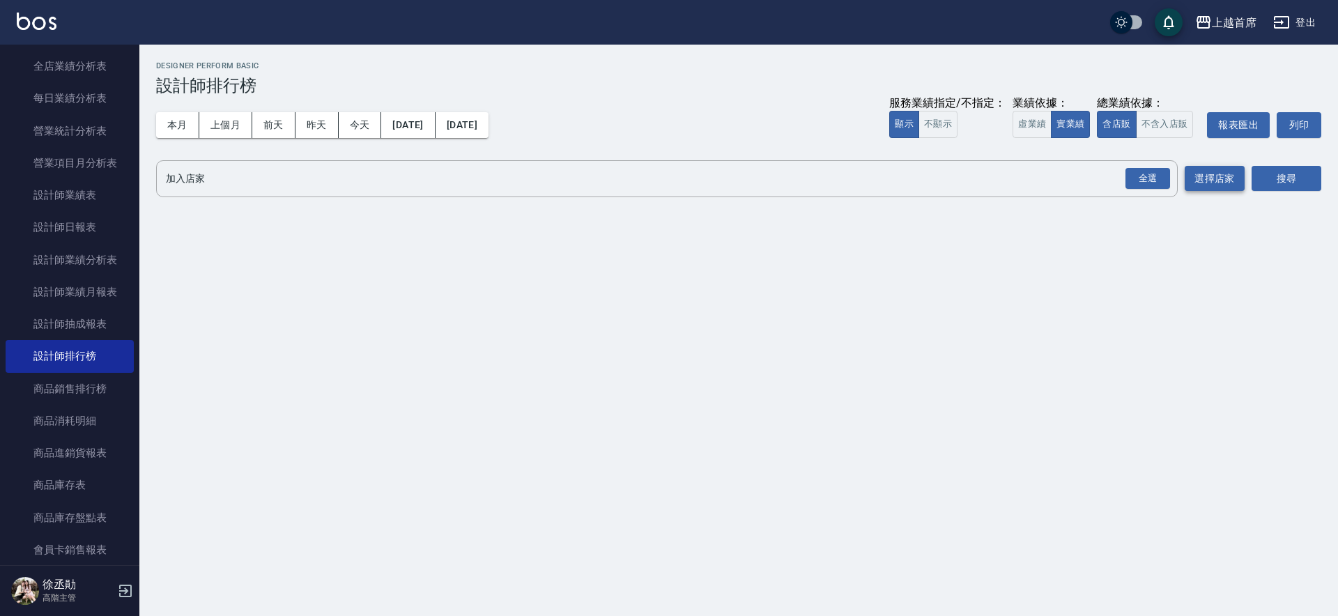
click at [1146, 171] on div "全選" at bounding box center [1148, 179] width 45 height 22
click at [1252, 165] on div "搜尋" at bounding box center [1287, 179] width 70 height 39
click at [1261, 167] on button "搜尋" at bounding box center [1287, 180] width 70 height 26
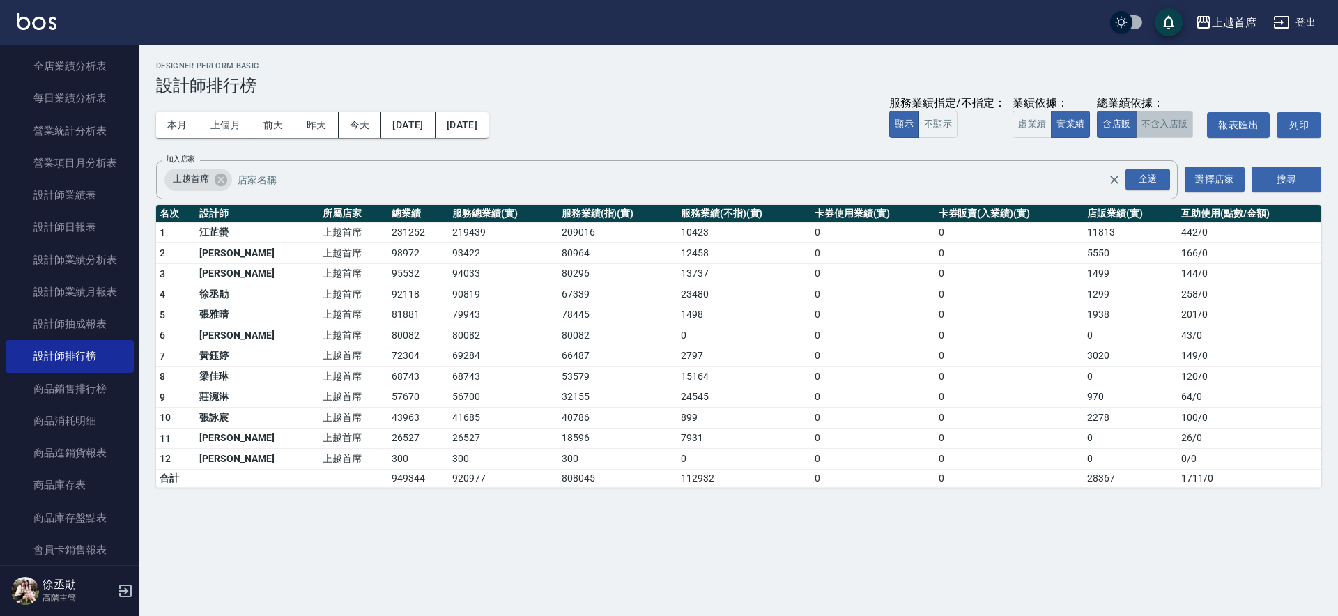
click at [1148, 127] on button "不含入店販" at bounding box center [1165, 124] width 58 height 27
click at [1127, 118] on button "含店販" at bounding box center [1116, 124] width 39 height 27
